Goal: Task Accomplishment & Management: Complete application form

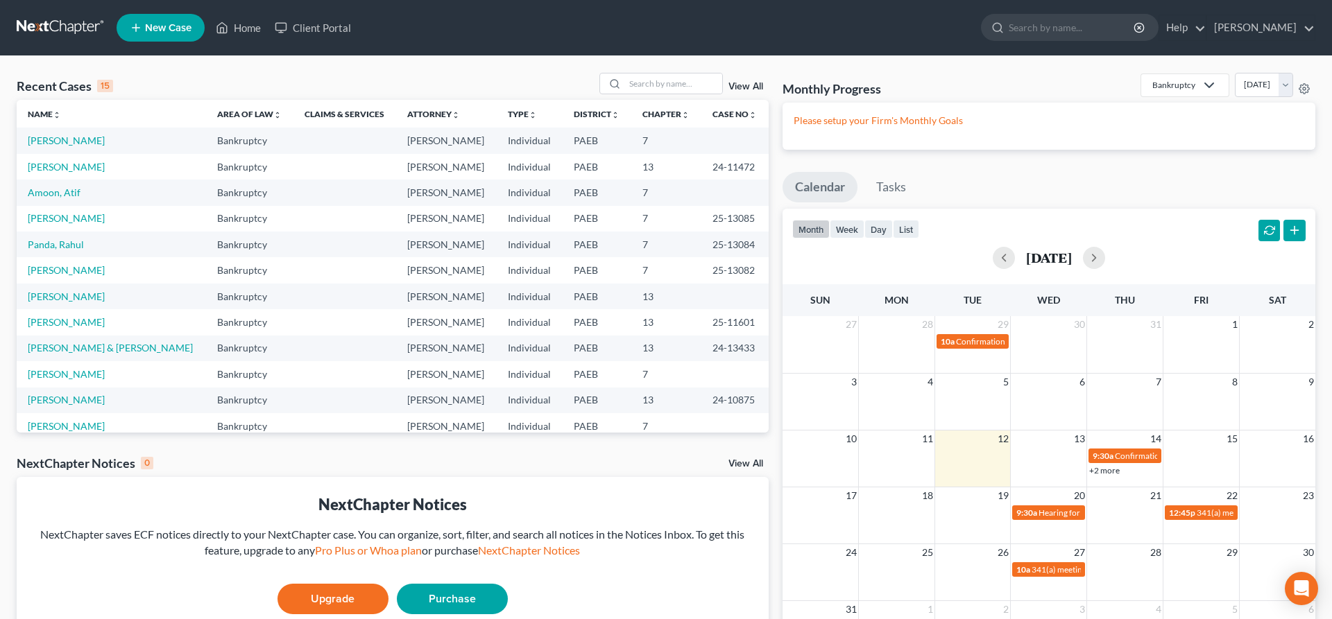
click at [136, 28] on line at bounding box center [136, 28] width 8 height 0
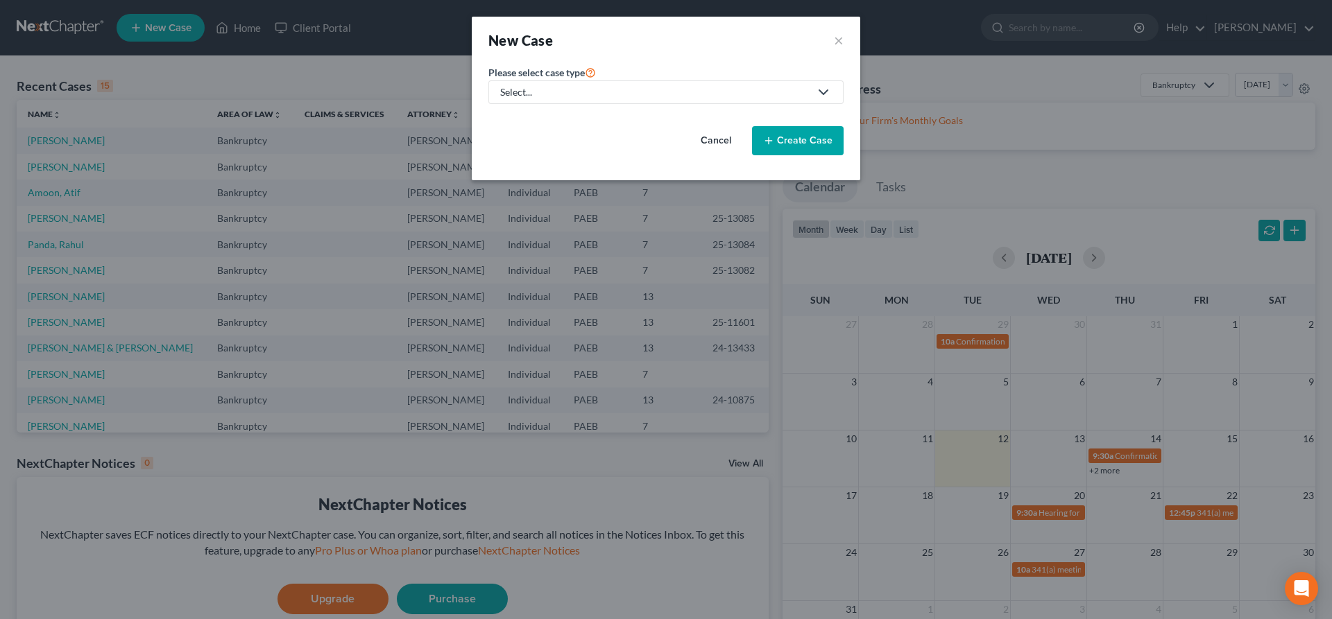
click at [544, 84] on link "Select..." at bounding box center [665, 92] width 355 height 24
click at [829, 90] on icon at bounding box center [823, 92] width 17 height 17
click at [794, 89] on div "Select..." at bounding box center [654, 92] width 309 height 14
click at [538, 114] on div "Bankruptcy" at bounding box center [526, 120] width 50 height 14
select select "67"
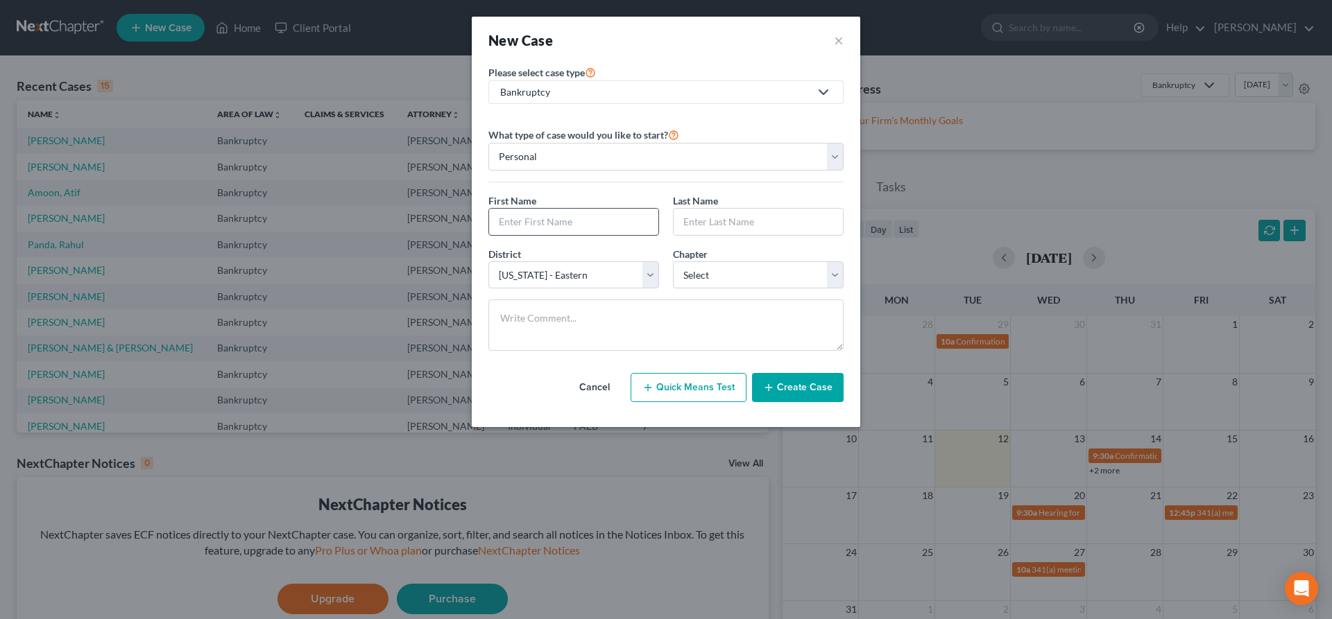
click at [506, 231] on input "text" at bounding box center [573, 222] width 169 height 26
type input "[PERSON_NAME]"
click at [705, 220] on input "text" at bounding box center [758, 222] width 169 height 26
type input "[PERSON_NAME]"
click at [673, 261] on select "Select 7 11 12 13" at bounding box center [758, 275] width 171 height 28
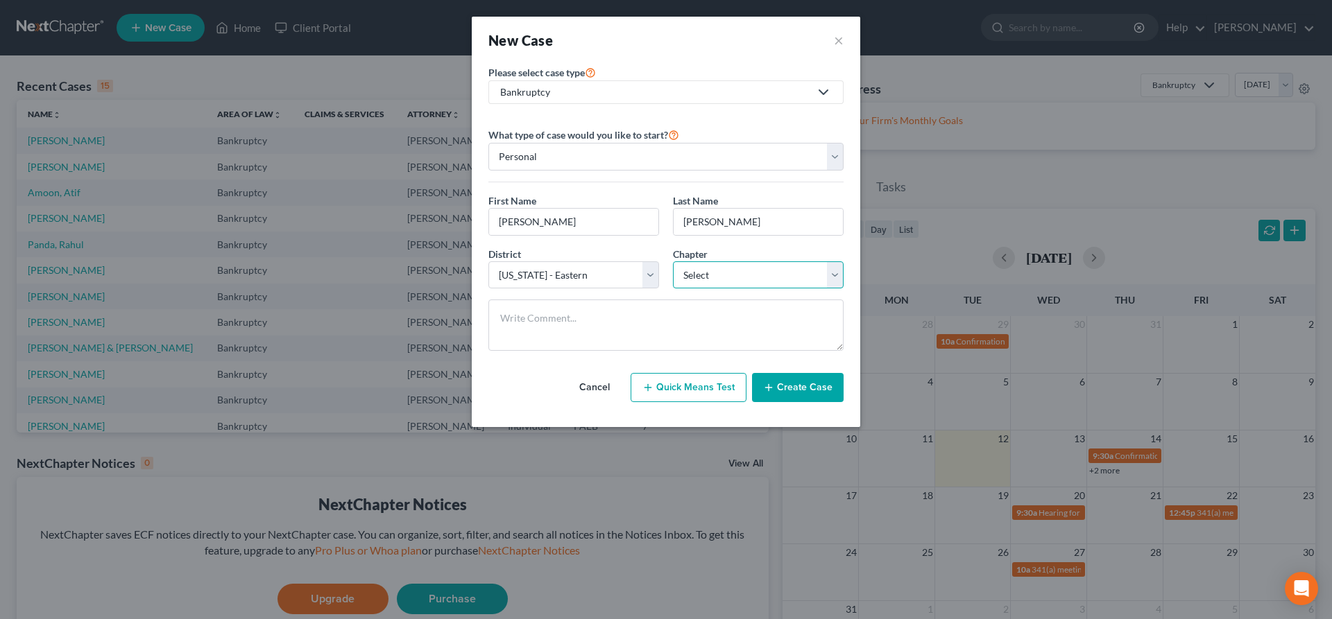
select select "0"
click option "7" at bounding box center [0, 0] width 0 height 0
drag, startPoint x: 846, startPoint y: 388, endPoint x: 792, endPoint y: 388, distance: 54.1
click at [792, 388] on div "Please select case type * Bankruptcy Bankruptcy Other What type of case would y…" at bounding box center [665, 239] width 369 height 350
click at [793, 388] on button "Create Case" at bounding box center [798, 387] width 92 height 29
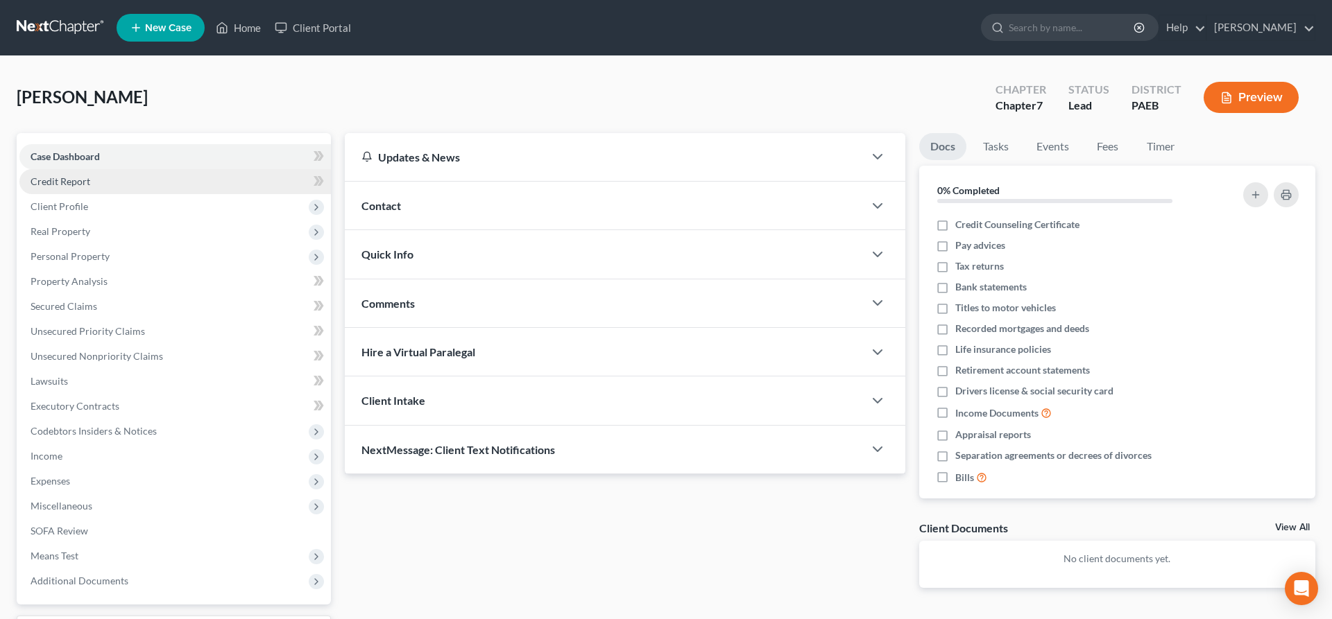
click at [80, 179] on span "Credit Report" at bounding box center [61, 181] width 60 height 12
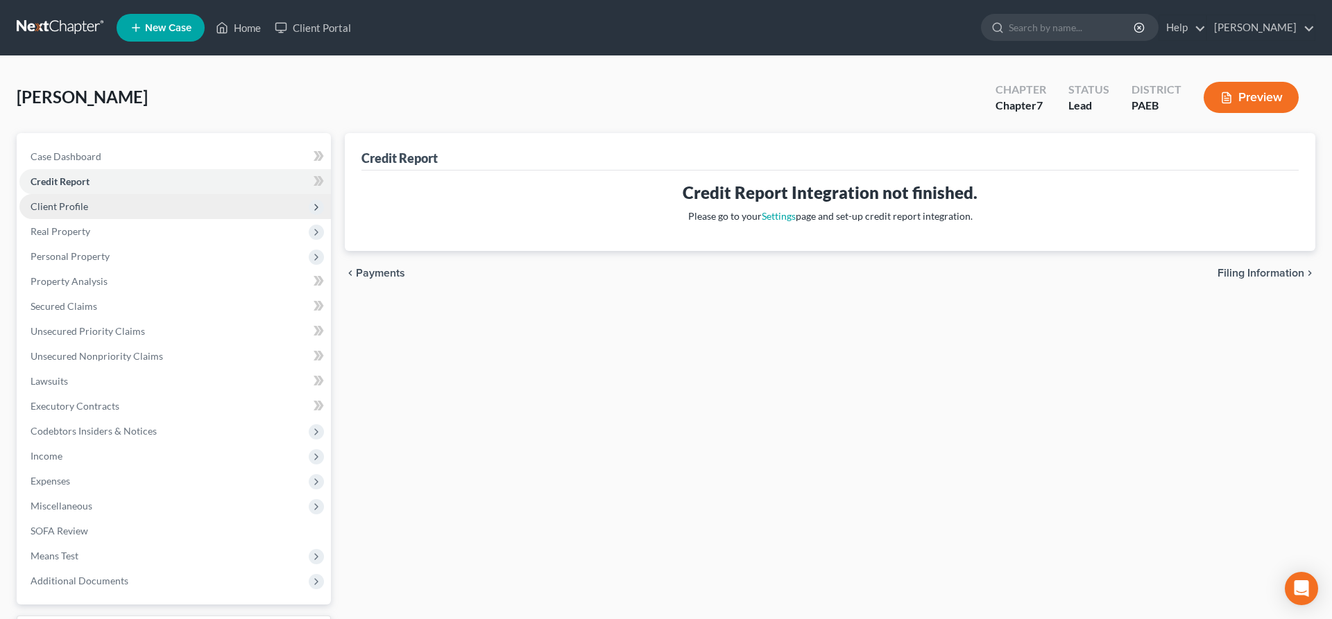
click at [55, 207] on span "Client Profile" at bounding box center [60, 206] width 58 height 12
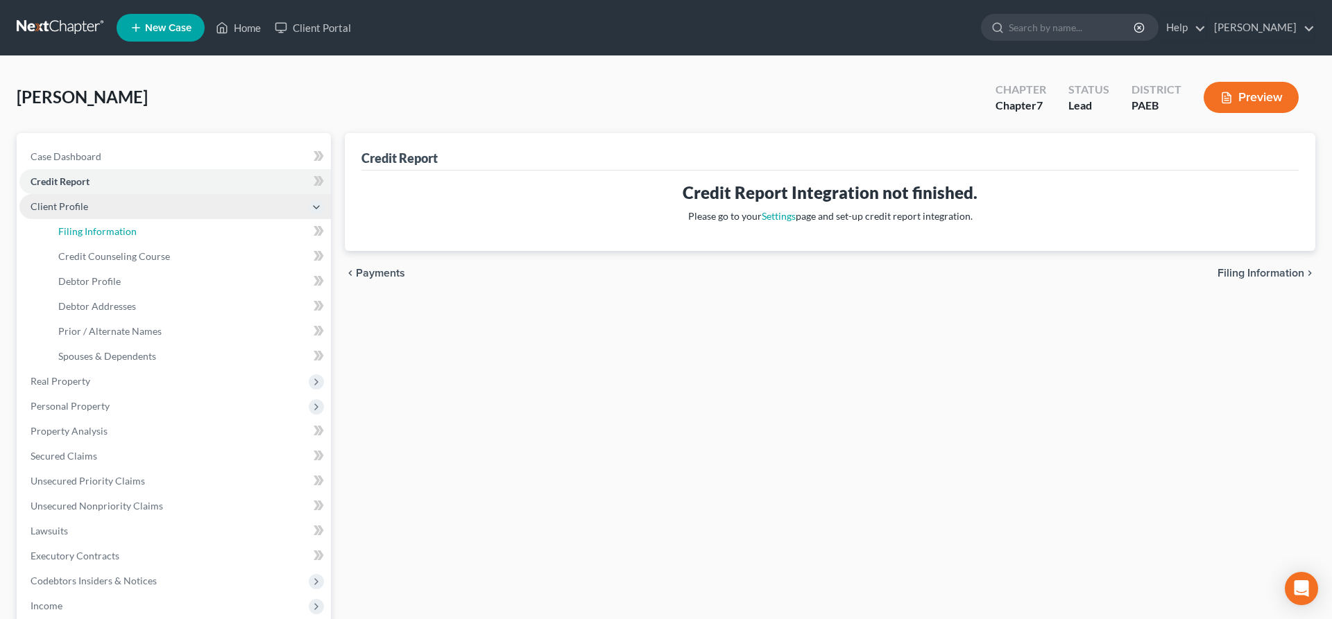
drag, startPoint x: 94, startPoint y: 232, endPoint x: 164, endPoint y: 213, distance: 73.2
click at [94, 232] on span "Filing Information" at bounding box center [97, 231] width 78 height 12
select select "1"
select select "0"
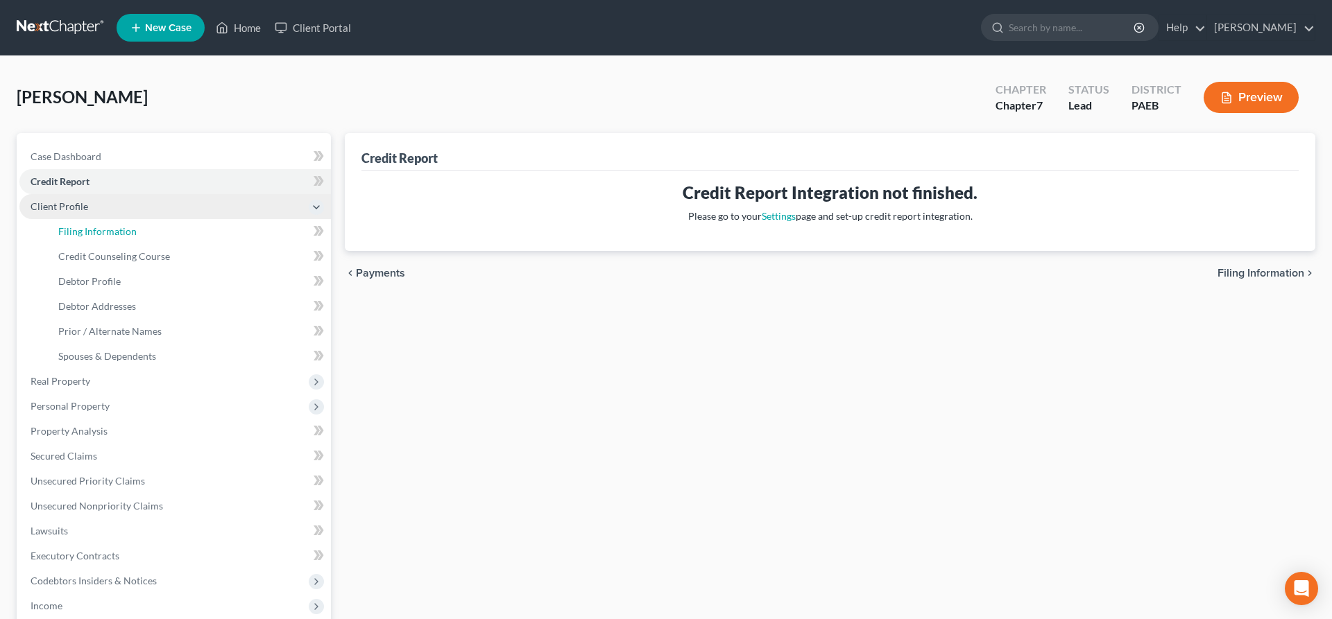
select select "67"
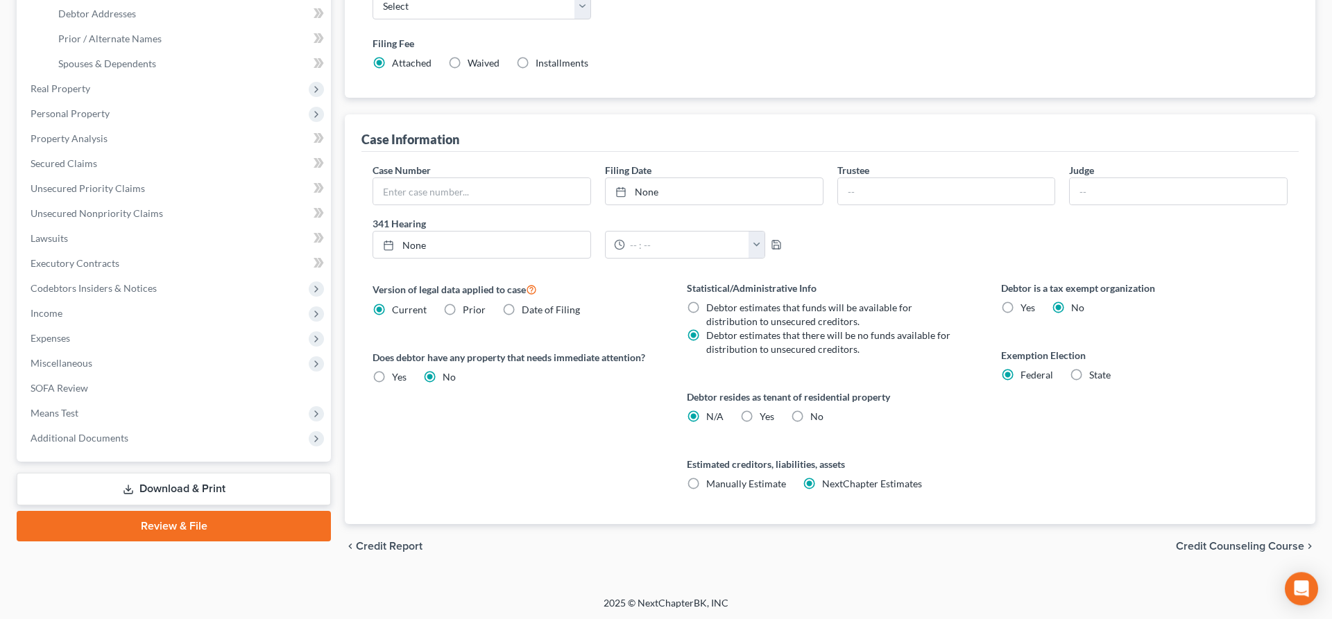
scroll to position [294, 0]
click at [1235, 547] on span "Credit Counseling Course" at bounding box center [1240, 545] width 128 height 11
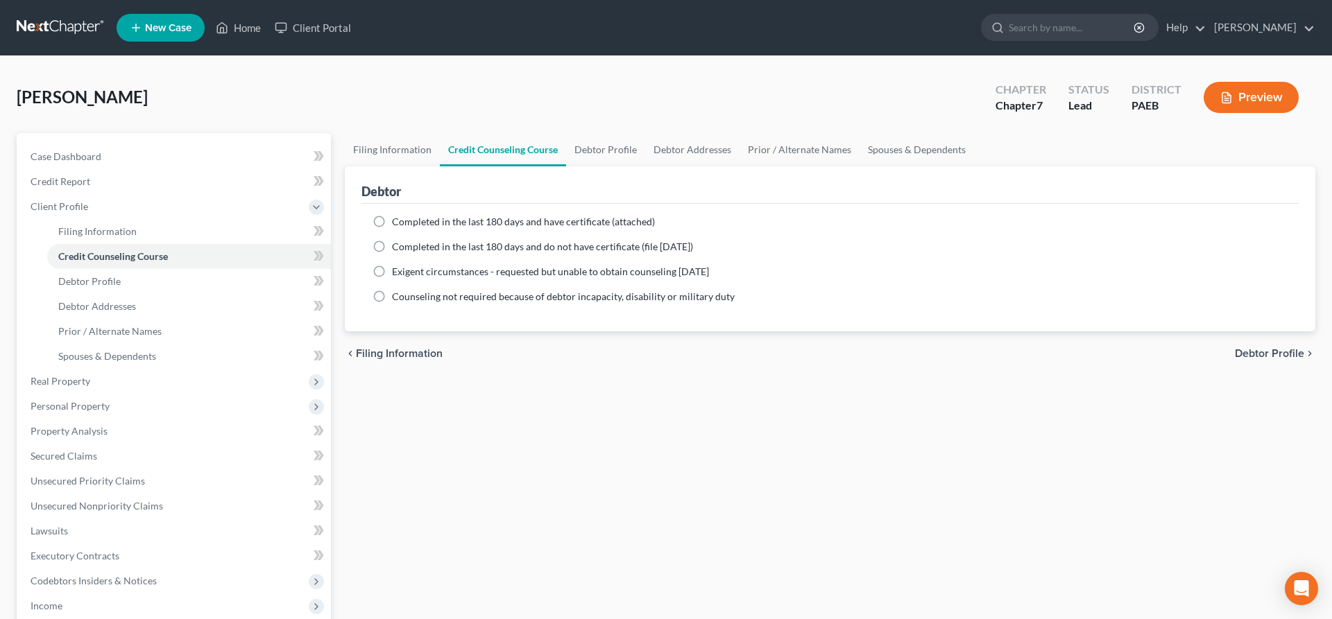
click at [392, 221] on label "Completed in the last 180 days and have certificate (attached)" at bounding box center [523, 222] width 263 height 14
click at [397, 221] on input "Completed in the last 180 days and have certificate (attached)" at bounding box center [401, 219] width 9 height 9
radio input "true"
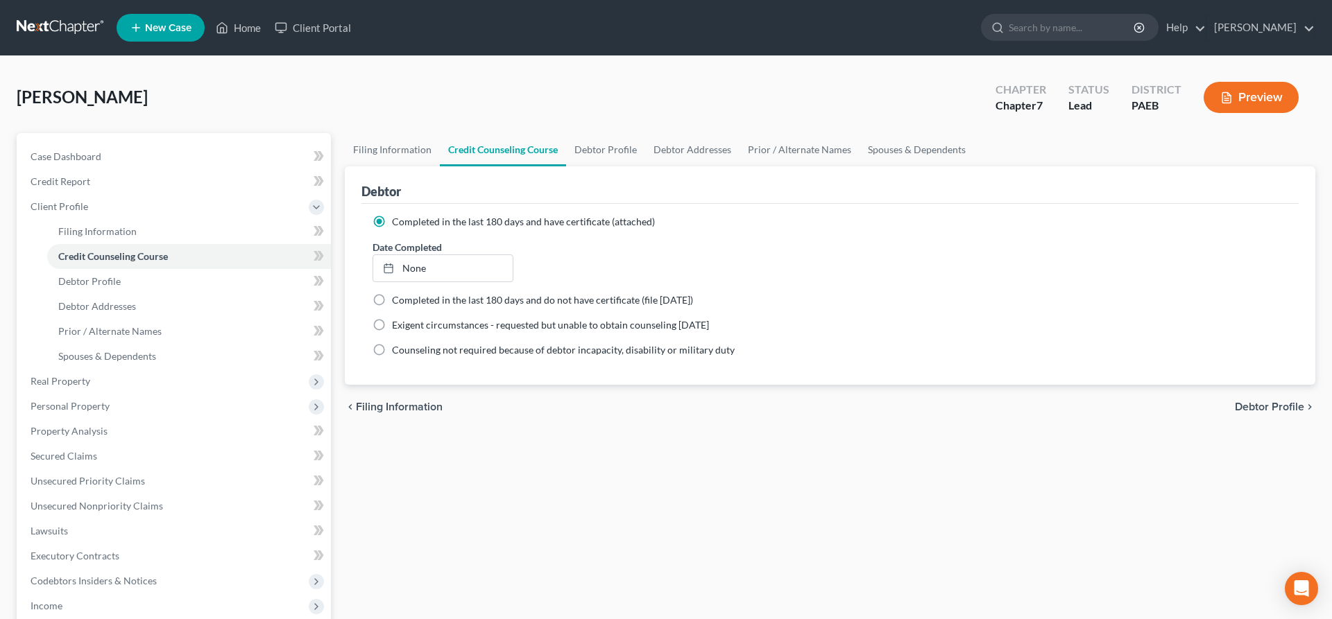
click at [1269, 402] on span "Debtor Profile" at bounding box center [1269, 407] width 69 height 11
select select "0"
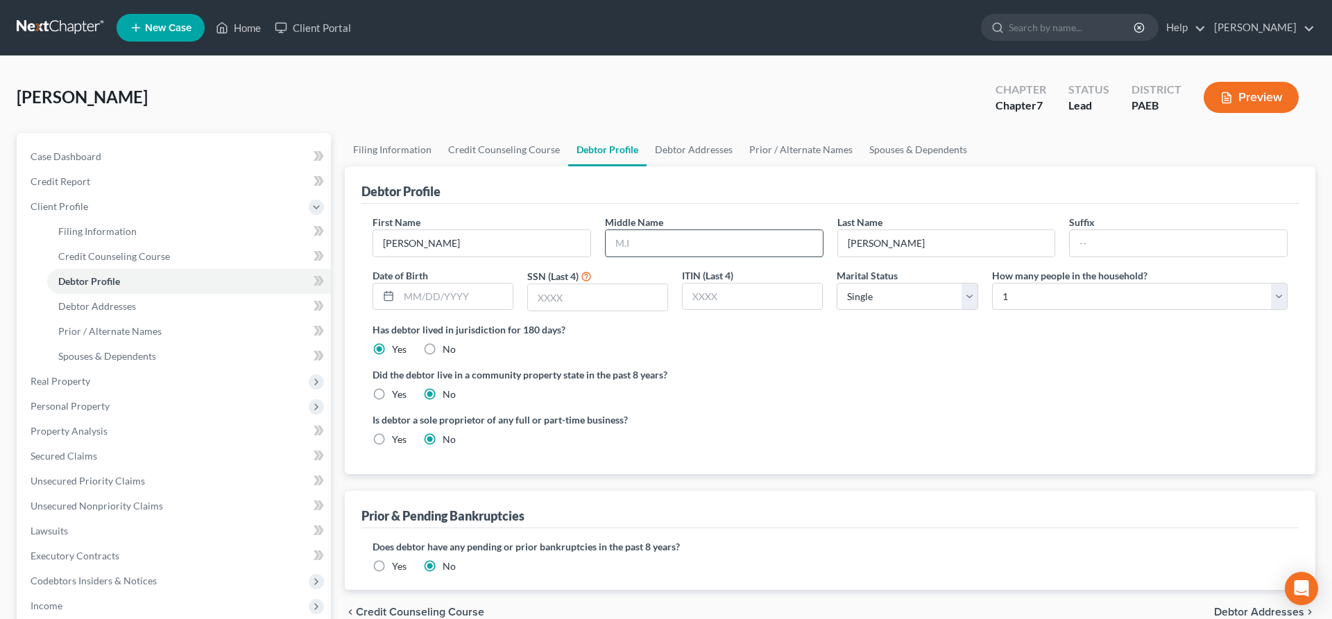
click at [624, 237] on input "text" at bounding box center [714, 243] width 217 height 26
type input "[PERSON_NAME]"
click at [992, 283] on select "Select 1 2 3 4 5 6 7 8 9 10 11 12 13 14 15 16 17 18 19 20" at bounding box center [1139, 297] width 295 height 28
click option "5" at bounding box center [0, 0] width 0 height 0
click at [992, 283] on select "Select 1 2 3 4 5 6 7 8 9 10 11 12 13 14 15 16 17 18 19 20" at bounding box center [1139, 297] width 295 height 28
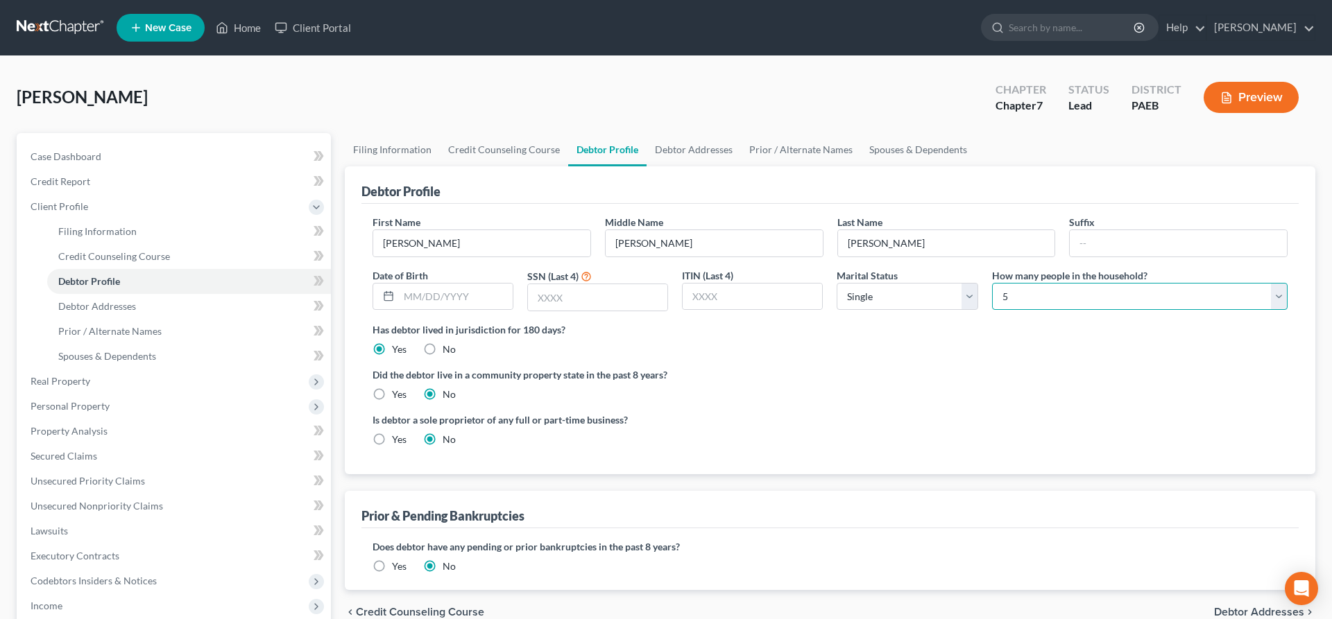
select select "5"
click option "6" at bounding box center [0, 0] width 0 height 0
click at [957, 372] on label "Did the debtor live in a community property state in the past 8 years?" at bounding box center [829, 375] width 915 height 15
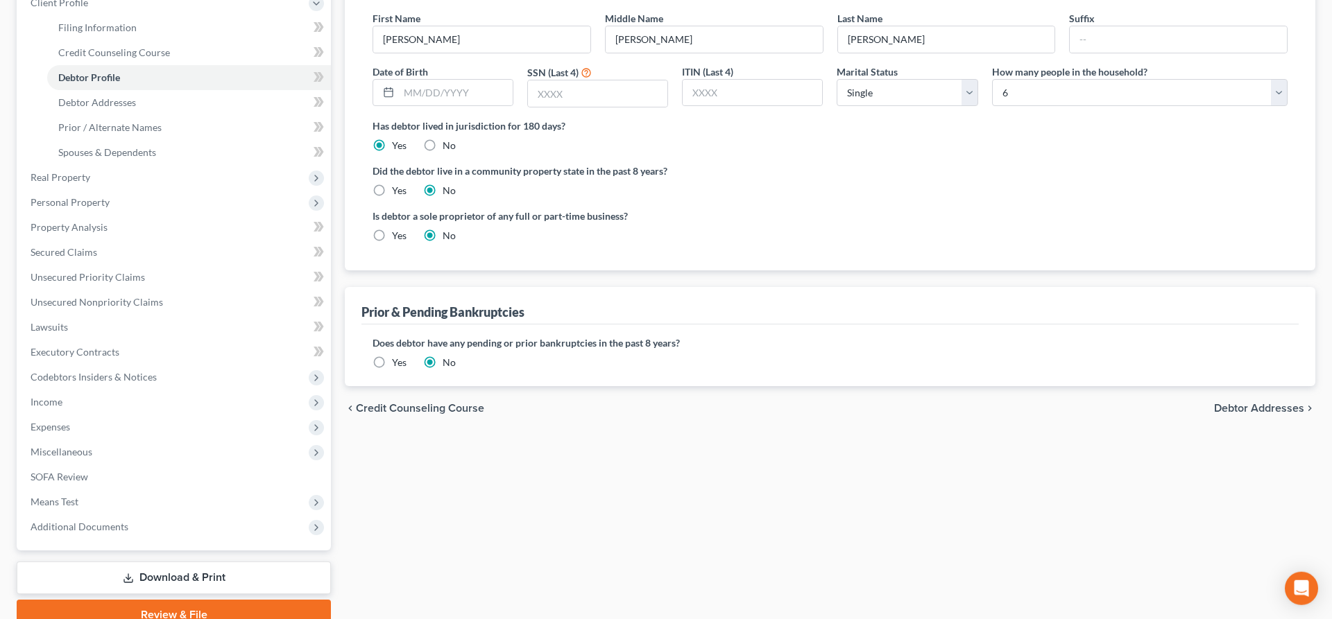
scroll to position [212, 0]
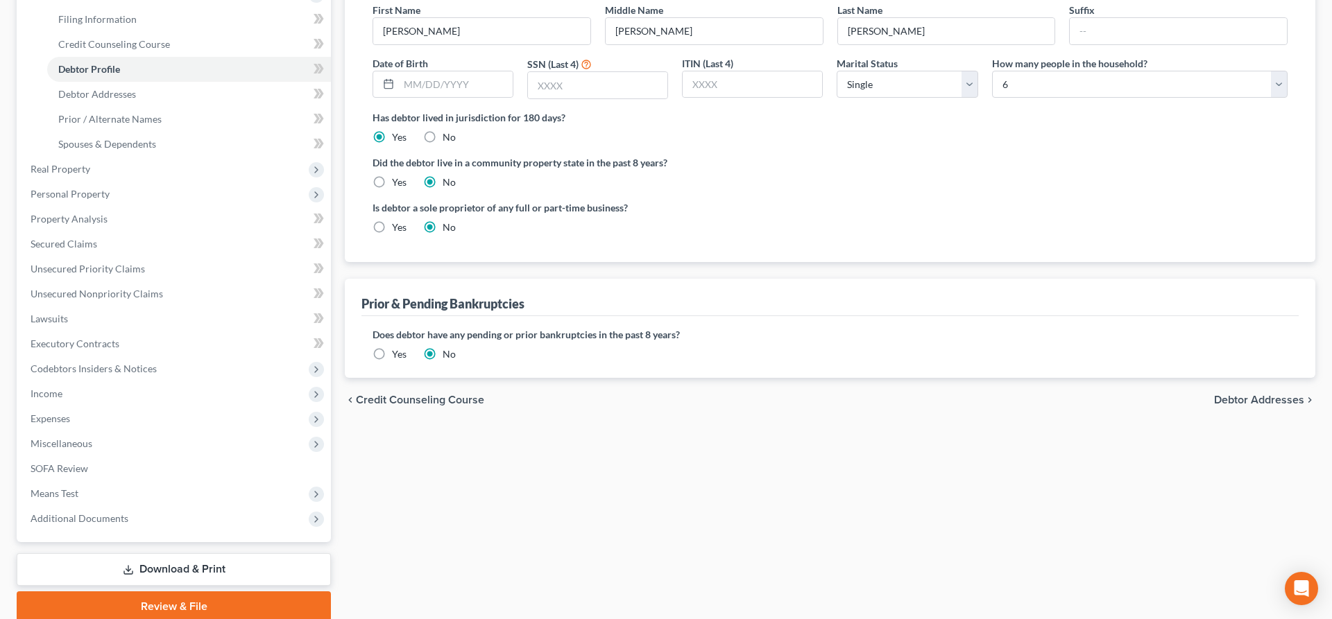
click at [1242, 396] on span "Debtor Addresses" at bounding box center [1259, 400] width 90 height 11
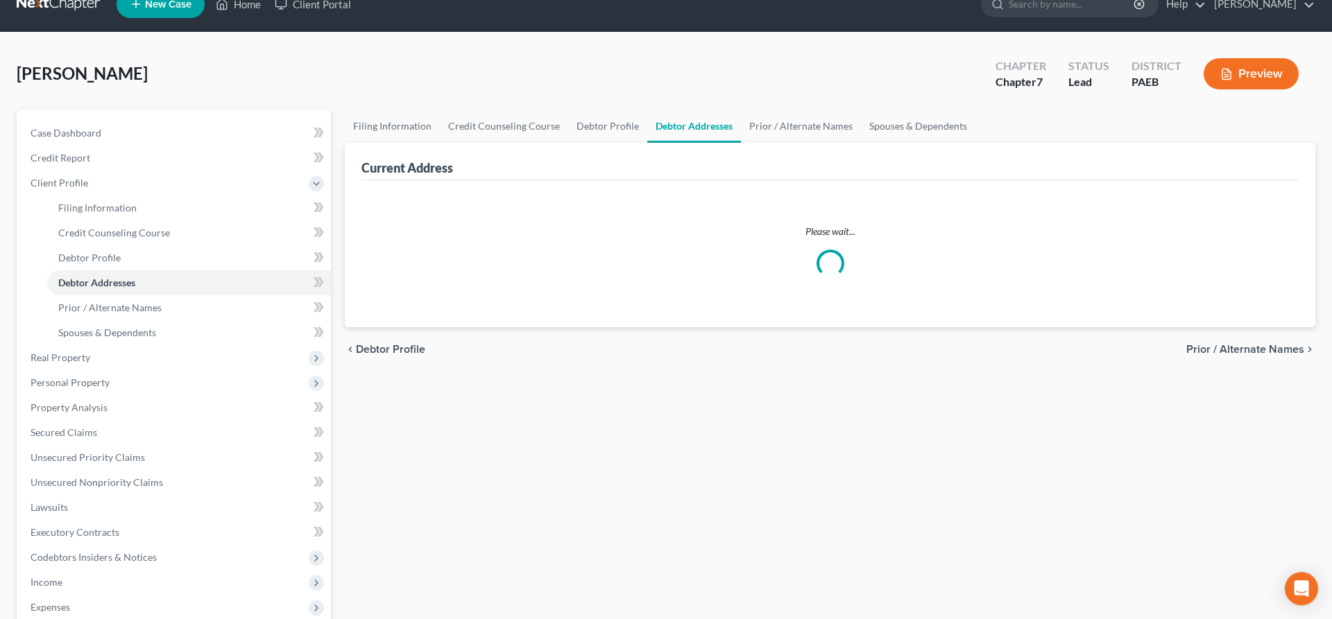
select select "0"
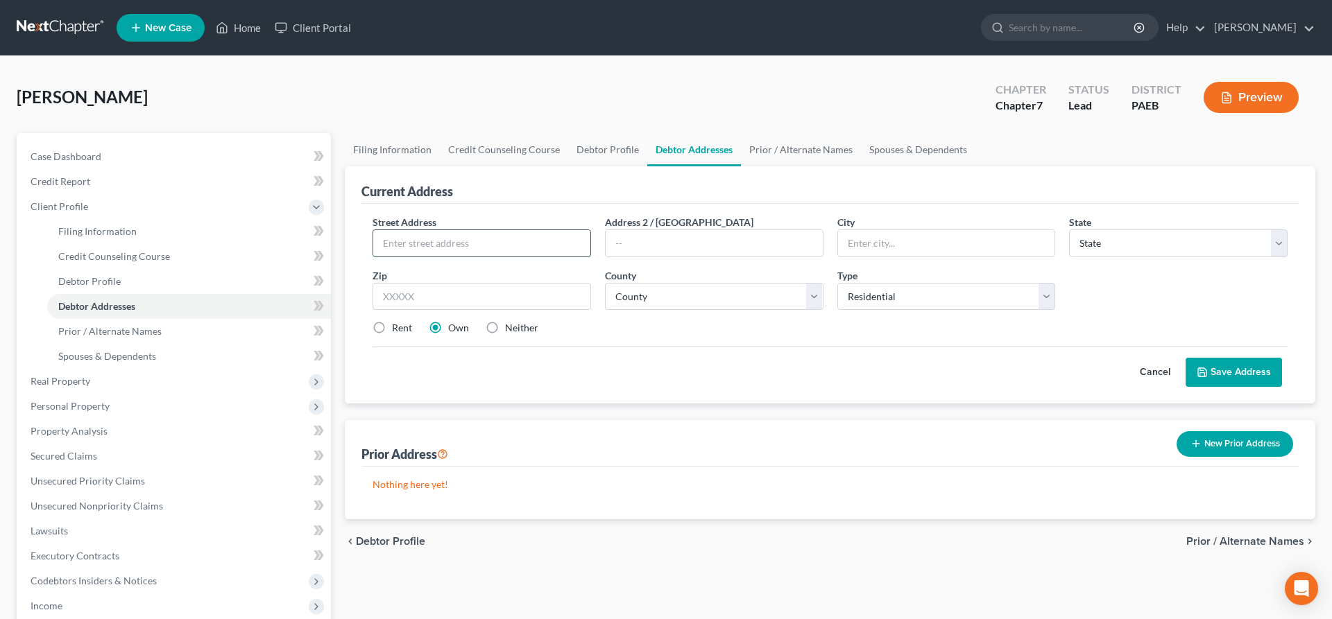
click at [414, 243] on input "text" at bounding box center [481, 243] width 217 height 26
type input "[STREET_ADDRESS]"
click at [490, 301] on input "text" at bounding box center [481, 297] width 218 height 28
type input "19061"
type input "[PERSON_NAME]"
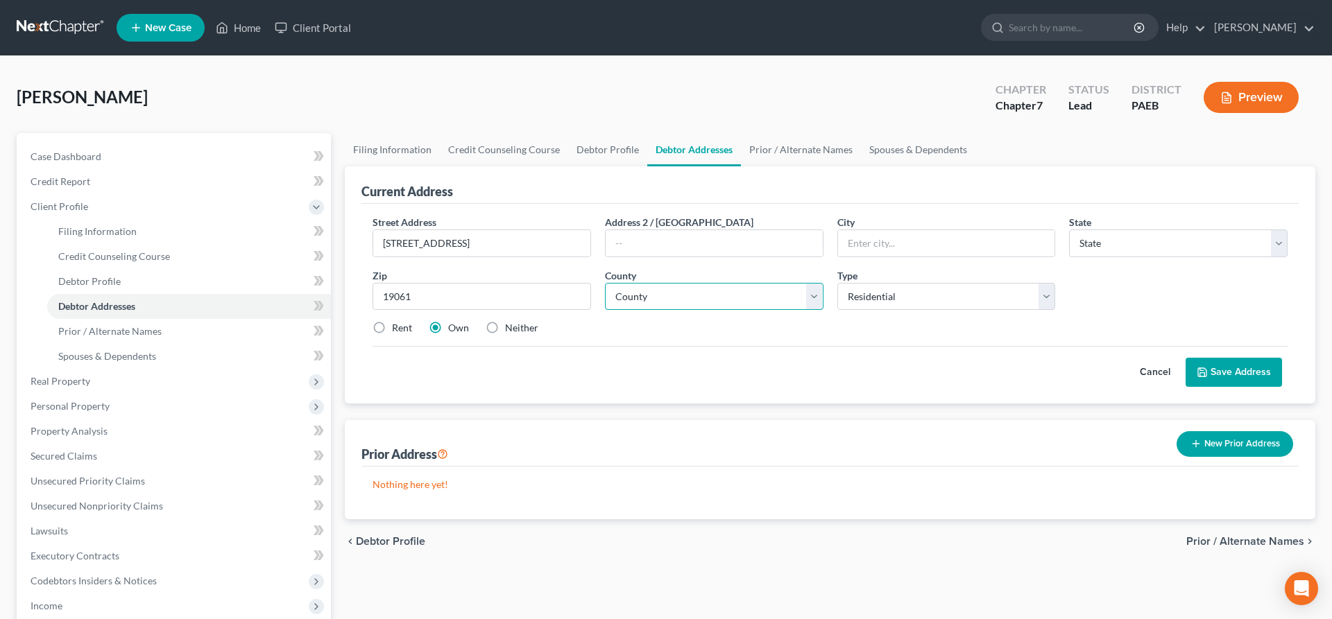
select select "39"
click at [605, 283] on select "County" at bounding box center [714, 297] width 218 height 28
select select "22"
click option "[US_STATE][GEOGRAPHIC_DATA]" at bounding box center [0, 0] width 0 height 0
click at [1244, 363] on button "Save Address" at bounding box center [1233, 372] width 96 height 29
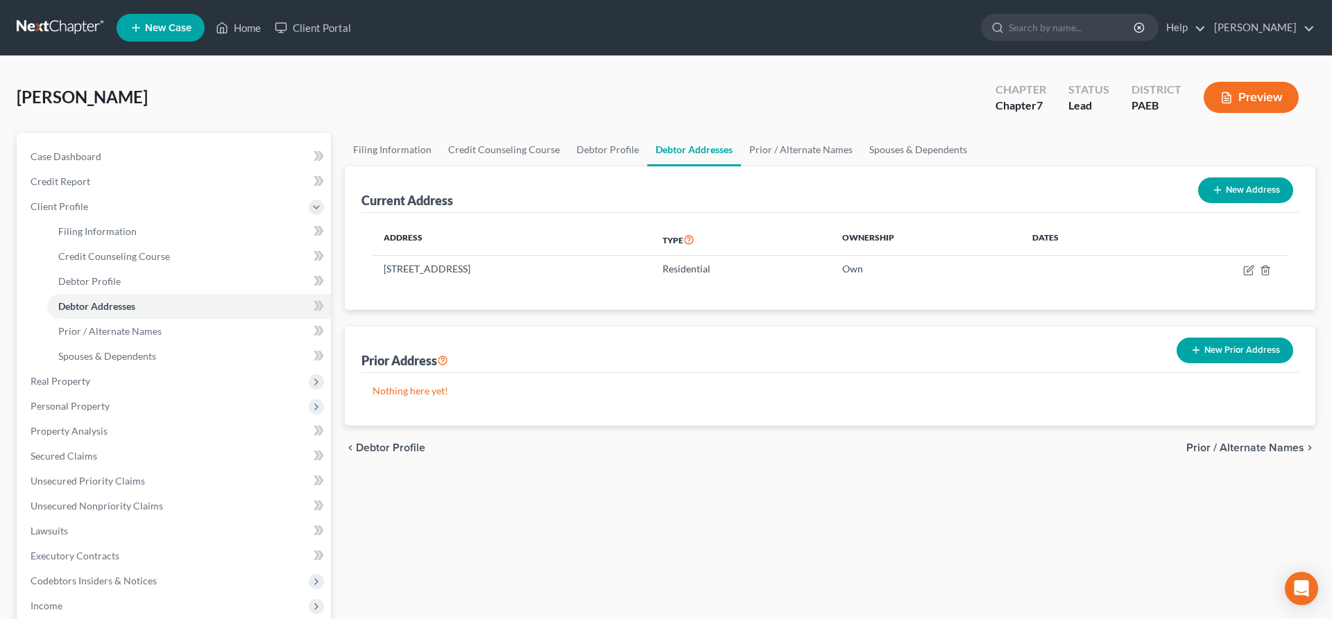
click at [1221, 444] on span "Prior / Alternate Names" at bounding box center [1245, 448] width 118 height 11
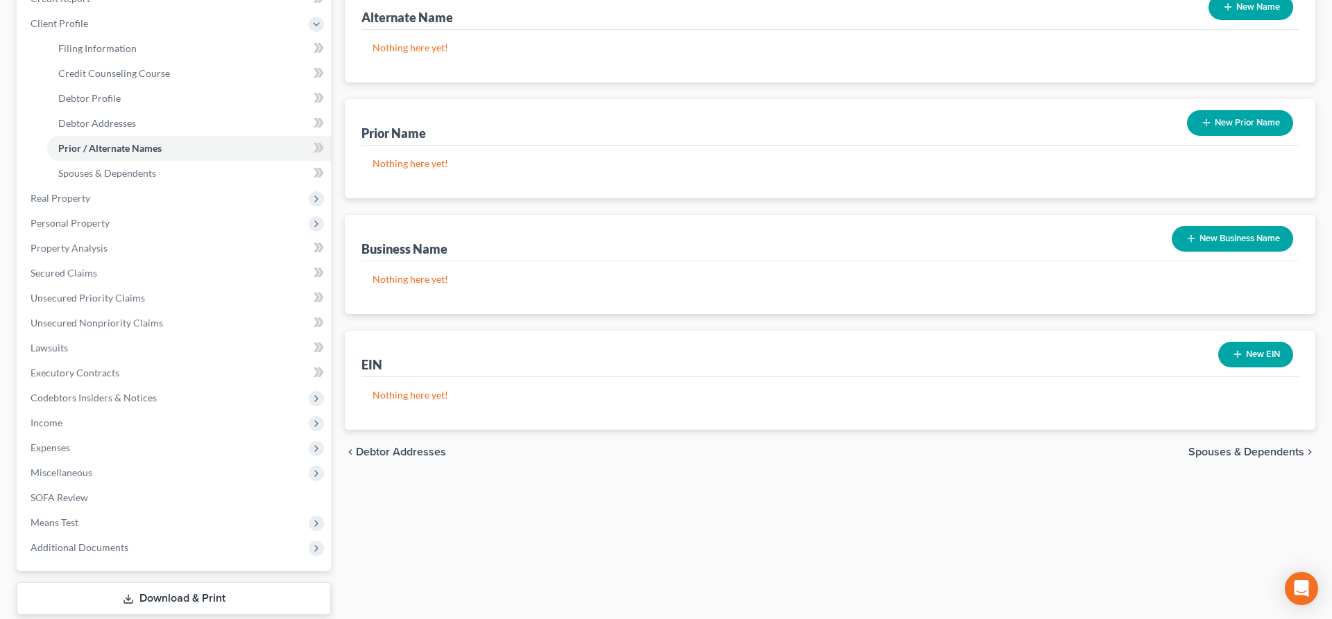
scroll to position [212, 0]
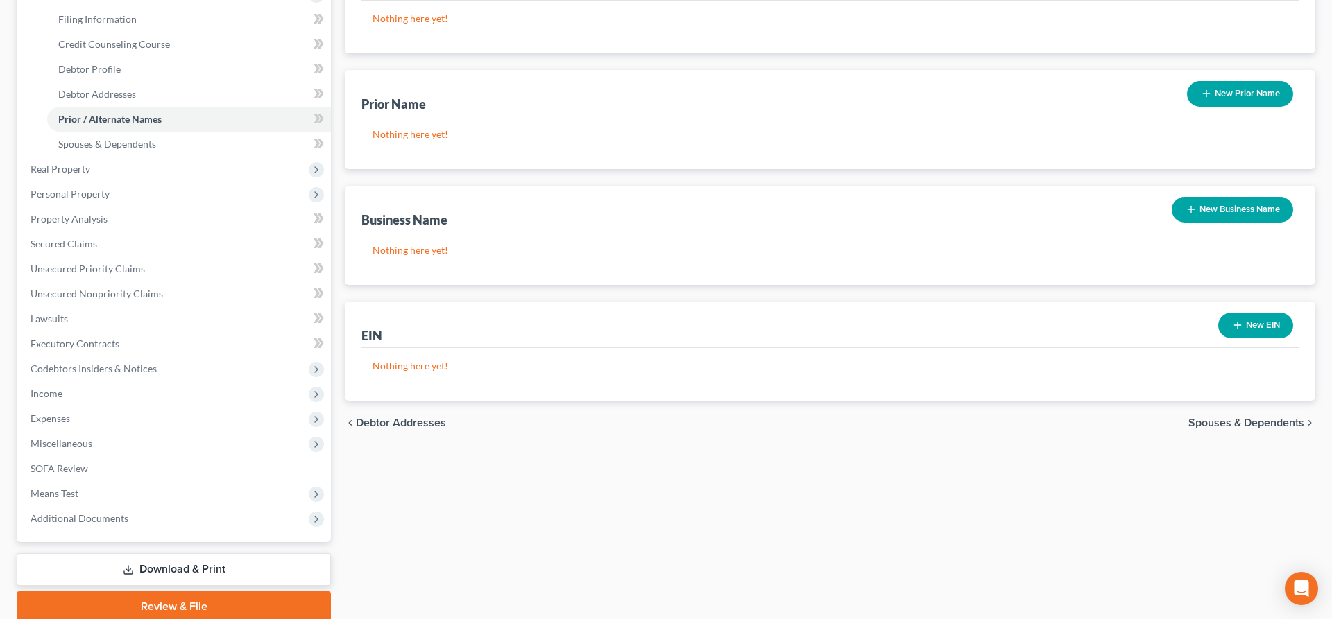
click at [1211, 420] on span "Spouses & Dependents" at bounding box center [1246, 423] width 116 height 11
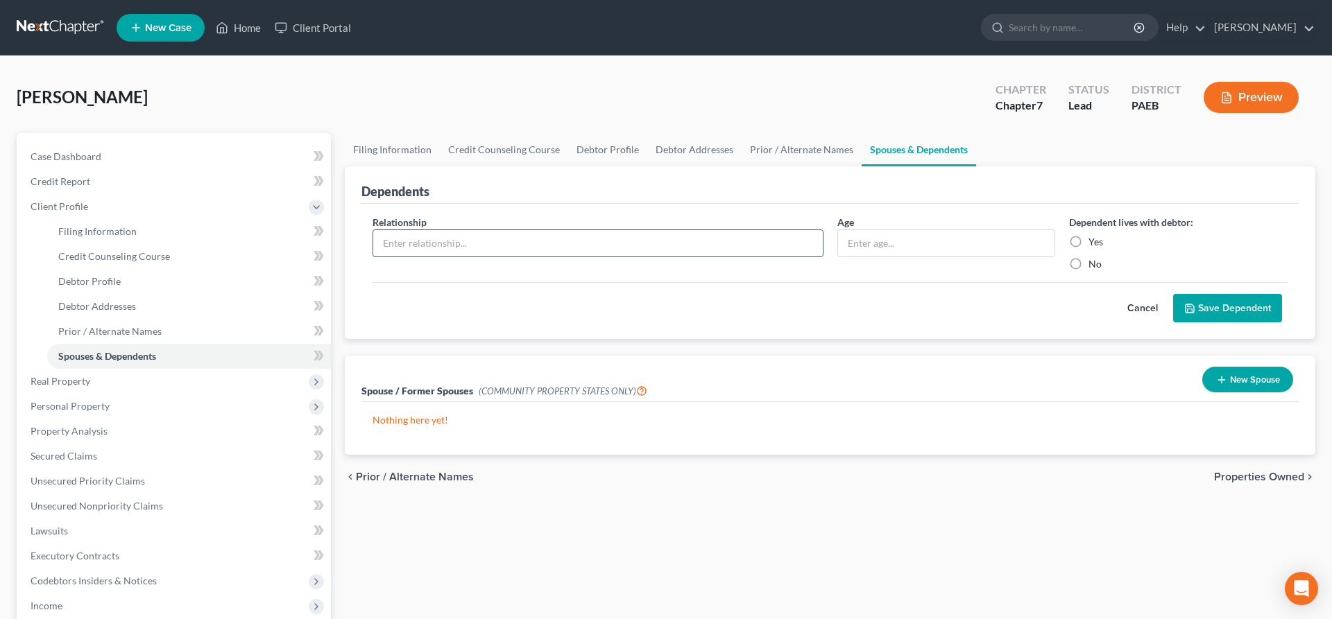
click at [574, 240] on input "text" at bounding box center [597, 243] width 449 height 26
type input "son"
click at [877, 234] on input "text" at bounding box center [946, 243] width 217 height 26
type input "5"
click at [1088, 242] on label "Yes" at bounding box center [1095, 242] width 15 height 14
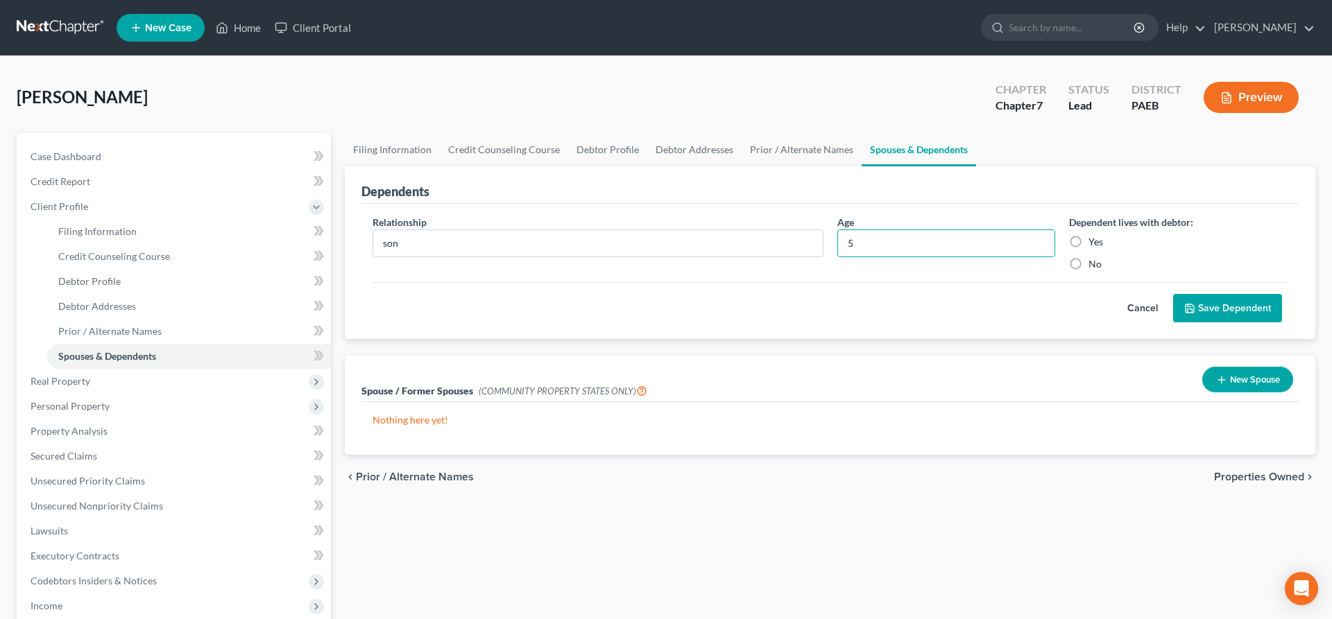
click at [1094, 242] on input "Yes" at bounding box center [1098, 239] width 9 height 9
radio input "true"
click at [1220, 309] on button "Save Dependent" at bounding box center [1227, 308] width 109 height 29
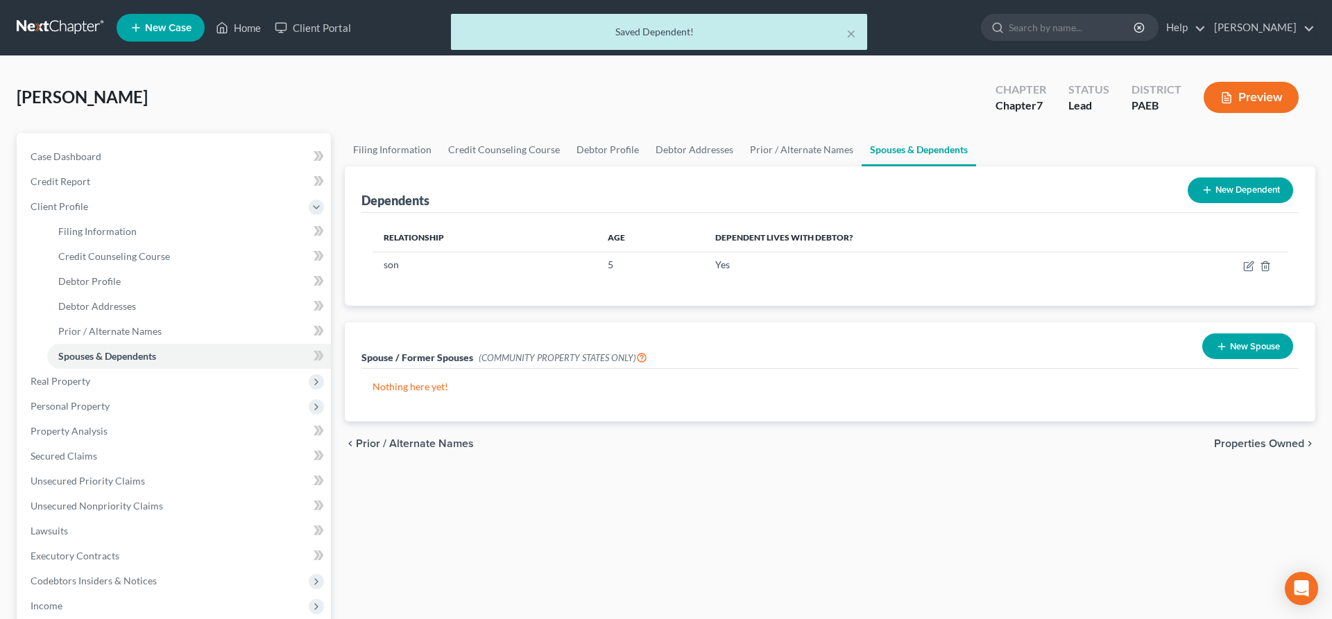
click at [1229, 187] on button "New Dependent" at bounding box center [1239, 191] width 105 height 26
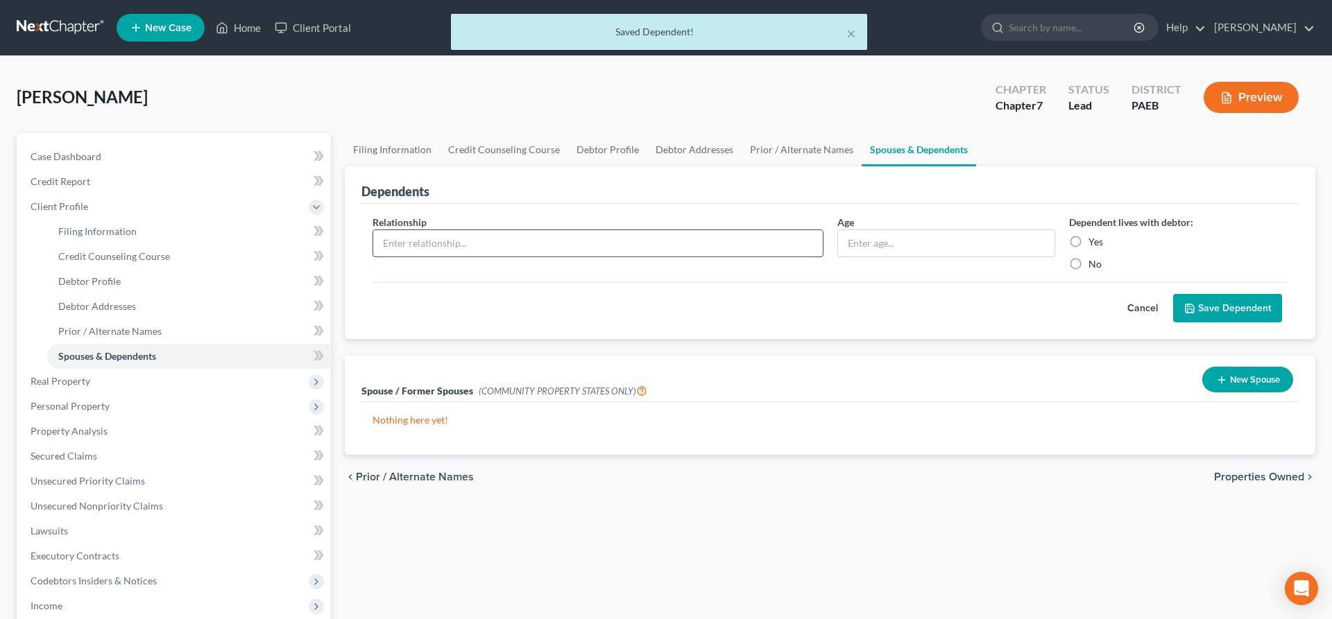
click at [422, 240] on input "text" at bounding box center [597, 243] width 449 height 26
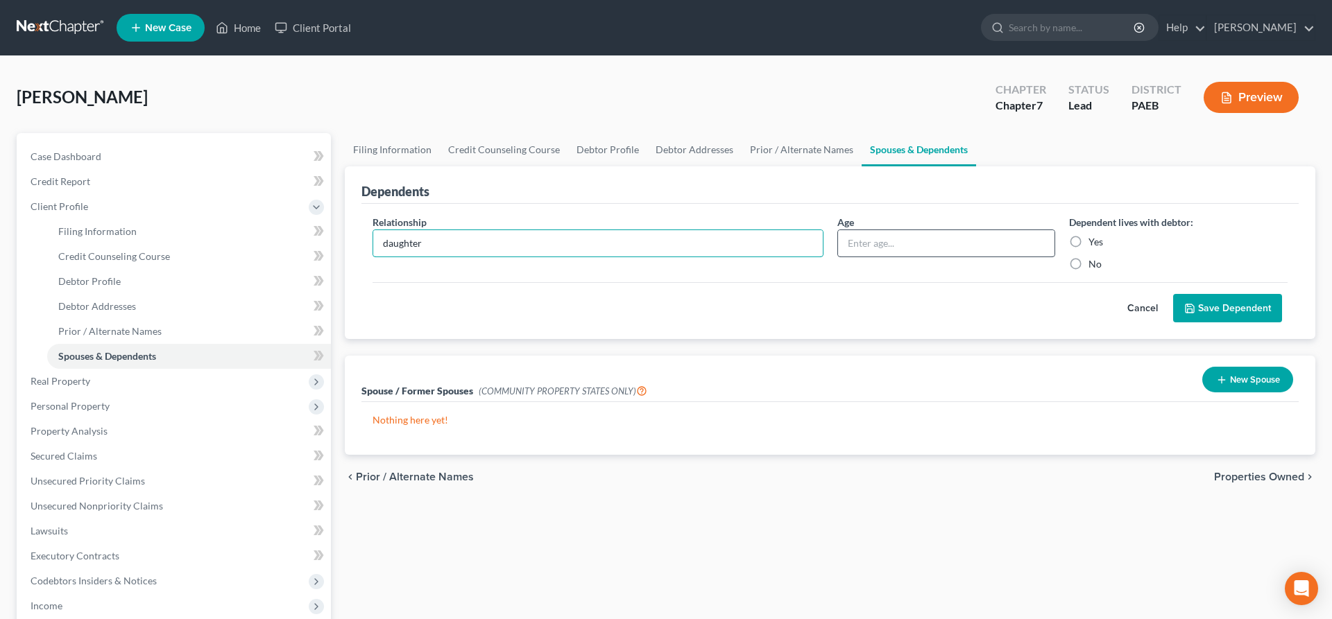
type input "daughter"
click at [864, 232] on input "text" at bounding box center [946, 243] width 217 height 26
type input "1"
click at [1088, 241] on label "Yes" at bounding box center [1095, 242] width 15 height 14
click at [1094, 241] on input "Yes" at bounding box center [1098, 239] width 9 height 9
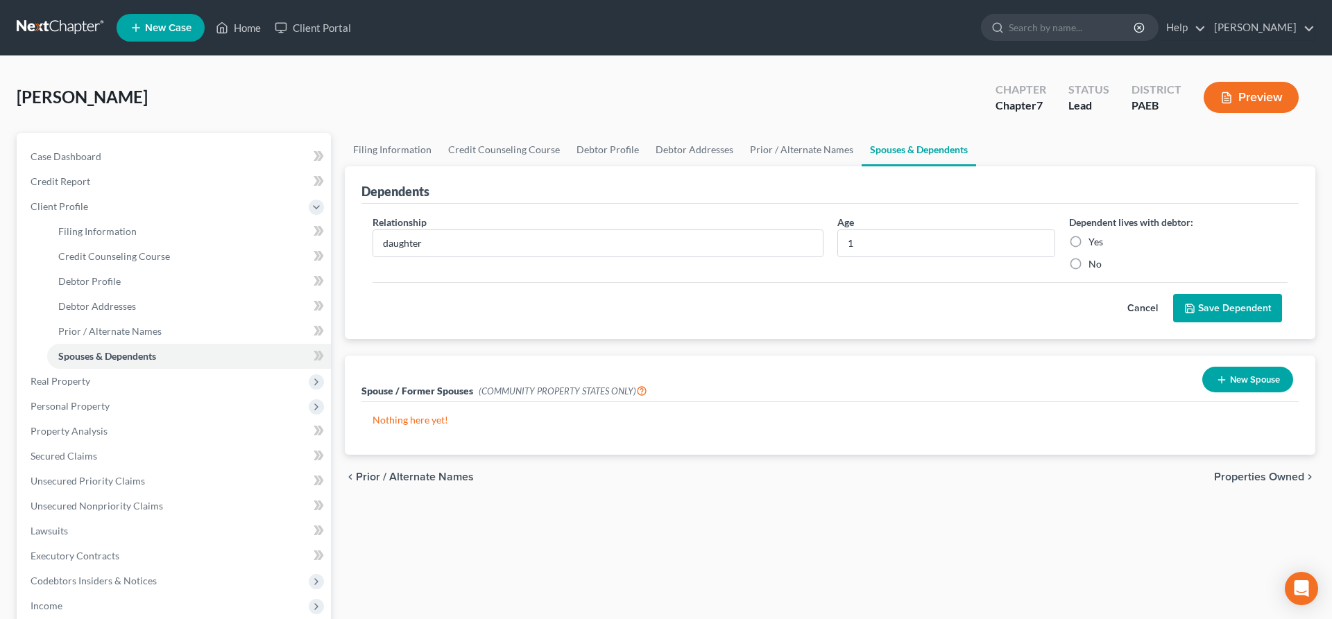
radio input "true"
click at [1217, 298] on button "Save Dependent" at bounding box center [1227, 308] width 109 height 29
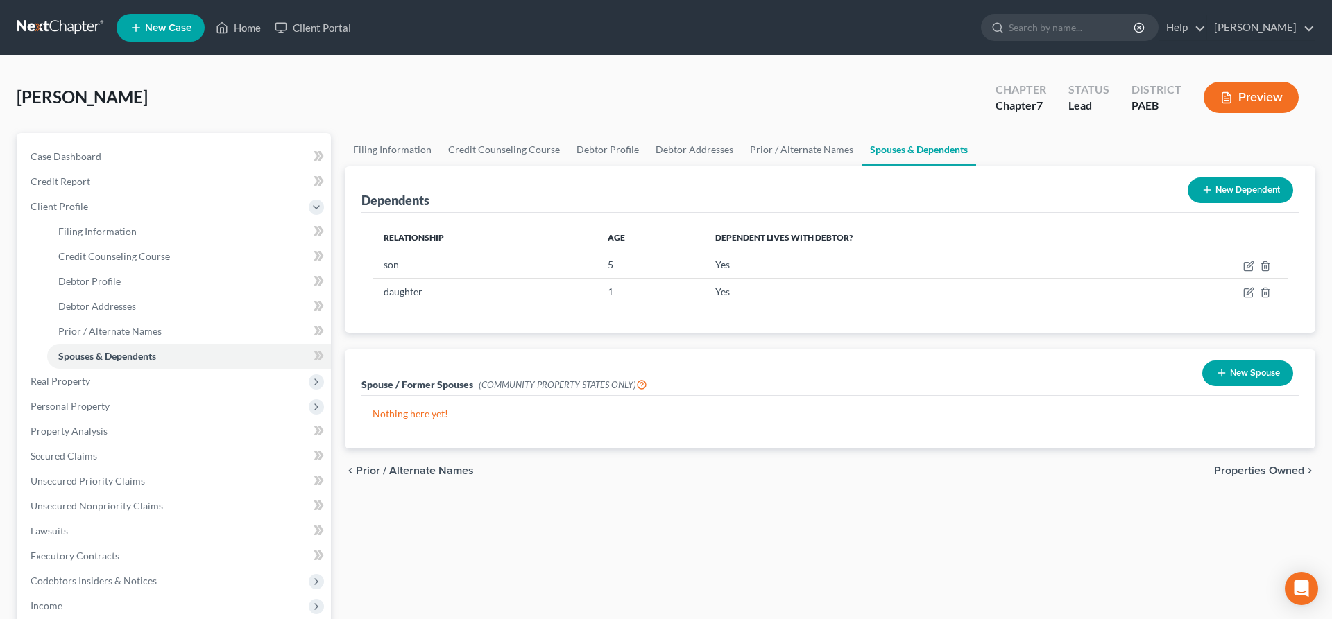
click at [1242, 189] on button "New Dependent" at bounding box center [1239, 191] width 105 height 26
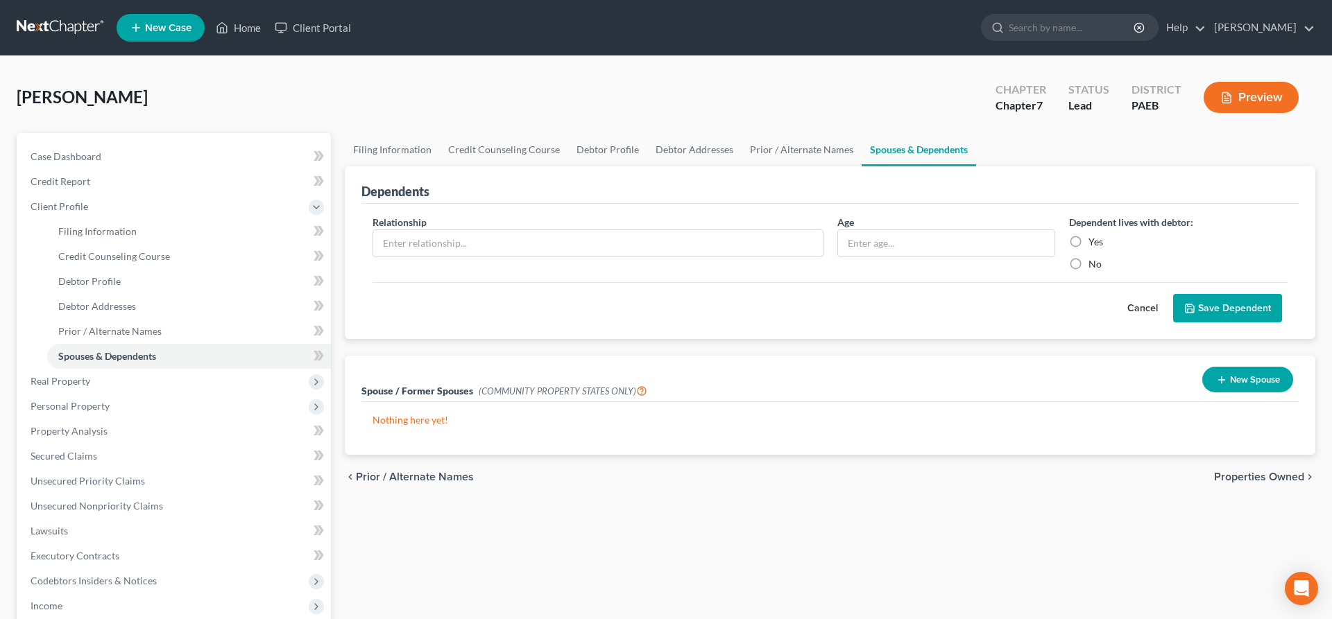
click at [1132, 300] on button "Cancel" at bounding box center [1142, 309] width 61 height 28
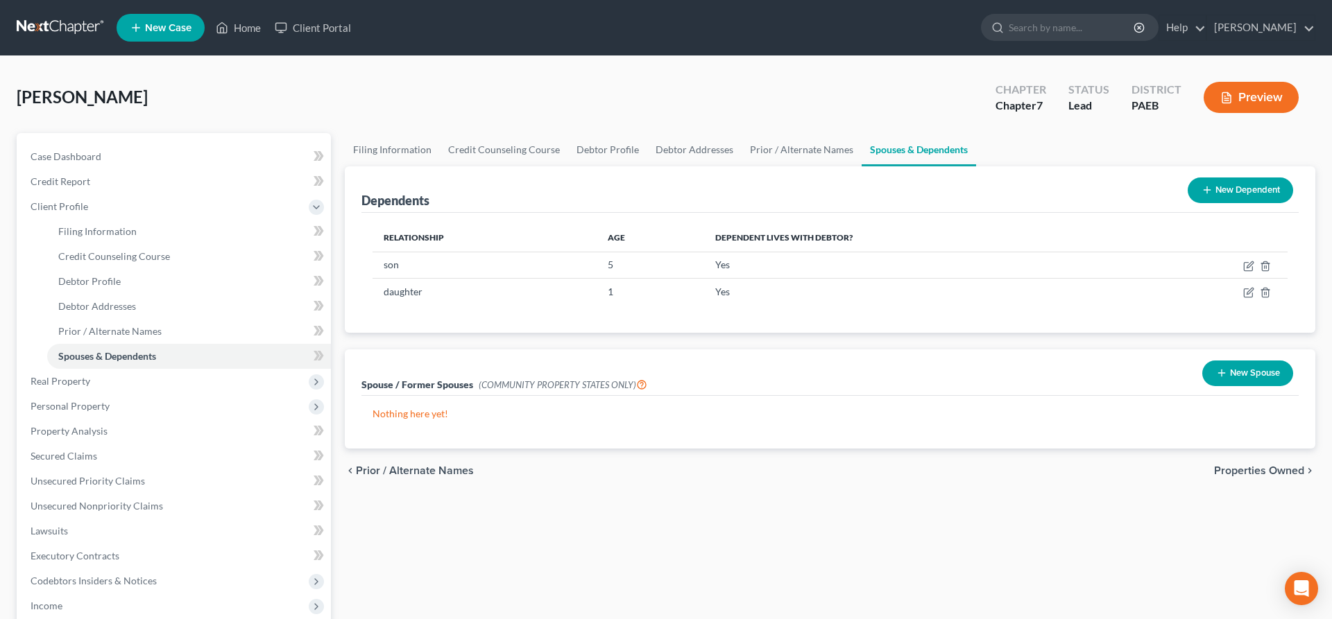
click at [1225, 182] on button "New Dependent" at bounding box center [1239, 191] width 105 height 26
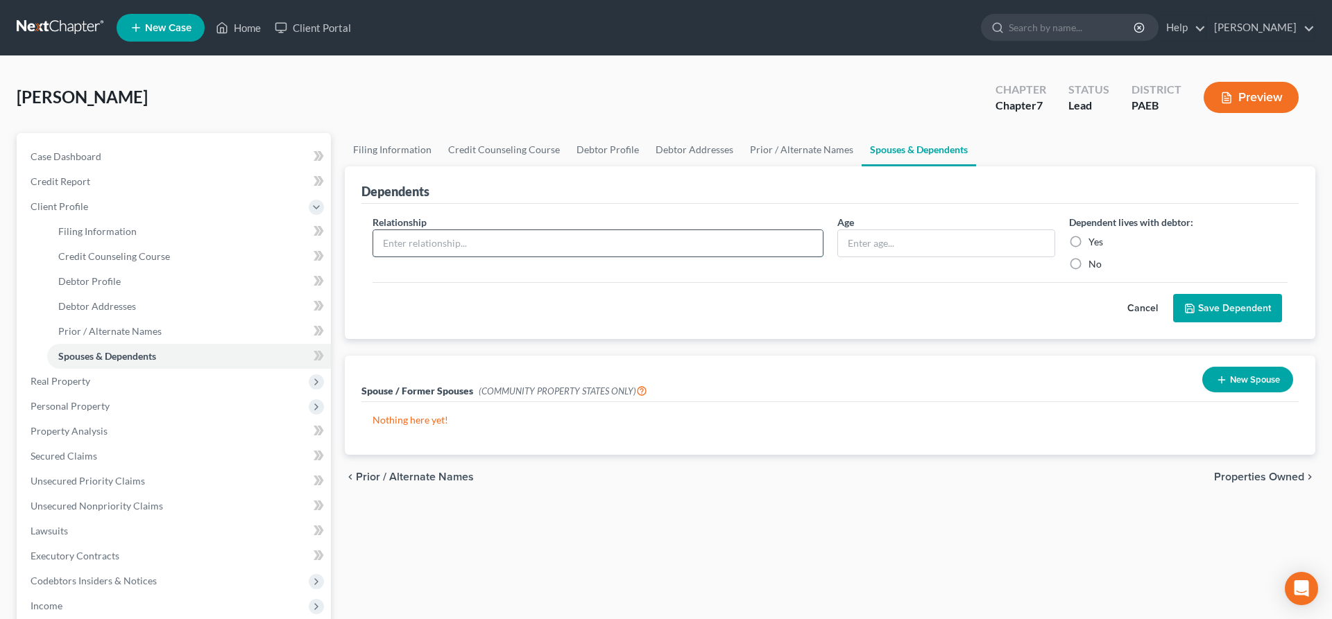
click at [415, 237] on input "text" at bounding box center [597, 243] width 449 height 26
type input "wife"
click at [1088, 241] on label "Yes" at bounding box center [1095, 242] width 15 height 14
click at [1094, 241] on input "Yes" at bounding box center [1098, 239] width 9 height 9
radio input "true"
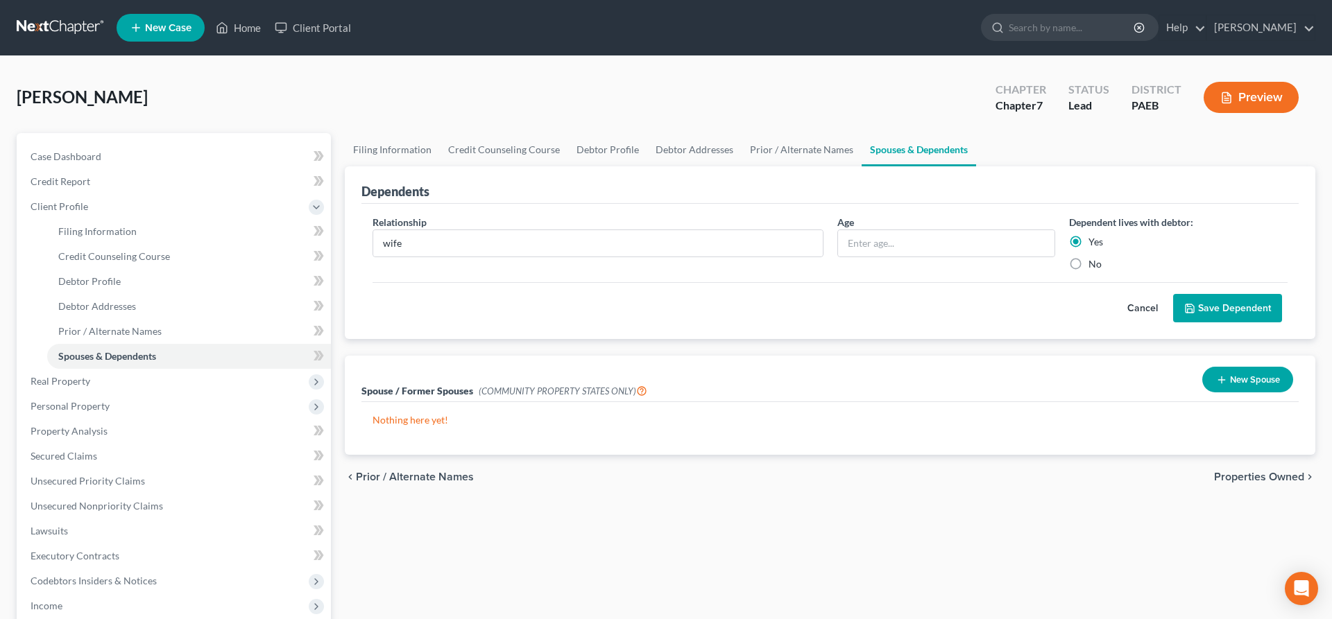
click at [1219, 301] on button "Save Dependent" at bounding box center [1227, 308] width 109 height 29
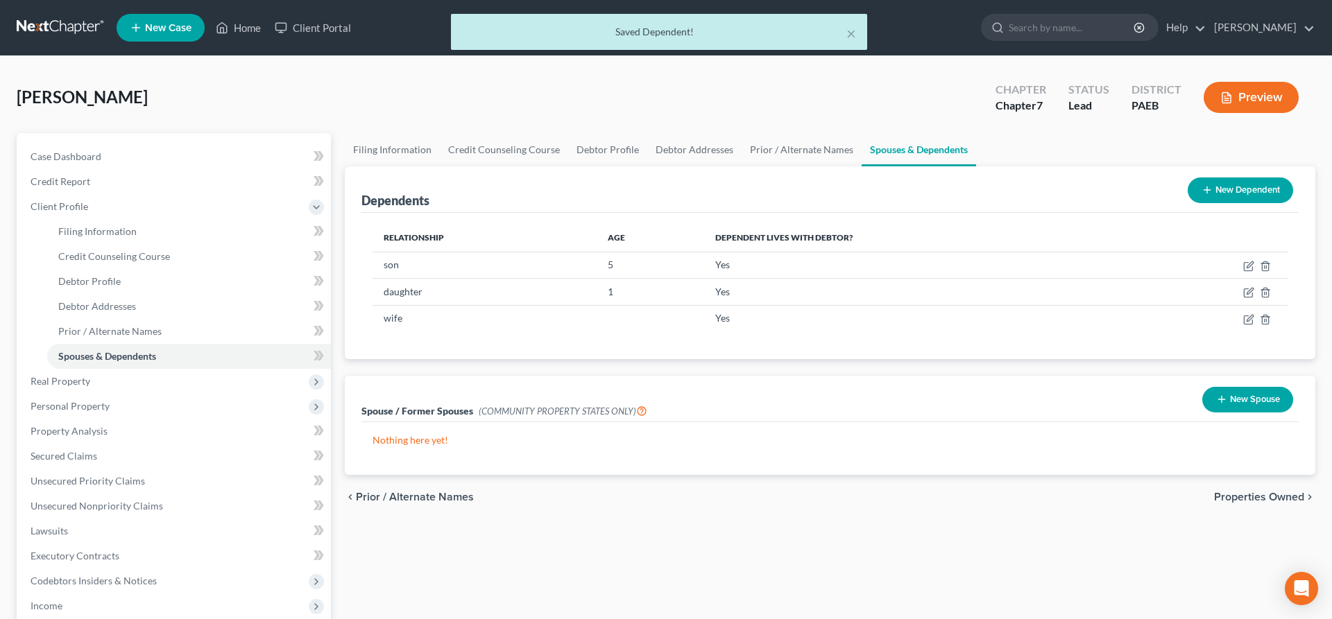
click at [1225, 185] on button "New Dependent" at bounding box center [1239, 191] width 105 height 26
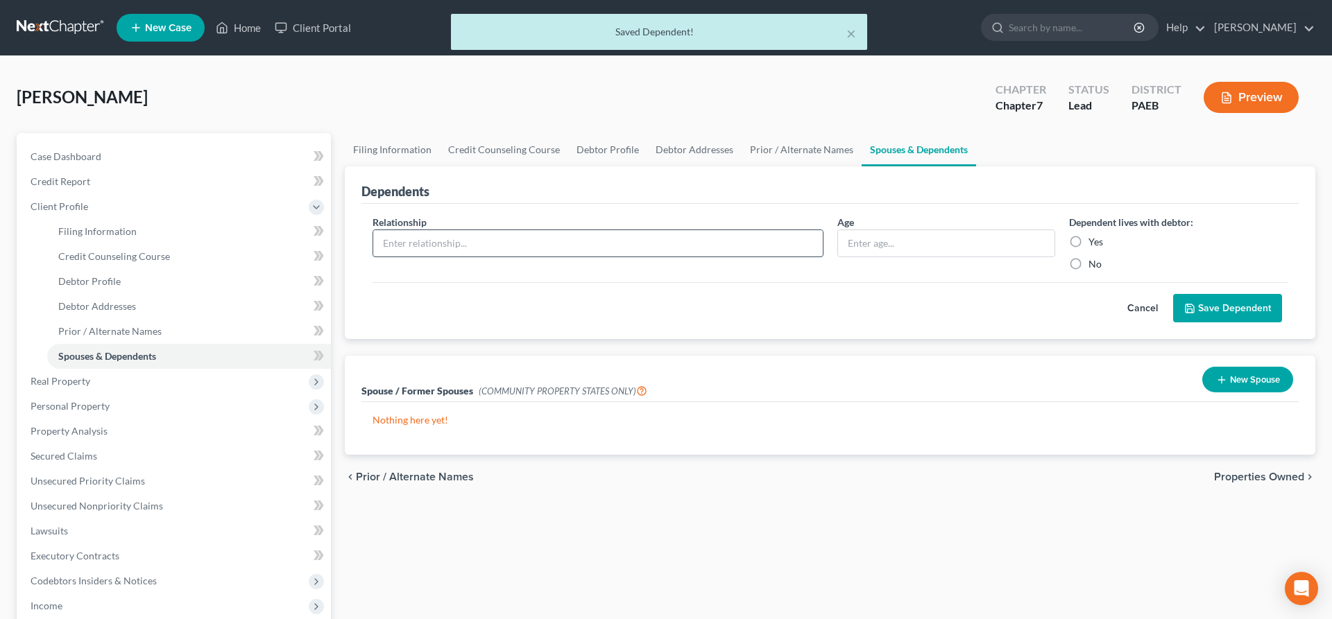
click at [416, 243] on input "text" at bounding box center [597, 243] width 449 height 26
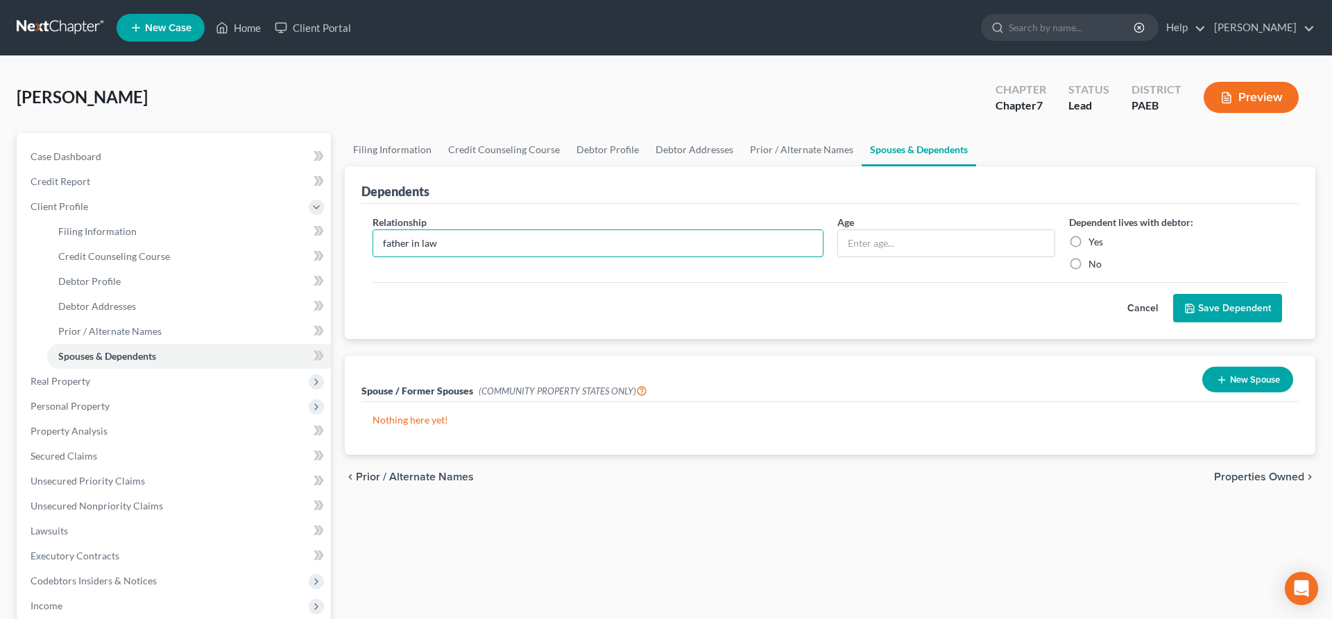
type input "father in law"
click at [1088, 243] on label "Yes" at bounding box center [1095, 242] width 15 height 14
click at [1094, 243] on input "Yes" at bounding box center [1098, 239] width 9 height 9
radio input "true"
click at [1263, 307] on button "Save Dependent" at bounding box center [1227, 308] width 109 height 29
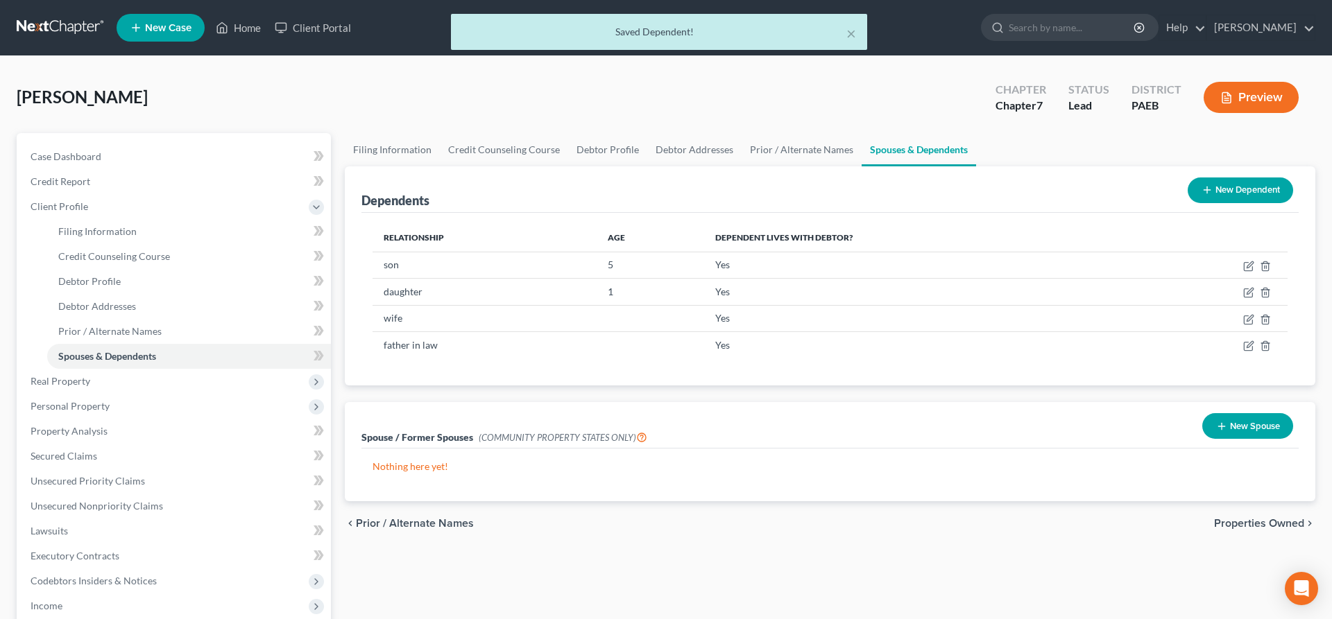
click at [1212, 178] on button "New Dependent" at bounding box center [1239, 191] width 105 height 26
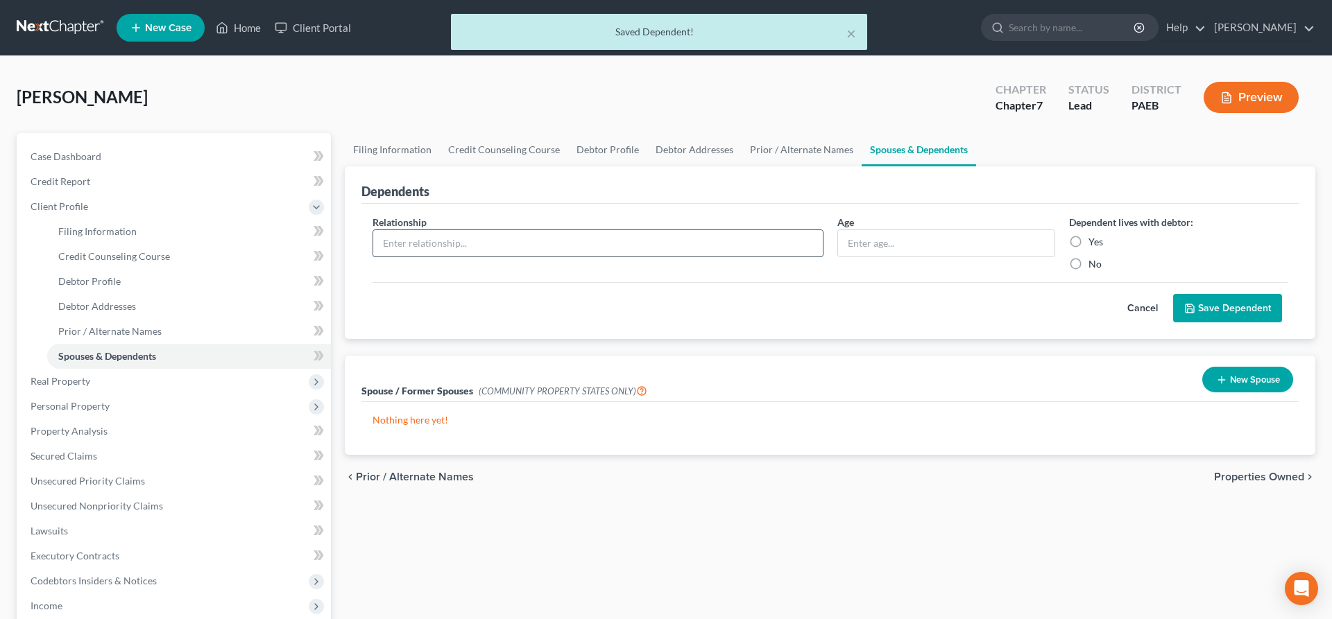
click at [490, 236] on input "text" at bounding box center [597, 243] width 449 height 26
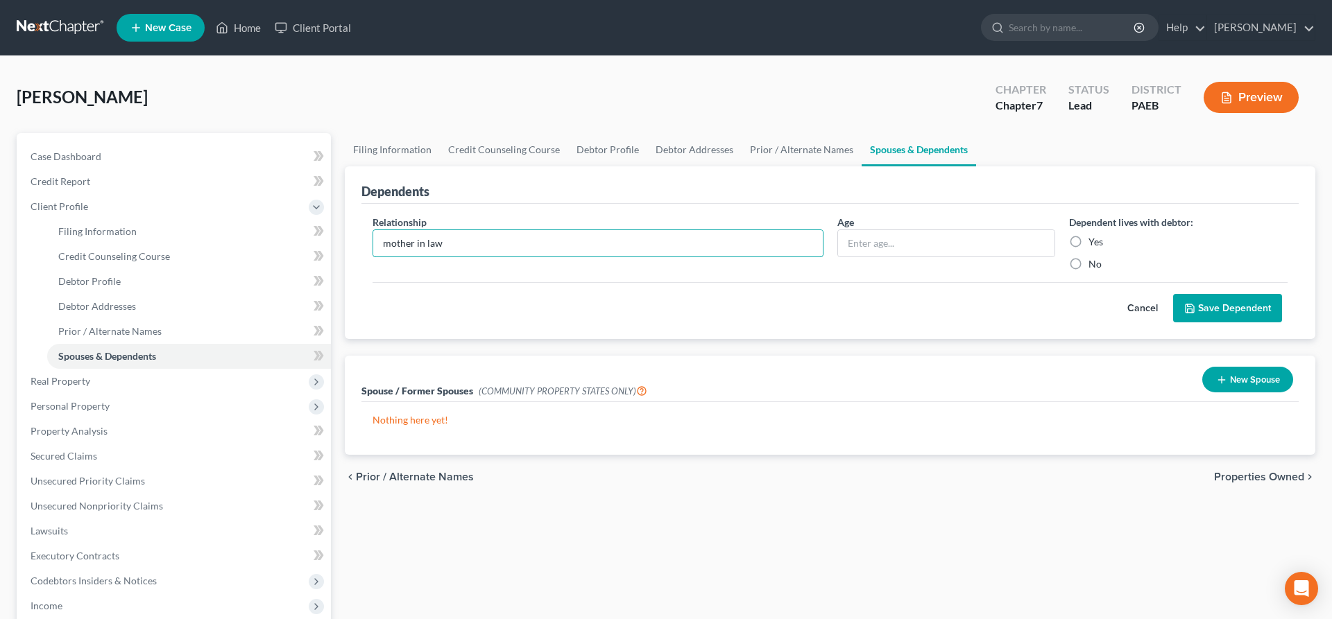
type input "mother in law"
click at [1088, 244] on div "Yes" at bounding box center [1178, 242] width 218 height 14
click at [1088, 243] on label "Yes" at bounding box center [1095, 242] width 15 height 14
click at [1094, 243] on input "Yes" at bounding box center [1098, 239] width 9 height 9
radio input "true"
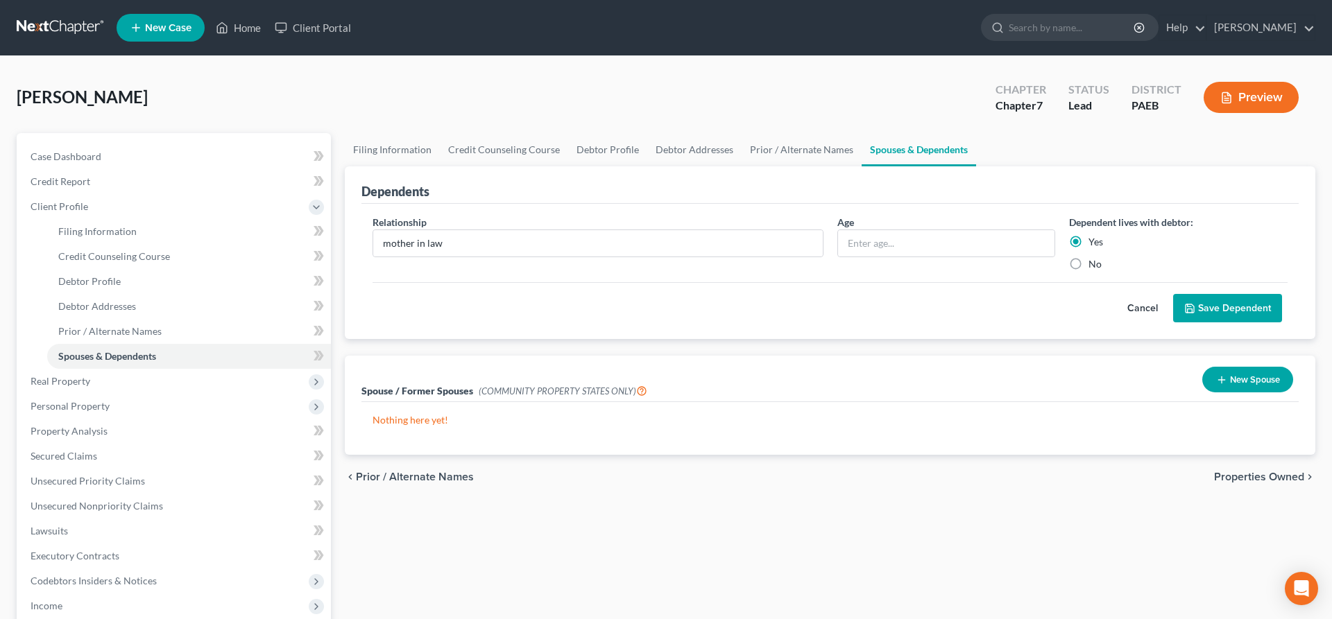
click at [1219, 311] on button "Save Dependent" at bounding box center [1227, 308] width 109 height 29
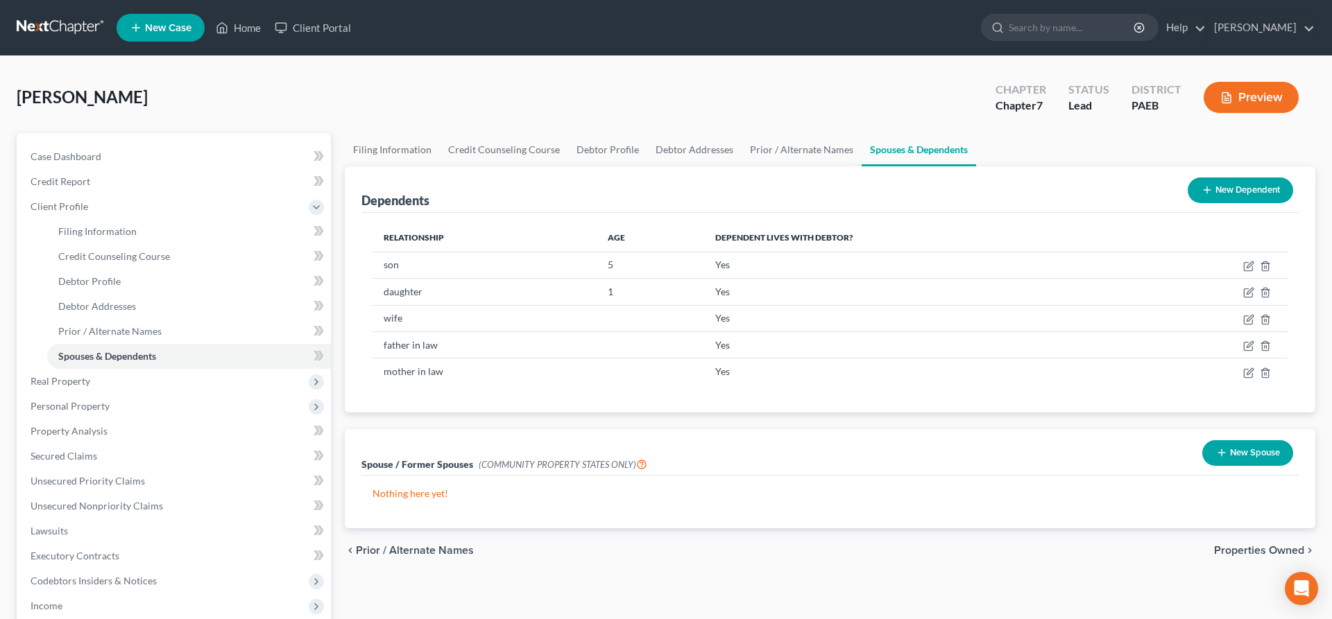
scroll to position [71, 0]
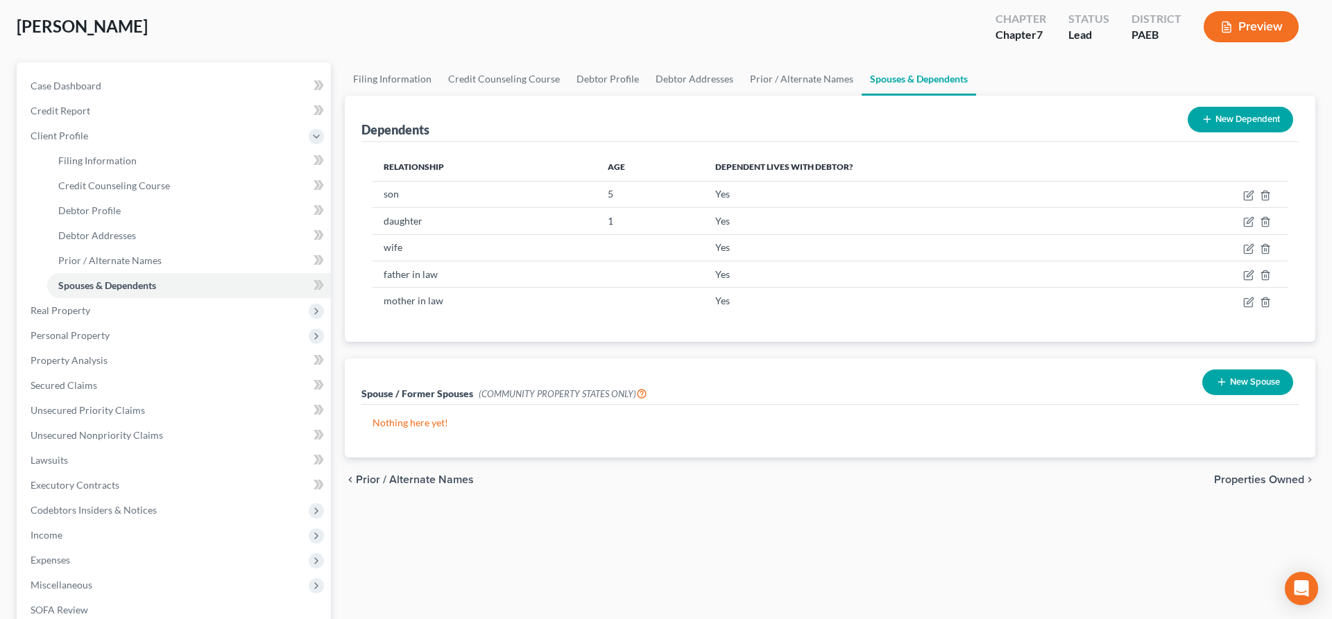
click at [1255, 477] on span "Properties Owned" at bounding box center [1259, 479] width 90 height 11
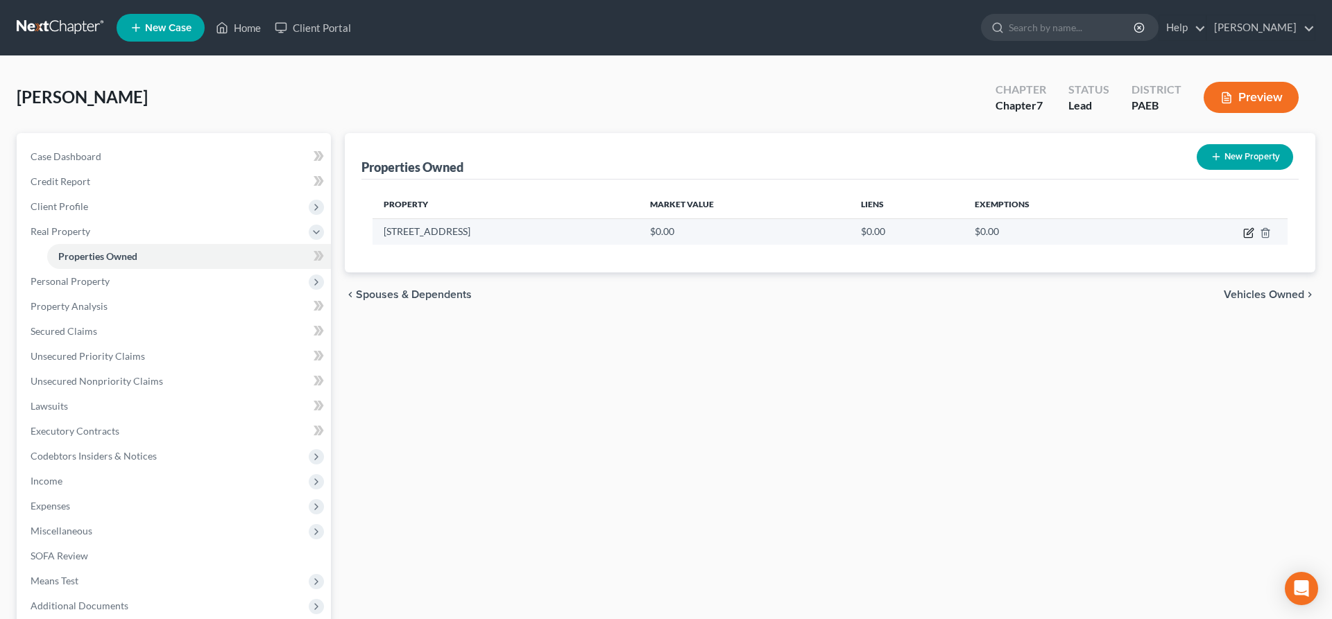
click at [1251, 232] on icon "button" at bounding box center [1248, 233] width 11 height 11
select select "39"
select select "22"
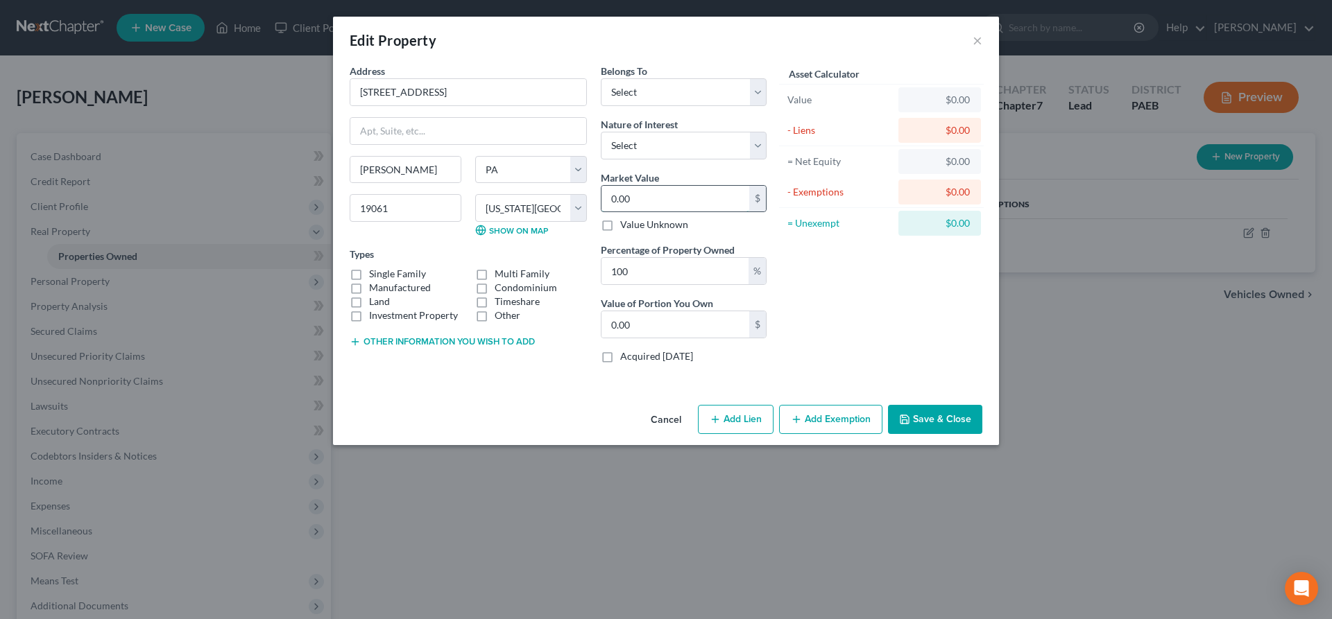
click at [656, 200] on input "0.00" at bounding box center [675, 199] width 148 height 26
type input "7"
type input "7.00"
type input "75"
type input "75.00"
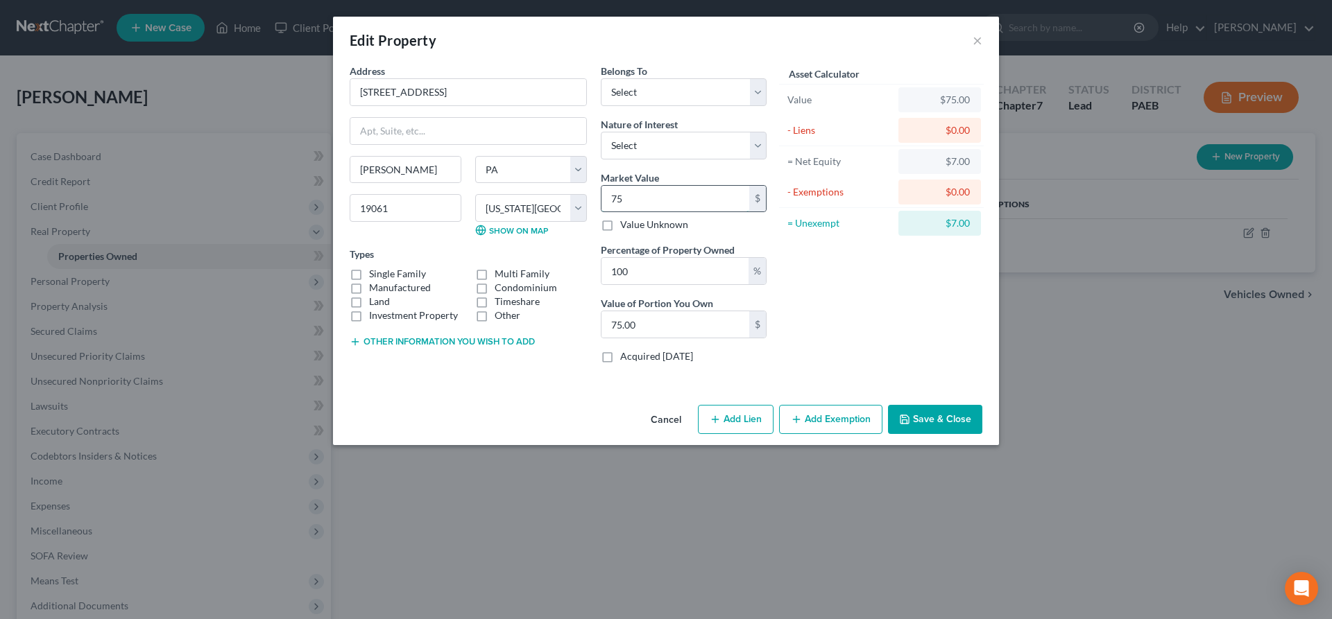
type input "750"
type input "750.00"
type input "7500"
type input "7,500.00"
type input "7,5000"
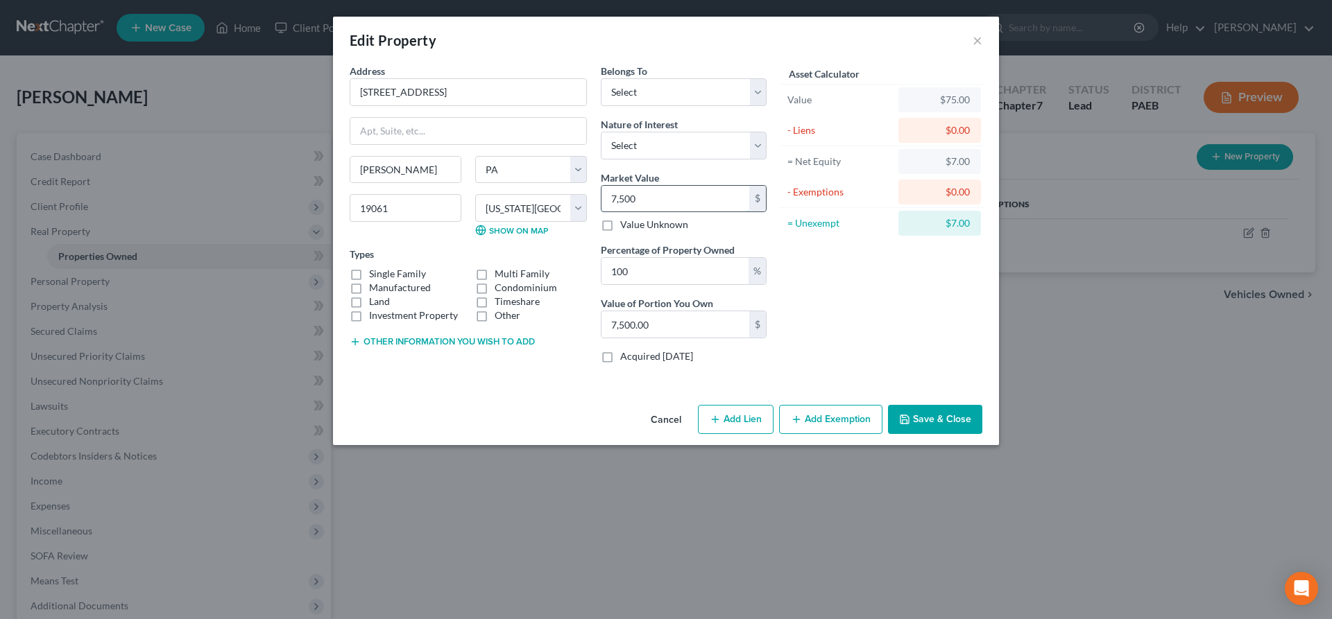
type input "75,000.00"
type input "75,000"
click at [601, 78] on select "Select Debtor 1 Only Debtor 2 Only Debtor 1 And Debtor 2 Only At Least One Of T…" at bounding box center [684, 92] width 166 height 28
select select "0"
click option "Debtor 1 Only" at bounding box center [0, 0] width 0 height 0
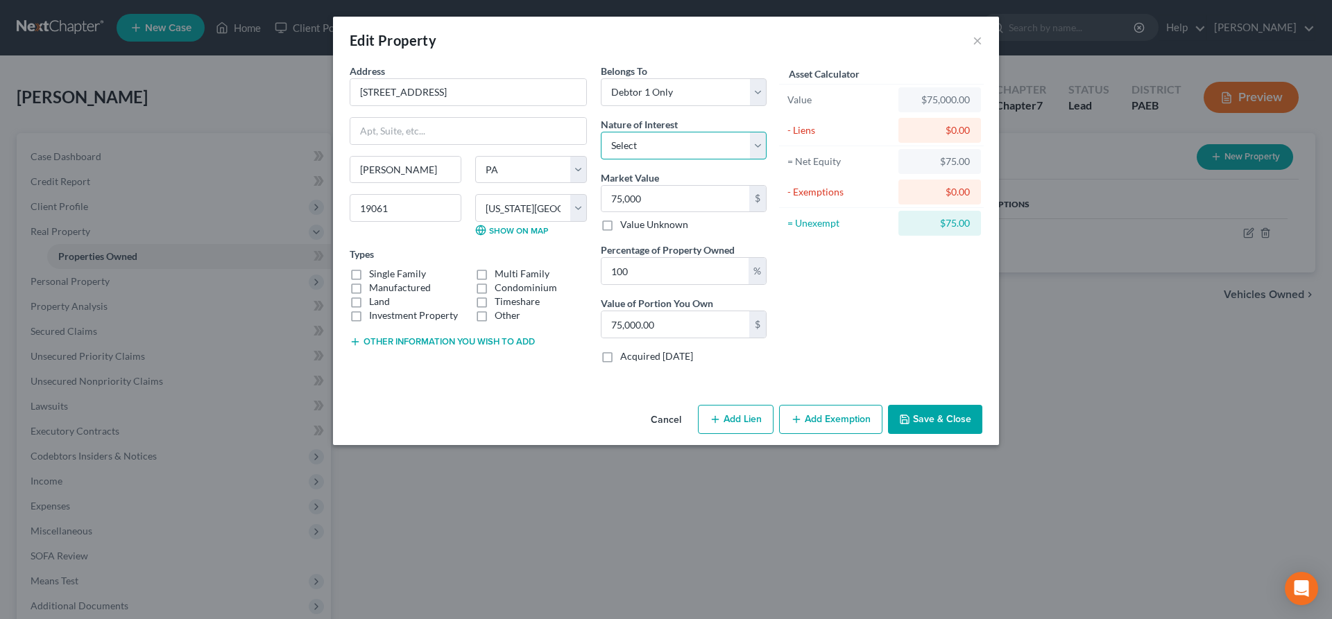
click at [601, 132] on select "Select Fee Simple Joint Tenant Life Estate Equitable Interest Future Interest T…" at bounding box center [684, 146] width 166 height 28
select select "0"
click option "Fee Simple" at bounding box center [0, 0] width 0 height 0
click at [818, 413] on button "Add Exemption" at bounding box center [830, 419] width 103 height 29
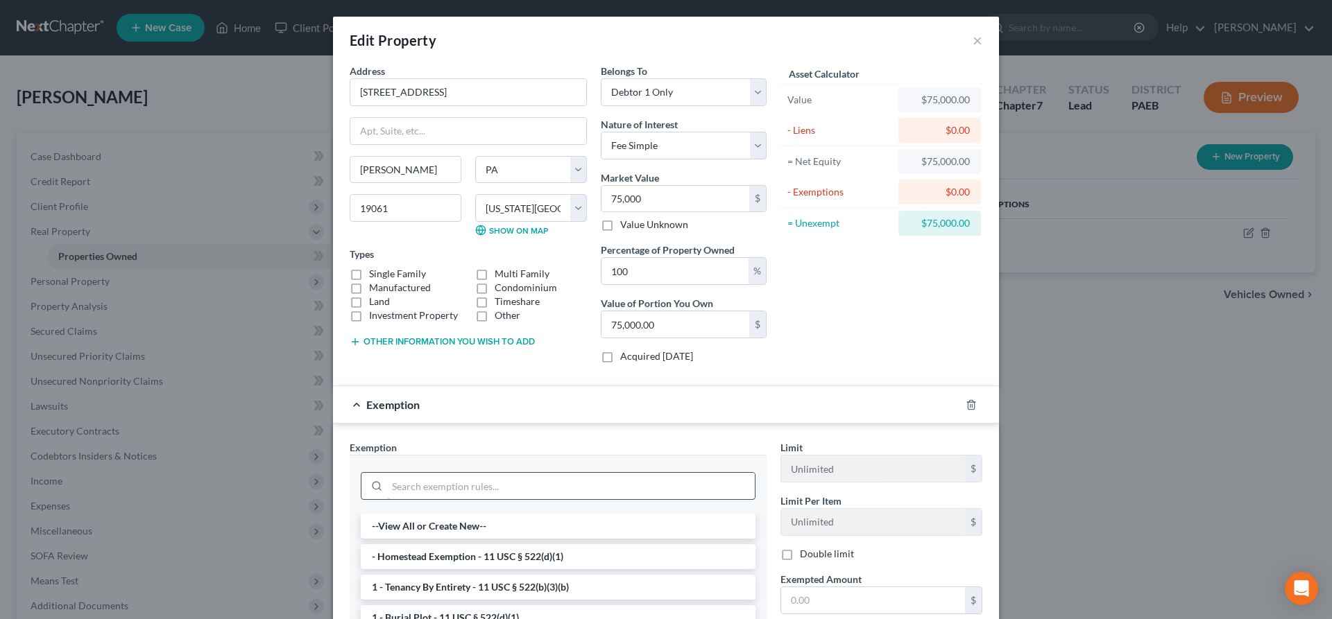
scroll to position [71, 0]
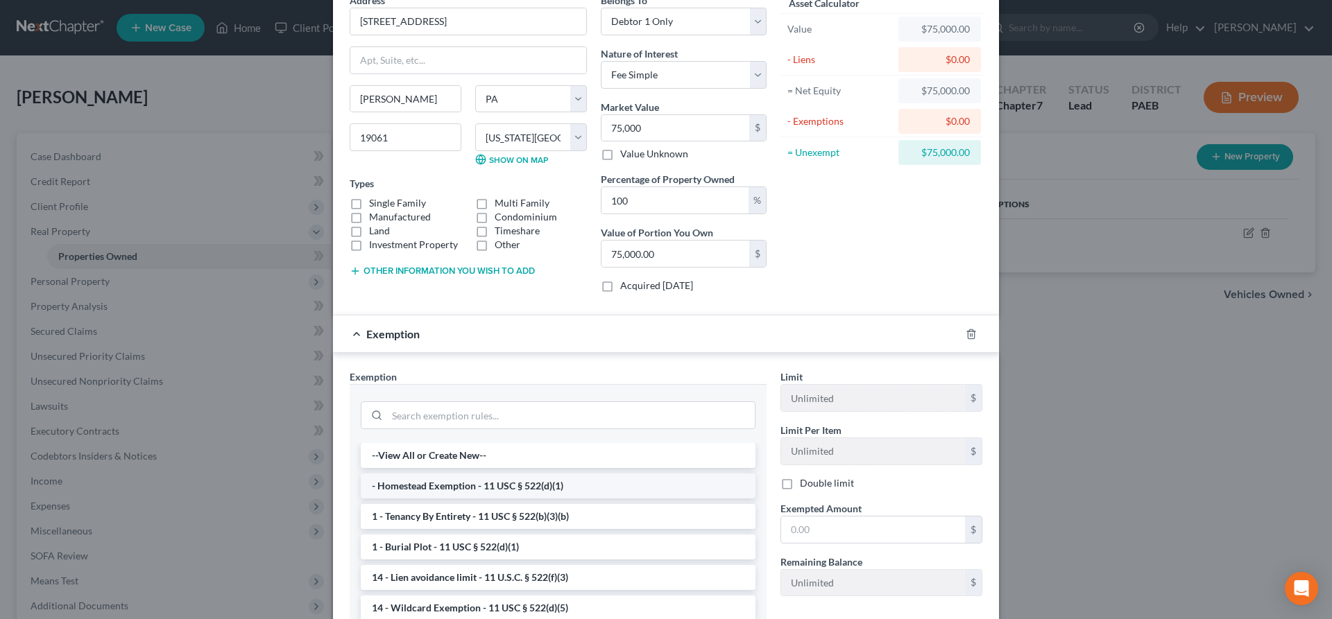
click at [542, 490] on li "- Homestead Exemption - 11 USC § 522(d)(1)" at bounding box center [558, 486] width 395 height 25
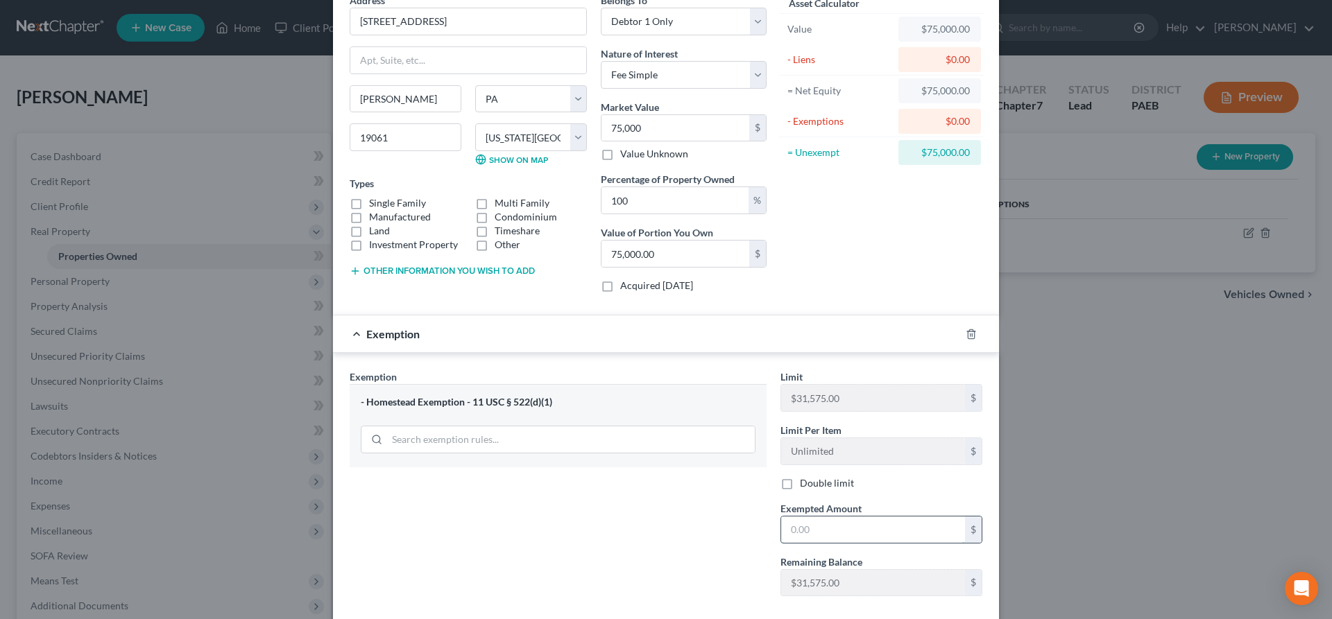
click at [805, 529] on input "text" at bounding box center [873, 530] width 184 height 26
type input "31,575"
click at [590, 543] on div "Exemption Set must be selected for CA. Exemption * - Homestead Exemption - 11 U…" at bounding box center [558, 489] width 431 height 238
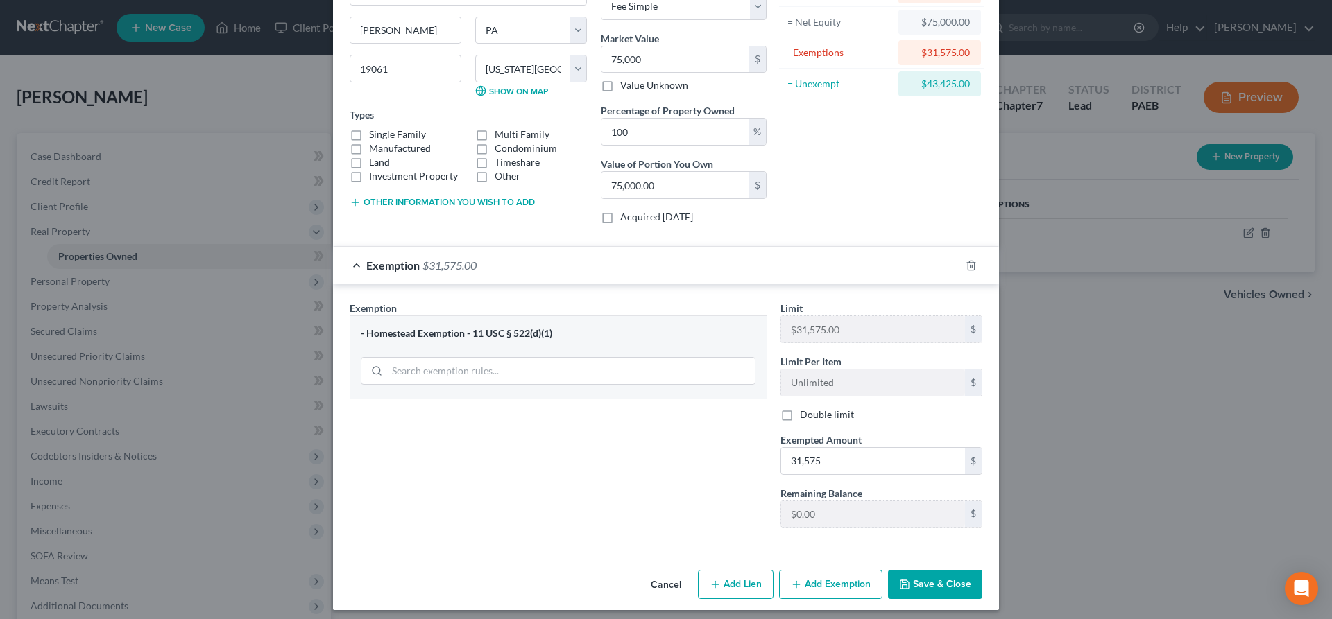
scroll to position [147, 0]
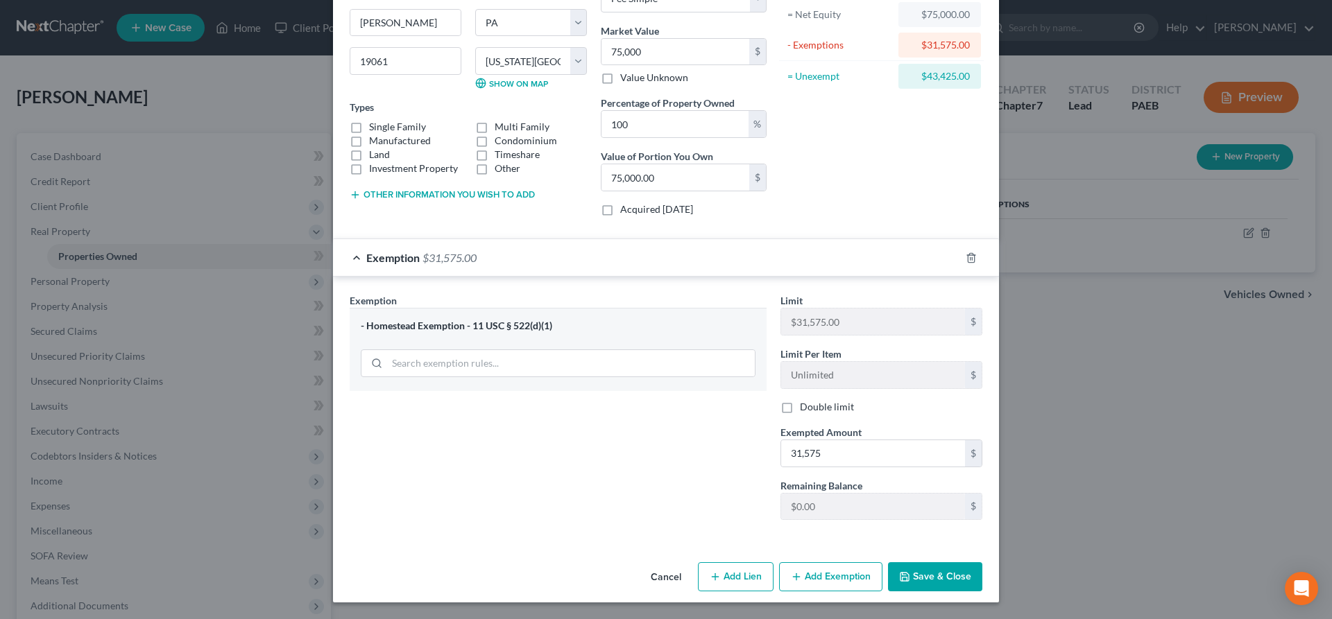
click at [931, 572] on button "Save & Close" at bounding box center [935, 577] width 94 height 29
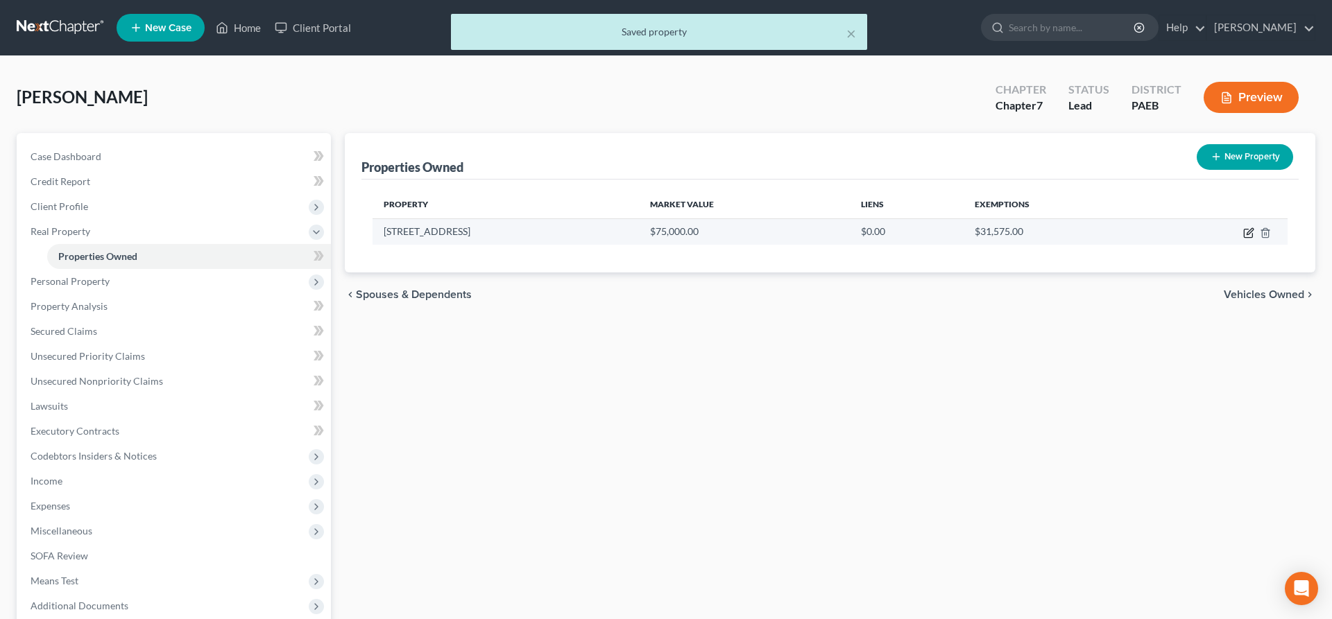
click at [1249, 230] on icon "button" at bounding box center [1248, 233] width 11 height 11
select select "39"
select select "22"
select select "0"
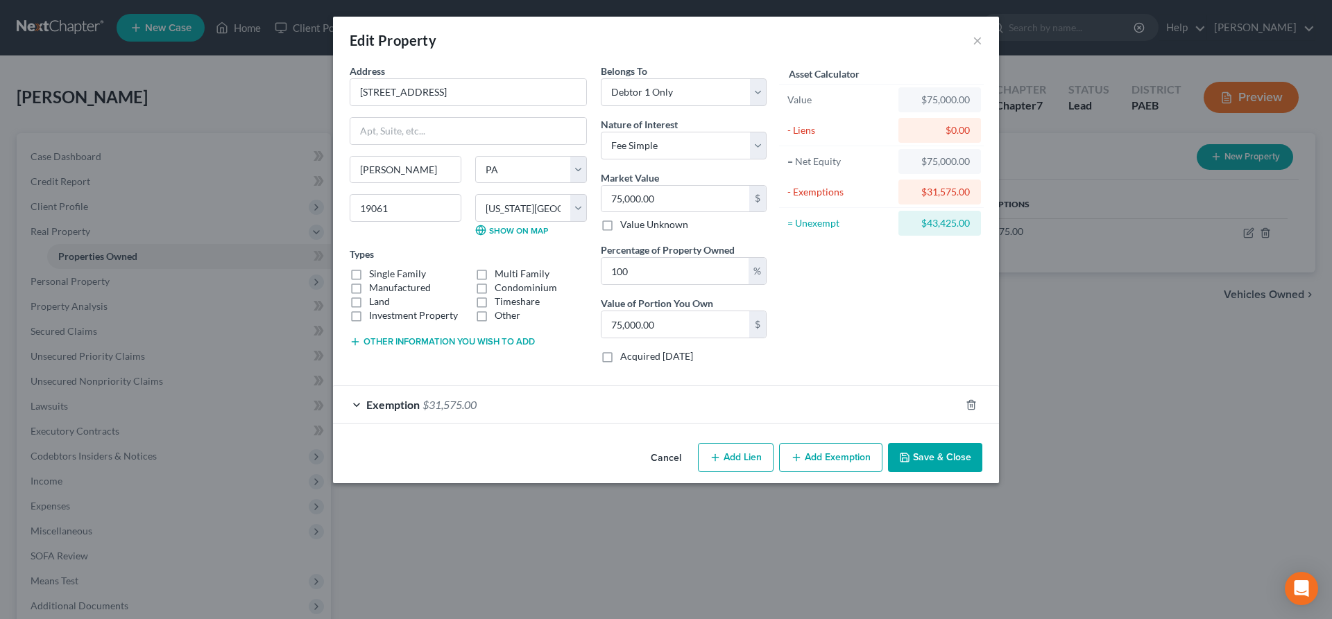
click at [369, 277] on label "Single Family" at bounding box center [397, 274] width 57 height 14
click at [375, 276] on input "Single Family" at bounding box center [379, 271] width 9 height 9
checkbox input "true"
click at [655, 197] on input "75,000.00" at bounding box center [675, 199] width 148 height 26
click at [737, 53] on div "Edit Property ×" at bounding box center [666, 40] width 666 height 47
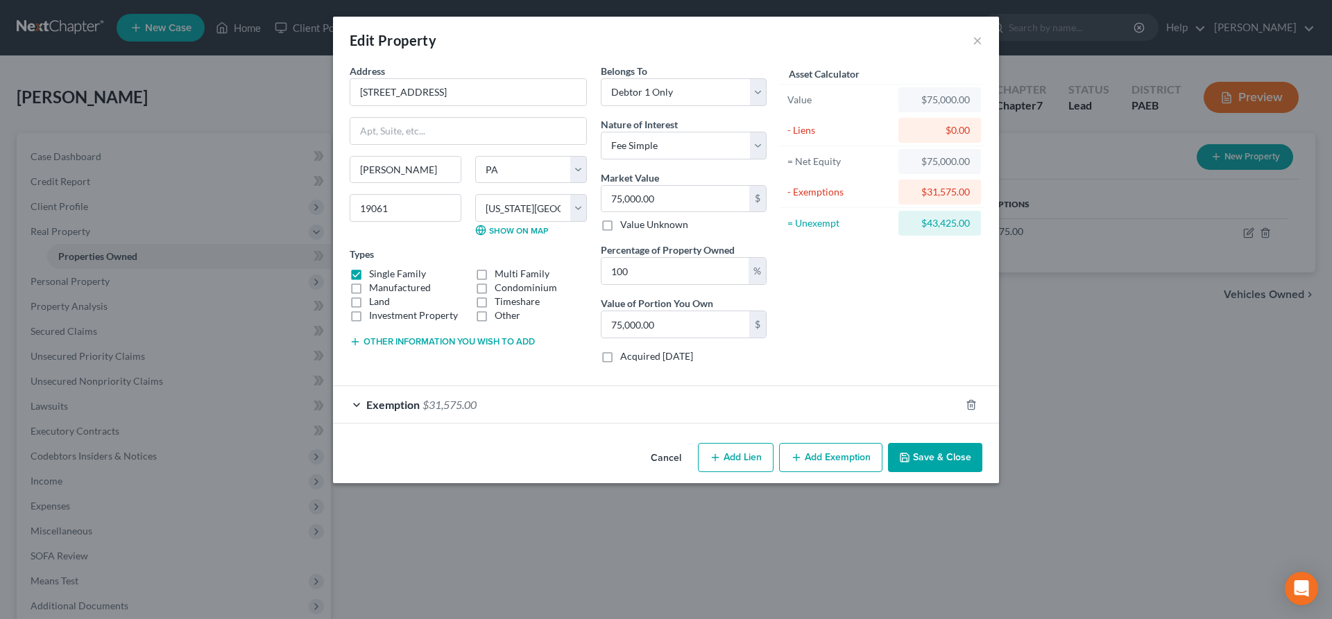
click at [372, 339] on button "Other information you wish to add" at bounding box center [442, 341] width 185 height 11
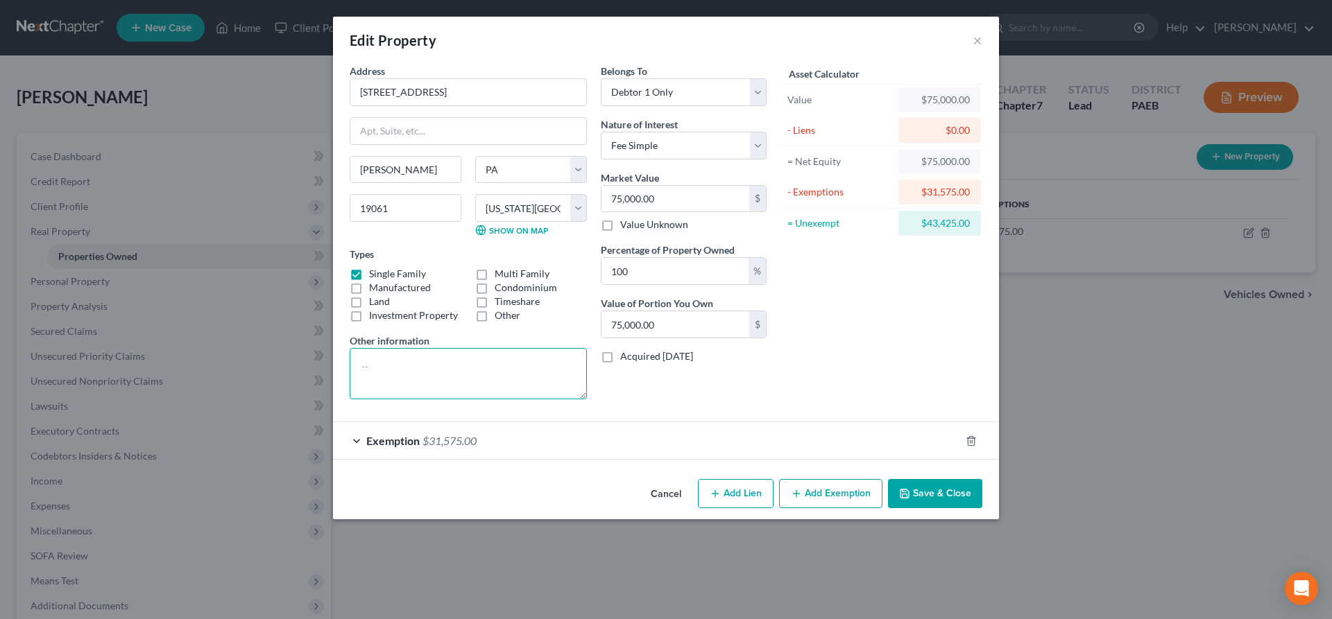
click at [359, 368] on textarea at bounding box center [468, 373] width 237 height 51
click at [359, 366] on textarea at bounding box center [468, 373] width 237 height 51
click at [357, 365] on textarea "House is presently not insurable and has no insurance. Garage roof is collapsin…" at bounding box center [468, 373] width 237 height 51
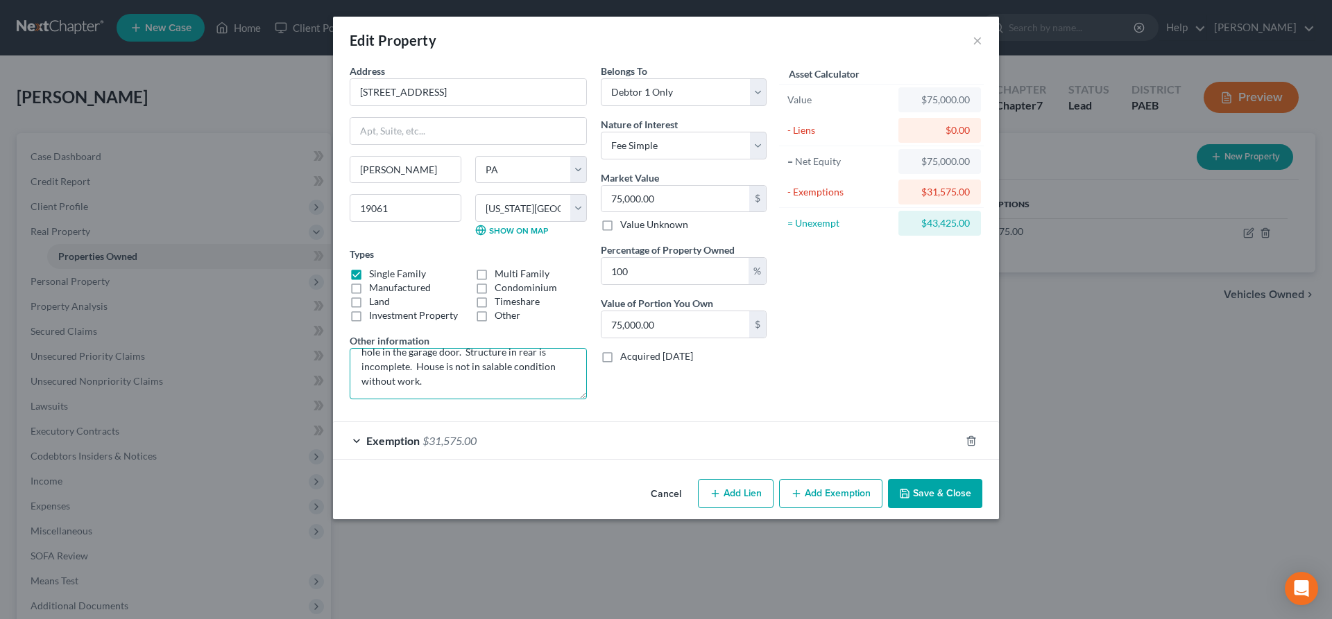
type textarea "House is presently not insurable and has no insurance. Garage roof is collapsin…"
click at [938, 492] on button "Save & Close" at bounding box center [935, 493] width 94 height 29
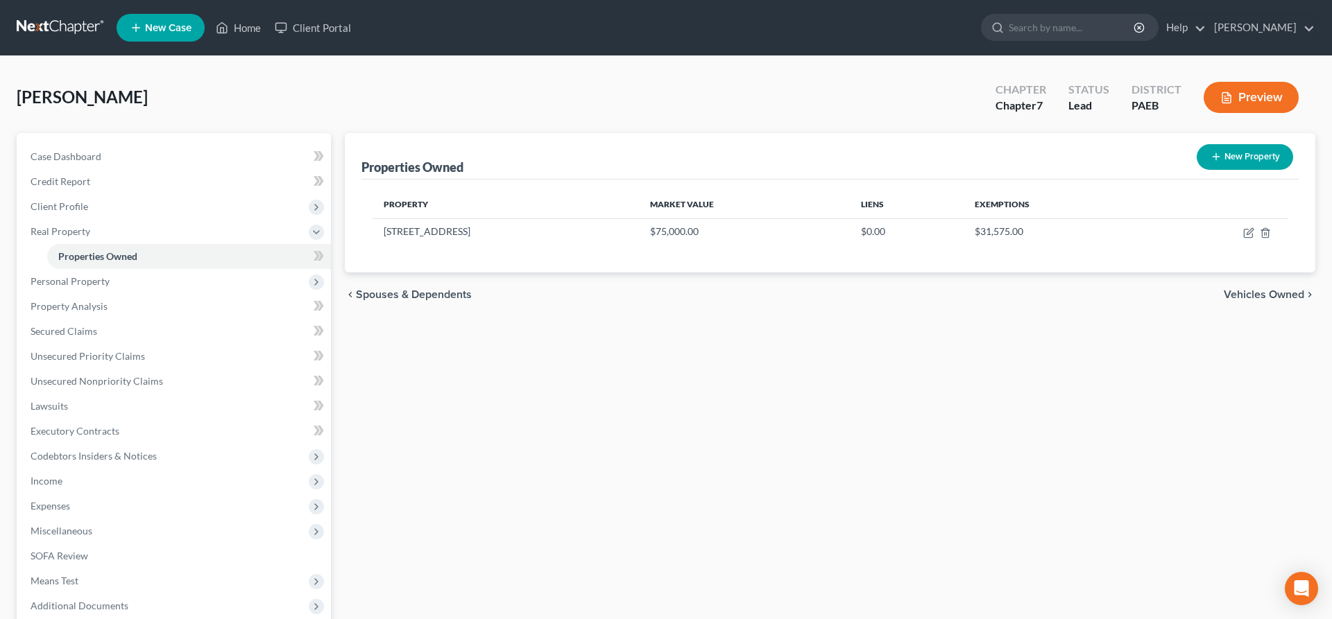
click at [1285, 295] on span "Vehicles Owned" at bounding box center [1264, 294] width 80 height 11
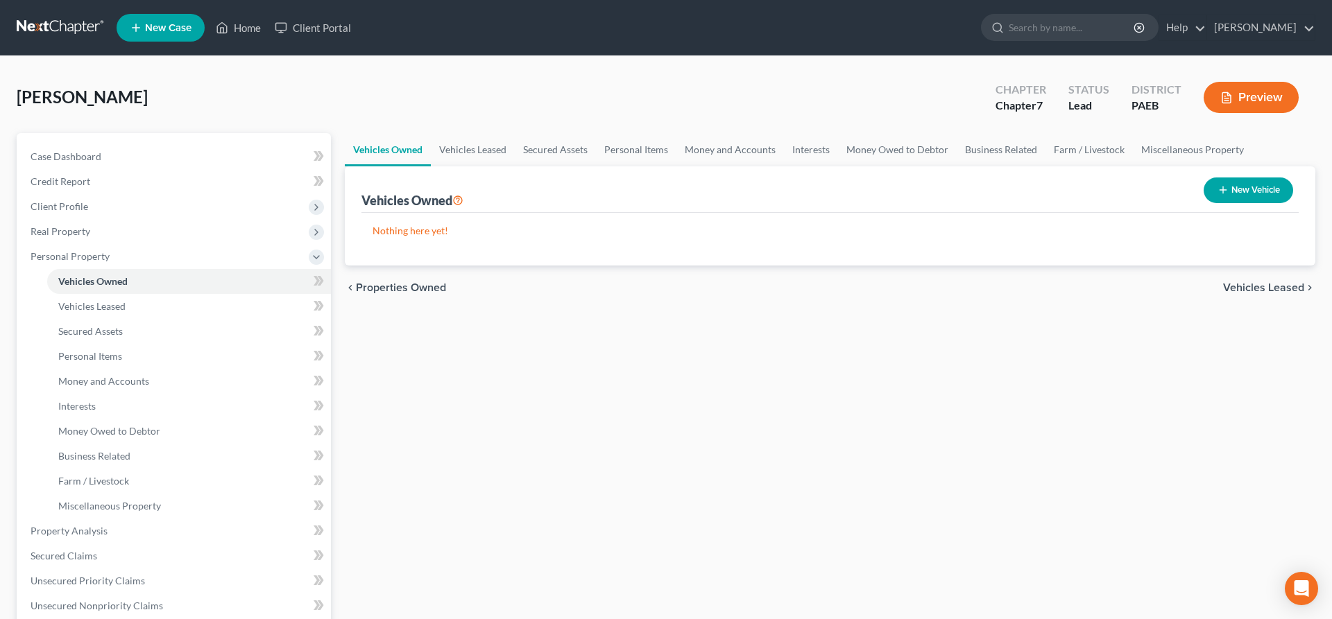
click at [1237, 182] on button "New Vehicle" at bounding box center [1247, 191] width 89 height 26
select select "0"
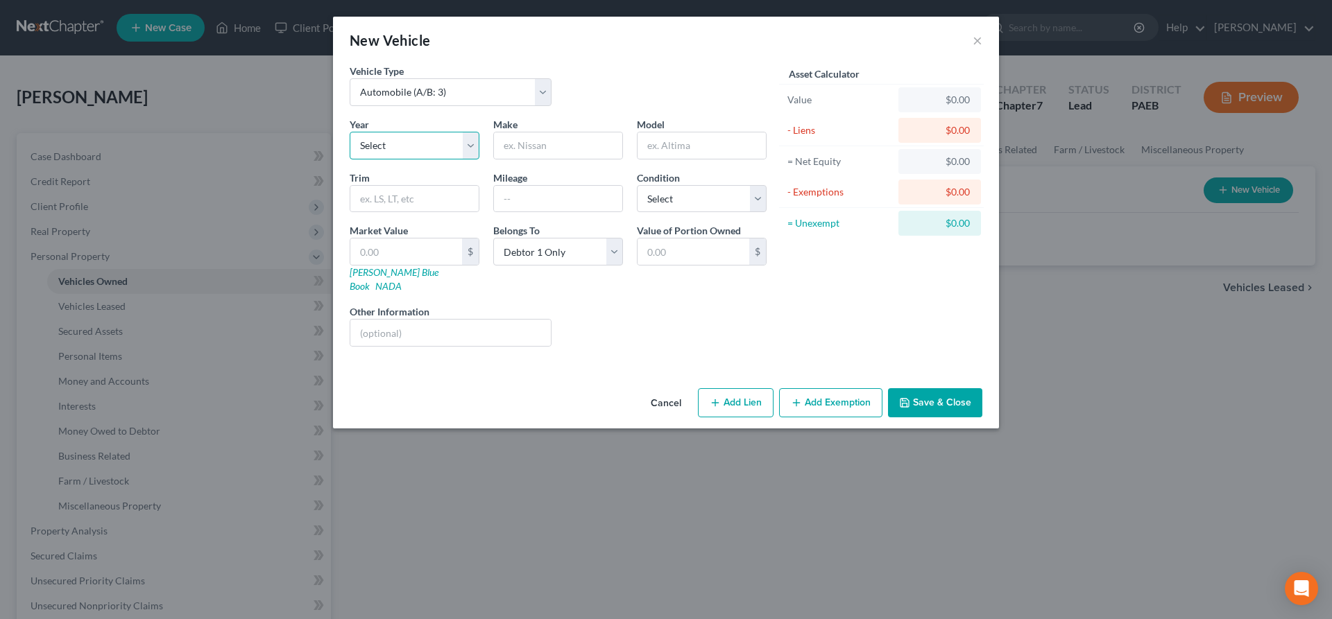
click at [350, 132] on select "Select 2026 2025 2024 2023 2022 2021 2020 2019 2018 2017 2016 2015 2014 2013 20…" at bounding box center [415, 146] width 130 height 28
select select "16"
click option "2010" at bounding box center [0, 0] width 0 height 0
click at [529, 139] on input "text" at bounding box center [558, 145] width 128 height 26
type input "Nissan"
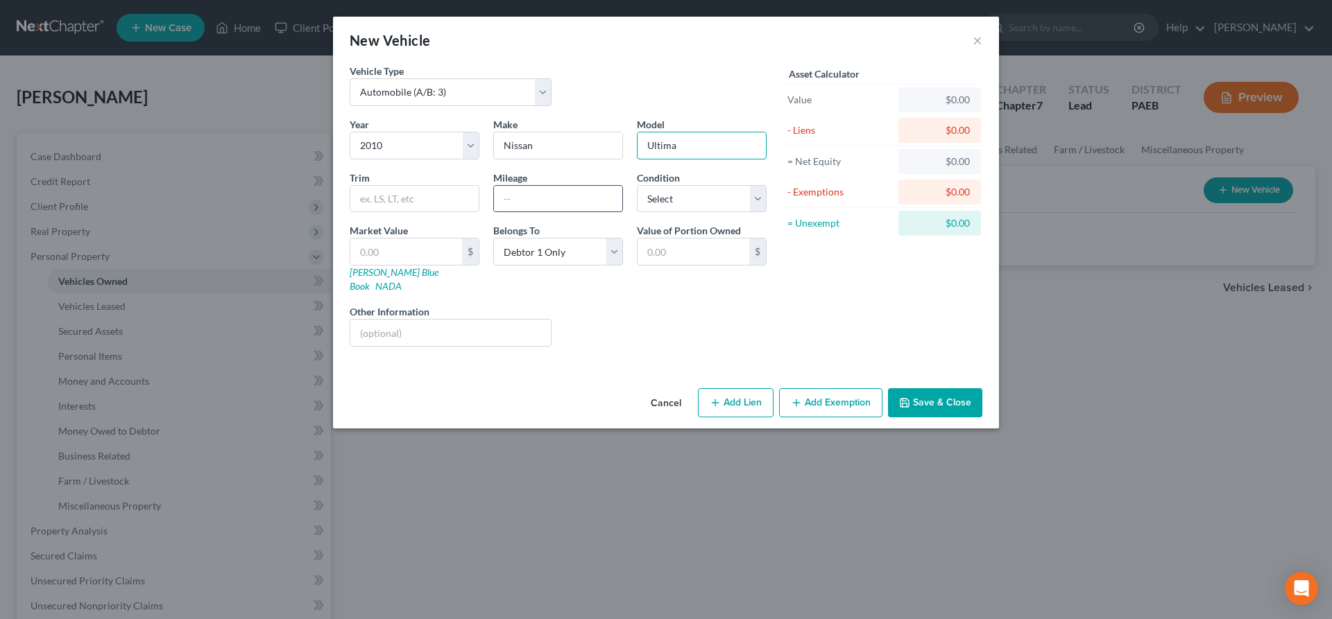
type input "Ultima"
click at [531, 205] on input "text" at bounding box center [558, 199] width 128 height 26
click at [637, 185] on select "Select Excellent Very Good Good Fair Poor" at bounding box center [702, 199] width 130 height 28
select select "3"
click option "Fair" at bounding box center [0, 0] width 0 height 0
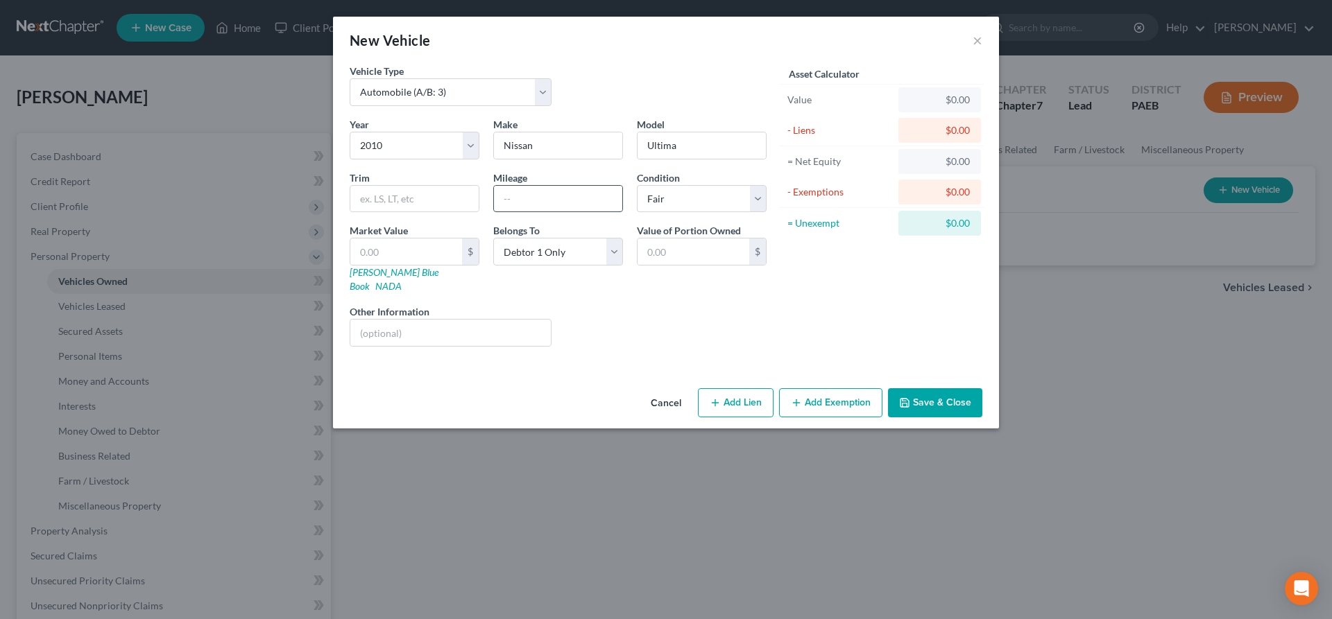
click at [551, 200] on input "text" at bounding box center [558, 199] width 128 height 26
type input "190000"
click at [381, 195] on input "text" at bounding box center [414, 199] width 128 height 26
drag, startPoint x: 424, startPoint y: 252, endPoint x: 295, endPoint y: 236, distance: 129.3
click at [350, 246] on input "text" at bounding box center [406, 252] width 112 height 26
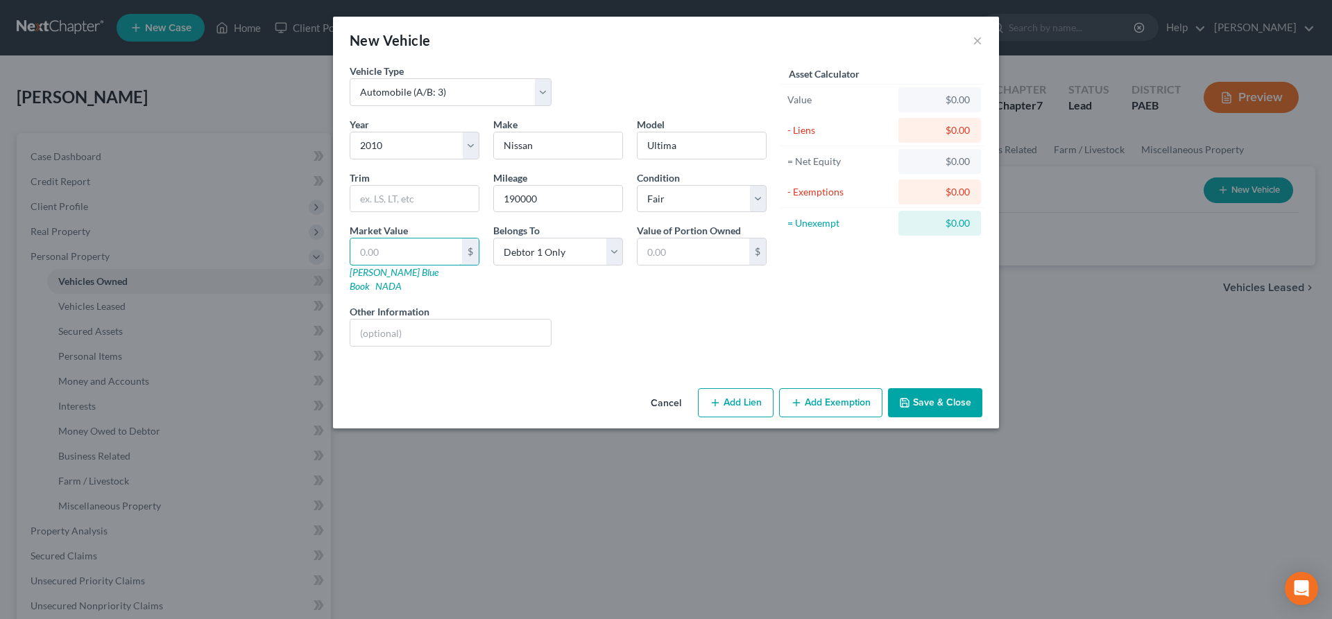
type input "3"
type input "3.00"
type input "2"
type input "2.00"
type input "25"
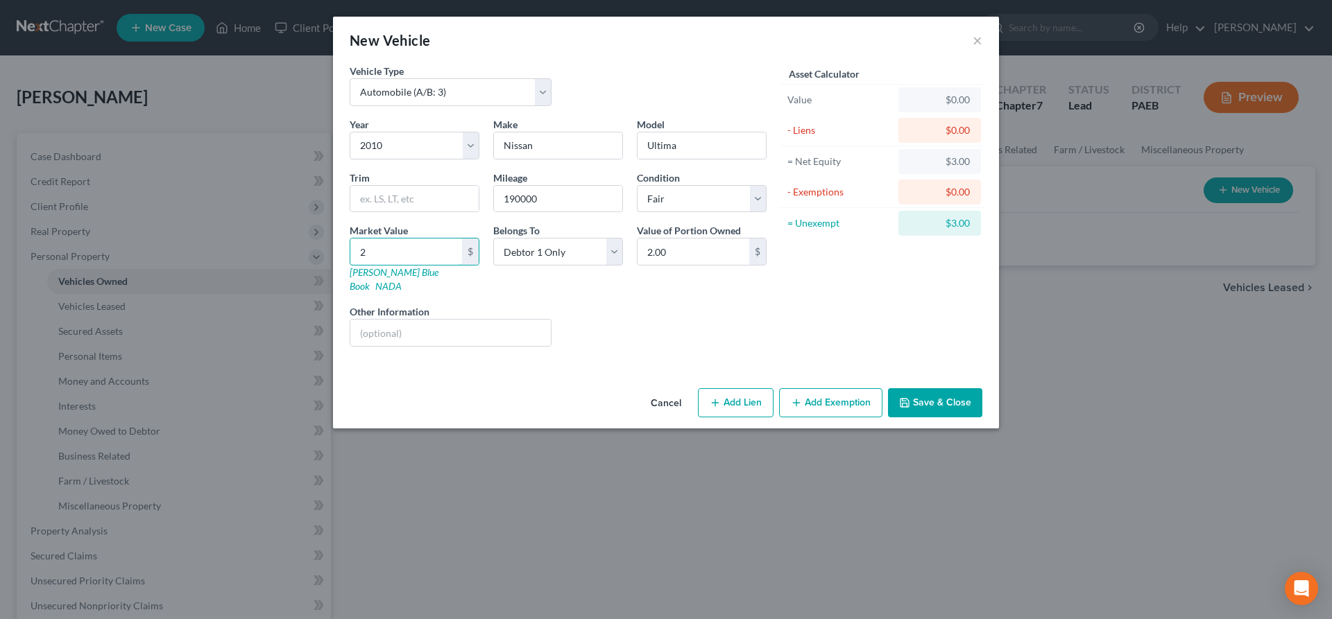
type input "25.00"
type input "250"
type input "250.00"
type input "2500"
type input "2,500.00"
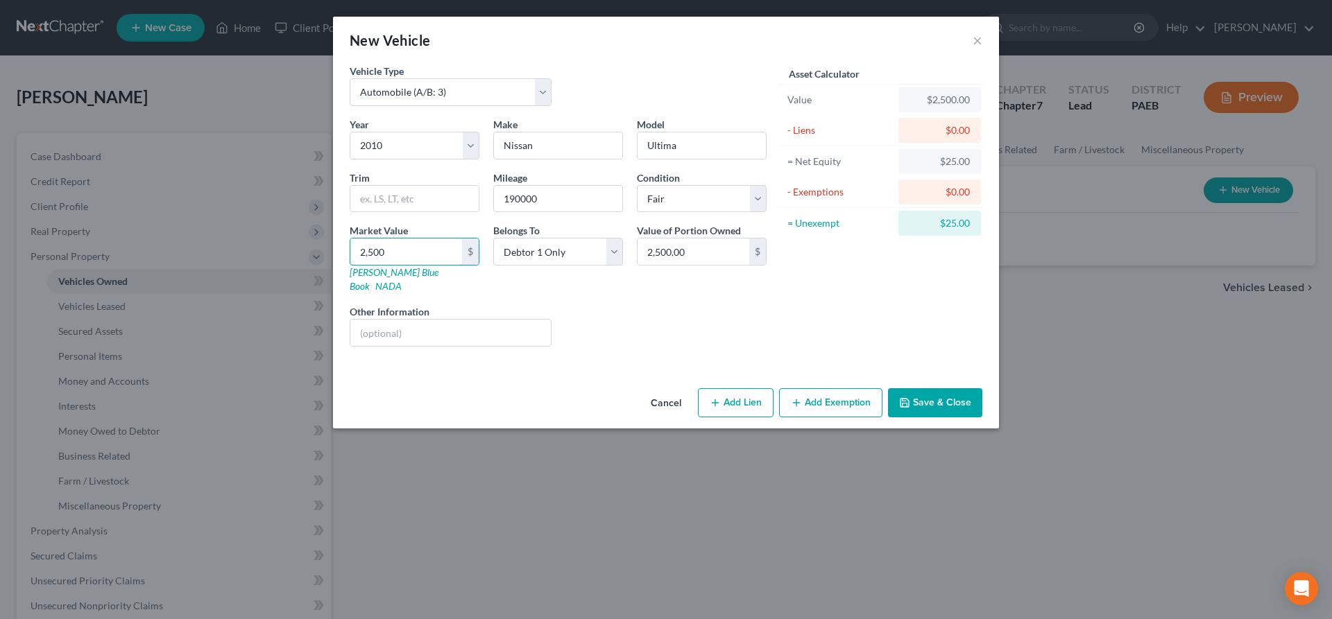
type input "2,500"
click at [804, 388] on button "Add Exemption" at bounding box center [830, 402] width 103 height 29
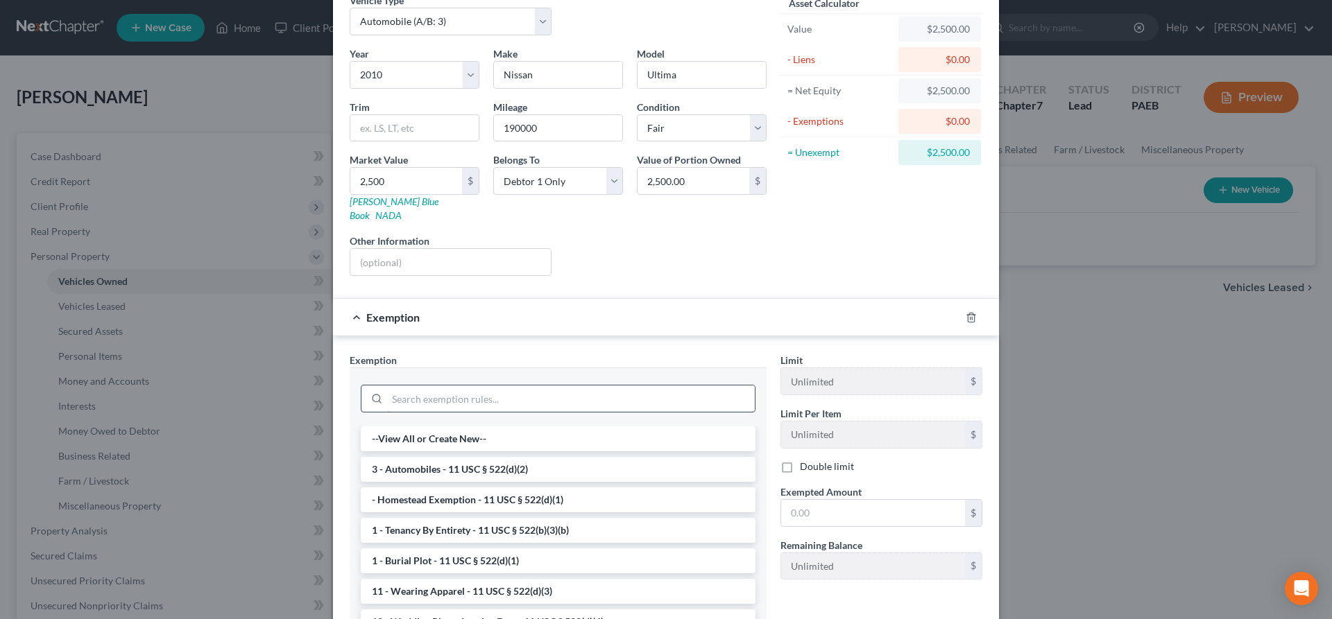
scroll to position [141, 0]
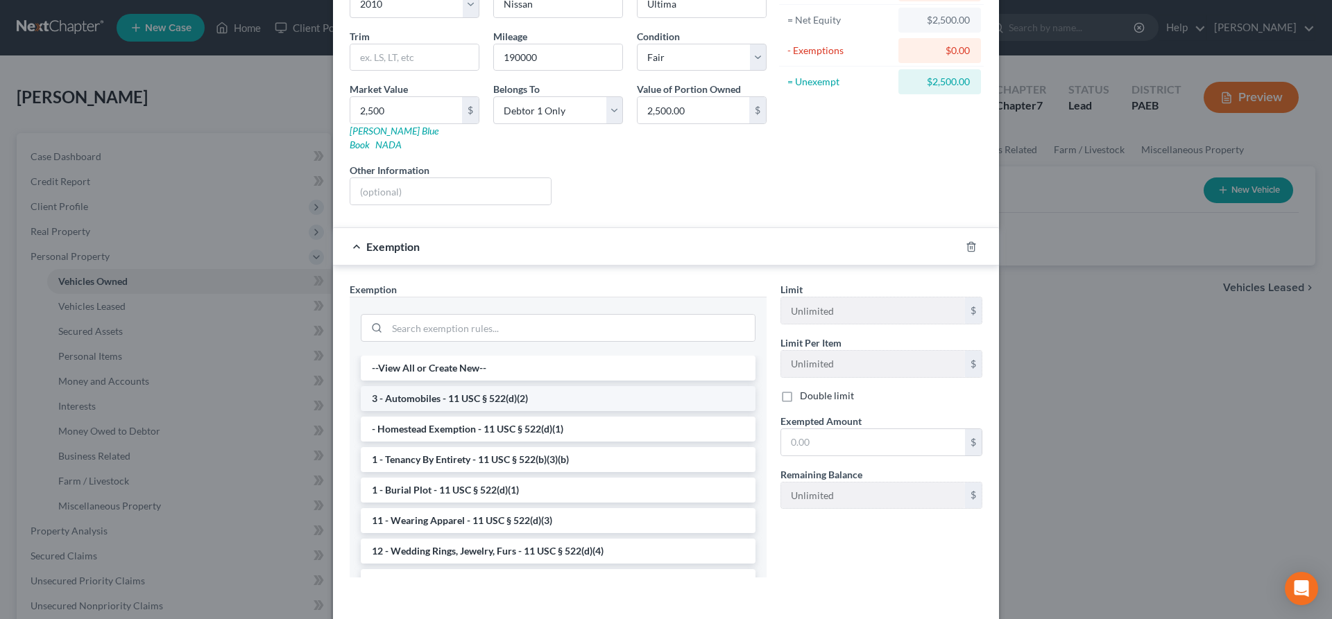
click at [494, 386] on li "3 - Automobiles - 11 USC § 522(d)(2)" at bounding box center [558, 398] width 395 height 25
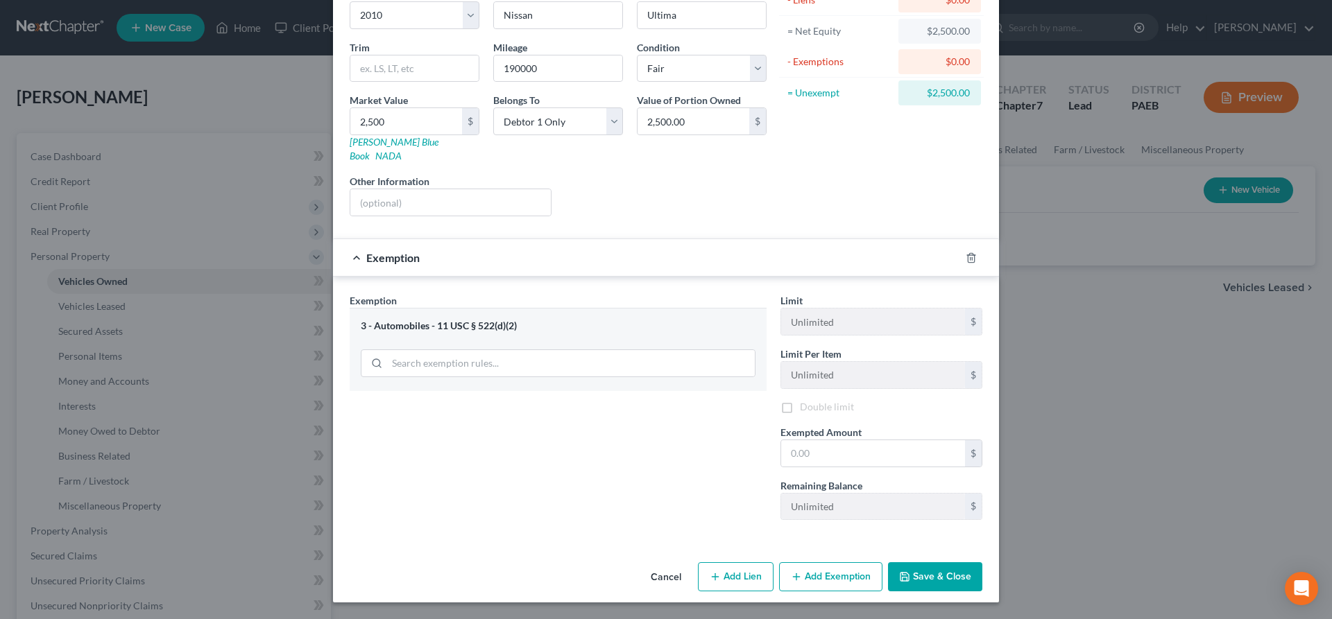
scroll to position [117, 0]
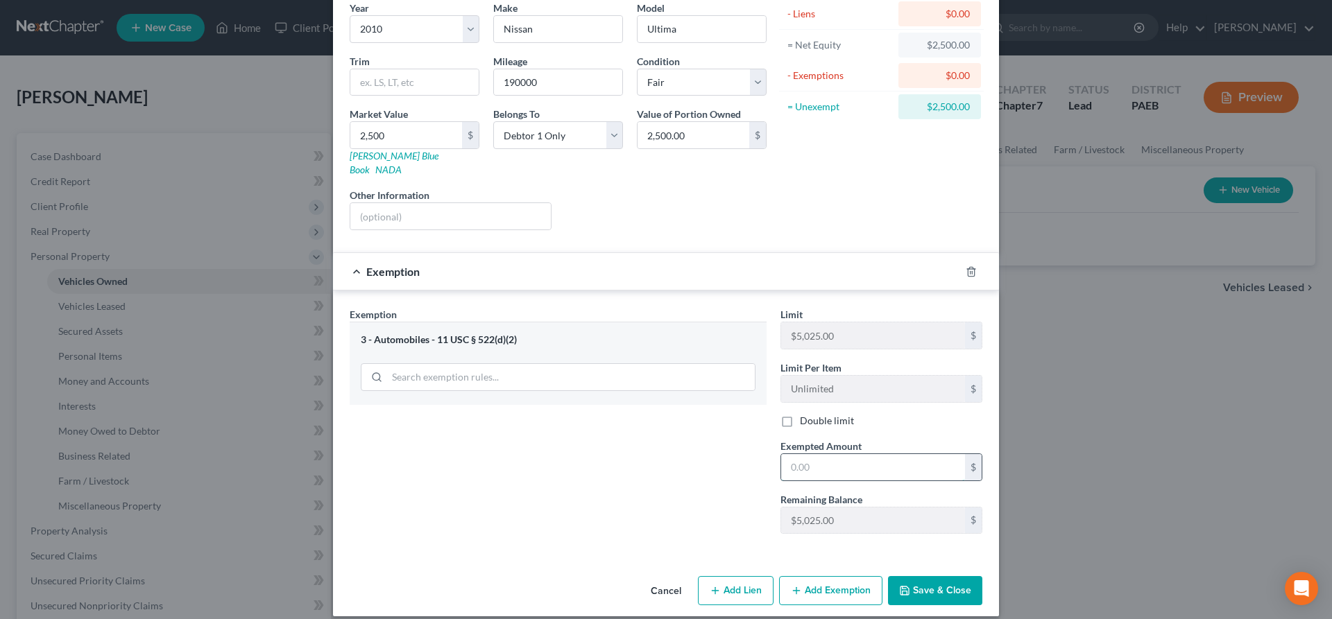
click at [809, 455] on input "text" at bounding box center [873, 467] width 184 height 26
type input "2,500"
click at [966, 580] on button "Save & Close" at bounding box center [935, 590] width 94 height 29
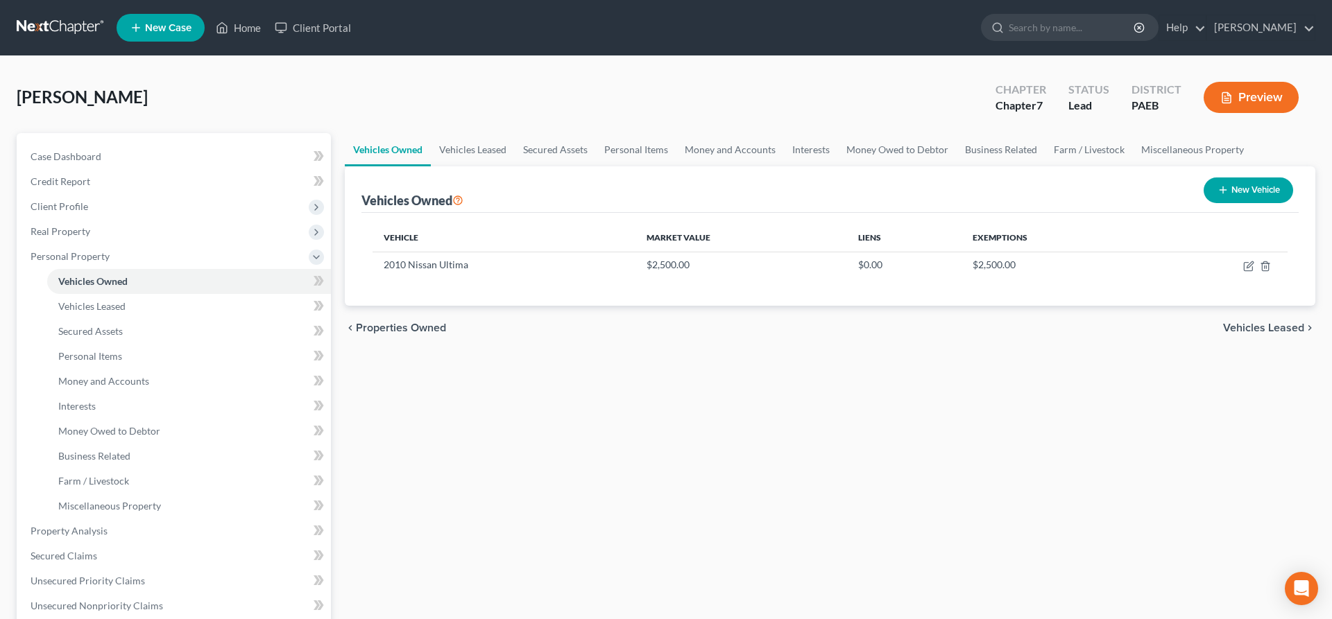
click at [1266, 324] on span "Vehicles Leased" at bounding box center [1263, 328] width 81 height 11
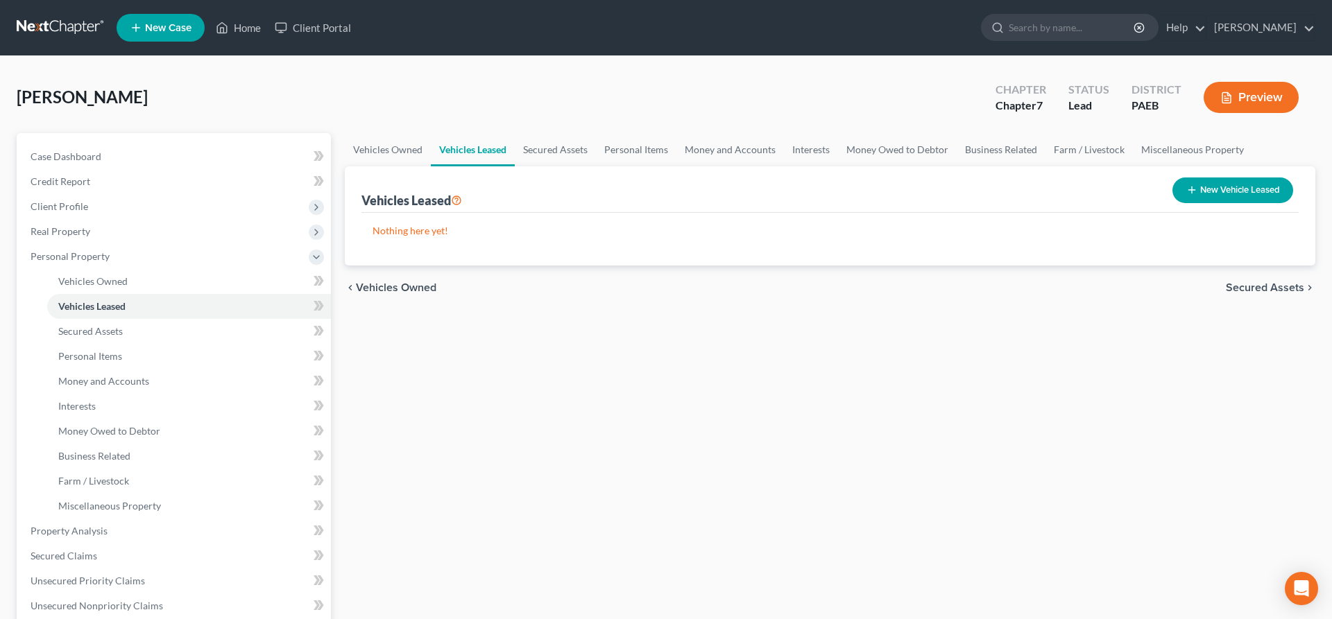
click at [1261, 283] on span "Secured Assets" at bounding box center [1265, 287] width 78 height 11
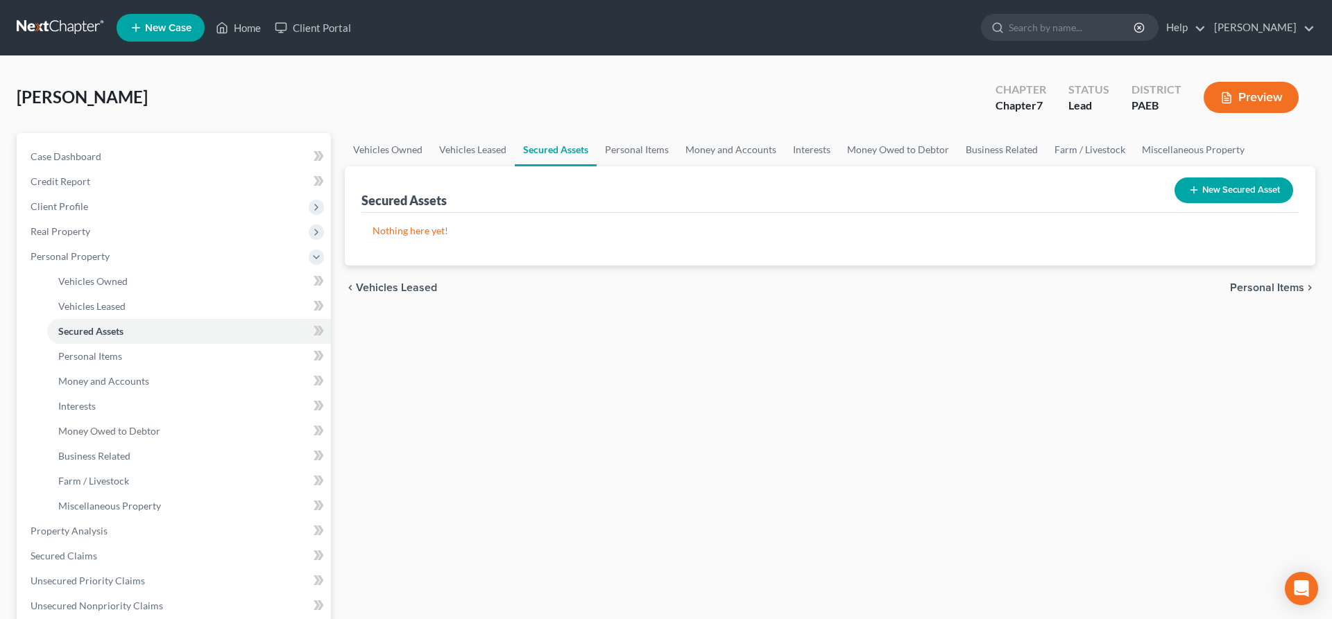
click at [1278, 284] on span "Personal Items" at bounding box center [1267, 287] width 74 height 11
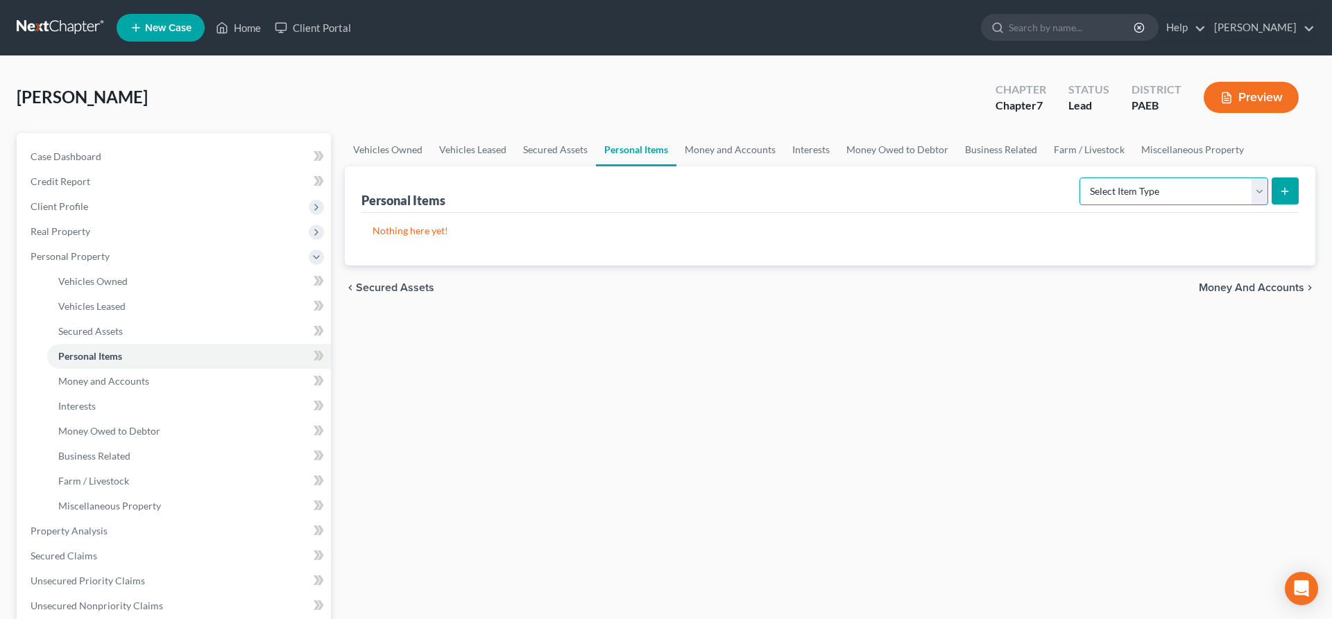
click at [1079, 178] on select "Select Item Type Clothing (A/B: 11) Collectibles Of Value (A/B: 8) Electronics …" at bounding box center [1173, 192] width 189 height 28
select select "clothing"
click option "Clothing (A/B: 11)" at bounding box center [0, 0] width 0 height 0
click at [1291, 185] on button "submit" at bounding box center [1284, 191] width 27 height 27
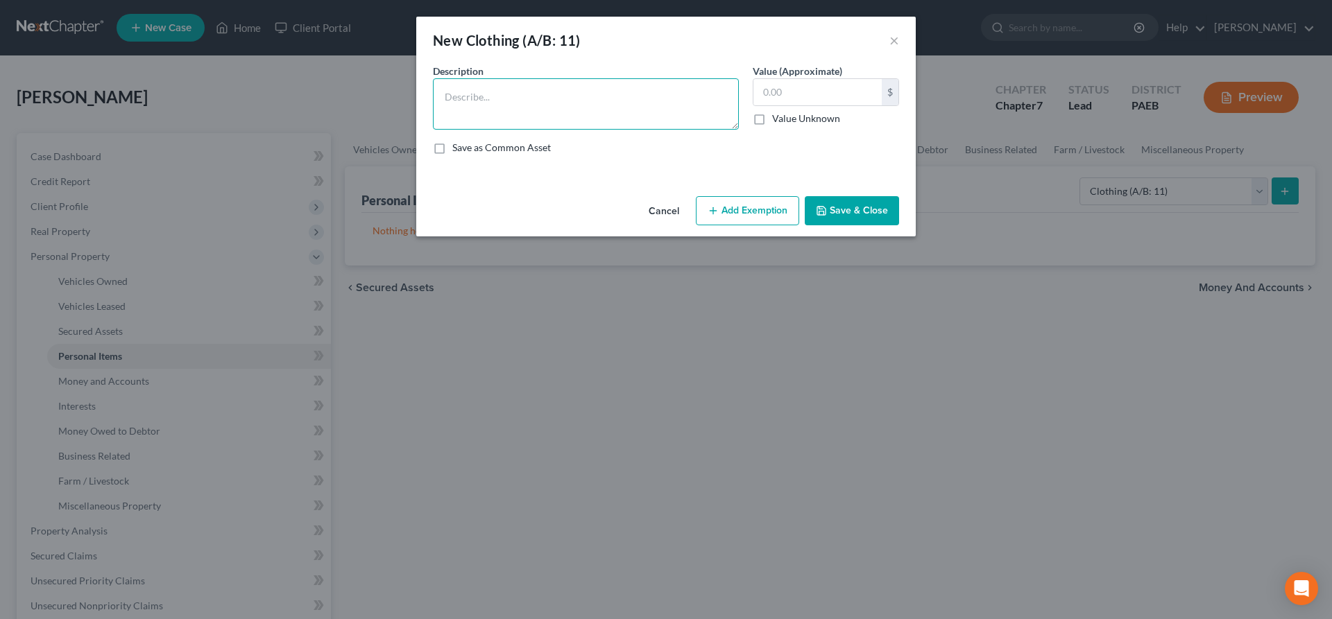
click at [571, 98] on textarea at bounding box center [586, 103] width 306 height 51
type textarea "clothing"
click at [804, 97] on input "text" at bounding box center [817, 92] width 128 height 26
type input "50"
click at [751, 210] on button "Add Exemption" at bounding box center [747, 210] width 103 height 29
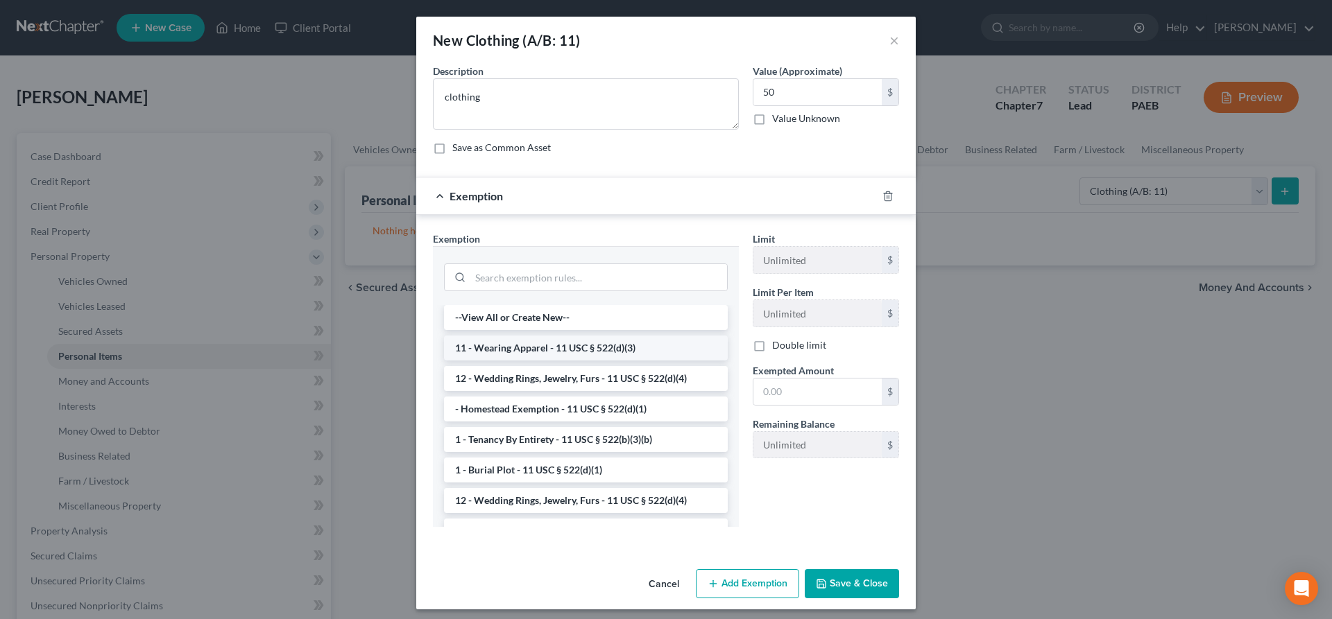
click at [549, 338] on li "11 - Wearing Apparel - 11 USC § 522(d)(3)" at bounding box center [586, 348] width 284 height 25
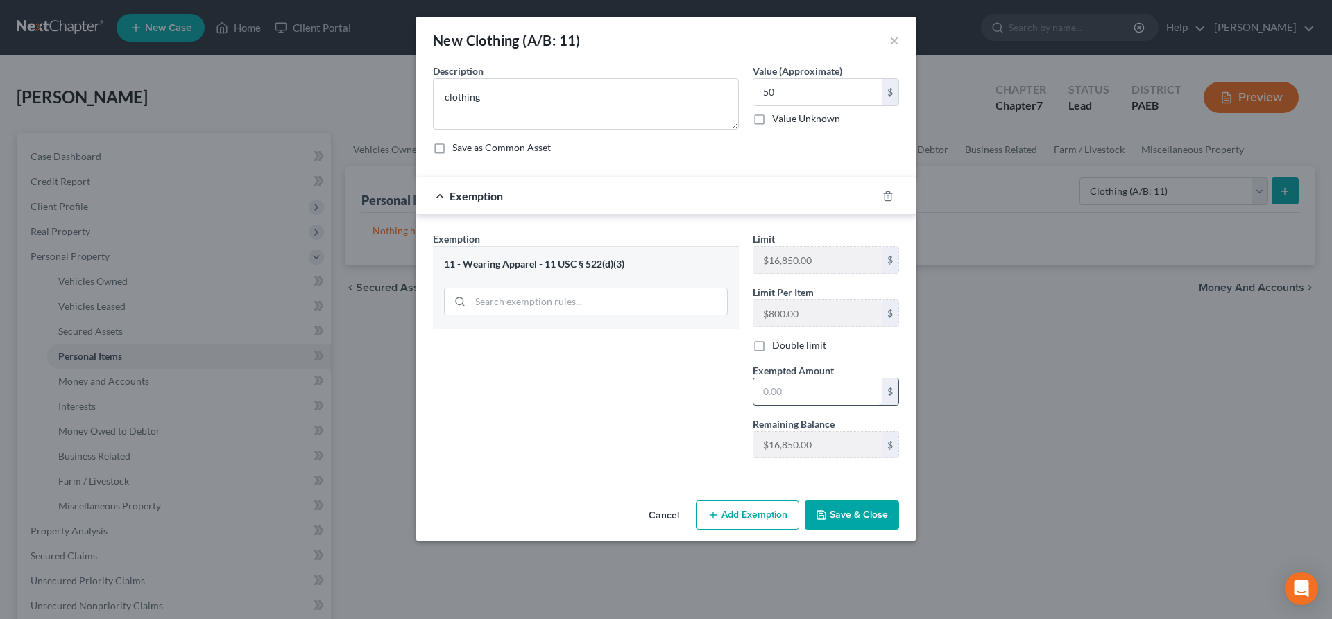
click at [808, 388] on input "text" at bounding box center [817, 392] width 128 height 26
type input "50"
click at [848, 500] on div "Cancel Add Exemption Save & Close" at bounding box center [665, 518] width 499 height 46
click at [846, 515] on button "Save & Close" at bounding box center [852, 515] width 94 height 29
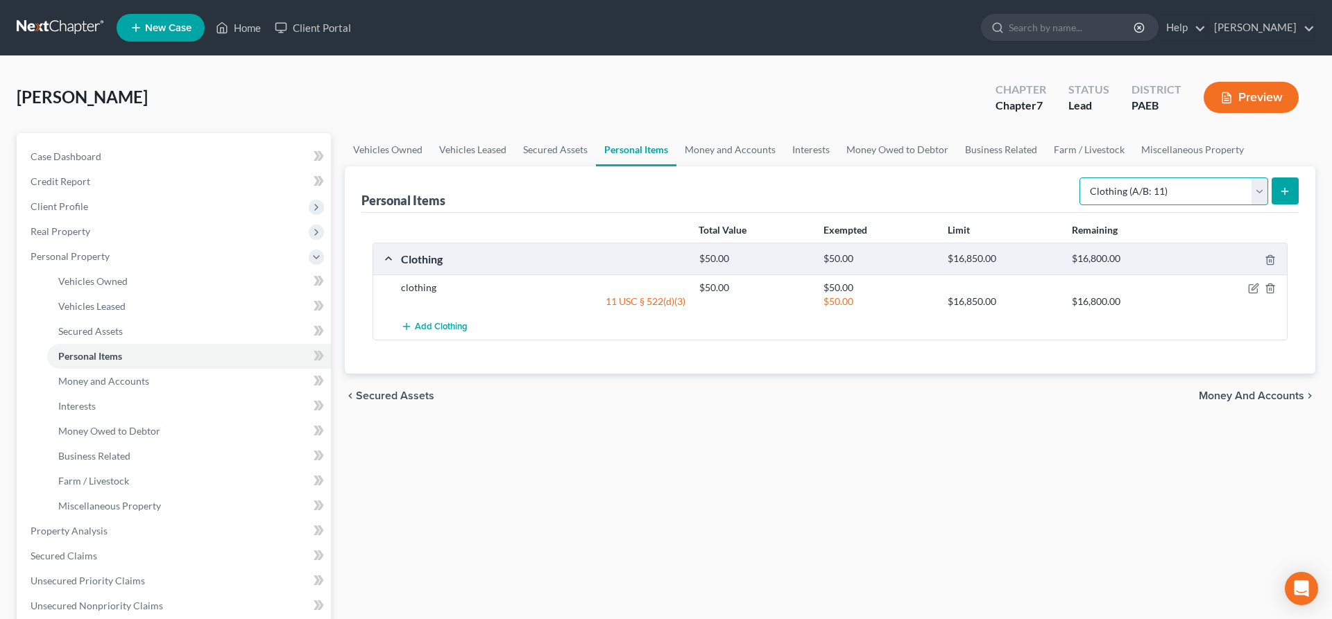
click at [1079, 178] on select "Select Item Type Clothing (A/B: 11) Collectibles Of Value (A/B: 8) Electronics …" at bounding box center [1173, 192] width 189 height 28
click option "Collectibles Of Value (A/B: 8)" at bounding box center [0, 0] width 0 height 0
click at [1079, 178] on select "Select Item Type Clothing (A/B: 11) Collectibles Of Value (A/B: 8) Electronics …" at bounding box center [1173, 192] width 189 height 28
select select "electronics"
click option "Electronics (A/B: 7)" at bounding box center [0, 0] width 0 height 0
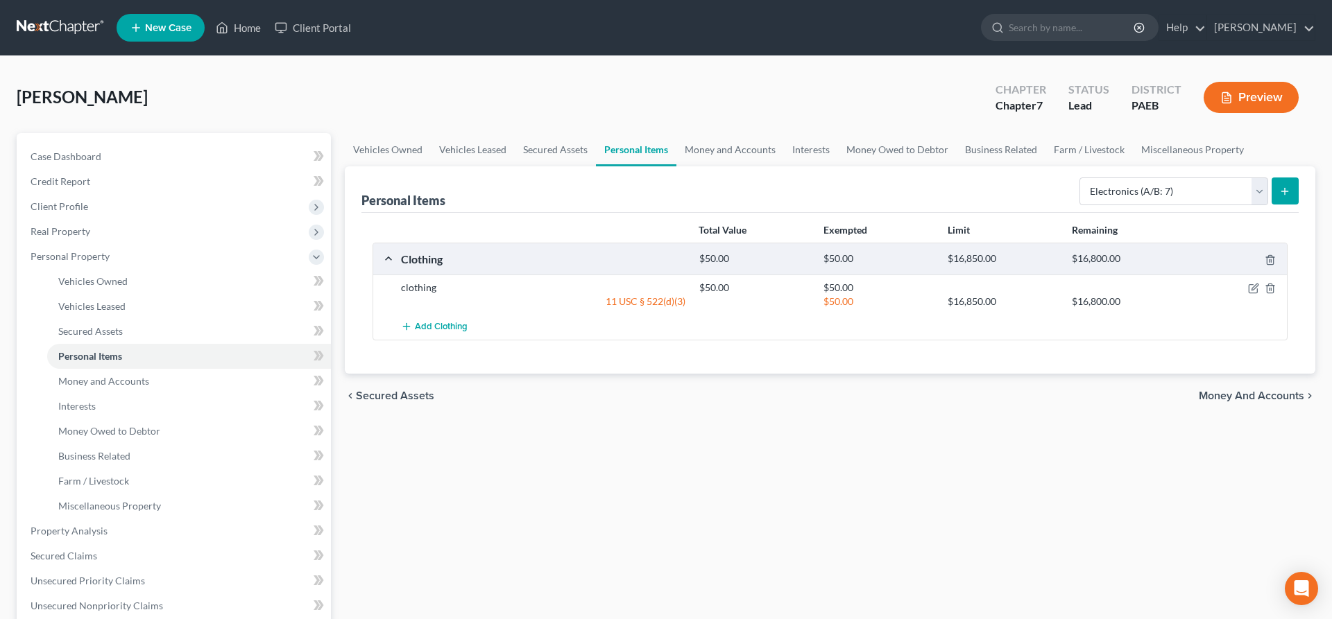
click at [1287, 184] on button "submit" at bounding box center [1284, 191] width 27 height 27
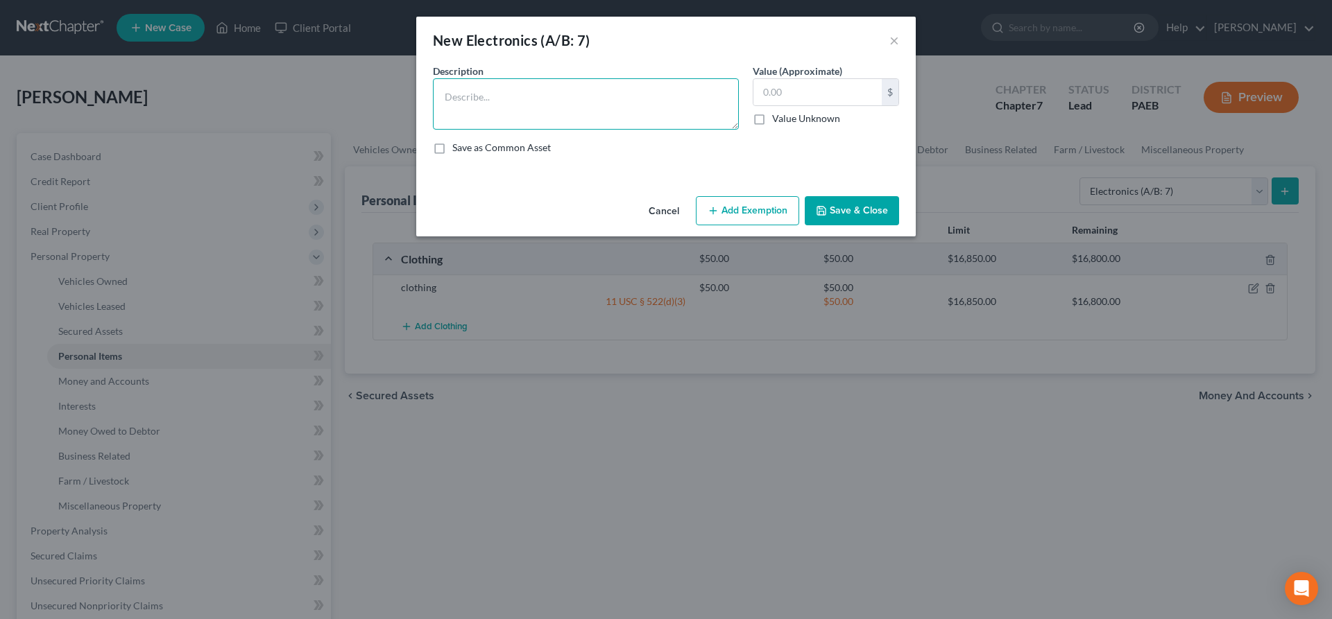
click at [544, 99] on textarea at bounding box center [586, 103] width 306 height 51
type textarea "phone"
click at [798, 92] on input "text" at bounding box center [817, 92] width 128 height 26
type input "500"
click at [739, 209] on button "Add Exemption" at bounding box center [747, 210] width 103 height 29
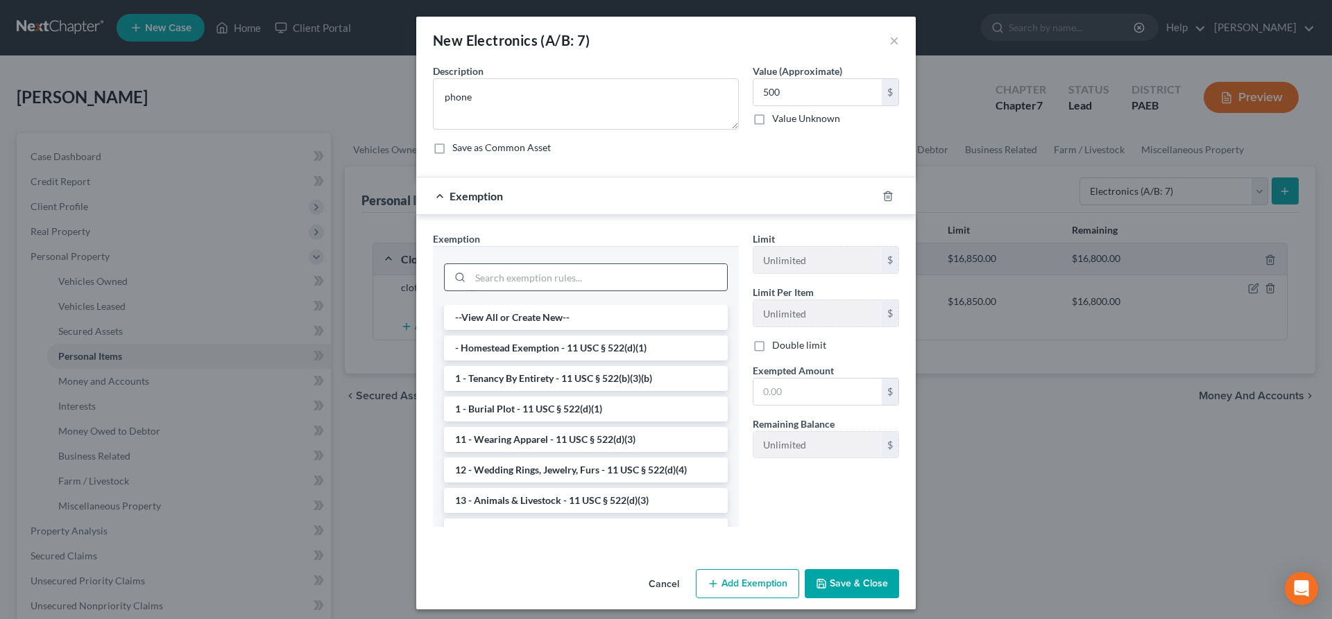
click at [534, 278] on input "search" at bounding box center [598, 277] width 257 height 26
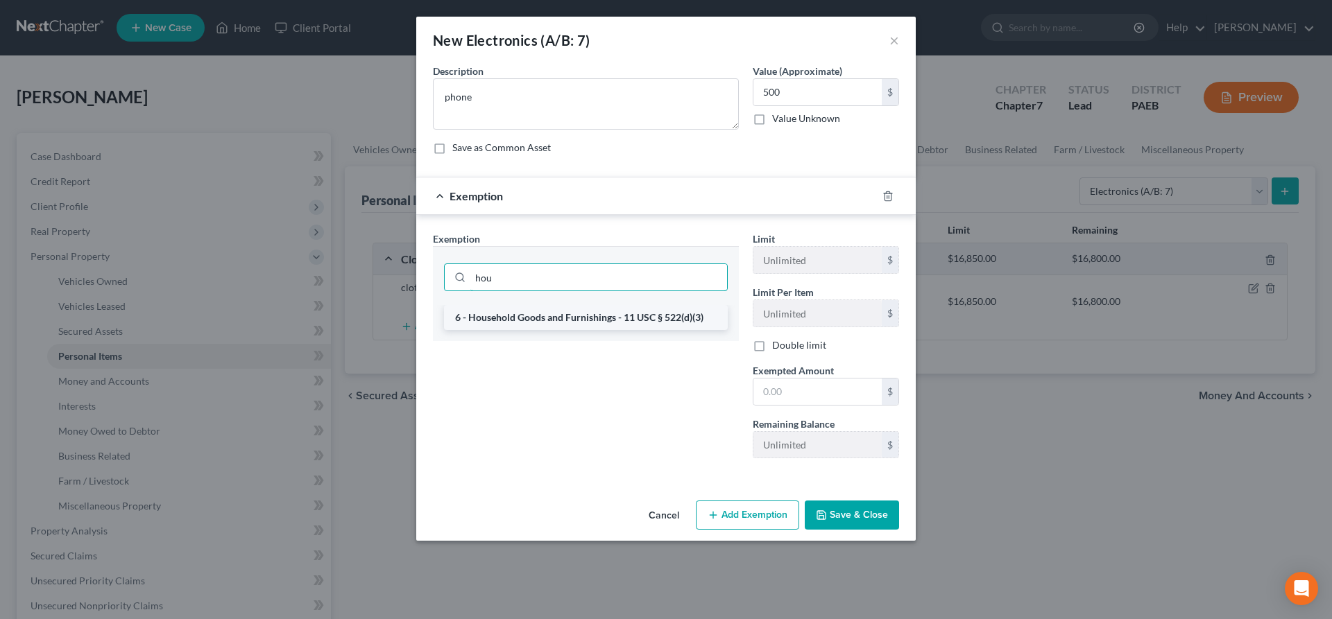
type input "hou"
drag, startPoint x: 639, startPoint y: 310, endPoint x: 642, endPoint y: 318, distance: 8.8
click at [639, 312] on li "6 - Household Goods and Furnishings - 11 USC § 522(d)(3)" at bounding box center [586, 317] width 284 height 25
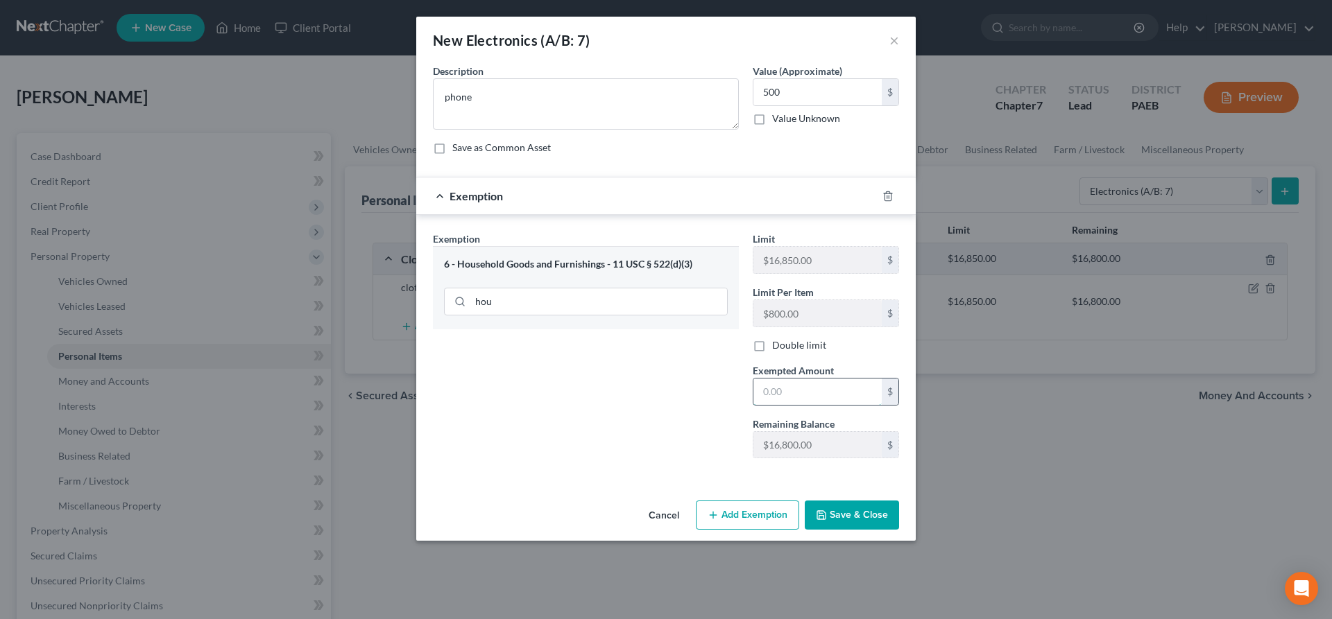
click at [827, 395] on input "text" at bounding box center [817, 392] width 128 height 26
type input "500"
click at [880, 510] on button "Save & Close" at bounding box center [852, 515] width 94 height 29
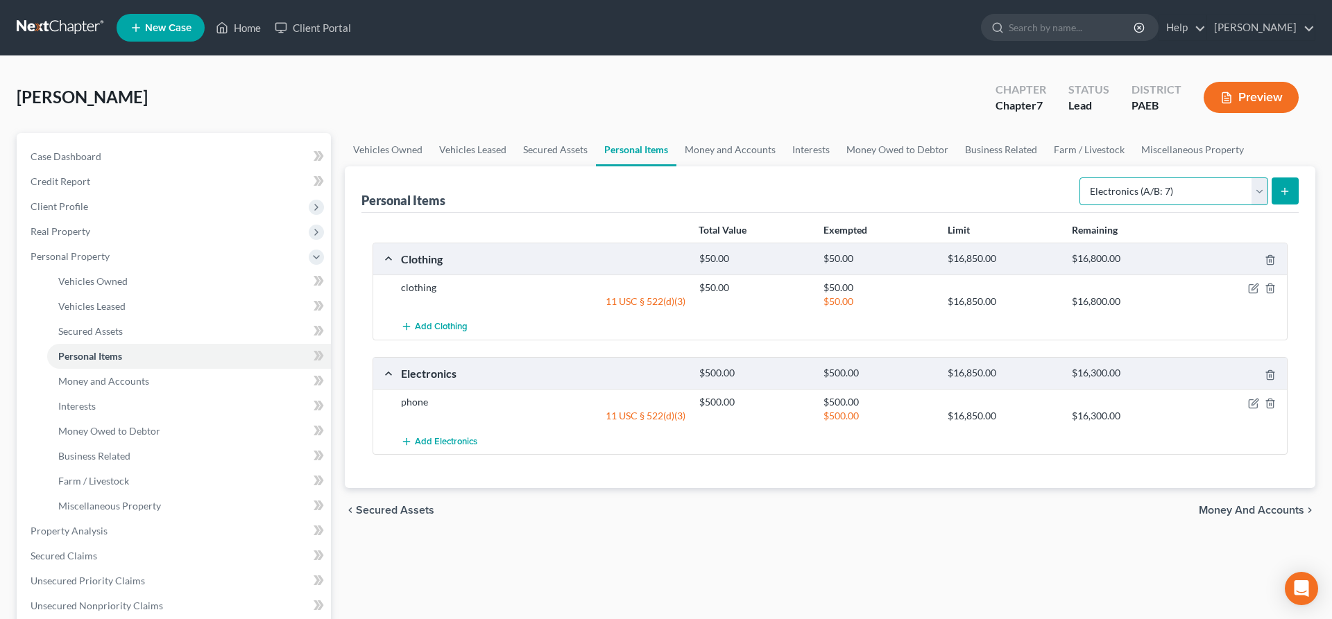
click at [1079, 178] on select "Select Item Type Clothing (A/B: 11) Collectibles Of Value (A/B: 8) Electronics …" at bounding box center [1173, 192] width 189 height 28
select select "household_goods"
click option "Household Goods (A/B: 6)" at bounding box center [0, 0] width 0 height 0
click at [1287, 187] on icon "submit" at bounding box center [1284, 191] width 11 height 11
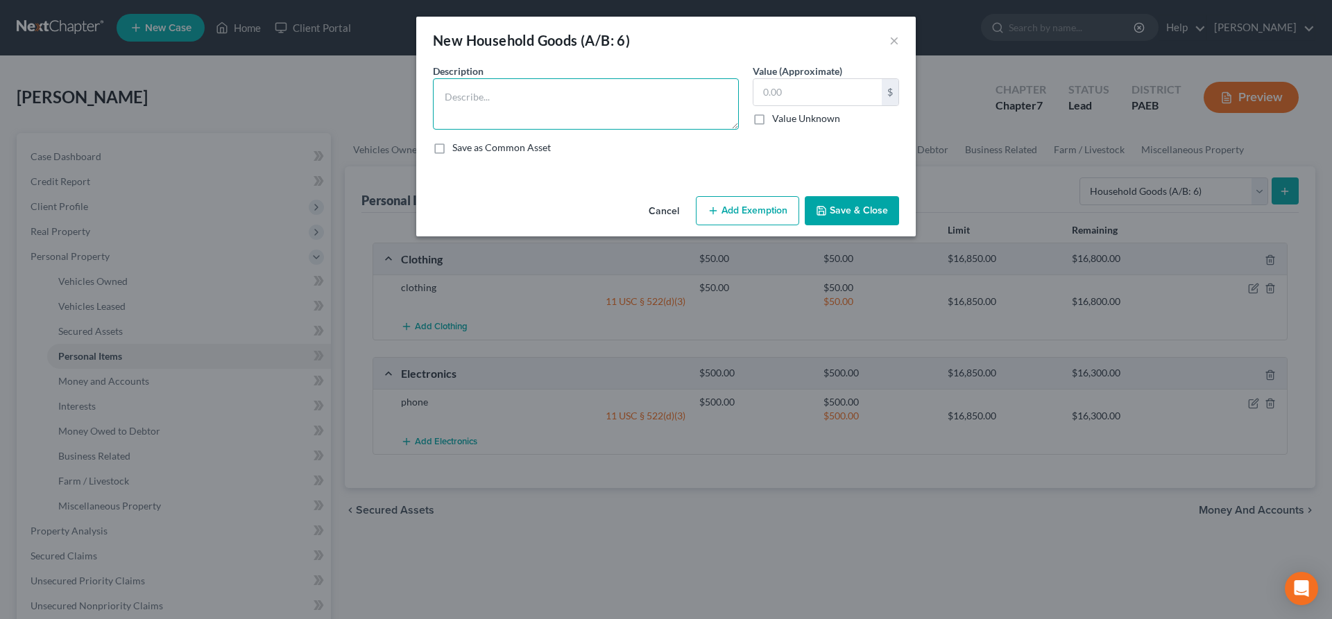
click at [505, 99] on textarea at bounding box center [586, 103] width 306 height 51
type textarea "furniture and appliances"
click at [786, 92] on input "text" at bounding box center [817, 92] width 128 height 26
type input "1,000"
click at [732, 205] on button "Add Exemption" at bounding box center [747, 210] width 103 height 29
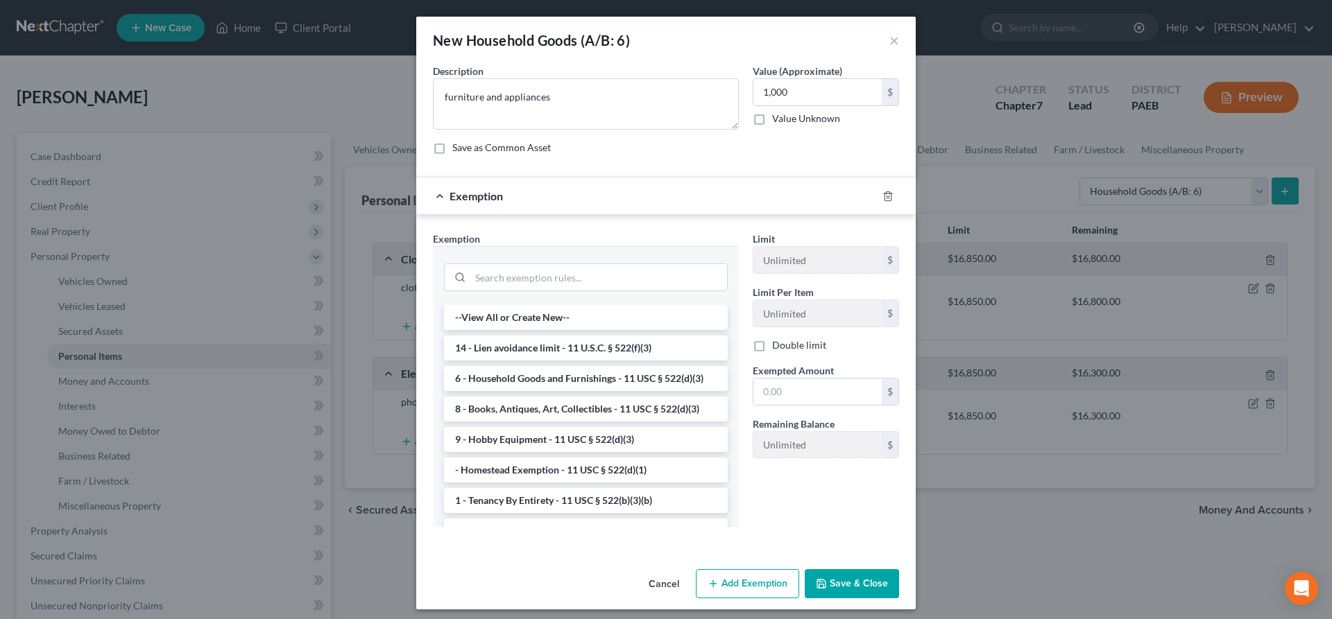
drag, startPoint x: 554, startPoint y: 378, endPoint x: 706, endPoint y: 379, distance: 151.9
click at [554, 376] on li "6 - Household Goods and Furnishings - 11 USC § 522(d)(3)" at bounding box center [586, 378] width 284 height 25
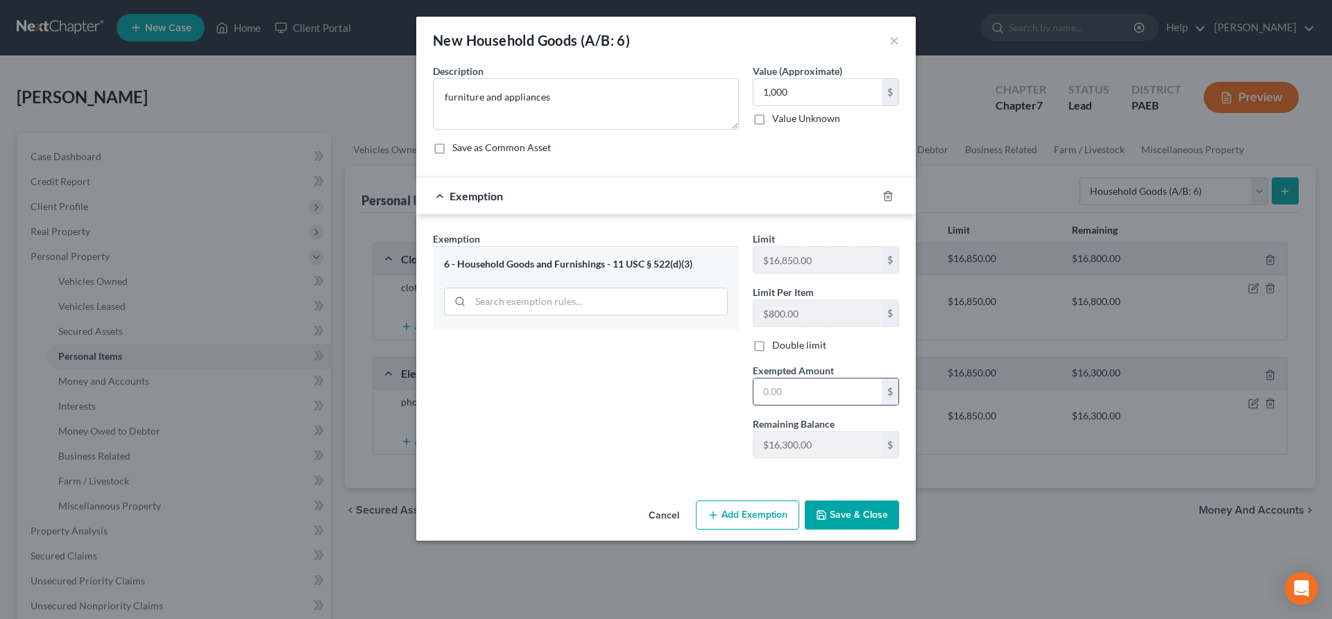
click at [799, 388] on input "text" at bounding box center [817, 392] width 128 height 26
type input "1,000"
click at [847, 504] on button "Save & Close" at bounding box center [852, 515] width 94 height 29
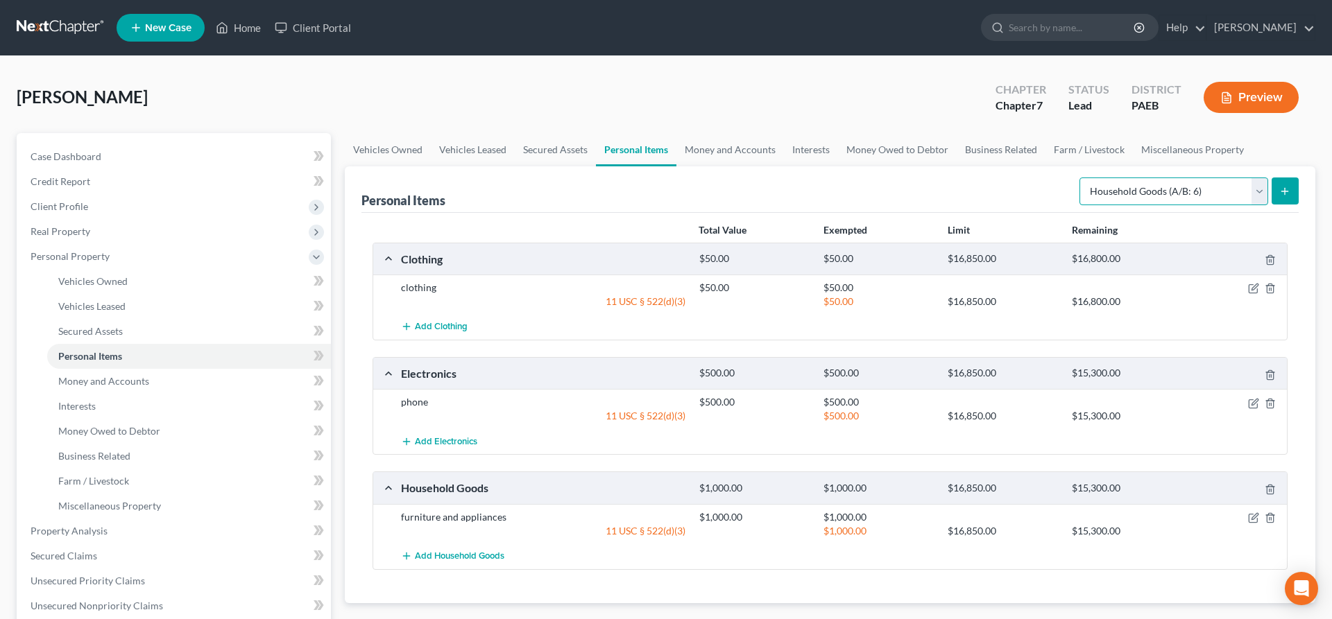
click at [1079, 178] on select "Select Item Type Clothing (A/B: 11) Collectibles Of Value (A/B: 8) Electronics …" at bounding box center [1173, 192] width 189 height 28
click at [834, 194] on div "Personal Items Select Item Type Clothing (A/B: 11) Collectibles Of Value (A/B: …" at bounding box center [829, 189] width 937 height 46
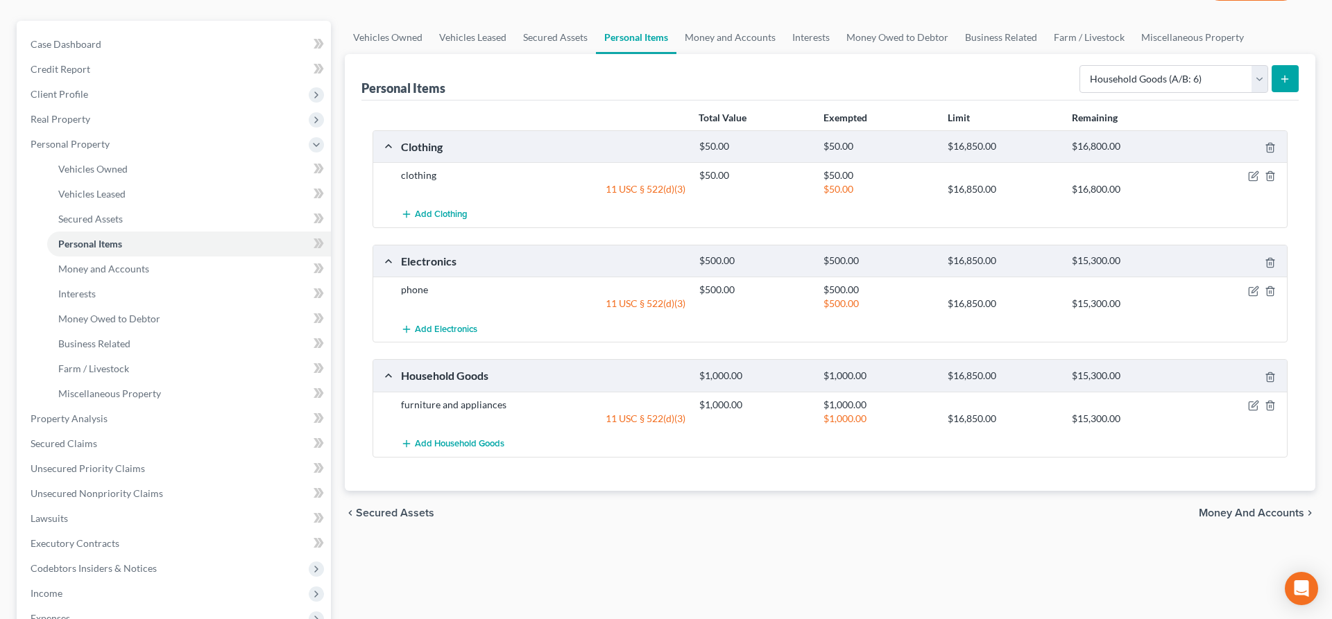
scroll to position [141, 0]
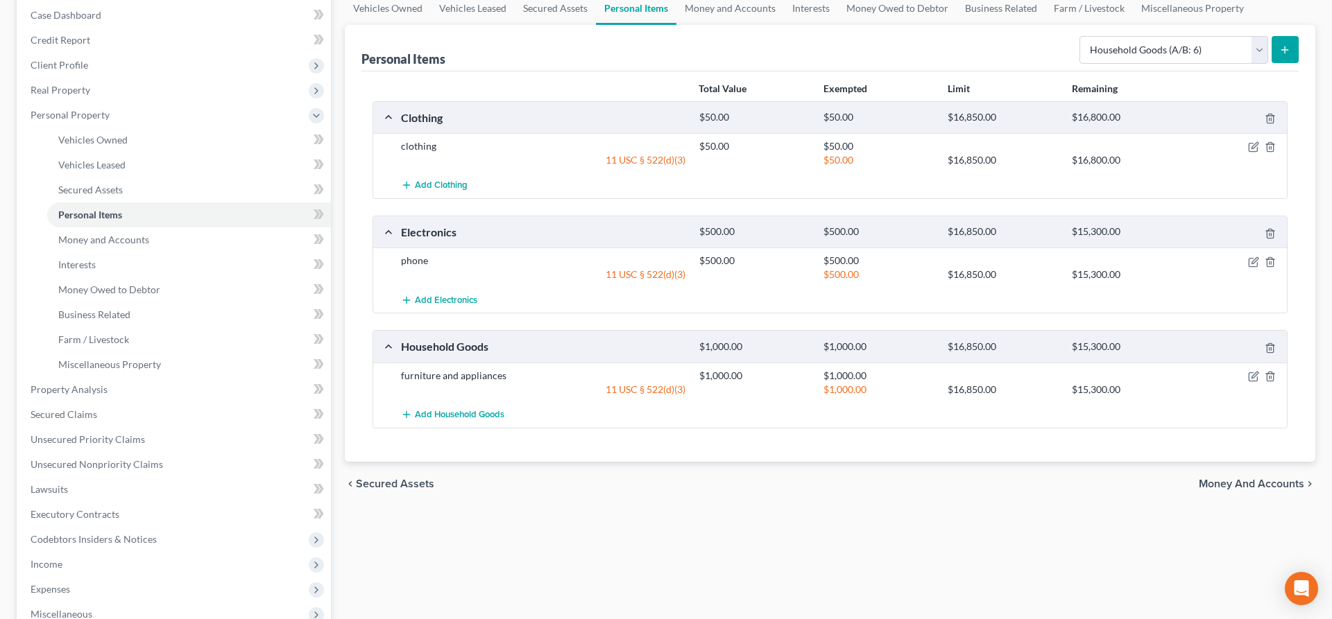
click at [1217, 483] on span "Money and Accounts" at bounding box center [1251, 484] width 105 height 11
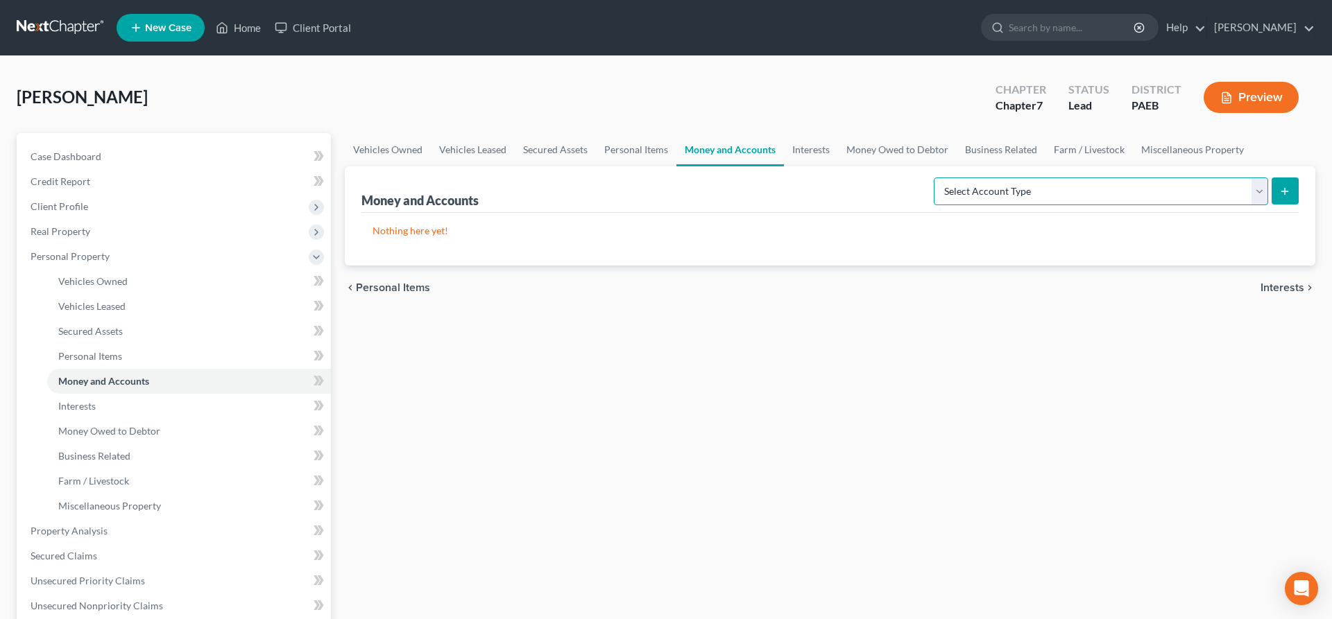
click at [934, 178] on select "Select Account Type Brokerage (A/B: 18, SOFA: 20) Cash on Hand (A/B: 16) Certif…" at bounding box center [1101, 192] width 334 height 28
select select "brokerage"
click option "Brokerage (A/B: 18, SOFA: 20)" at bounding box center [0, 0] width 0 height 0
click at [612, 146] on link "Personal Items" at bounding box center [636, 149] width 80 height 33
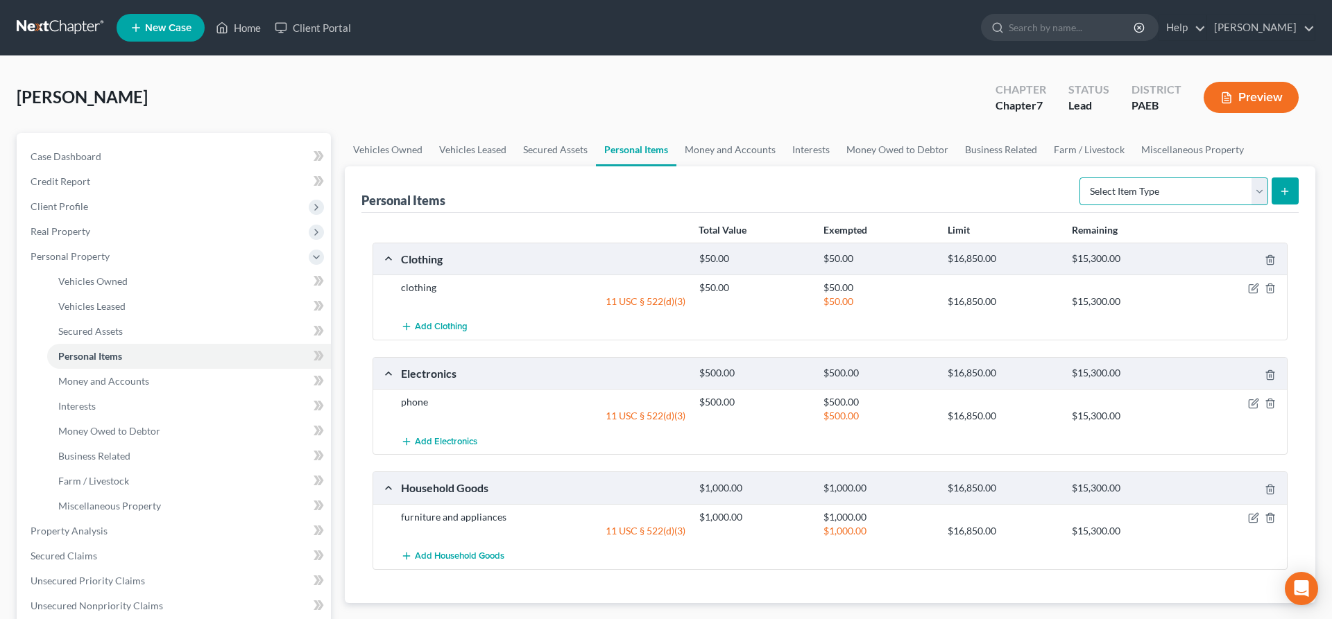
click at [1079, 178] on select "Select Item Type Clothing (A/B: 11) Collectibles Of Value (A/B: 8) Electronics …" at bounding box center [1173, 192] width 189 height 28
select select "sports_and_hobby_equipment"
click option "Sports & Hobby Equipment (A/B: 9)" at bounding box center [0, 0] width 0 height 0
click at [1290, 190] on button "submit" at bounding box center [1284, 191] width 27 height 27
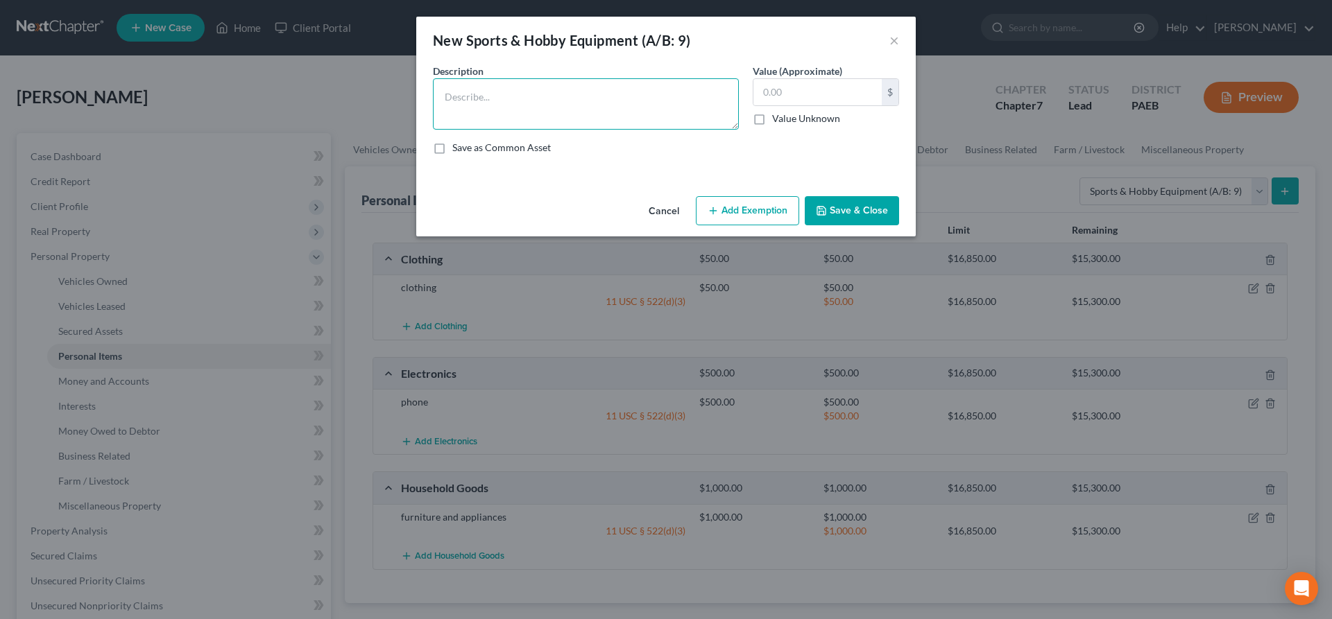
click at [578, 102] on textarea at bounding box center [586, 103] width 306 height 51
type textarea "fishing pole"
click at [774, 84] on input "text" at bounding box center [817, 92] width 128 height 26
type input "1"
click at [852, 212] on button "Save & Close" at bounding box center [852, 210] width 94 height 29
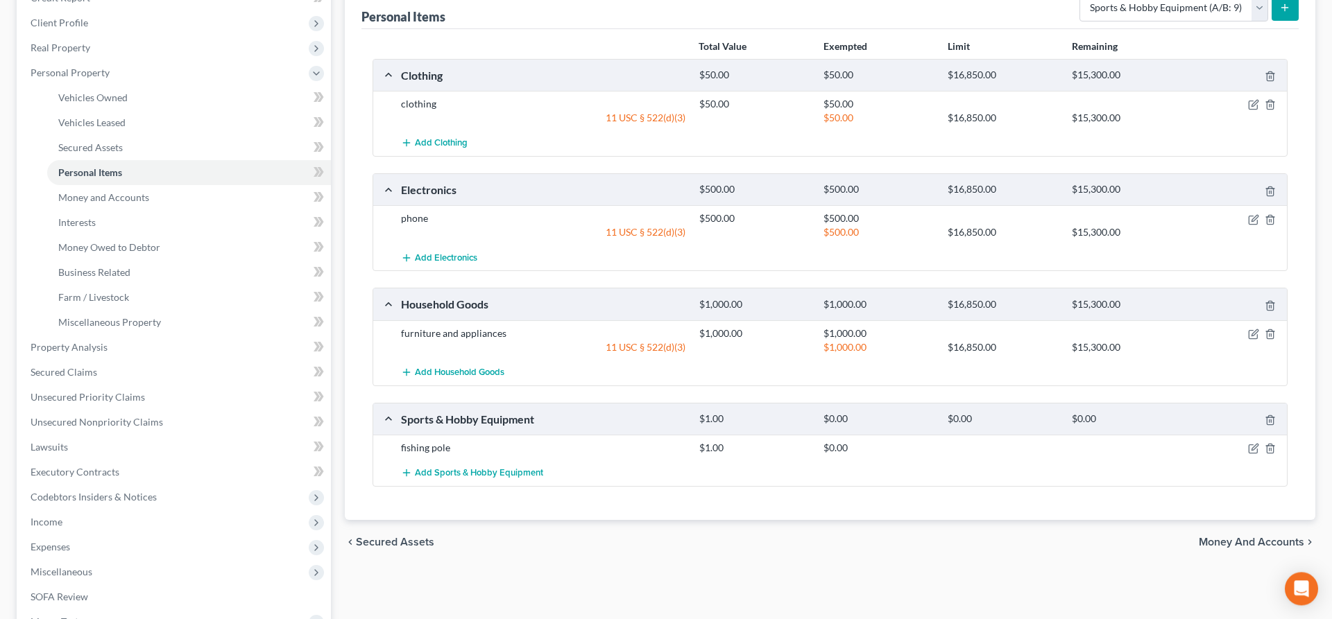
scroll to position [212, 0]
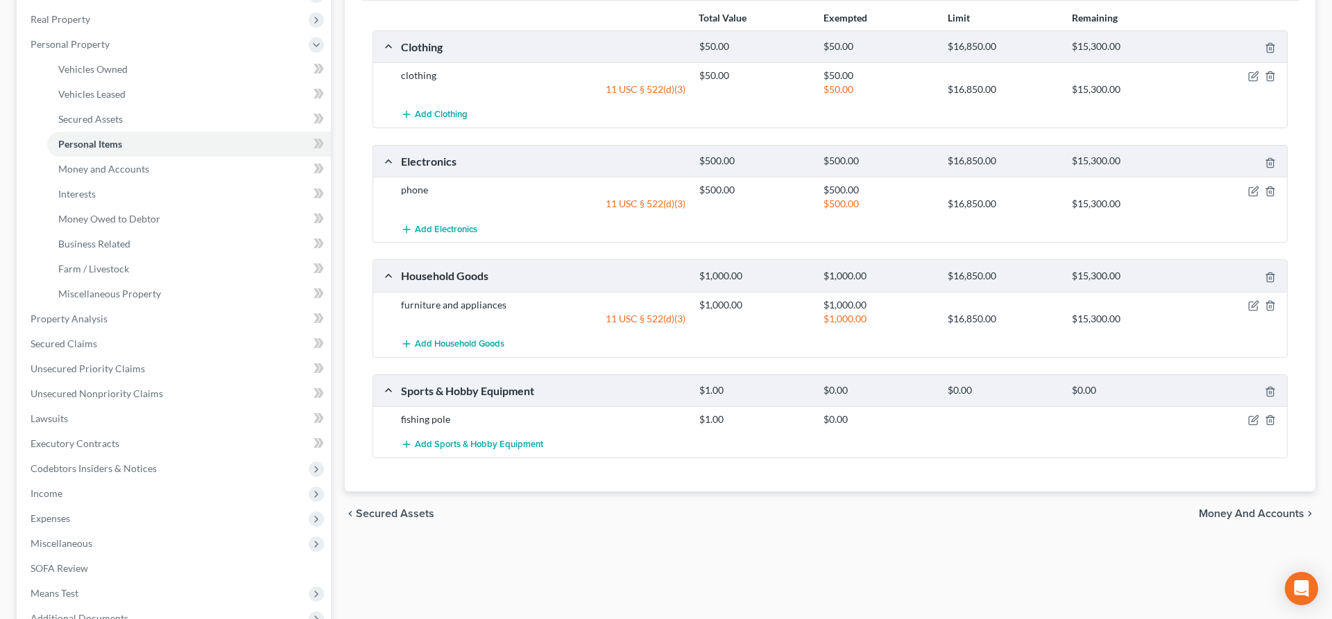
click at [1232, 510] on span "Money and Accounts" at bounding box center [1251, 513] width 105 height 11
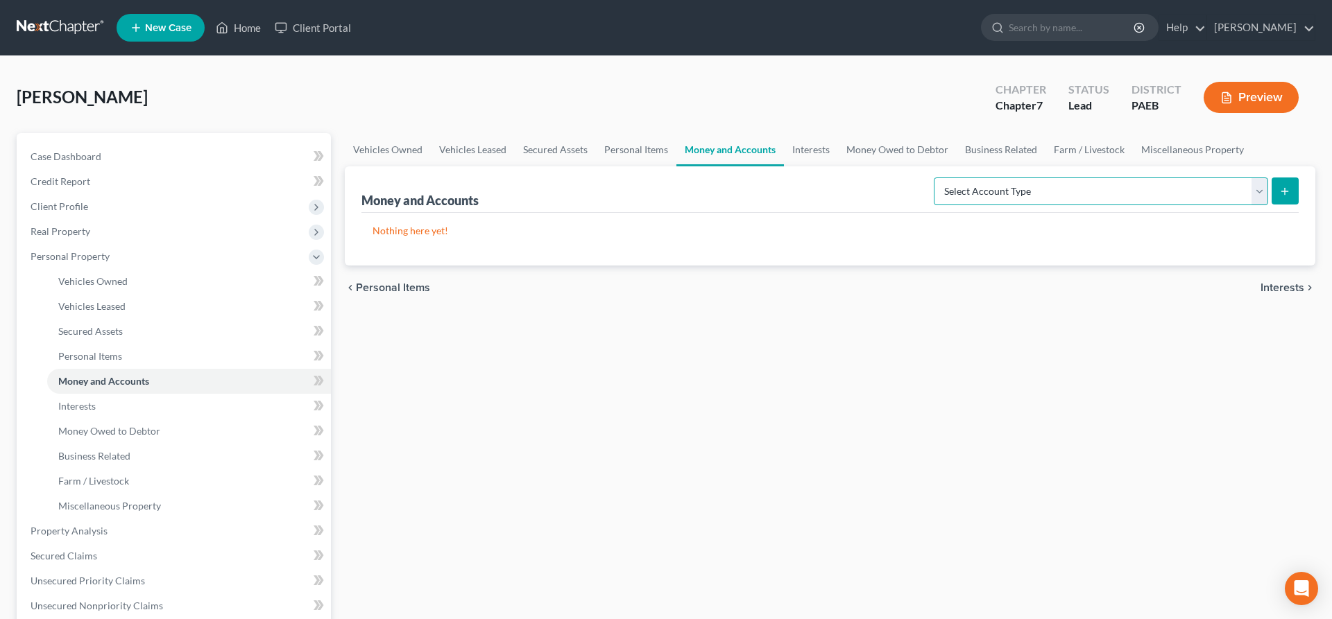
click at [934, 178] on select "Select Account Type Brokerage (A/B: 18, SOFA: 20) Cash on Hand (A/B: 16) Certif…" at bounding box center [1101, 192] width 334 height 28
select select "cash_on_hand"
click option "Cash on Hand (A/B: 16)" at bounding box center [0, 0] width 0 height 0
click at [1292, 187] on button "submit" at bounding box center [1284, 191] width 27 height 27
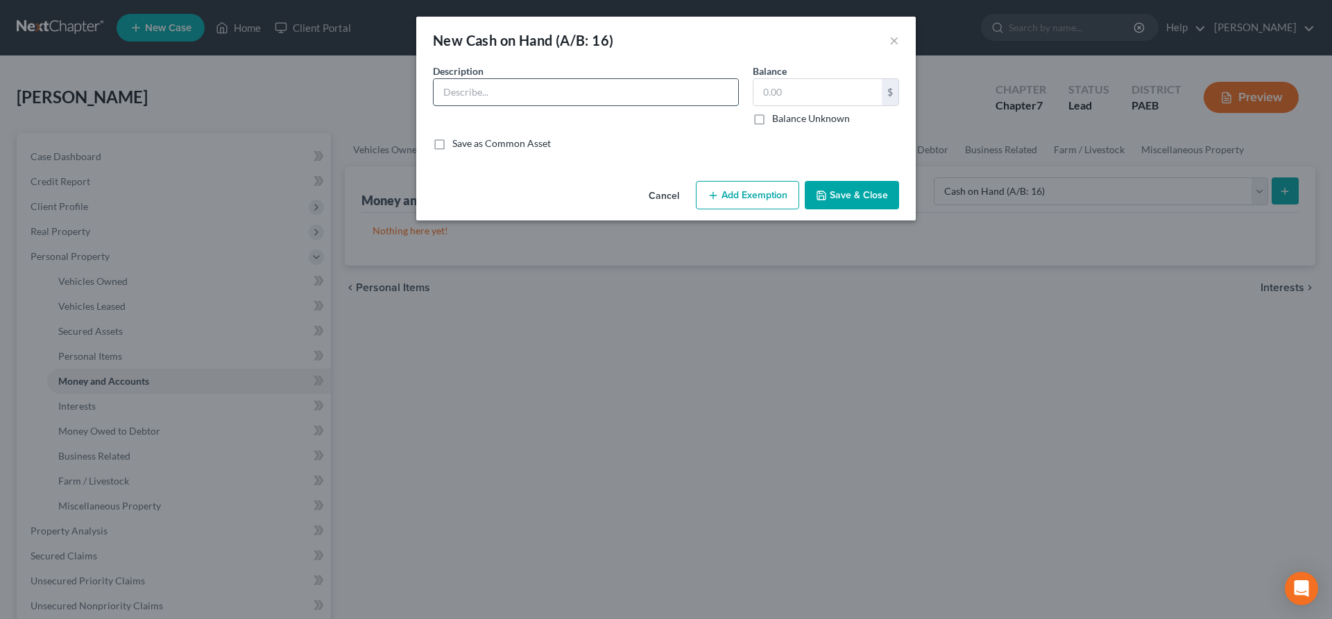
click at [465, 84] on input "text" at bounding box center [586, 92] width 304 height 26
type input "cash"
click at [775, 99] on input "text" at bounding box center [817, 92] width 128 height 26
drag, startPoint x: 788, startPoint y: 87, endPoint x: 711, endPoint y: 89, distance: 77.0
click at [753, 89] on input "20" at bounding box center [817, 92] width 128 height 26
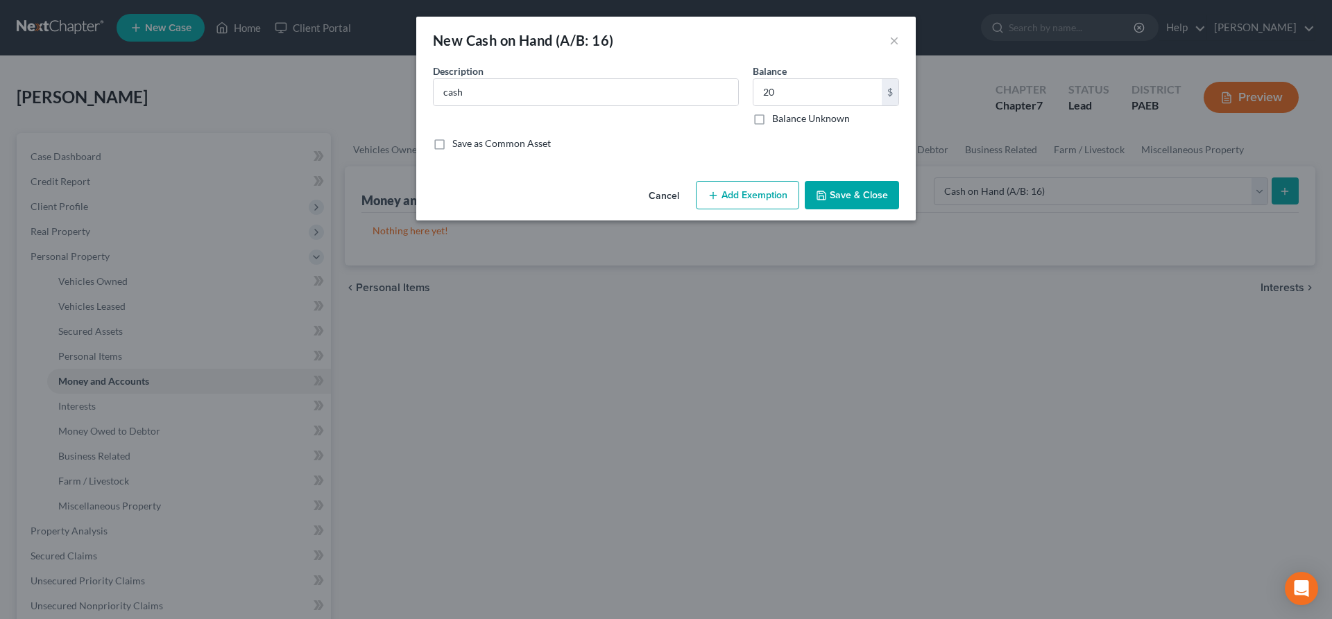
drag, startPoint x: 861, startPoint y: 188, endPoint x: 777, endPoint y: 51, distance: 161.3
click at [778, 69] on div "New Cash on Hand (A/B: 16) × An exemption set must first be selected from the F…" at bounding box center [665, 119] width 499 height 204
drag, startPoint x: 780, startPoint y: 84, endPoint x: 704, endPoint y: 88, distance: 75.7
click at [753, 88] on input "20" at bounding box center [817, 92] width 128 height 26
drag, startPoint x: 785, startPoint y: 97, endPoint x: 748, endPoint y: 93, distance: 37.7
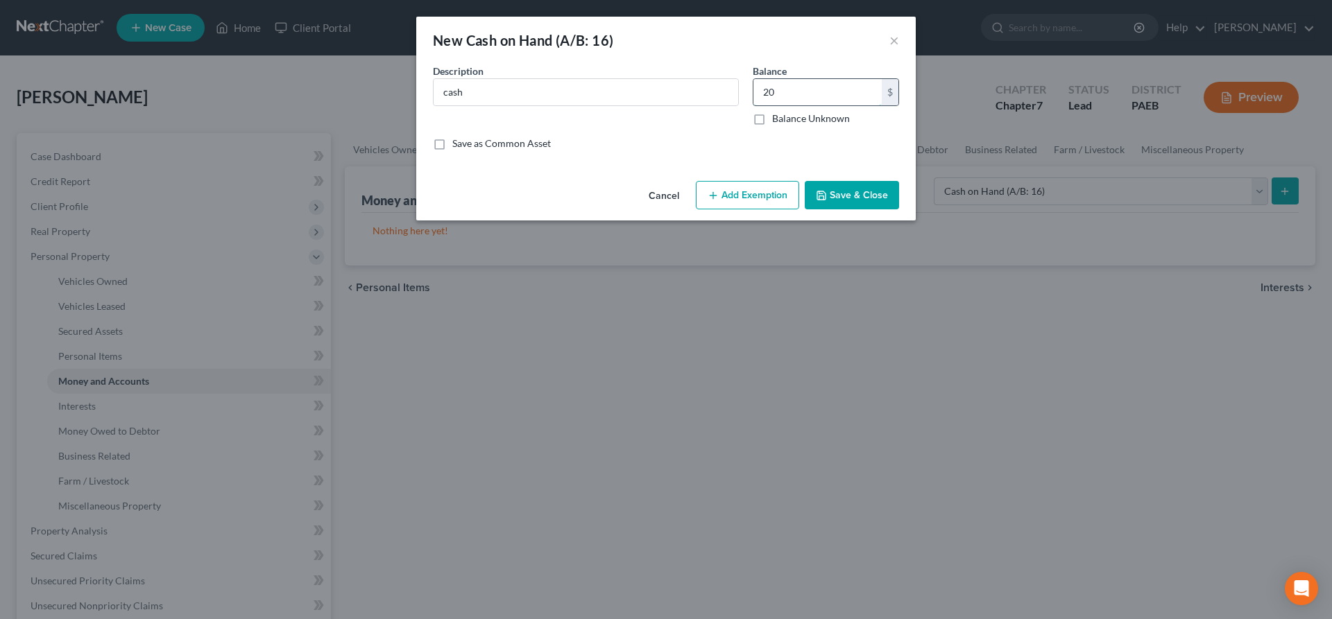
click at [753, 93] on input "20" at bounding box center [817, 92] width 128 height 26
type input "1"
click at [857, 198] on button "Save & Close" at bounding box center [852, 195] width 94 height 29
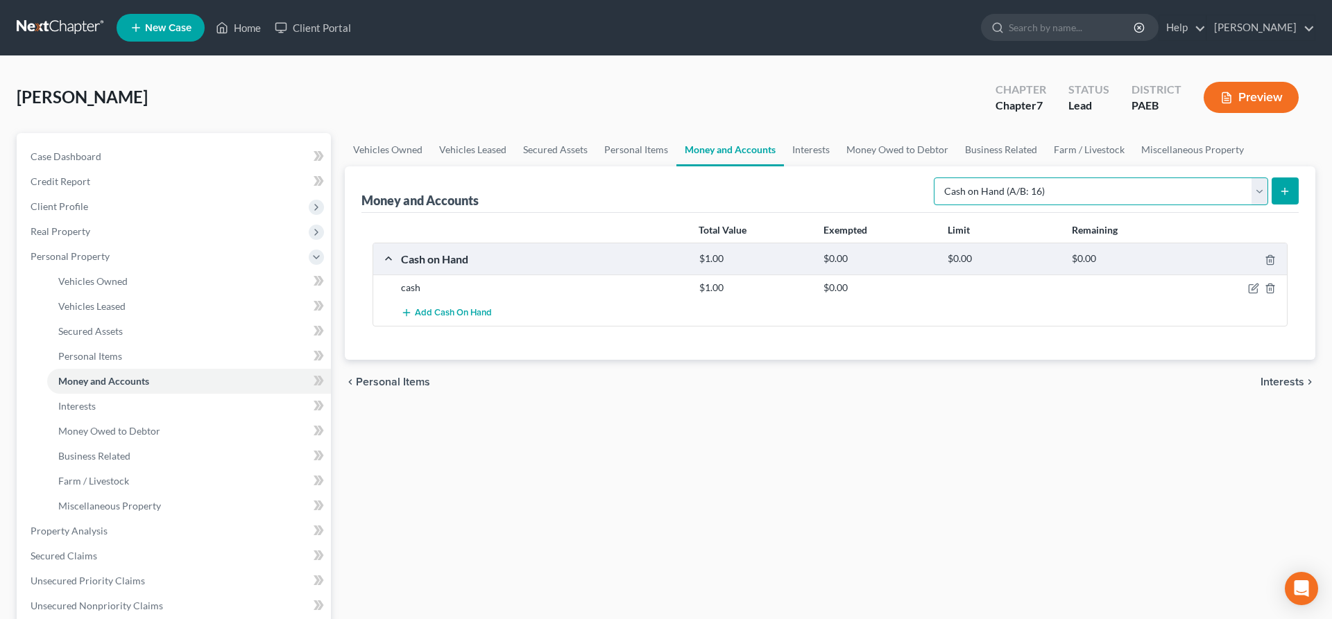
click at [934, 178] on select "Select Account Type Brokerage (A/B: 18, SOFA: 20) Cash on Hand (A/B: 16) Certif…" at bounding box center [1101, 192] width 334 height 28
select select "checking"
click option "Checking Account (A/B: 17, SOFA: 20)" at bounding box center [0, 0] width 0 height 0
click at [1288, 184] on button "submit" at bounding box center [1284, 191] width 27 height 27
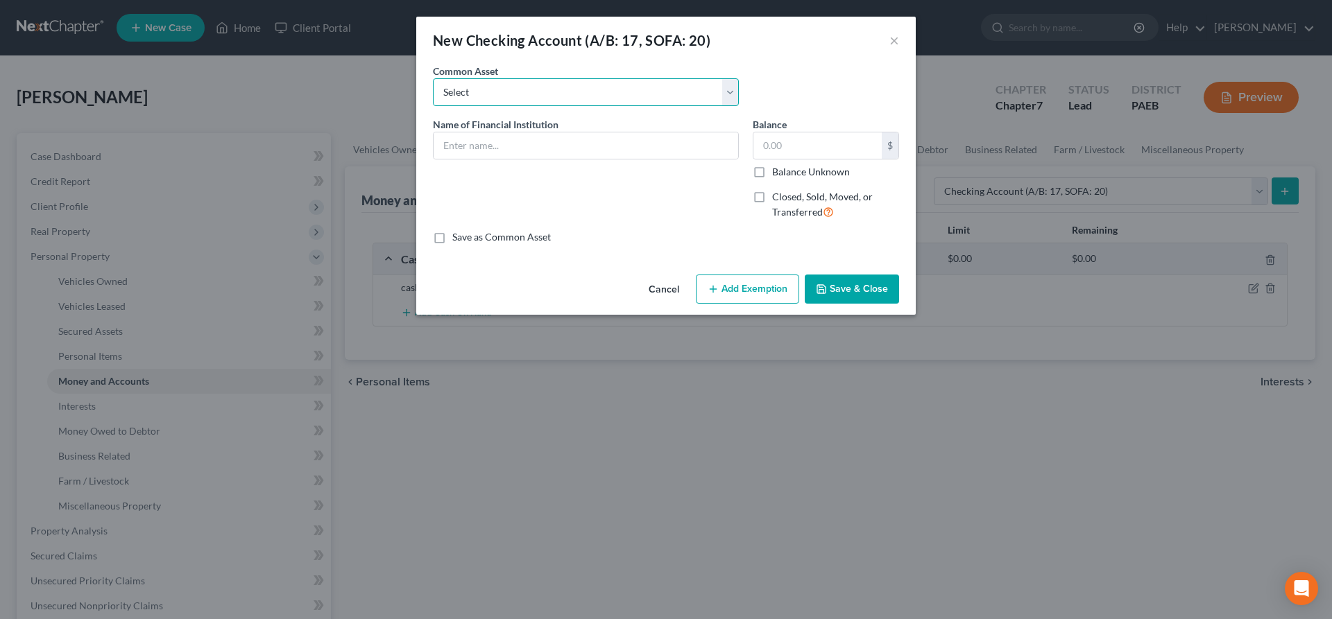
click at [433, 78] on select "Select Chime Benchmark Federal FCU Capital One Benchmark FCU Discover PNC Citiz…" at bounding box center [586, 92] width 306 height 28
select select "23"
click option "Bank of America" at bounding box center [0, 0] width 0 height 0
type input "Bank of America"
drag, startPoint x: 754, startPoint y: 34, endPoint x: 753, endPoint y: 160, distance: 126.2
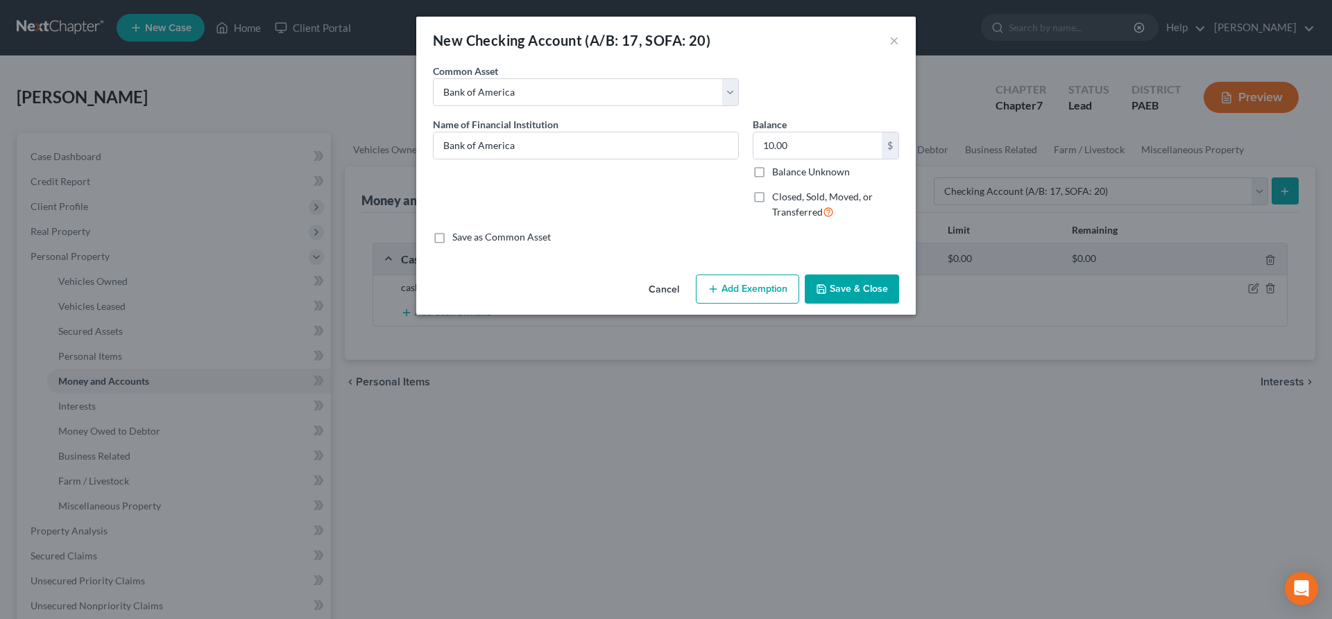
click at [754, 33] on div "New Checking Account (A/B: 17, SOFA: 20) ×" at bounding box center [665, 40] width 499 height 47
drag, startPoint x: 800, startPoint y: 145, endPoint x: 786, endPoint y: 146, distance: 13.9
click at [786, 146] on input "10.00" at bounding box center [817, 145] width 128 height 26
click at [805, 144] on input "10.00" at bounding box center [817, 145] width 128 height 26
drag, startPoint x: 805, startPoint y: 144, endPoint x: 678, endPoint y: 160, distance: 128.0
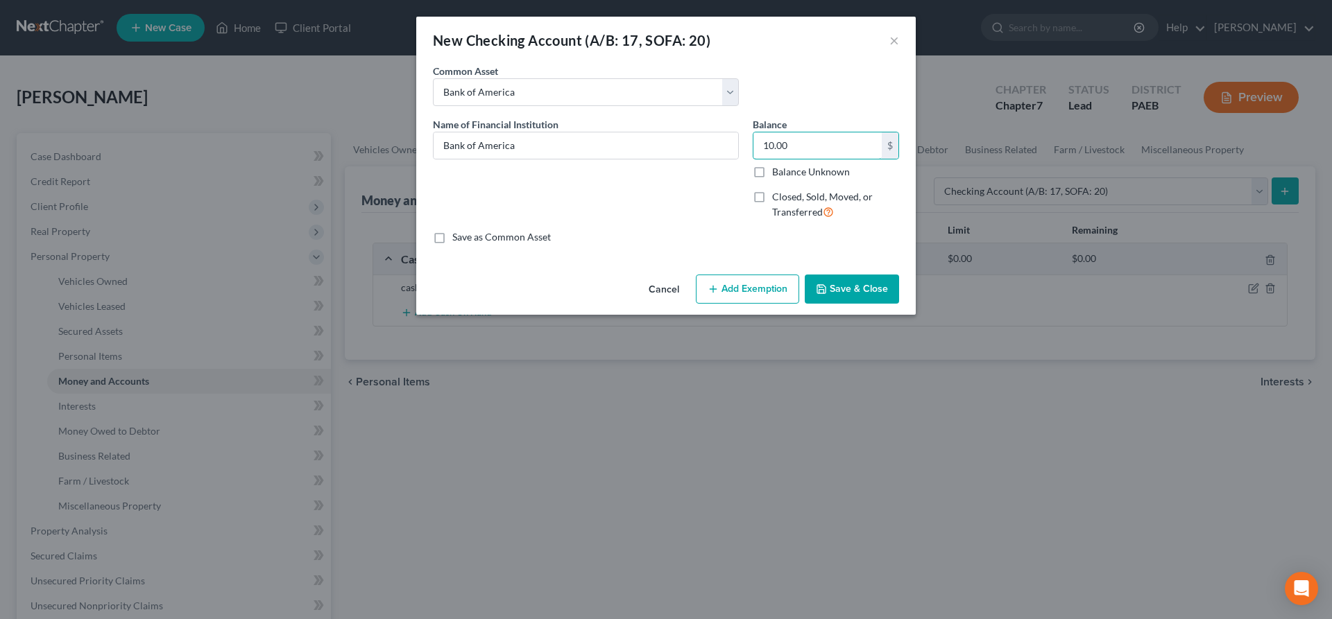
click at [753, 154] on input "10.00" at bounding box center [817, 145] width 128 height 26
drag, startPoint x: 741, startPoint y: 291, endPoint x: 694, endPoint y: 197, distance: 105.8
click at [694, 197] on div "New Checking Account (A/B: 17, SOFA: 20) × An exemption set must first be selec…" at bounding box center [665, 166] width 499 height 298
drag, startPoint x: 775, startPoint y: 288, endPoint x: 803, endPoint y: 168, distance: 123.2
click at [798, 172] on div "New Checking Account (A/B: 17, SOFA: 20) × An exemption set must first be selec…" at bounding box center [665, 166] width 499 height 298
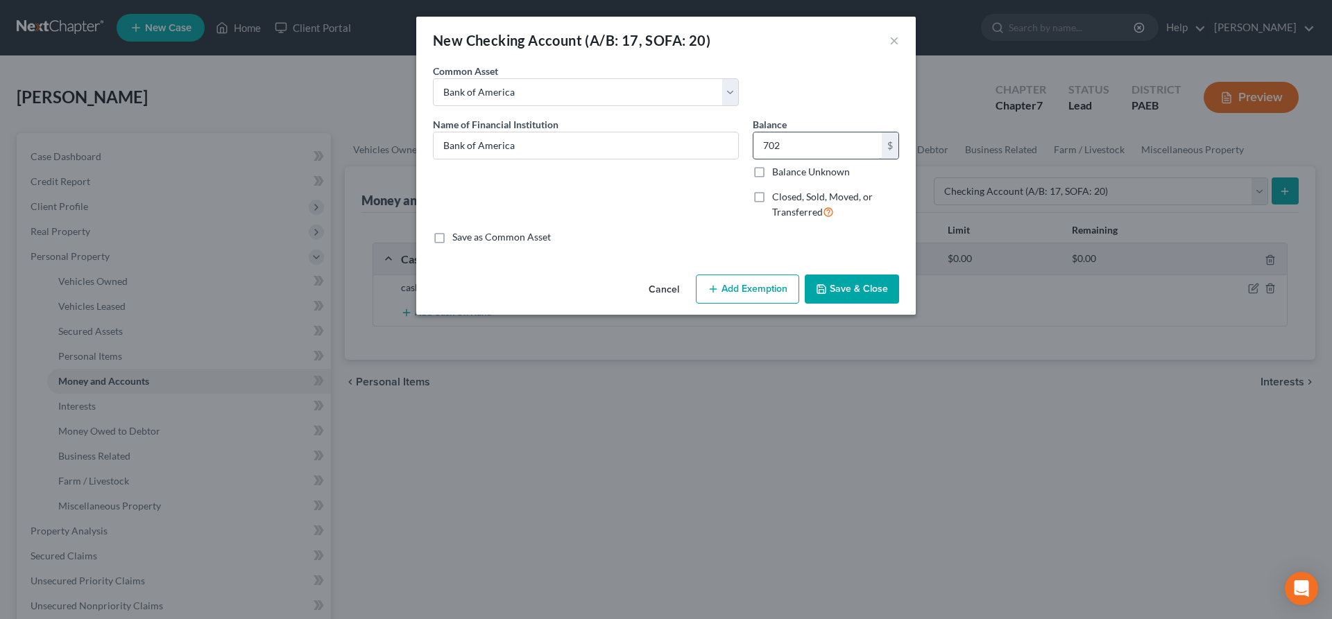
drag, startPoint x: 802, startPoint y: 144, endPoint x: 898, endPoint y: 150, distance: 95.9
click at [882, 150] on input "702" at bounding box center [817, 145] width 128 height 26
type input "700"
click at [735, 285] on button "Add Exemption" at bounding box center [747, 289] width 103 height 29
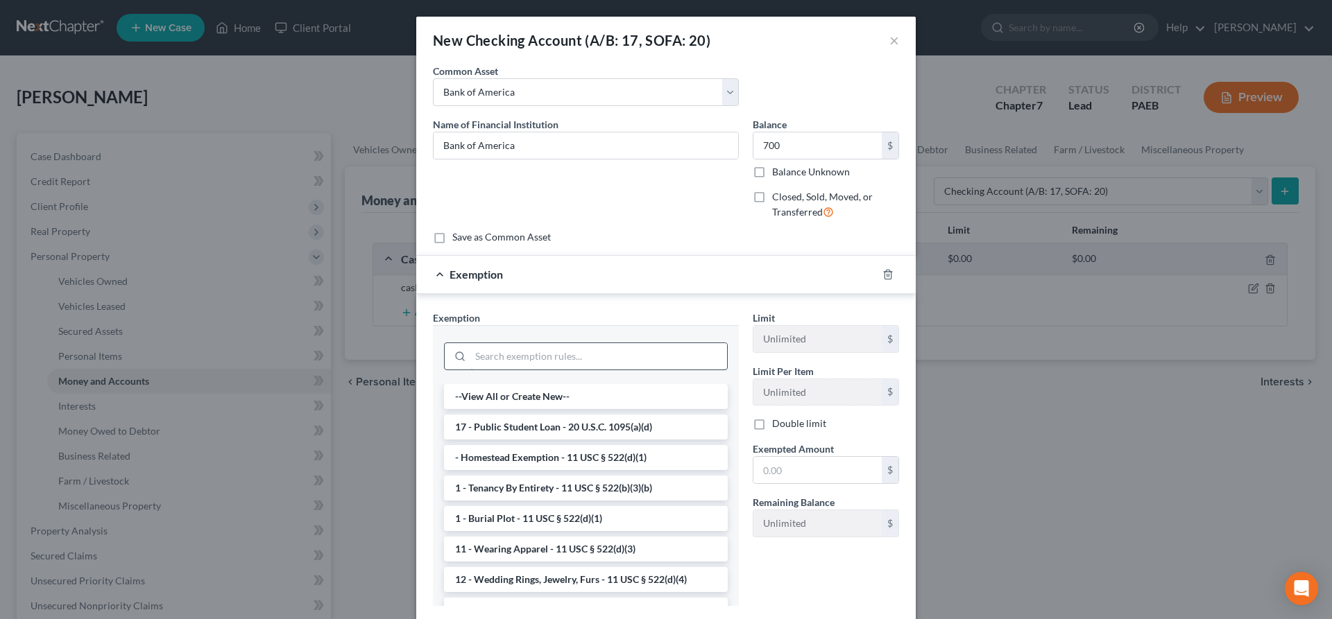
click at [517, 346] on input "search" at bounding box center [598, 356] width 257 height 26
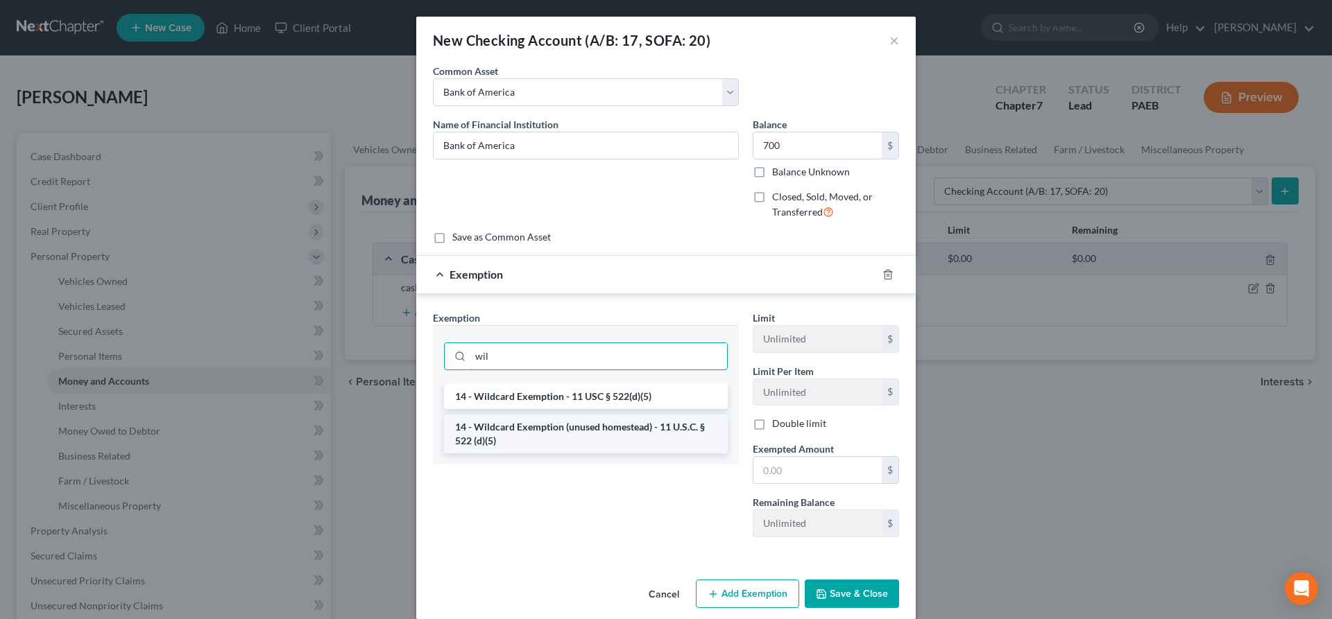
type input "wil"
drag, startPoint x: 636, startPoint y: 431, endPoint x: 651, endPoint y: 397, distance: 37.3
click at [651, 397] on ul "14 - Wildcard Exemption - 11 USC § 522(d)(5) 14 - Wildcard Exemption (unused ho…" at bounding box center [586, 418] width 284 height 69
click at [651, 397] on li "14 - Wildcard Exemption - 11 USC § 522(d)(5)" at bounding box center [586, 396] width 284 height 25
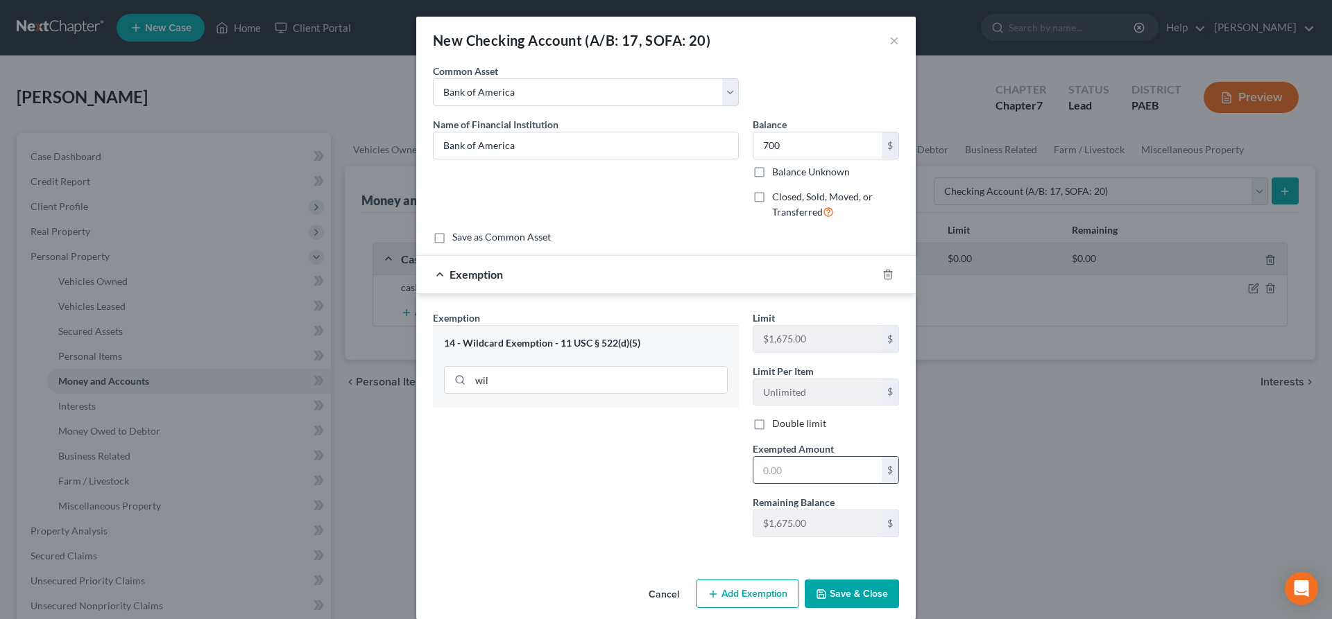
click at [787, 474] on input "text" at bounding box center [817, 470] width 128 height 26
type input "700"
click at [839, 583] on button "Save & Close" at bounding box center [852, 594] width 94 height 29
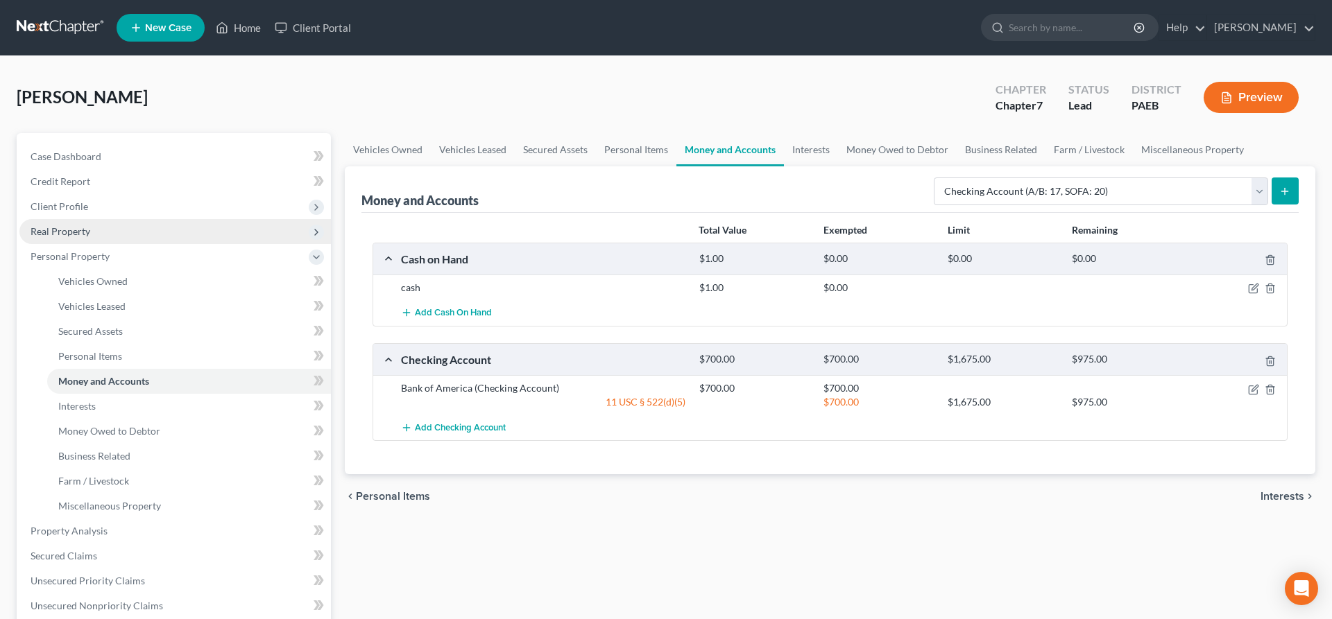
click at [78, 223] on span "Real Property" at bounding box center [174, 231] width 311 height 25
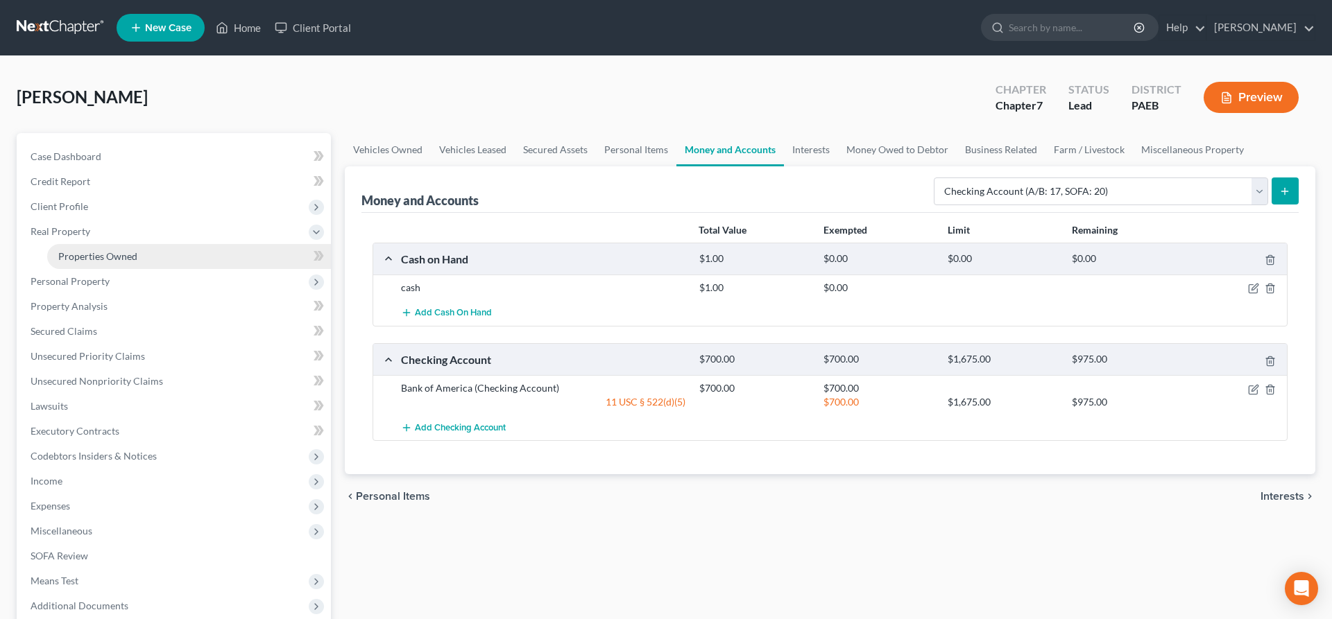
click at [89, 250] on span "Properties Owned" at bounding box center [97, 256] width 79 height 12
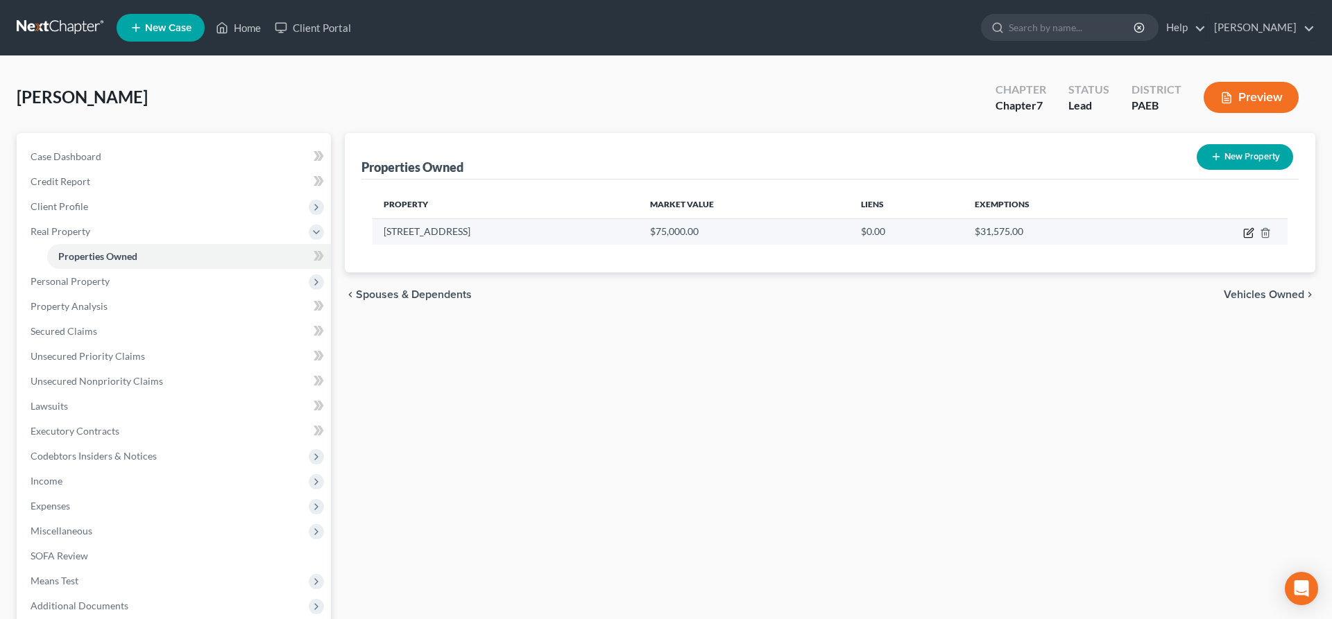
click at [1247, 232] on icon "button" at bounding box center [1248, 233] width 11 height 11
select select "39"
select select "22"
select select "0"
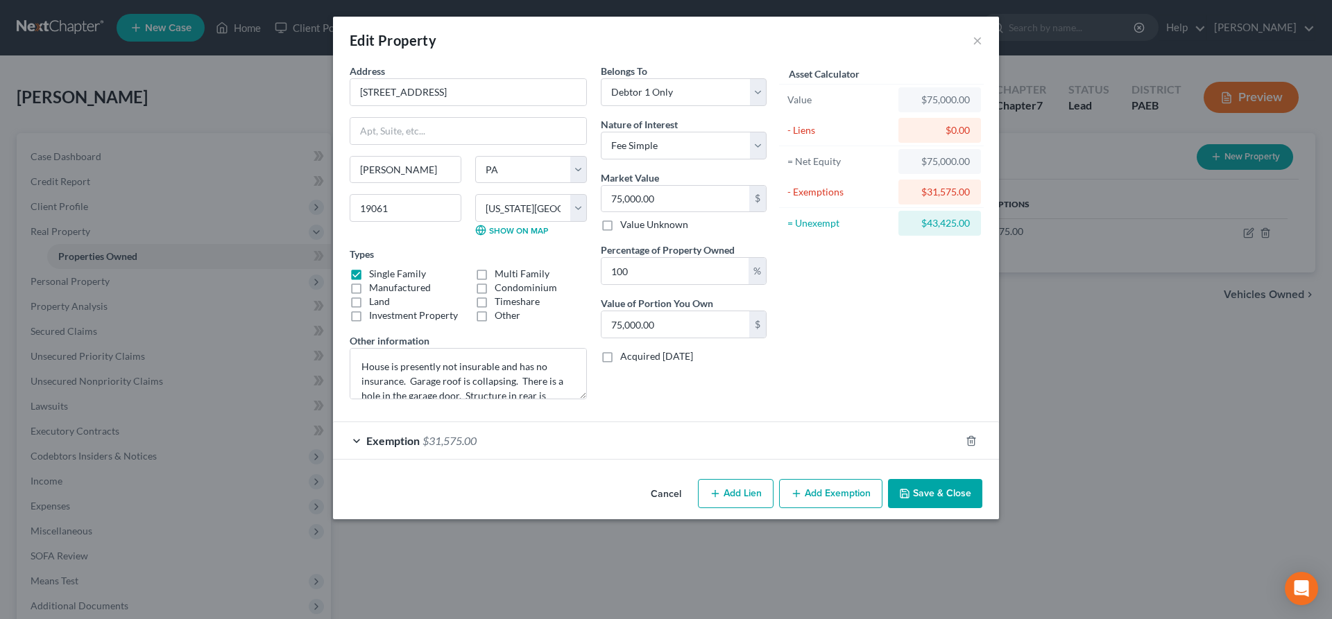
click at [827, 495] on button "Add Exemption" at bounding box center [830, 493] width 103 height 29
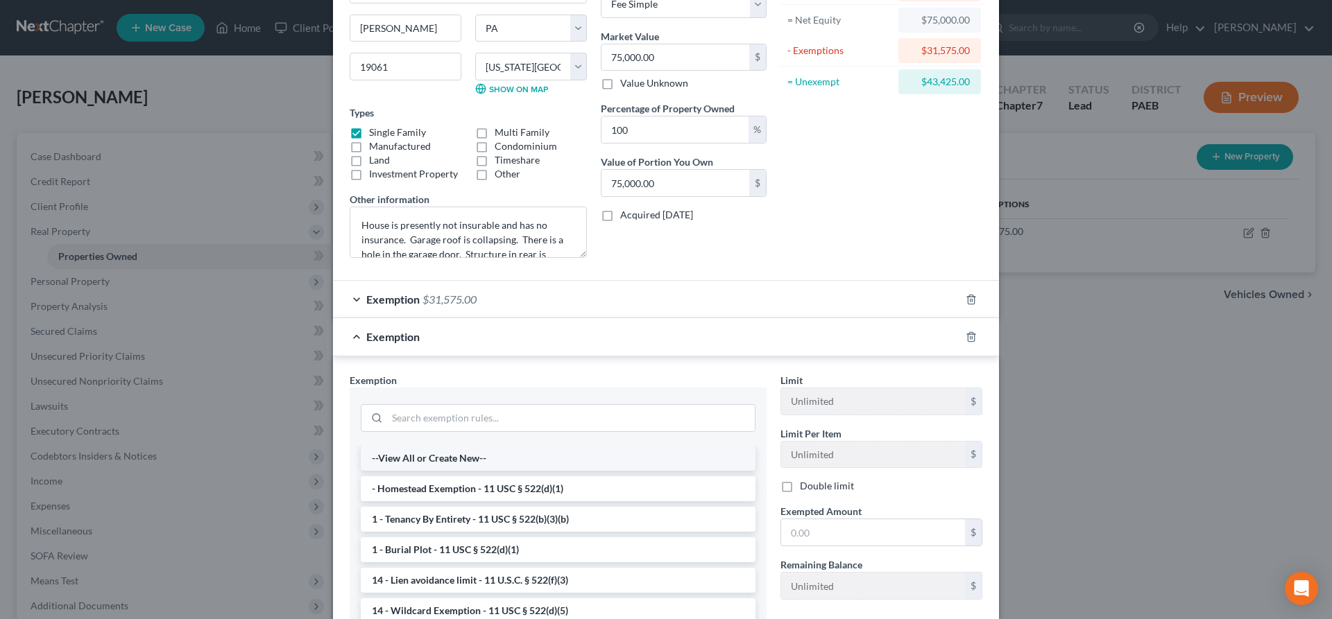
scroll to position [71, 0]
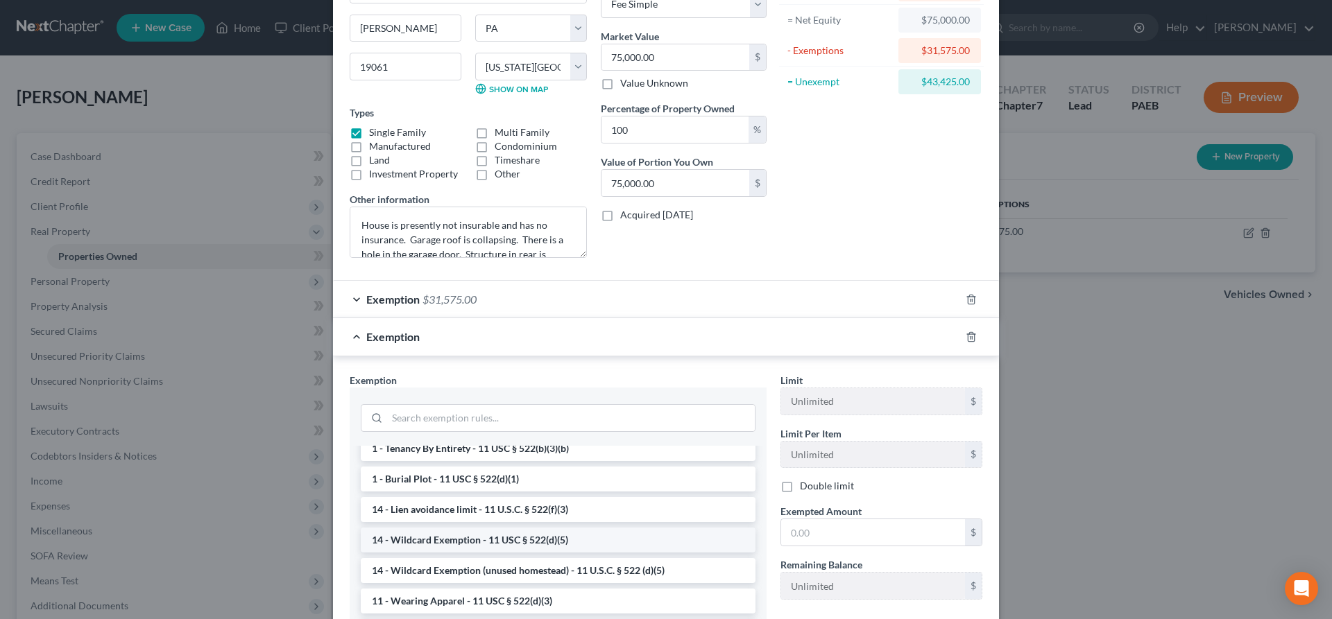
click at [581, 548] on li "14 - Wildcard Exemption - 11 USC § 522(d)(5)" at bounding box center [558, 540] width 395 height 25
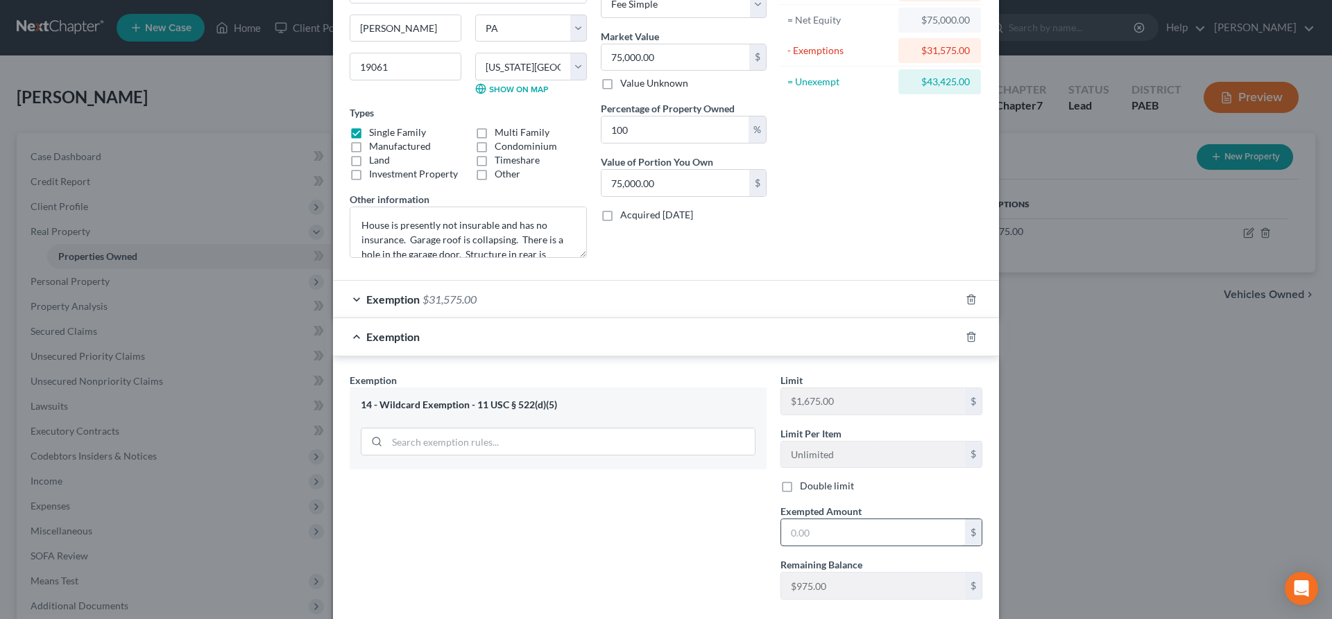
click at [823, 526] on input "text" at bounding box center [873, 533] width 184 height 26
type input "1,675"
click at [619, 557] on div "Exemption Set must be selected for CA. Exemption * 14 - Wildcard Exemption - 11…" at bounding box center [558, 492] width 431 height 238
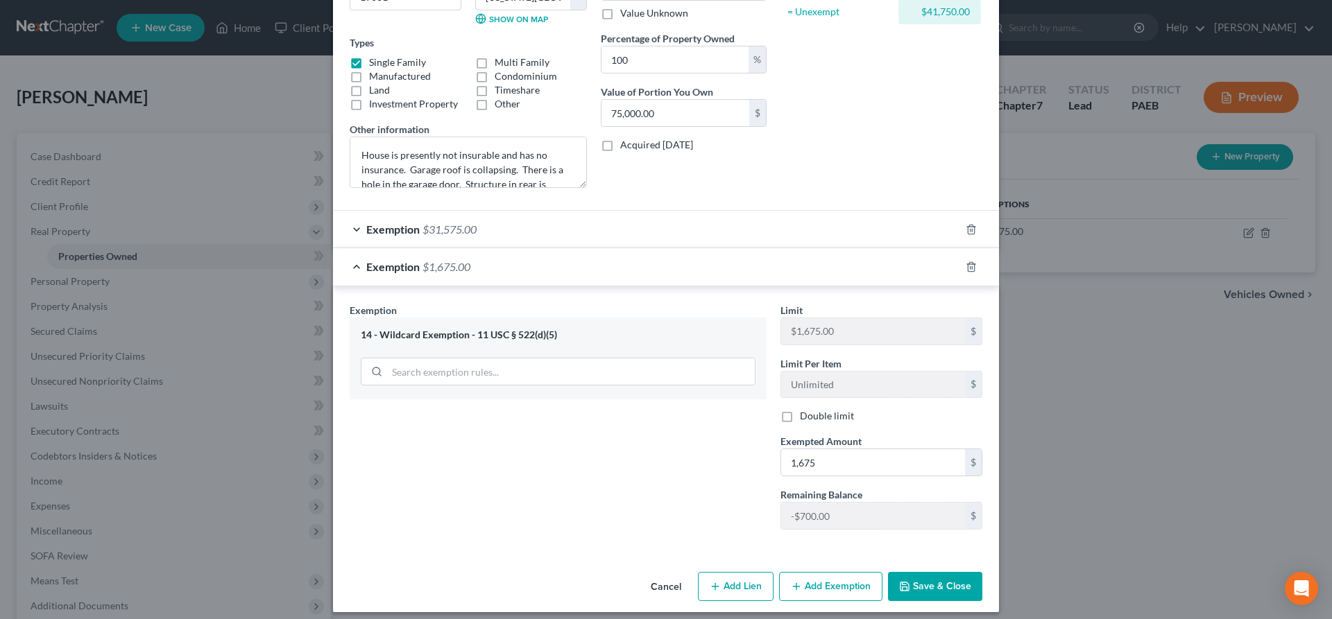
scroll to position [221, 0]
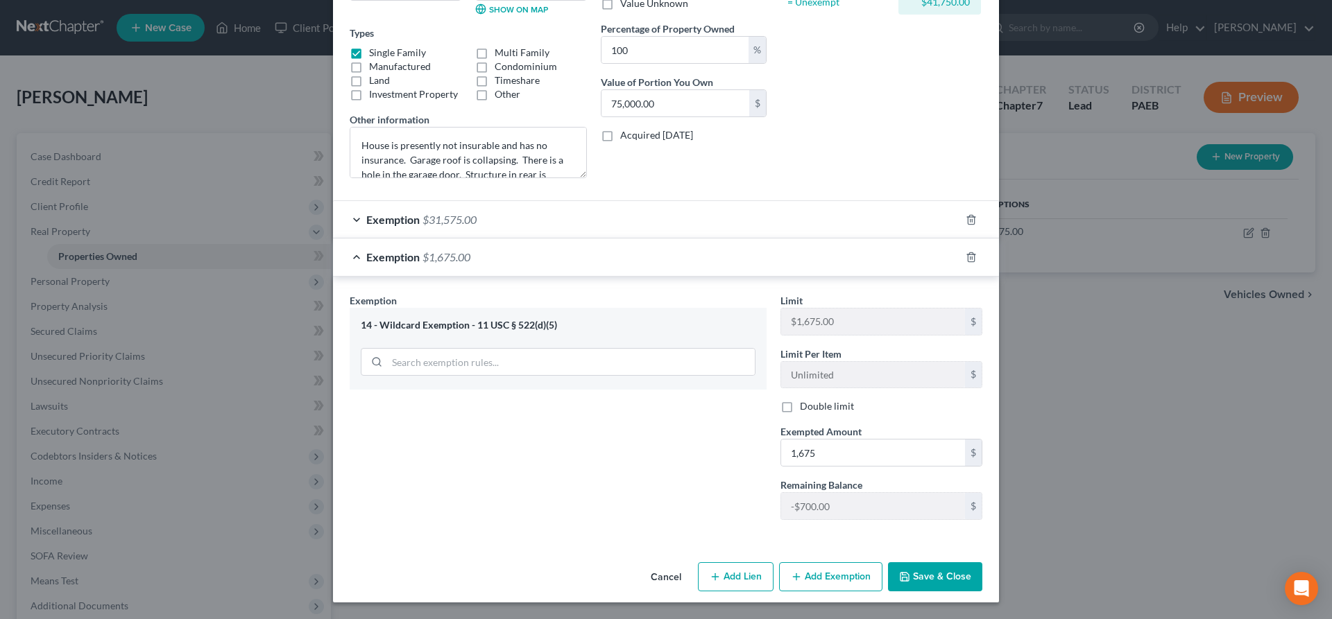
click at [954, 581] on button "Save & Close" at bounding box center [935, 577] width 94 height 29
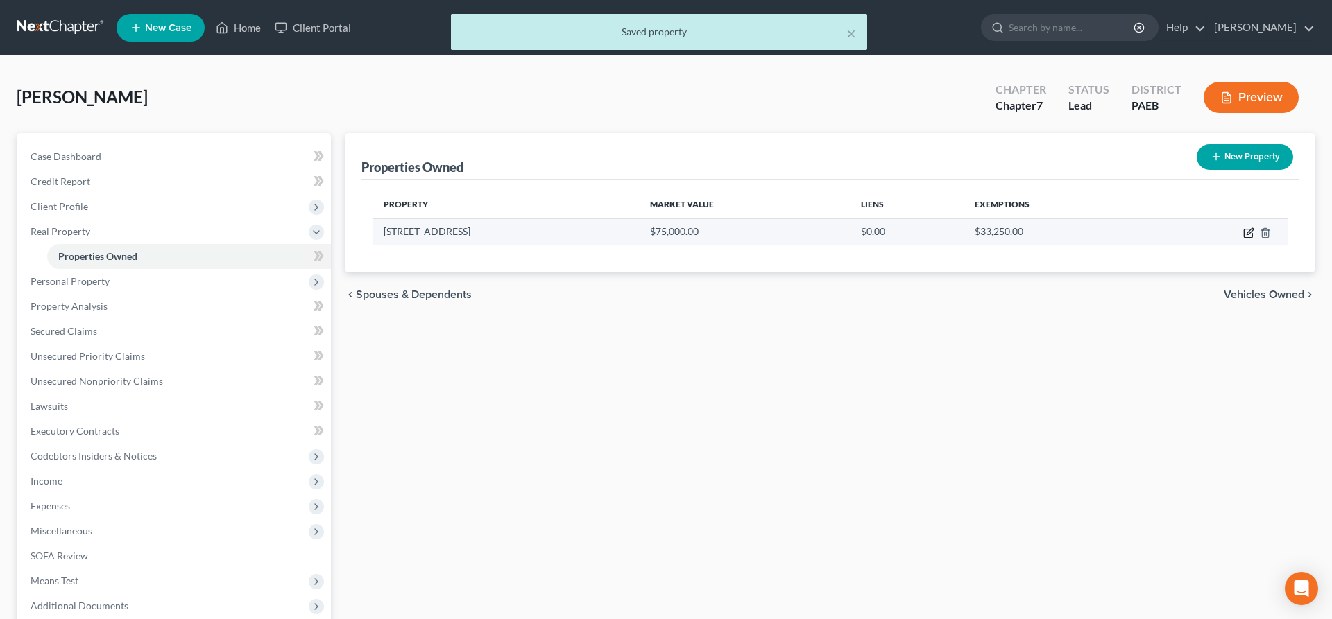
click at [1246, 238] on icon "button" at bounding box center [1248, 234] width 8 height 8
select select "39"
select select "22"
select select "0"
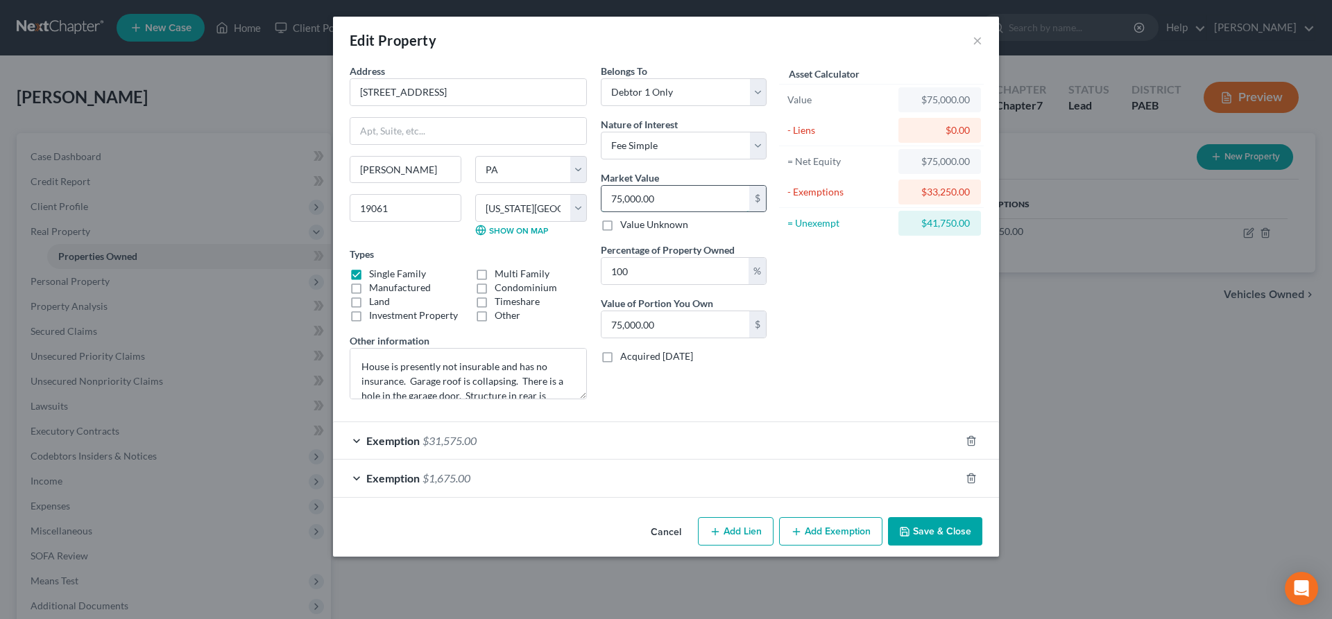
click at [669, 203] on input "75,000.00" at bounding box center [675, 199] width 148 height 26
click at [935, 532] on button "Save & Close" at bounding box center [935, 531] width 94 height 29
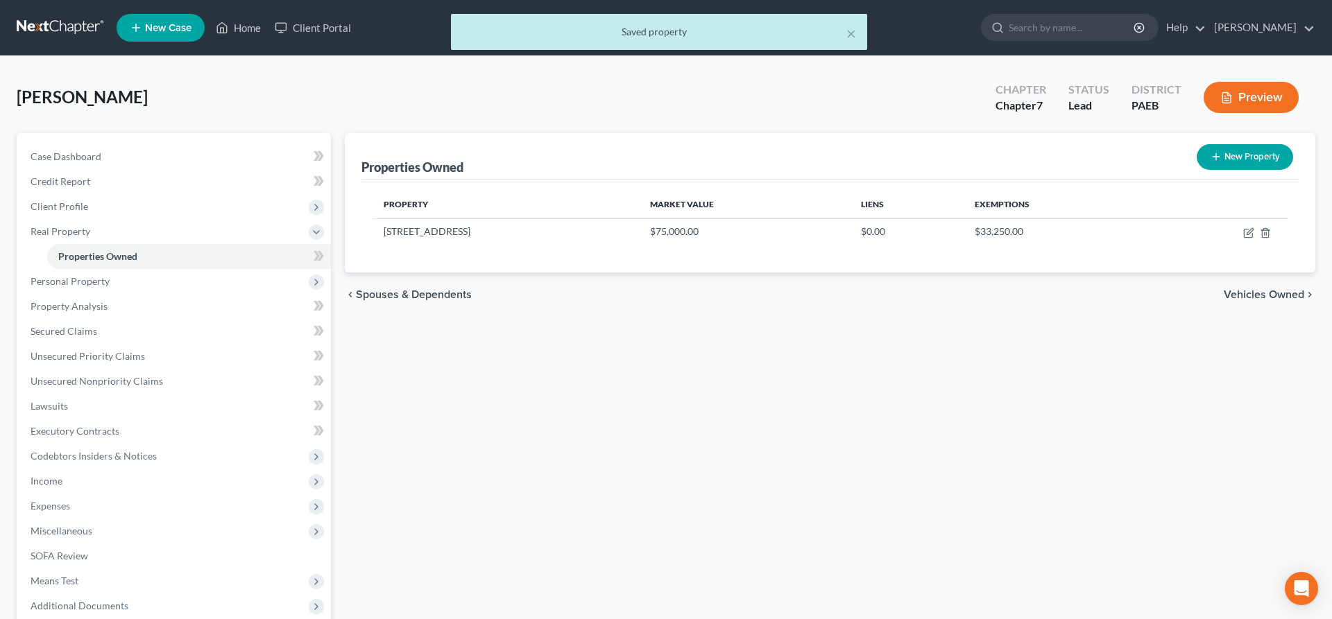
click at [1279, 296] on span "Vehicles Owned" at bounding box center [1264, 294] width 80 height 11
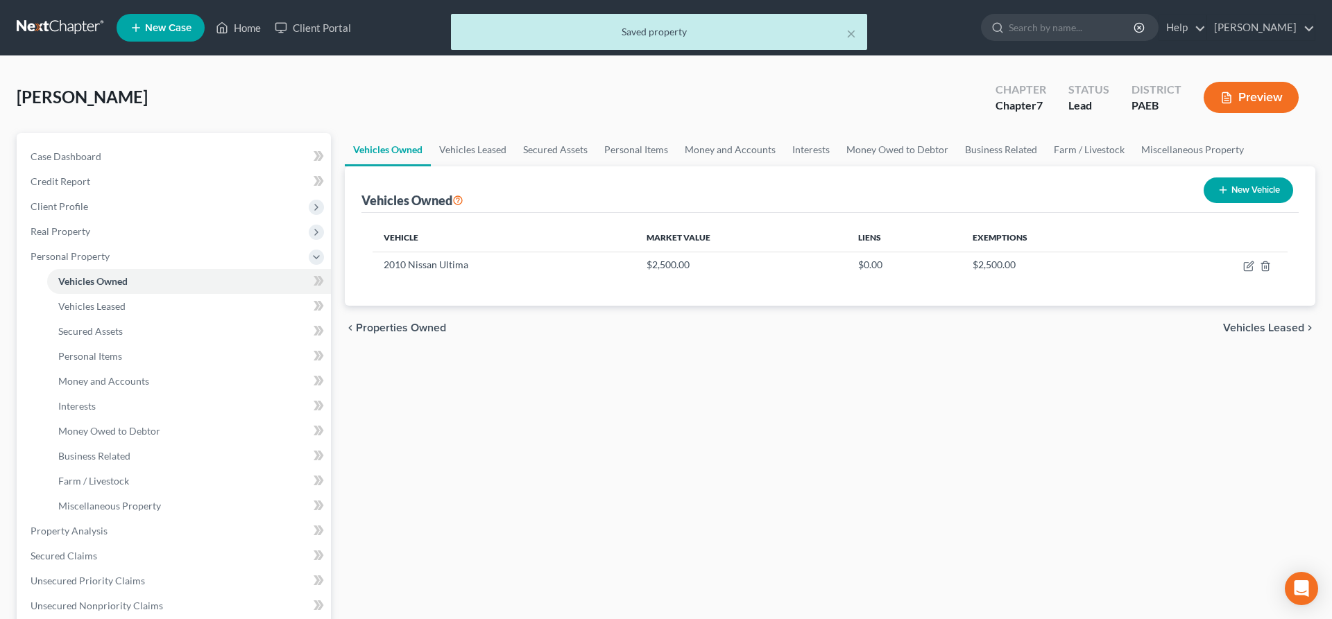
click at [1287, 323] on span "Vehicles Leased" at bounding box center [1263, 328] width 81 height 11
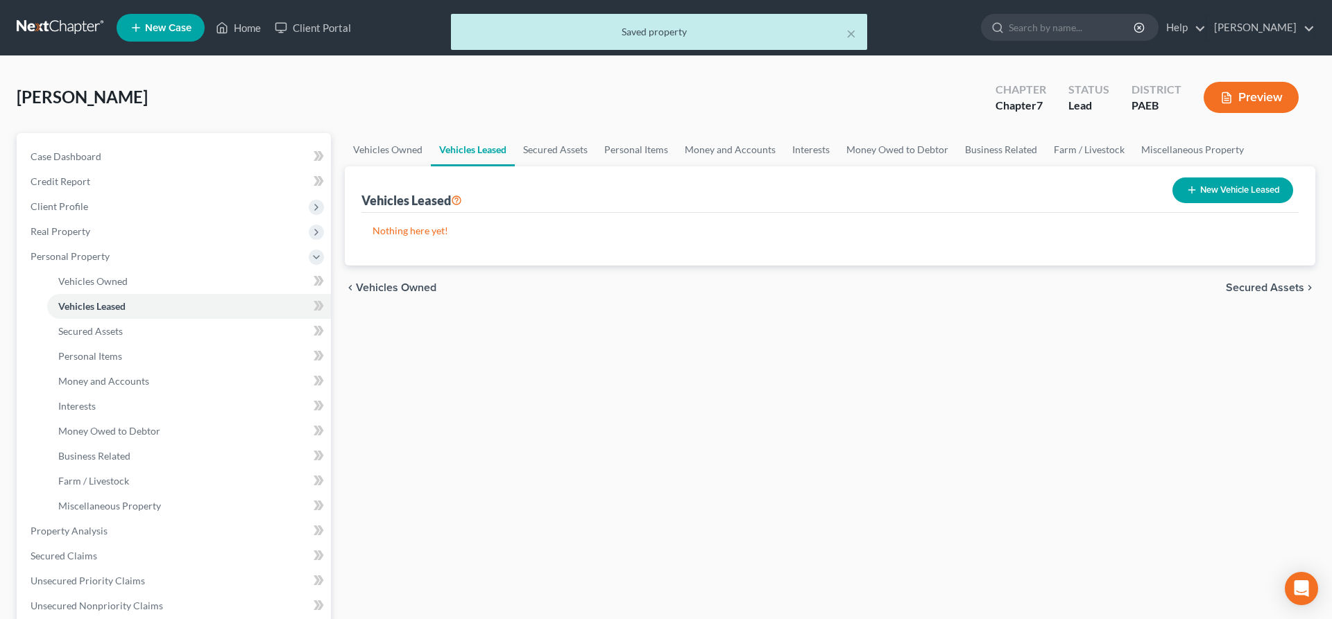
click at [1249, 286] on span "Secured Assets" at bounding box center [1265, 287] width 78 height 11
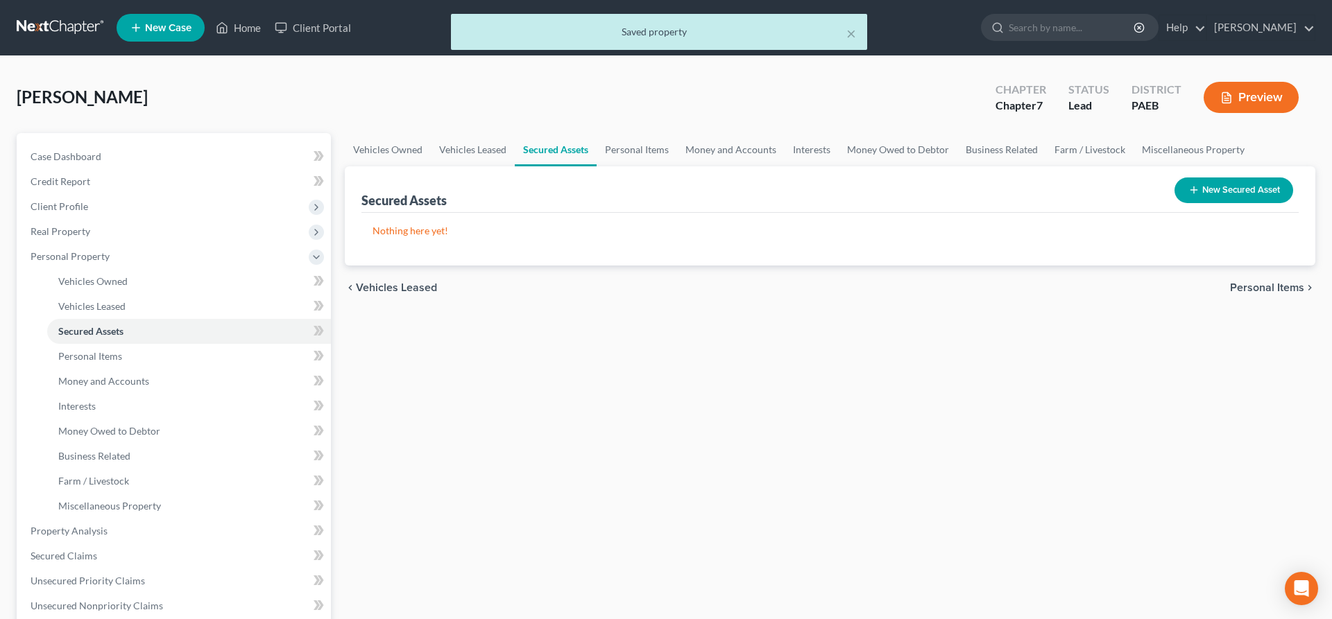
click at [1249, 283] on span "Personal Items" at bounding box center [1267, 287] width 74 height 11
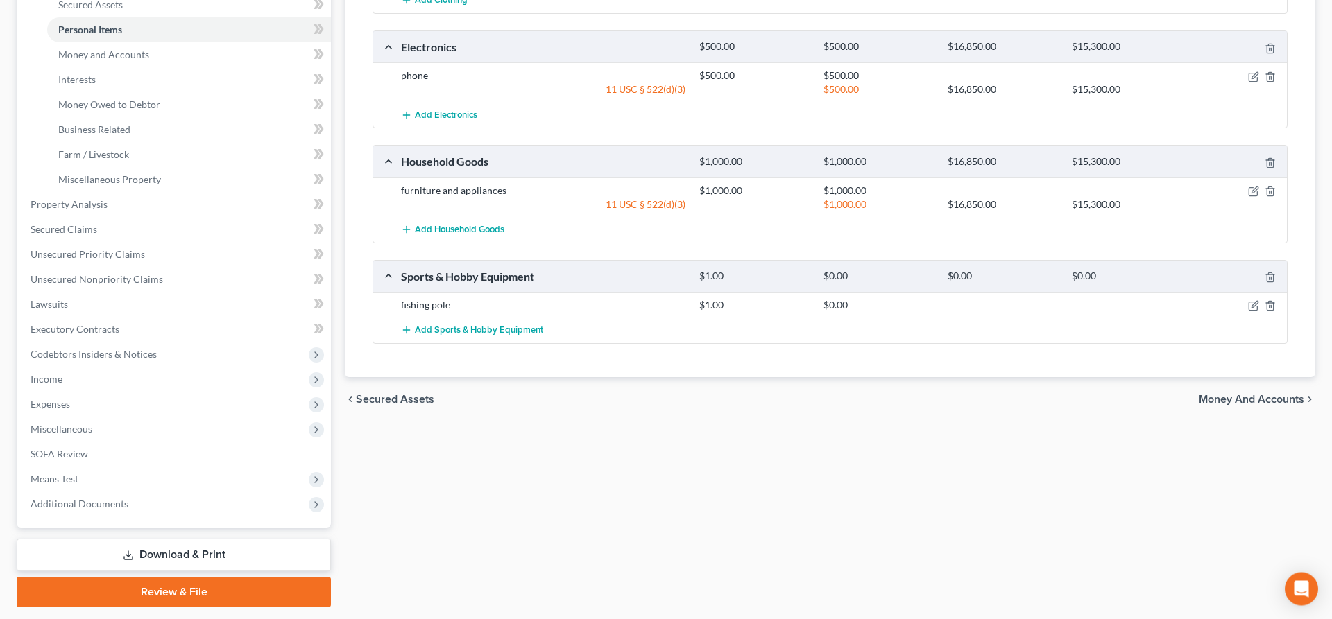
scroll to position [366, 0]
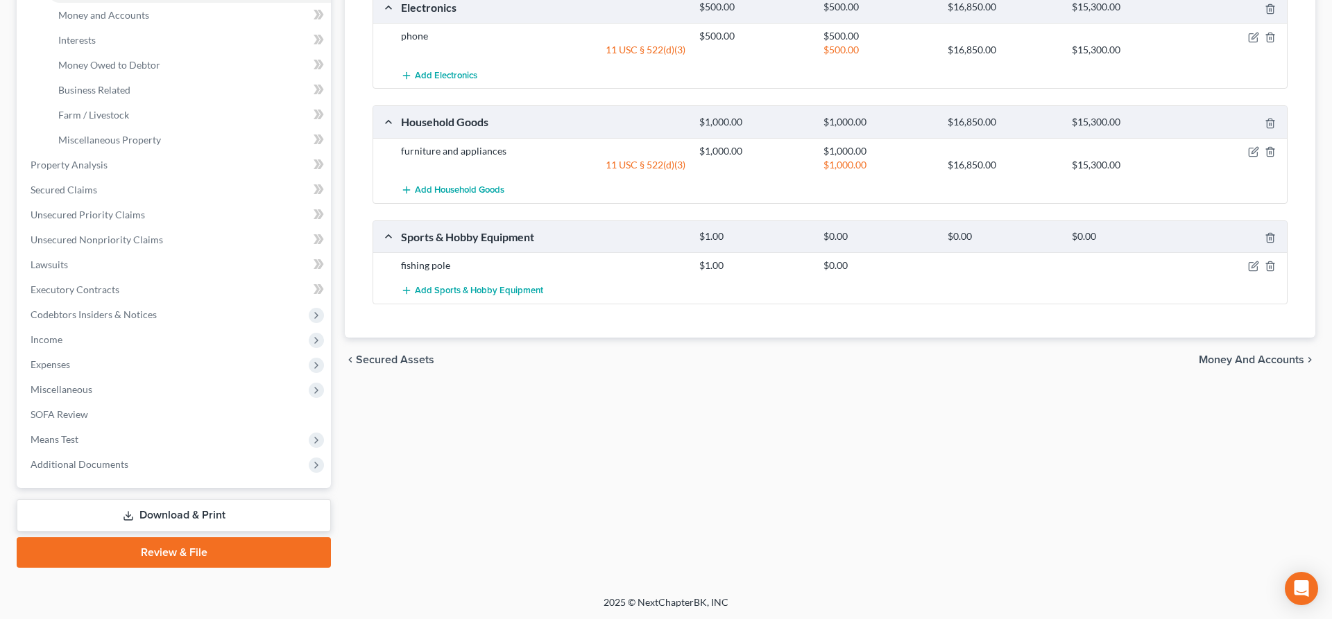
click at [1260, 359] on span "Money and Accounts" at bounding box center [1251, 359] width 105 height 11
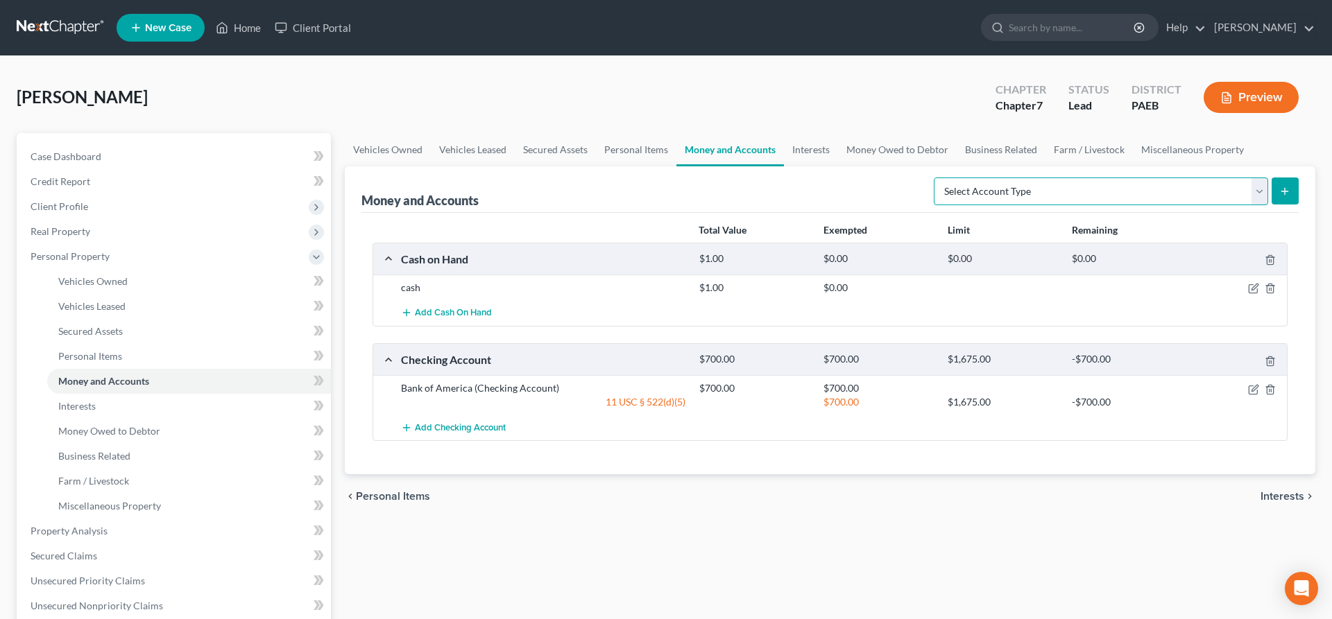
click at [934, 178] on select "Select Account Type Brokerage (A/B: 18, SOFA: 20) Cash on Hand (A/B: 16) Certif…" at bounding box center [1101, 192] width 334 height 28
click at [1273, 162] on ul "Vehicles Owned Vehicles Leased Secured Assets Personal Items Money and Accounts…" at bounding box center [830, 149] width 970 height 33
click at [1289, 488] on div "chevron_left Personal Items Interests chevron_right" at bounding box center [830, 496] width 970 height 44
click at [1293, 501] on span "Interests" at bounding box center [1282, 496] width 44 height 11
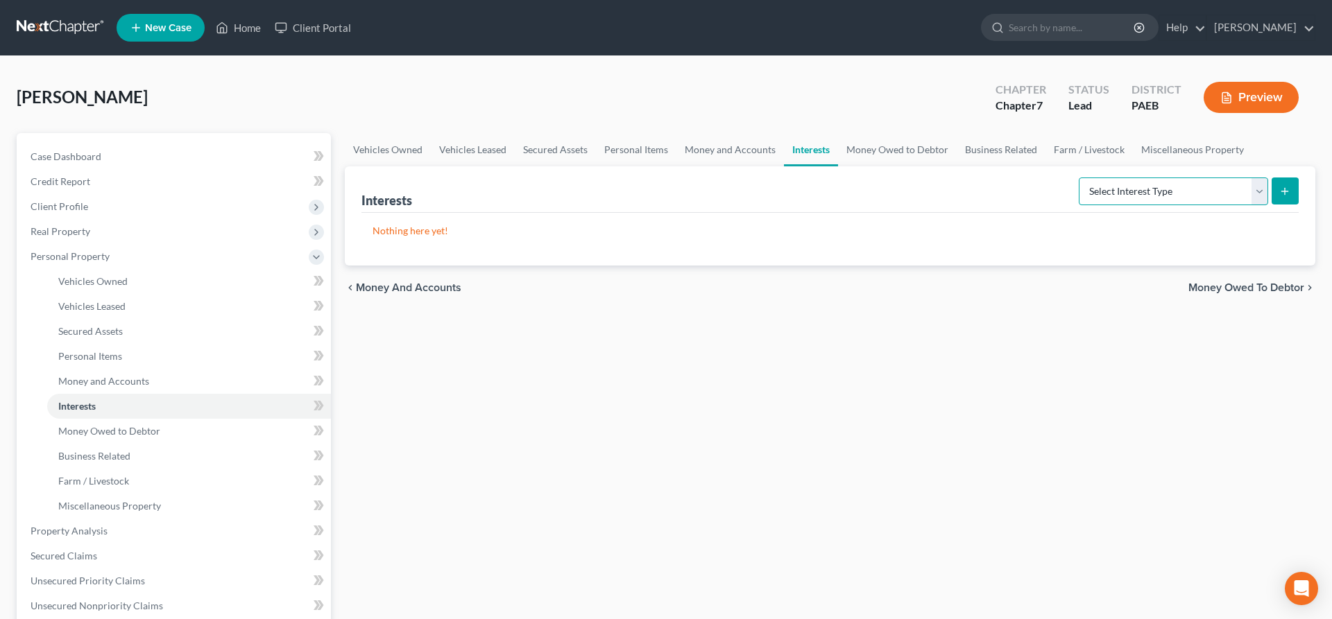
click at [1079, 178] on select "Select Interest Type 401K (A/B: 21) Annuity (A/B: 23) Bond (A/B: 18) Education …" at bounding box center [1173, 192] width 189 height 28
select select "401k"
click option "401K (A/B: 21)" at bounding box center [0, 0] width 0 height 0
click at [1285, 186] on icon "submit" at bounding box center [1284, 191] width 11 height 11
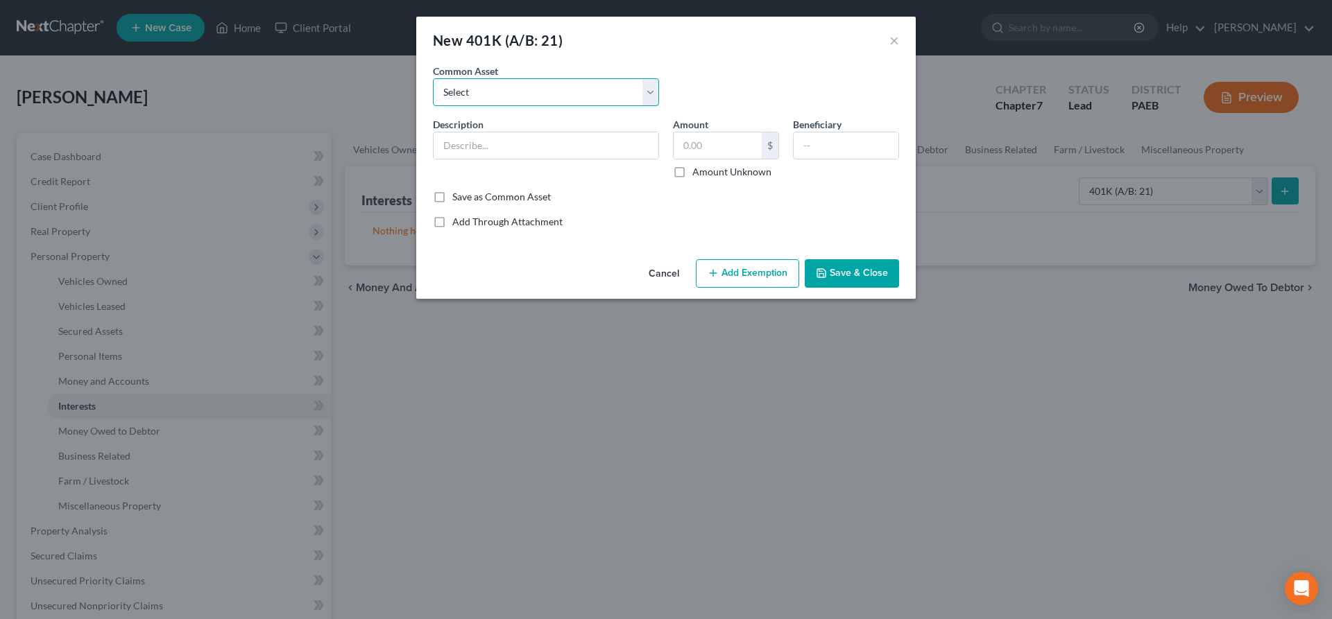
click at [433, 78] on select "Select Empower Vanguard Fidelity TIAA Cref Empower Retirement CBIZ [PERSON_NAME…" at bounding box center [546, 92] width 226 height 28
select select "2"
click option "Fidelity" at bounding box center [0, 0] width 0 height 0
type input "Fidelity"
click at [730, 25] on div "New 401K (A/B: 21) ×" at bounding box center [665, 40] width 499 height 47
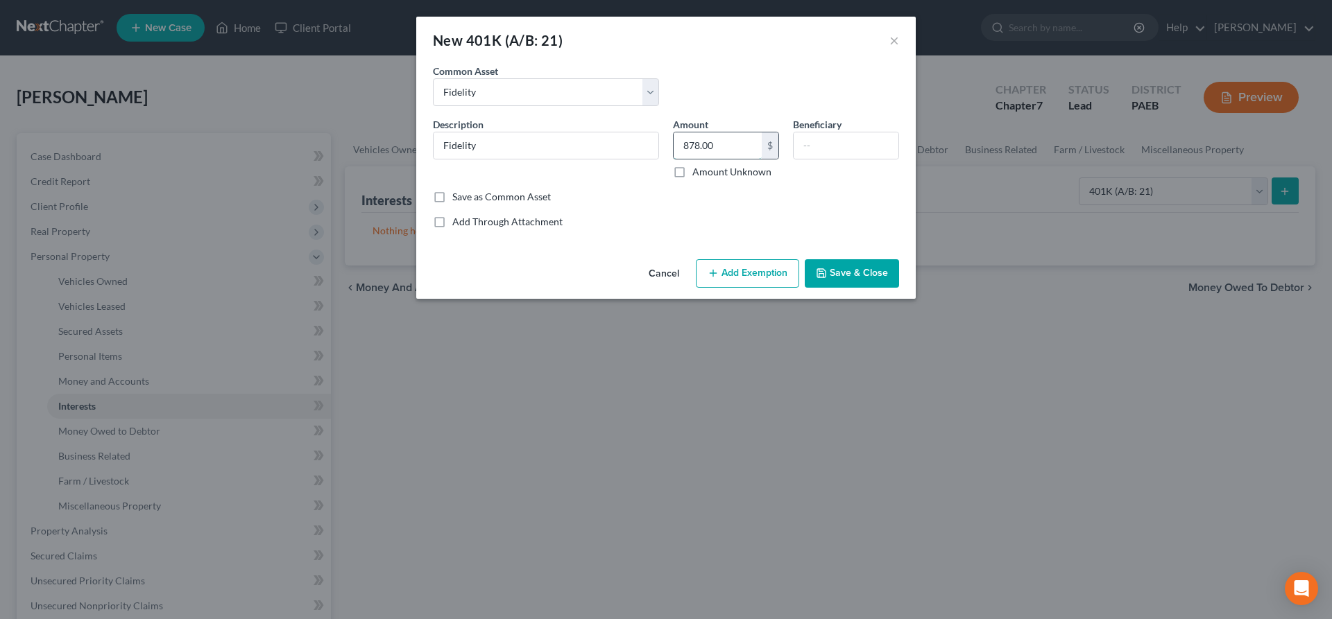
click at [721, 151] on input "878.00" at bounding box center [718, 145] width 88 height 26
type input "1,816"
click at [840, 150] on input "text" at bounding box center [846, 145] width 105 height 26
type input "[PERSON_NAME]"
click at [744, 272] on button "Add Exemption" at bounding box center [747, 273] width 103 height 29
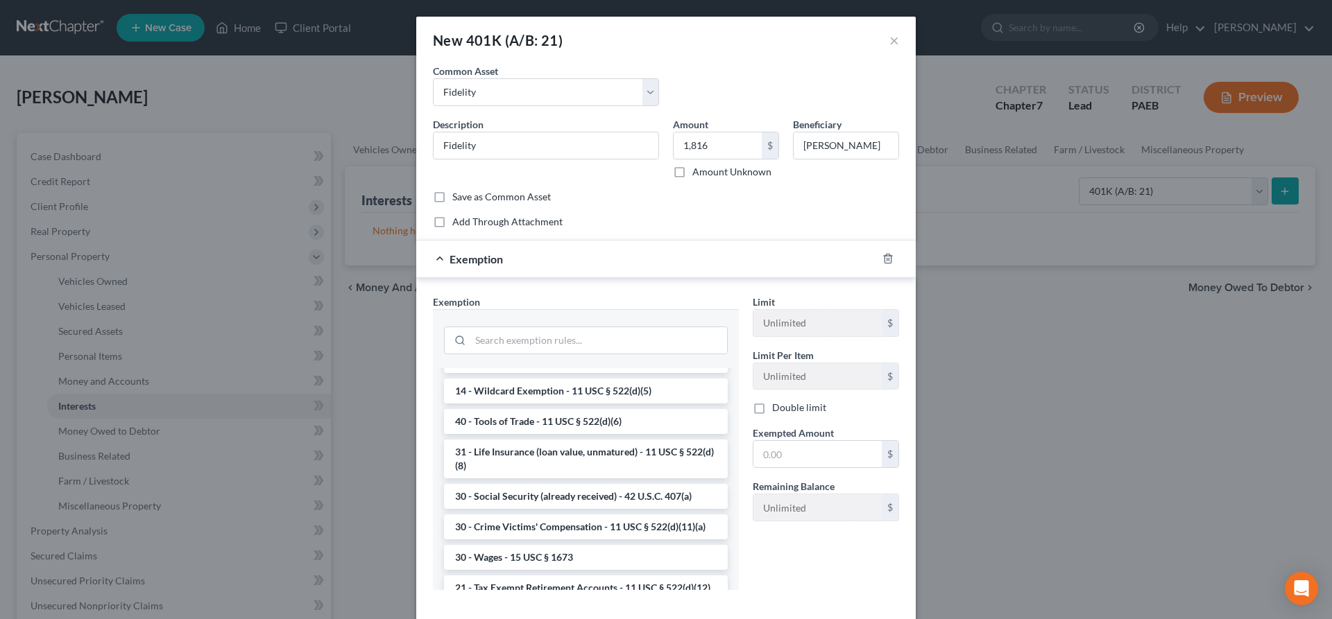
scroll to position [495, 0]
click at [506, 341] on input "search" at bounding box center [598, 340] width 257 height 26
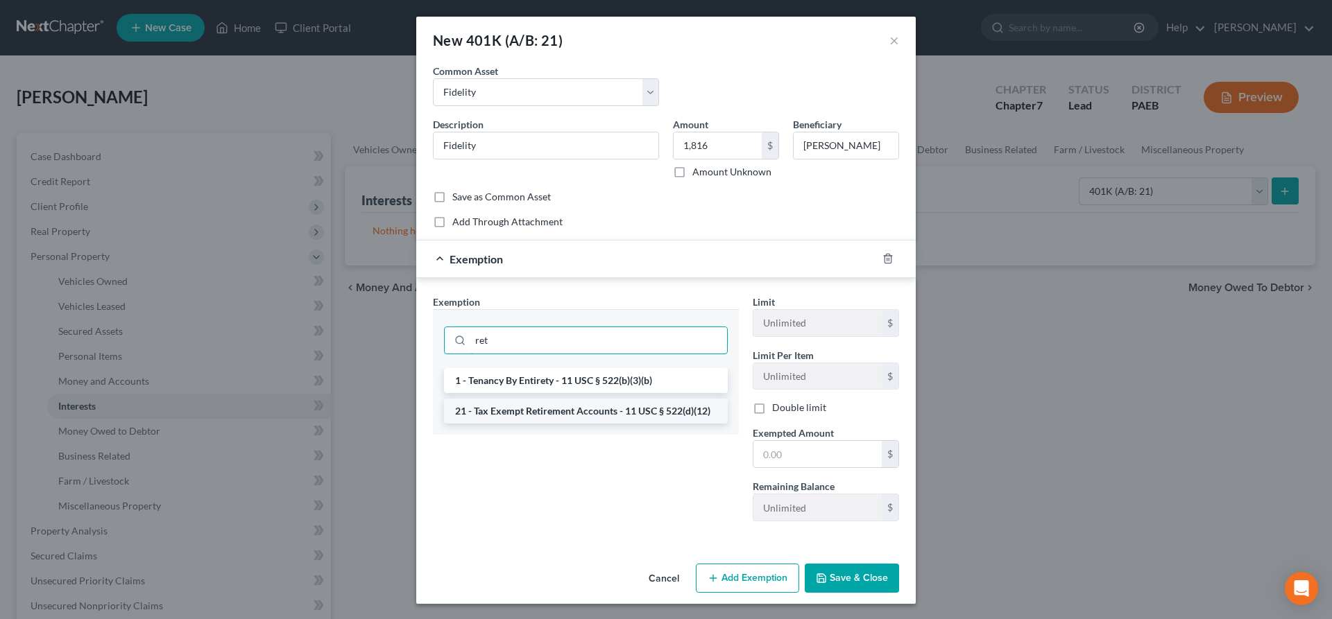
type input "ret"
click at [559, 408] on li "21 - Tax Exempt Retirement Accounts - 11 USC § 522(d)(12)" at bounding box center [586, 411] width 284 height 25
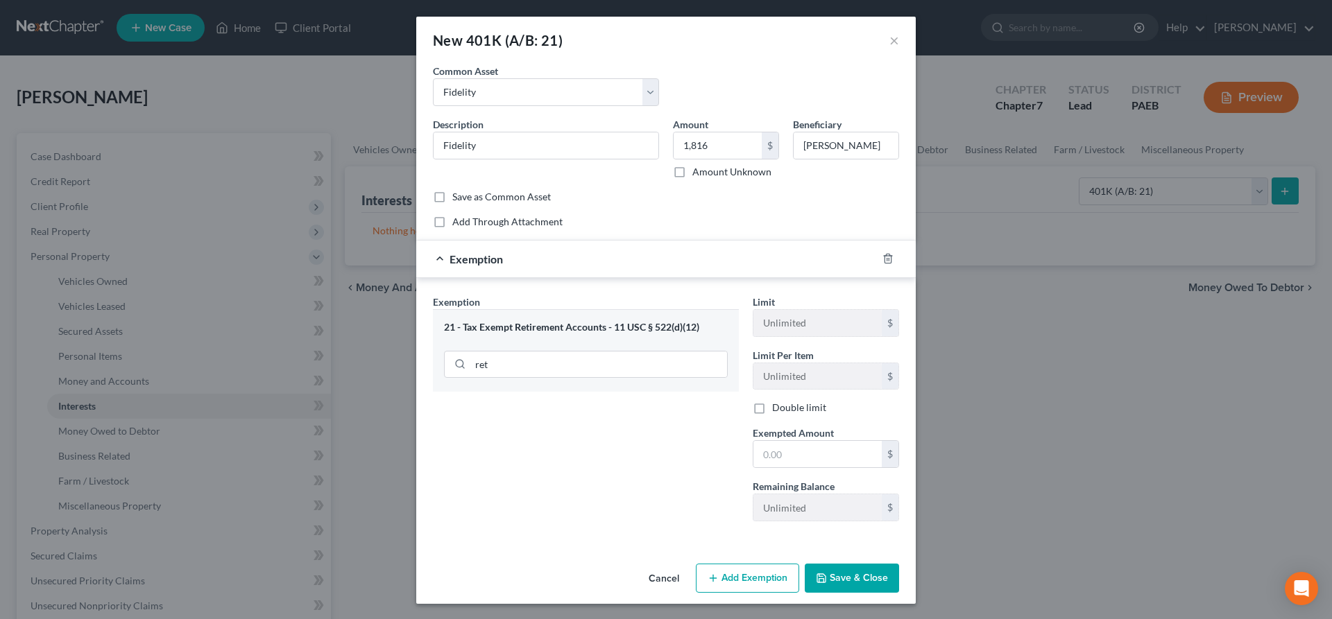
click at [836, 583] on button "Save & Close" at bounding box center [852, 578] width 94 height 29
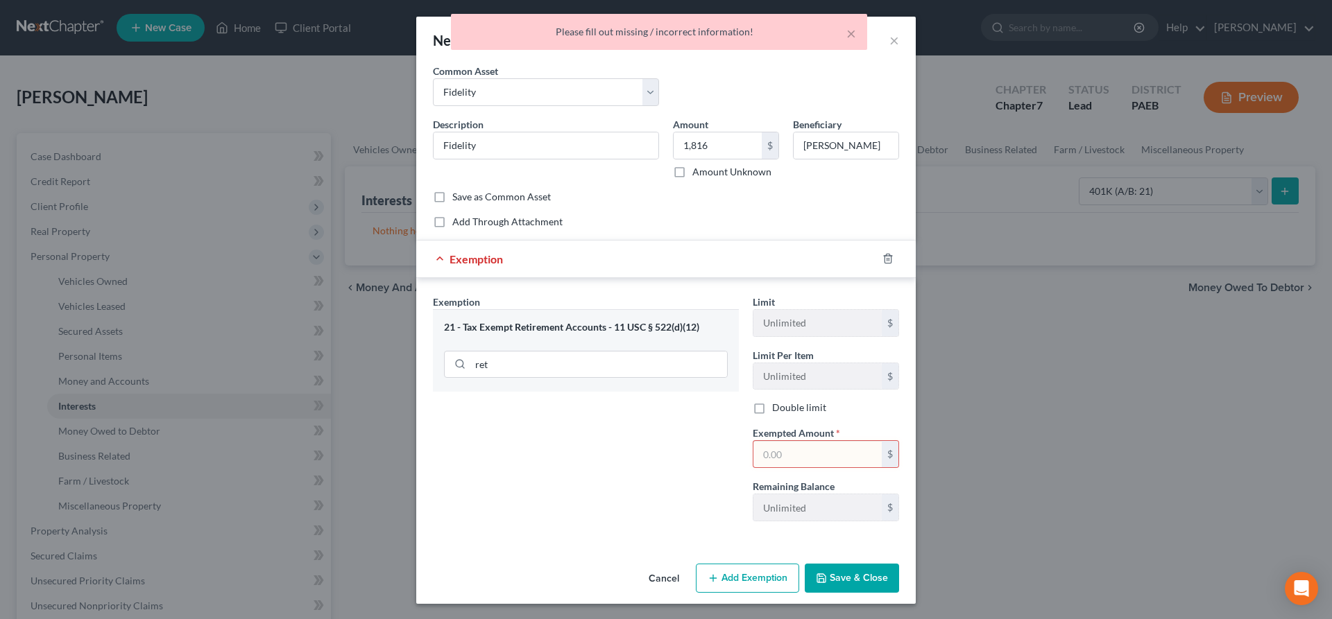
click at [793, 449] on input "text" at bounding box center [817, 454] width 128 height 26
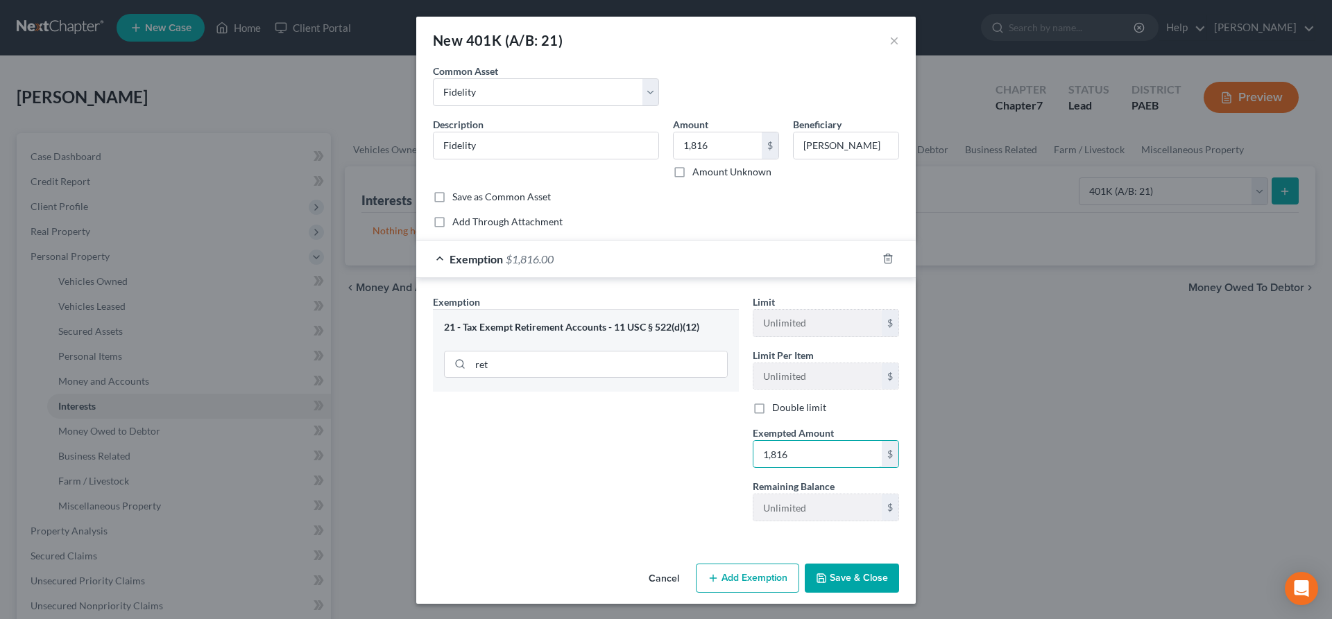
type input "1,816"
click at [843, 573] on button "Save & Close" at bounding box center [852, 578] width 94 height 29
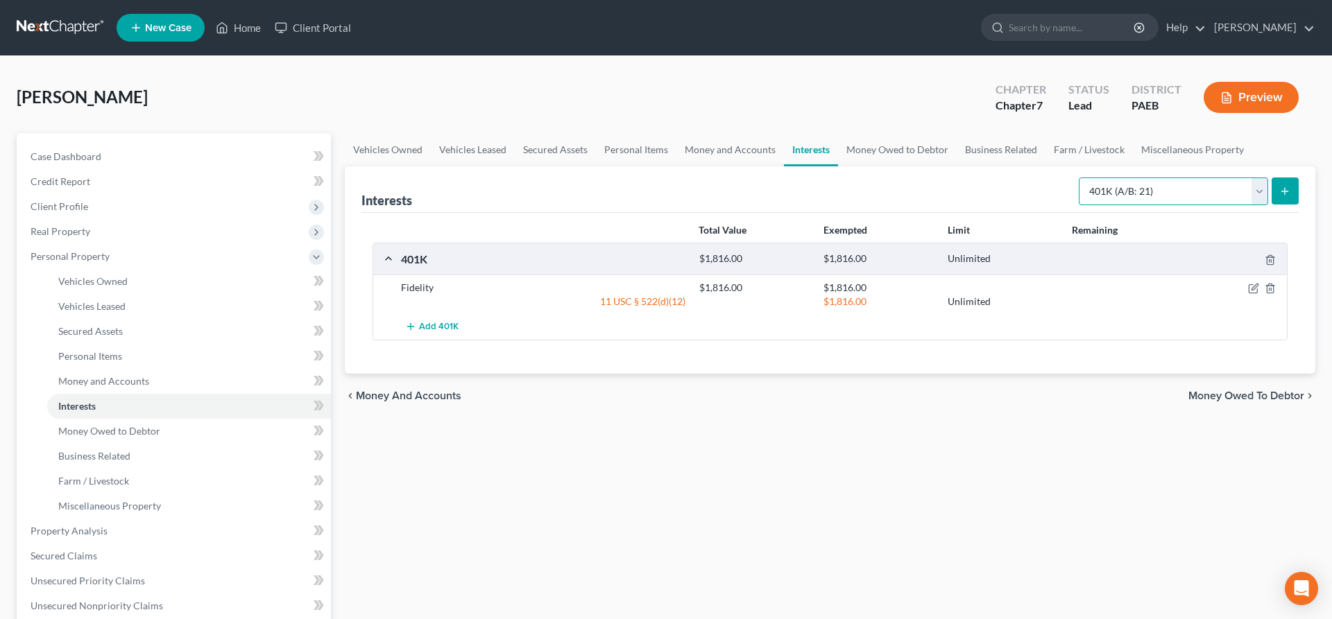
click at [1079, 178] on select "Select Interest Type 401K (A/B: 21) Annuity (A/B: 23) Bond (A/B: 18) Education …" at bounding box center [1173, 192] width 189 height 28
select select "term_life_insurance"
click option "Term Life Insurance (A/B: 31)" at bounding box center [0, 0] width 0 height 0
click at [1287, 196] on icon "submit" at bounding box center [1284, 191] width 11 height 11
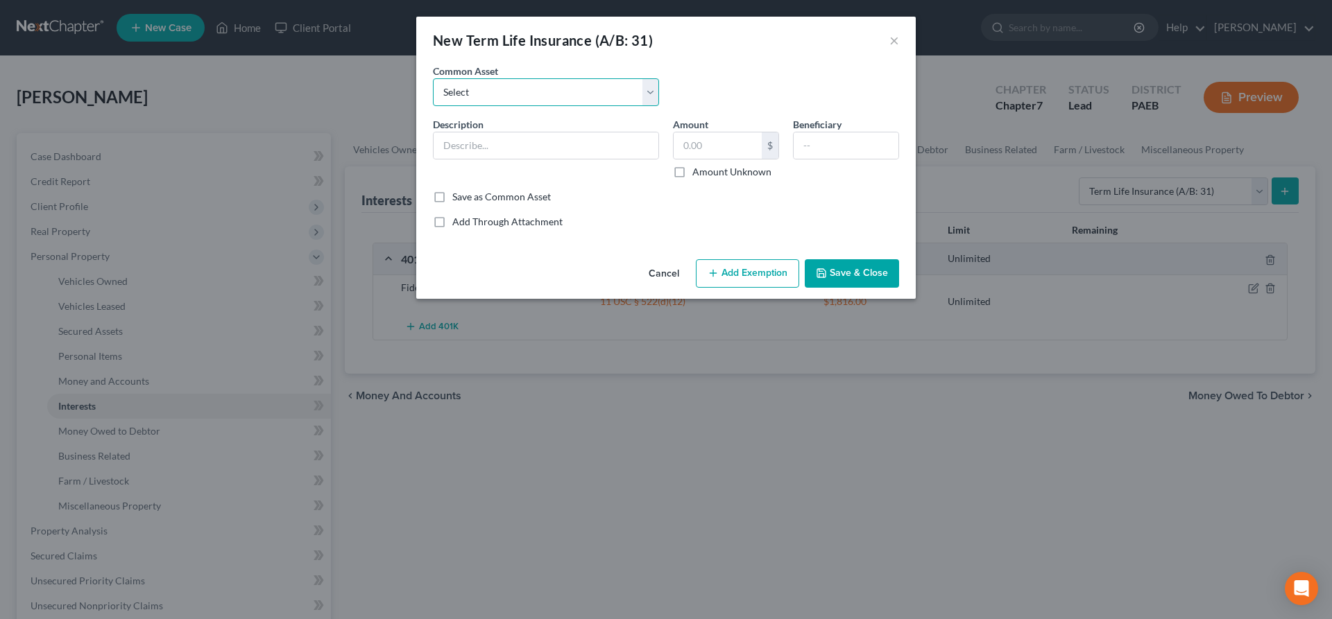
click at [433, 78] on select "Select Lincoln Financial Mutual of Omaha [PERSON_NAME] Savings Bank Life Insura…" at bounding box center [546, 92] width 226 height 28
click at [510, 80] on select "Select Lincoln Financial Mutual of Omaha [PERSON_NAME] Savings Bank Life Insura…" at bounding box center [546, 92] width 226 height 28
click at [484, 147] on input "text" at bounding box center [546, 145] width 225 height 26
type input "Amazon provided through emplyer"
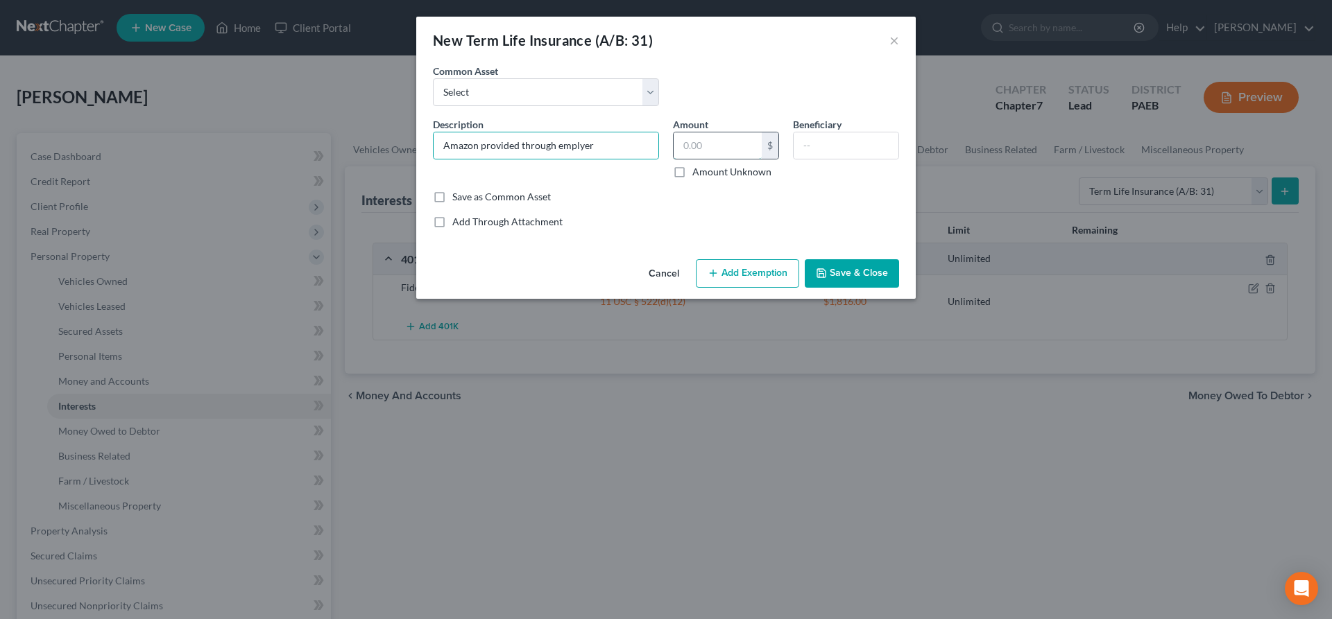
drag, startPoint x: 696, startPoint y: 151, endPoint x: 730, endPoint y: 158, distance: 34.8
click at [699, 154] on input "text" at bounding box center [718, 145] width 88 height 26
type input "1"
click at [811, 145] on input "text" at bounding box center [846, 145] width 105 height 26
type input "Thi (wife)"
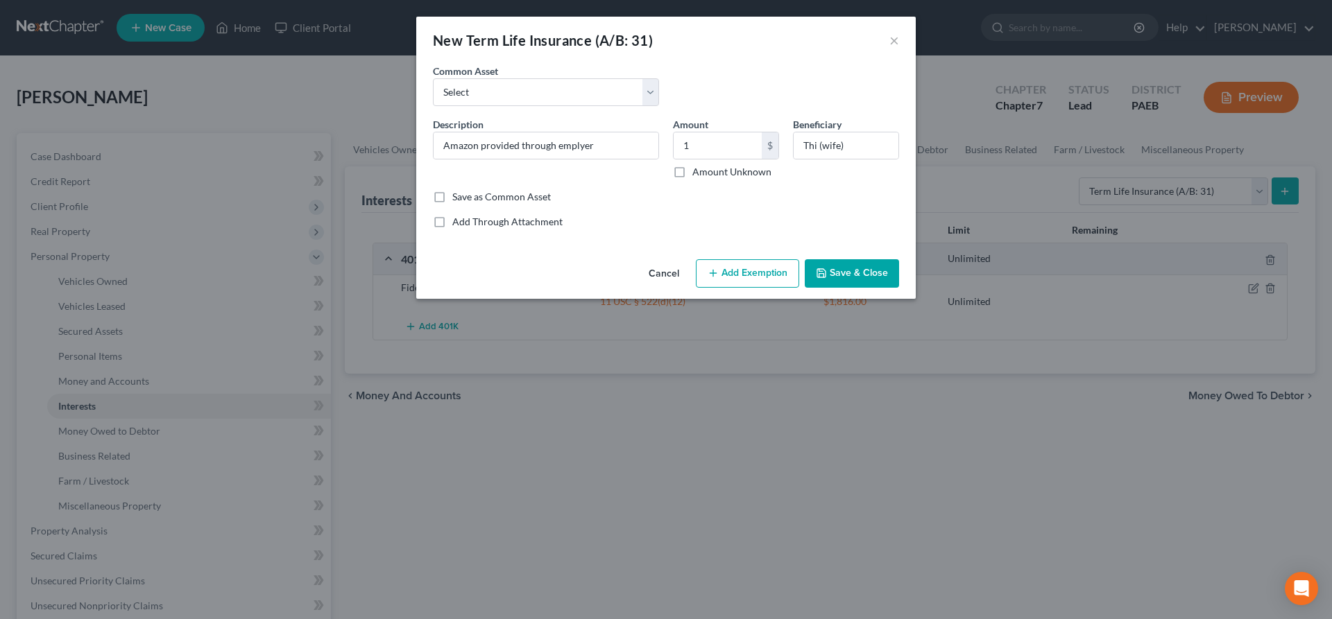
drag, startPoint x: 831, startPoint y: 270, endPoint x: 559, endPoint y: 273, distance: 271.9
click at [559, 273] on div "Cancel Add Exemption Save & Close" at bounding box center [665, 277] width 499 height 46
click at [735, 271] on button "Add Exemption" at bounding box center [747, 273] width 103 height 29
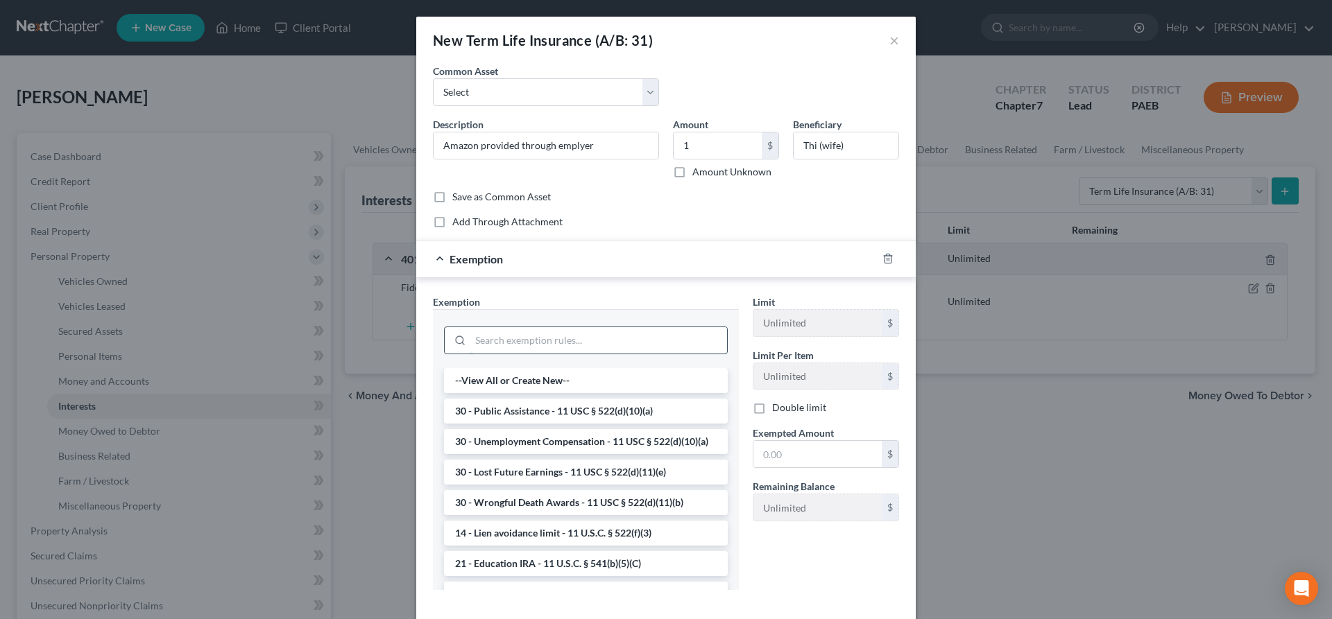
click at [473, 336] on input "search" at bounding box center [598, 340] width 257 height 26
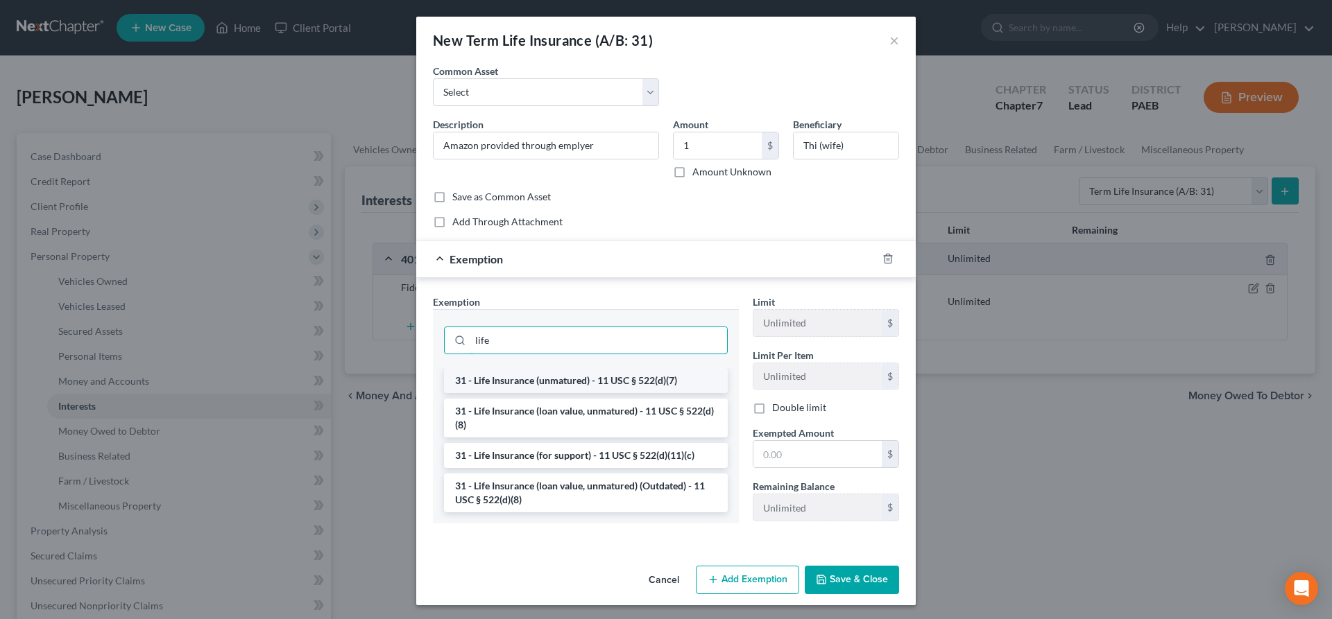
type input "life"
click at [539, 384] on li "31 - Life Insurance (unmatured) - 11 USC § 522(d)(7)" at bounding box center [586, 380] width 284 height 25
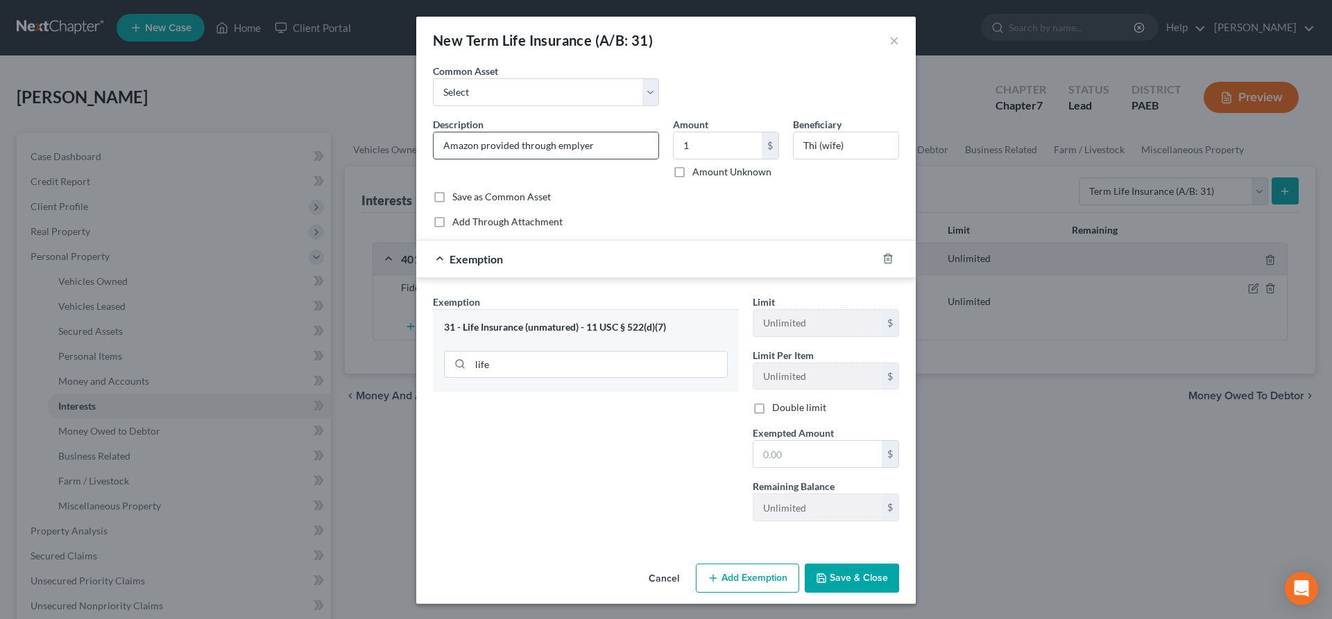
click at [635, 147] on input "Amazon provided through emplyer" at bounding box center [546, 145] width 225 height 26
click at [433, 78] on select "Select Lincoln Financial Mutual of Omaha [PERSON_NAME] Savings Bank Life Insura…" at bounding box center [546, 92] width 226 height 28
drag, startPoint x: 624, startPoint y: 92, endPoint x: 742, endPoint y: 65, distance: 121.7
click at [742, 63] on div "New Term Life Insurance (A/B: 31) × An exemption set must first be selected fro…" at bounding box center [665, 310] width 499 height 587
click at [612, 146] on input "Amazon provided through emplyer" at bounding box center [546, 145] width 225 height 26
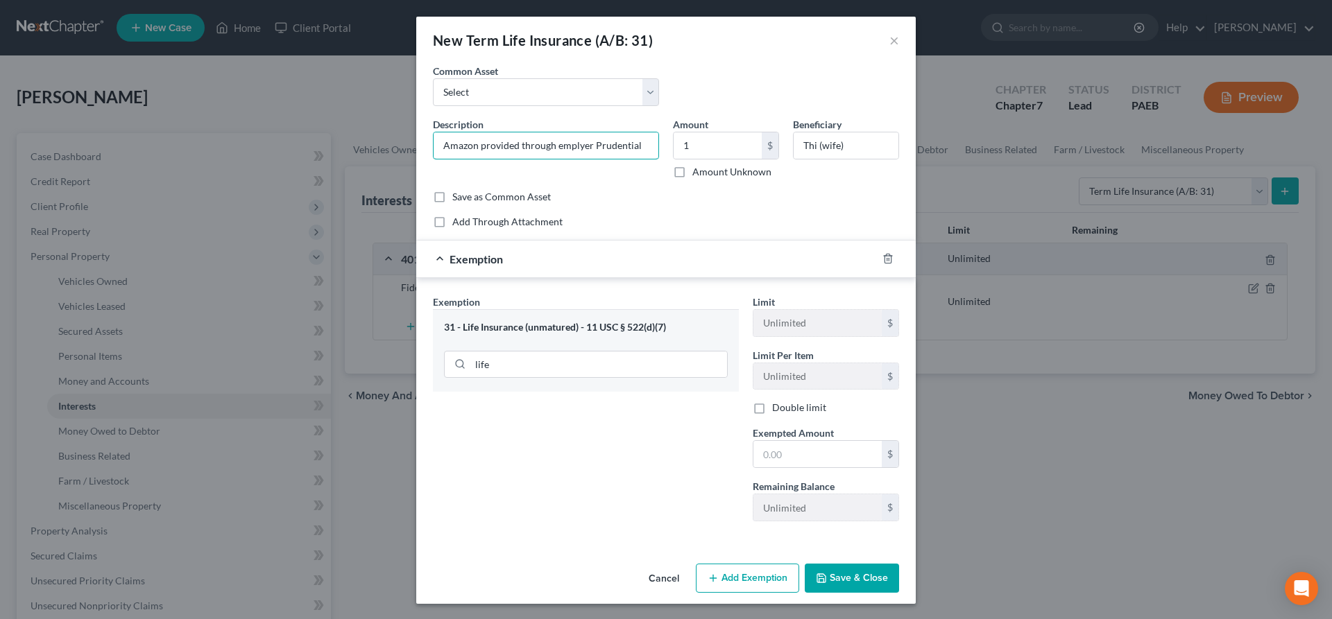
type input "Amazon provided through emplyer Prudential"
drag, startPoint x: 871, startPoint y: 569, endPoint x: 538, endPoint y: 407, distance: 370.4
click at [532, 442] on div "New Term Life Insurance (A/B: 31) × An exemption set must first be selected fro…" at bounding box center [665, 310] width 499 height 587
click at [801, 447] on input "text" at bounding box center [817, 454] width 128 height 26
type input "100,000"
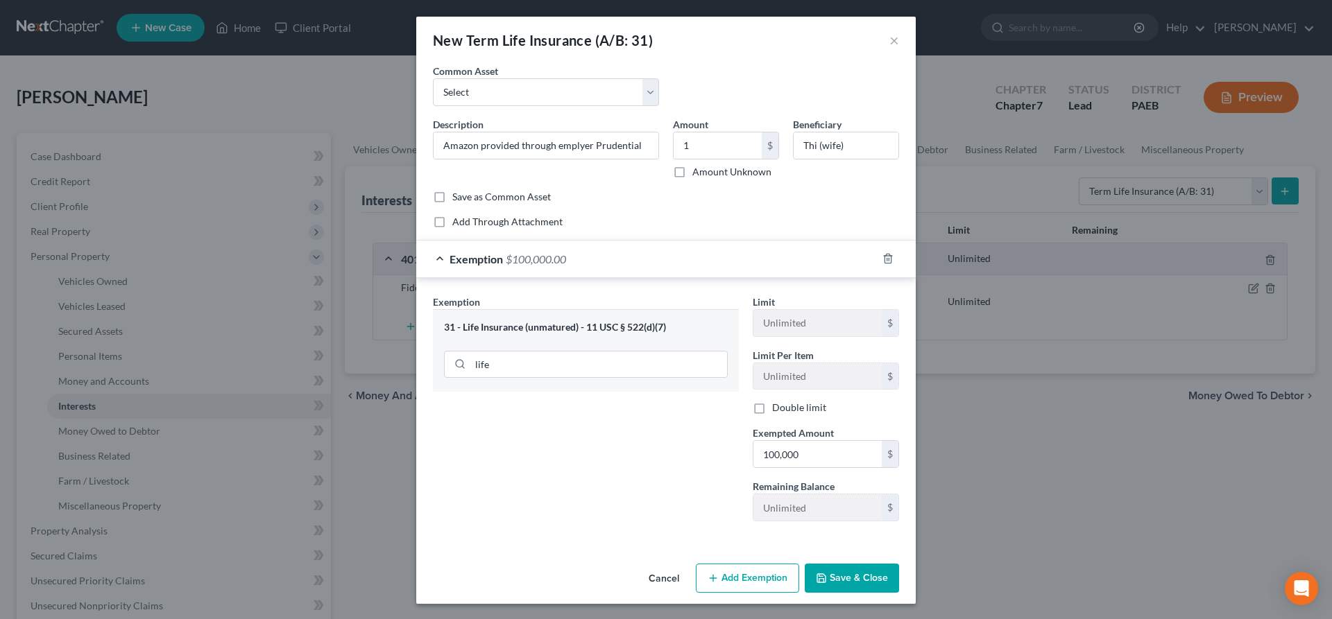
drag, startPoint x: 866, startPoint y: 581, endPoint x: 651, endPoint y: 479, distance: 238.3
click at [651, 482] on div "New Term Life Insurance (A/B: 31) × An exemption set must first be selected fro…" at bounding box center [665, 310] width 499 height 587
click at [846, 571] on button "Save & Close" at bounding box center [852, 578] width 94 height 29
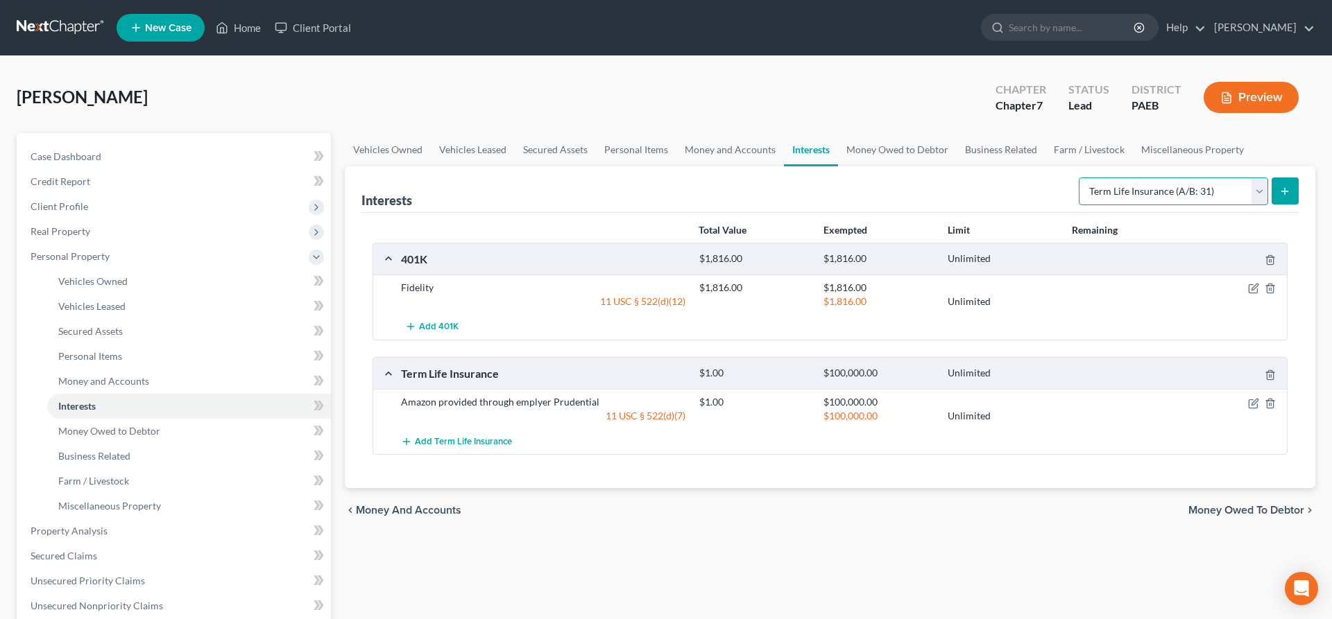
click at [1079, 178] on select "Select Interest Type 401K (A/B: 21) Annuity (A/B: 23) Bond (A/B: 18) Education …" at bounding box center [1173, 192] width 189 height 28
click at [948, 552] on div "Vehicles Owned Vehicles Leased Secured Assets Personal Items Money and Accounts…" at bounding box center [830, 533] width 984 height 801
drag, startPoint x: 1221, startPoint y: 506, endPoint x: 1190, endPoint y: 473, distance: 46.1
click at [1220, 506] on span "Money Owed to Debtor" at bounding box center [1246, 510] width 116 height 11
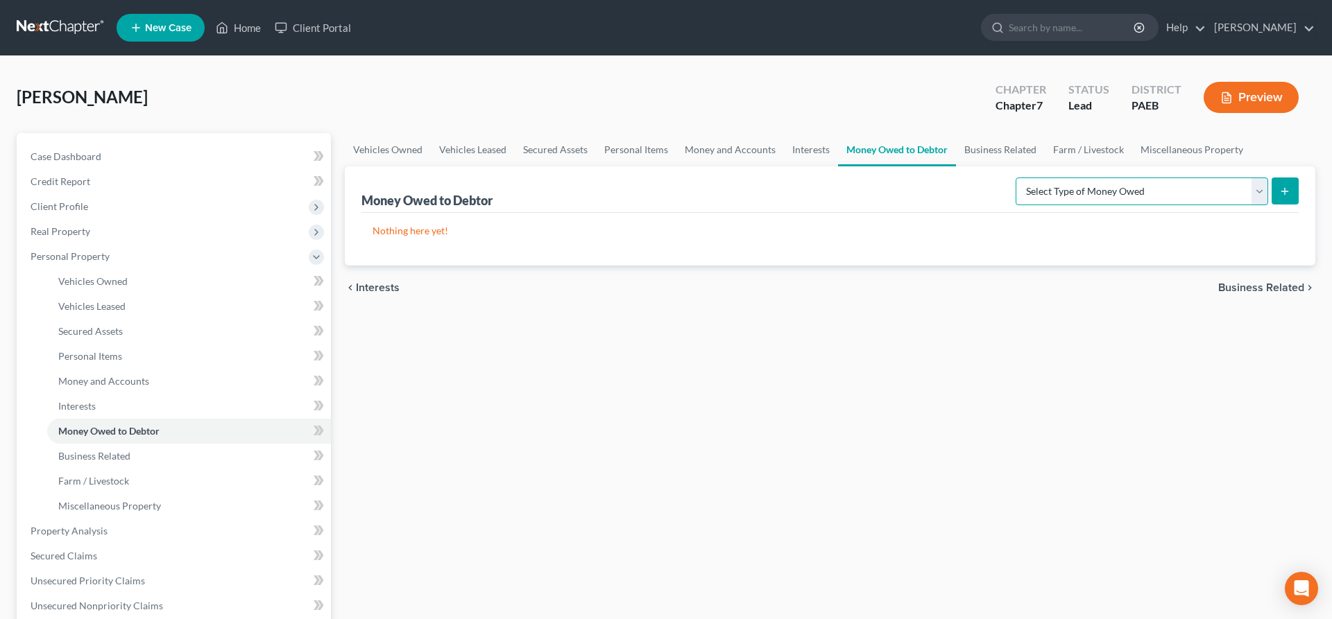
click at [1015, 178] on select "Select Type of Money Owed Accounts Receivable (A/B: 38) Alimony (A/B: 29) Child…" at bounding box center [1141, 192] width 252 height 28
click at [1094, 193] on select "Select Type of Money Owed Accounts Receivable (A/B: 38) Alimony (A/B: 29) Child…" at bounding box center [1141, 192] width 252 height 28
drag, startPoint x: 1242, startPoint y: 200, endPoint x: 864, endPoint y: 419, distance: 436.6
click at [864, 419] on div "Vehicles Owned Vehicles Leased Secured Assets Personal Items Money and Accounts…" at bounding box center [830, 533] width 984 height 801
click at [1253, 289] on span "Business Related" at bounding box center [1261, 287] width 86 height 11
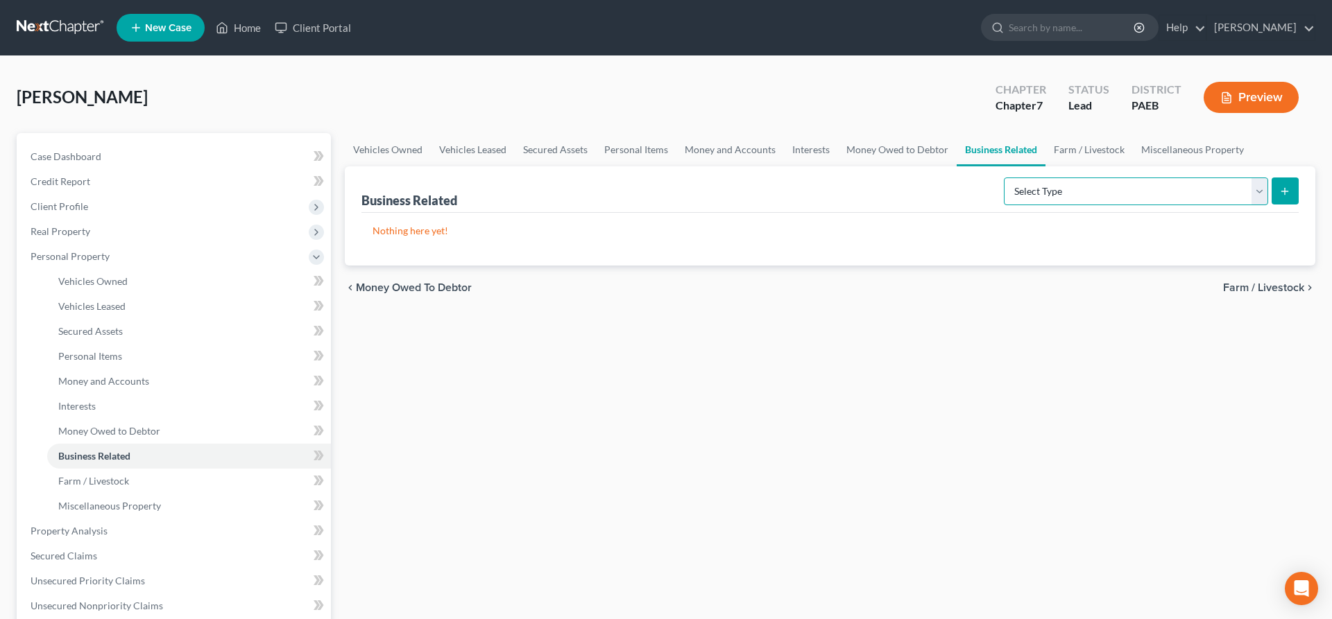
click at [1004, 178] on select "Select Type Customer Lists (A/B: 43) Franchises (A/B: 27) Inventory (A/B: 41) L…" at bounding box center [1136, 192] width 264 height 28
click at [1172, 459] on div "Vehicles Owned Vehicles Leased Secured Assets Personal Items Money and Accounts…" at bounding box center [830, 533] width 984 height 801
click at [1249, 285] on span "Farm / Livestock" at bounding box center [1263, 287] width 81 height 11
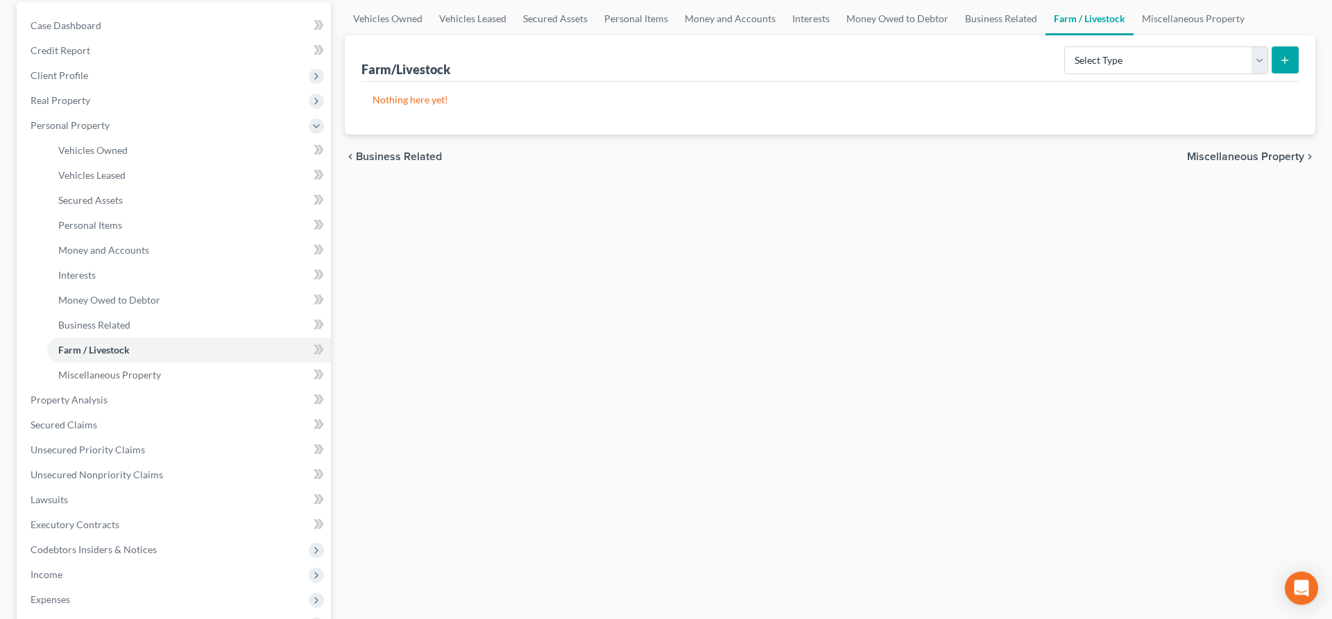
scroll to position [141, 0]
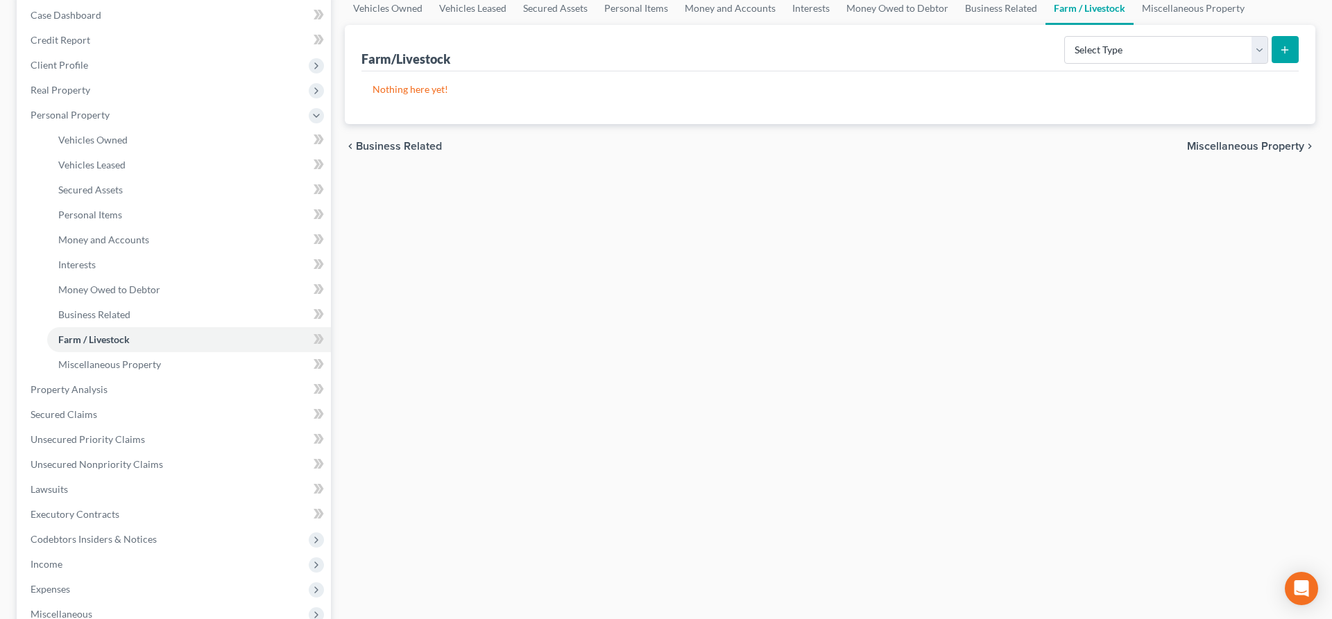
click at [1280, 143] on span "Miscellaneous Property" at bounding box center [1245, 146] width 117 height 11
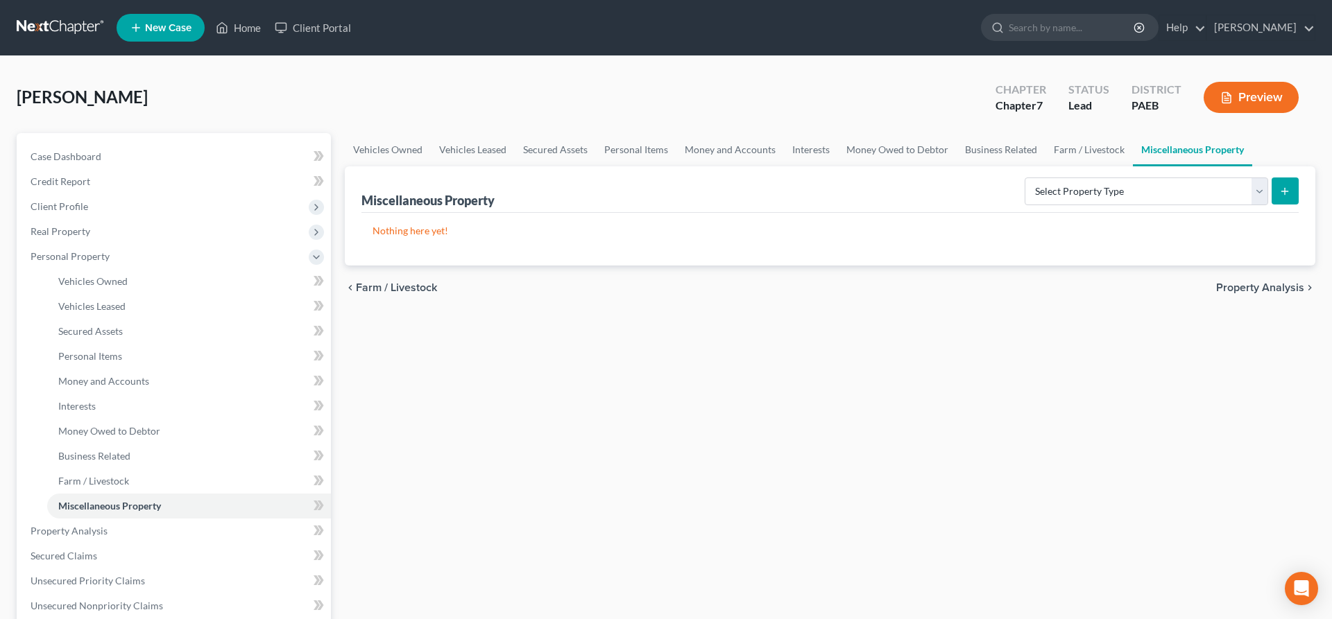
click at [1283, 287] on span "Property Analysis" at bounding box center [1260, 287] width 88 height 11
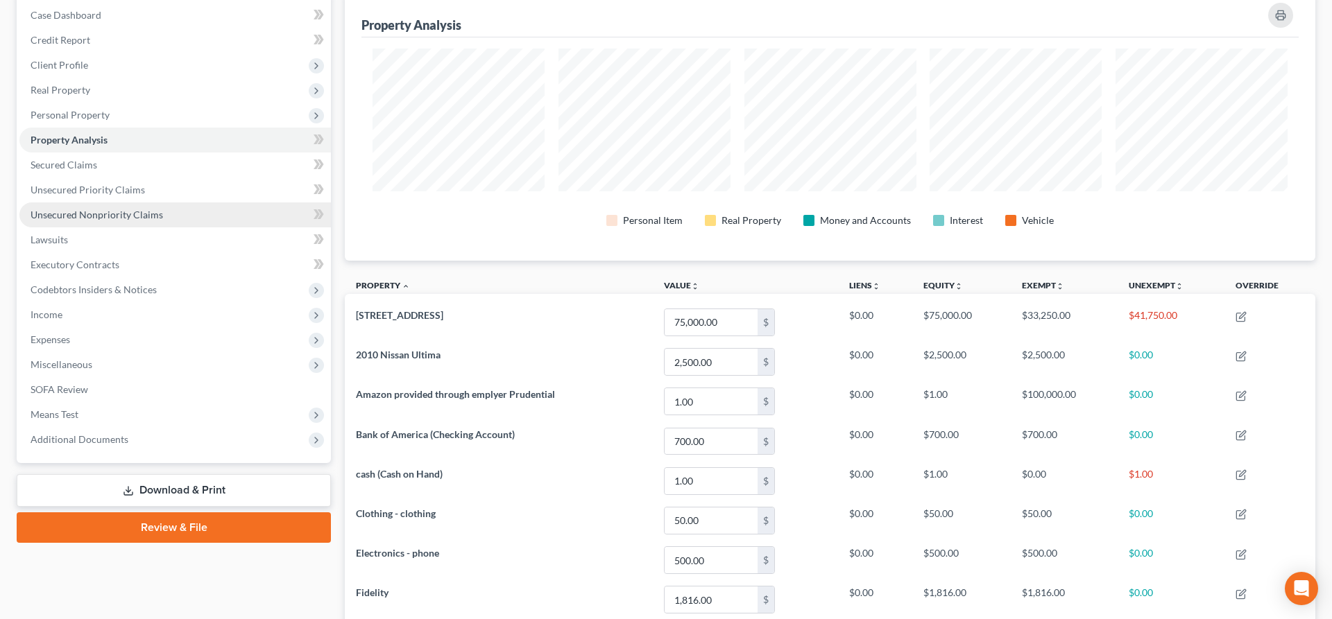
click at [114, 214] on span "Unsecured Nonpriority Claims" at bounding box center [97, 215] width 132 height 12
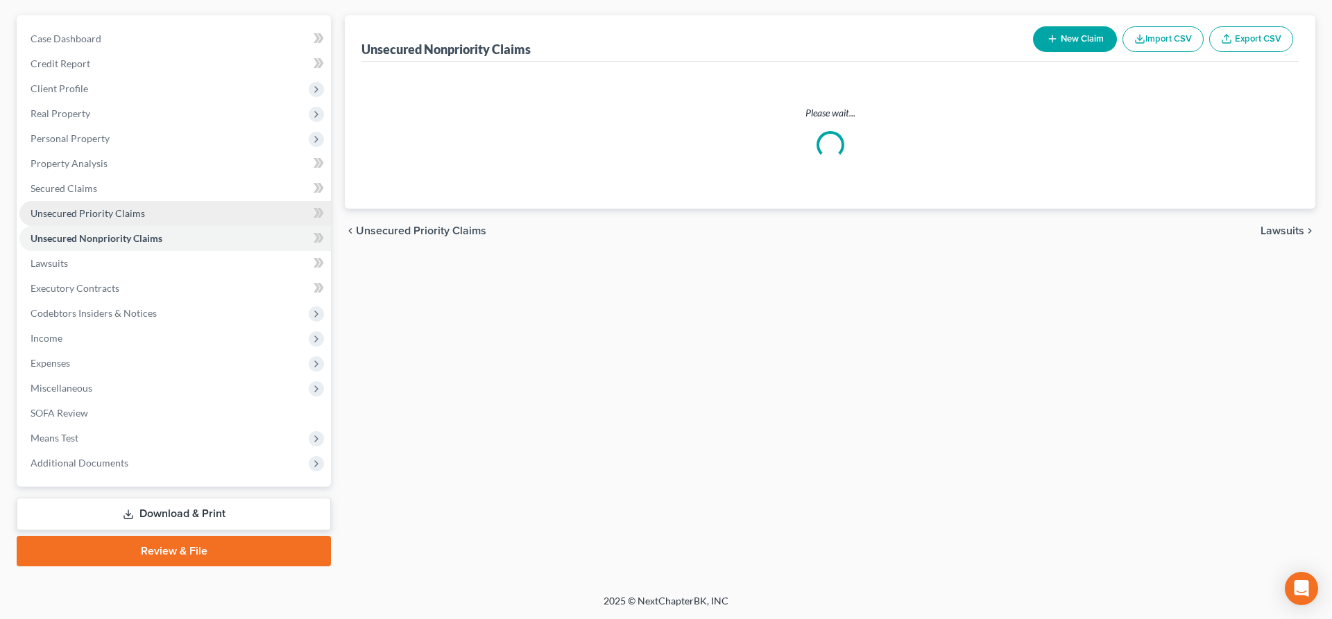
scroll to position [117, 0]
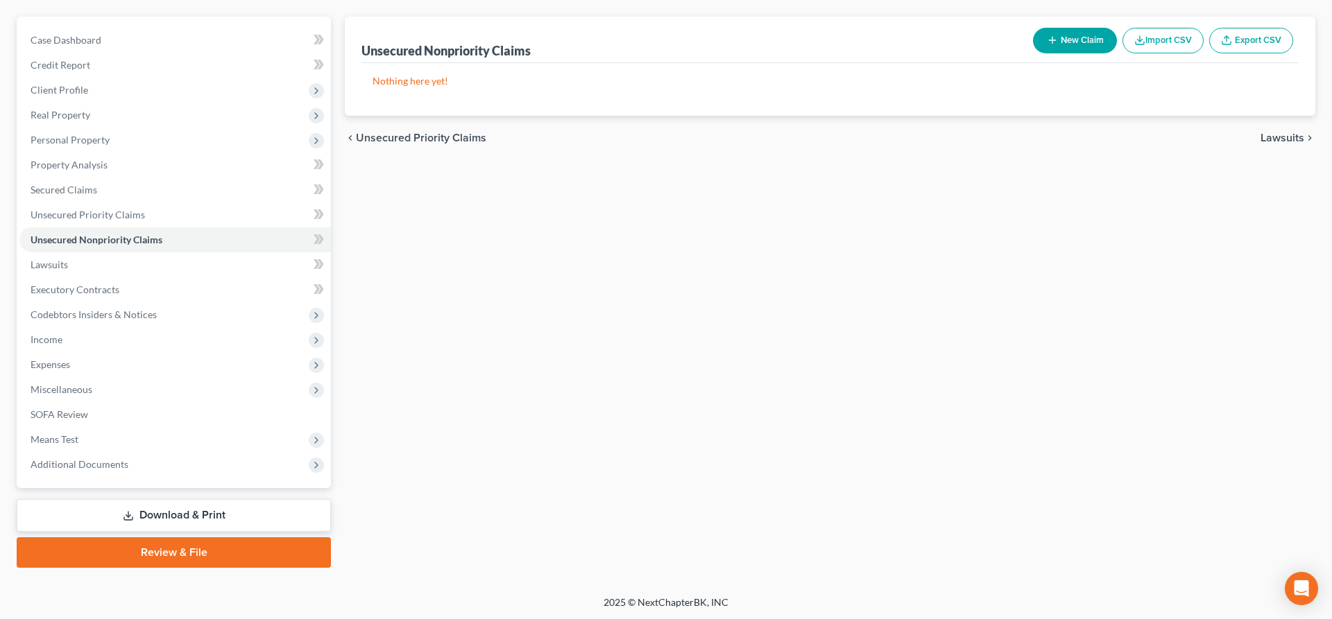
click at [1061, 37] on button "New Claim" at bounding box center [1075, 41] width 84 height 26
select select "0"
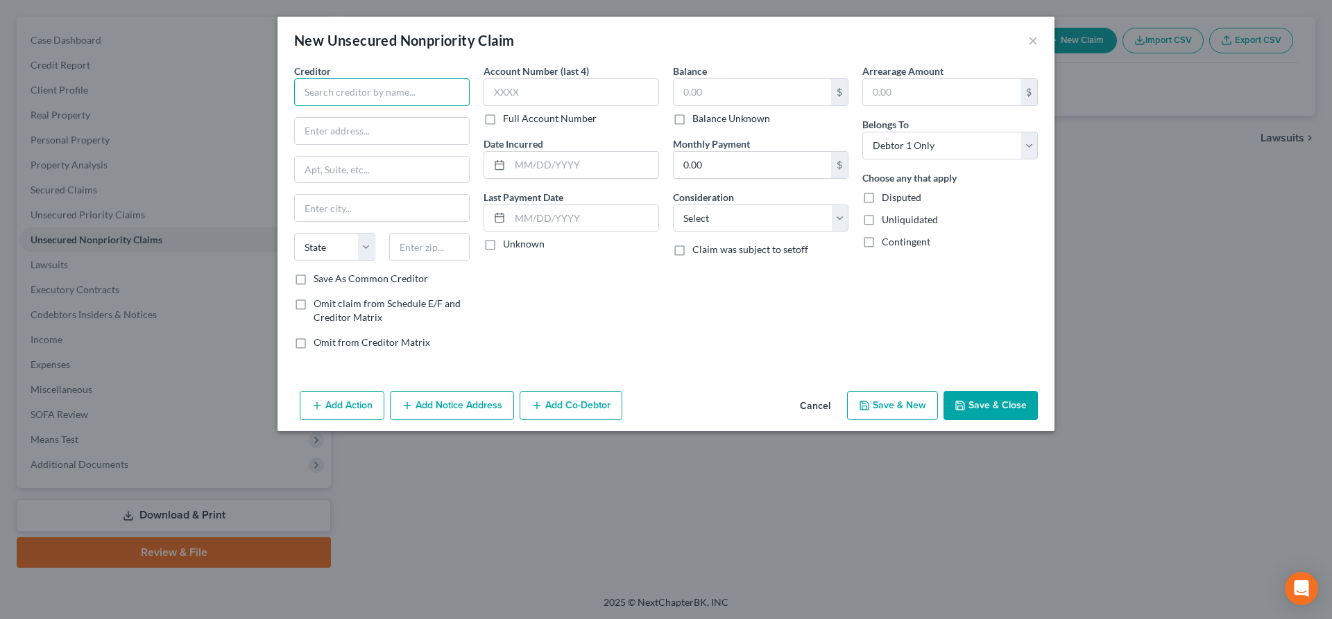
click at [309, 92] on input "text" at bounding box center [381, 92] width 175 height 28
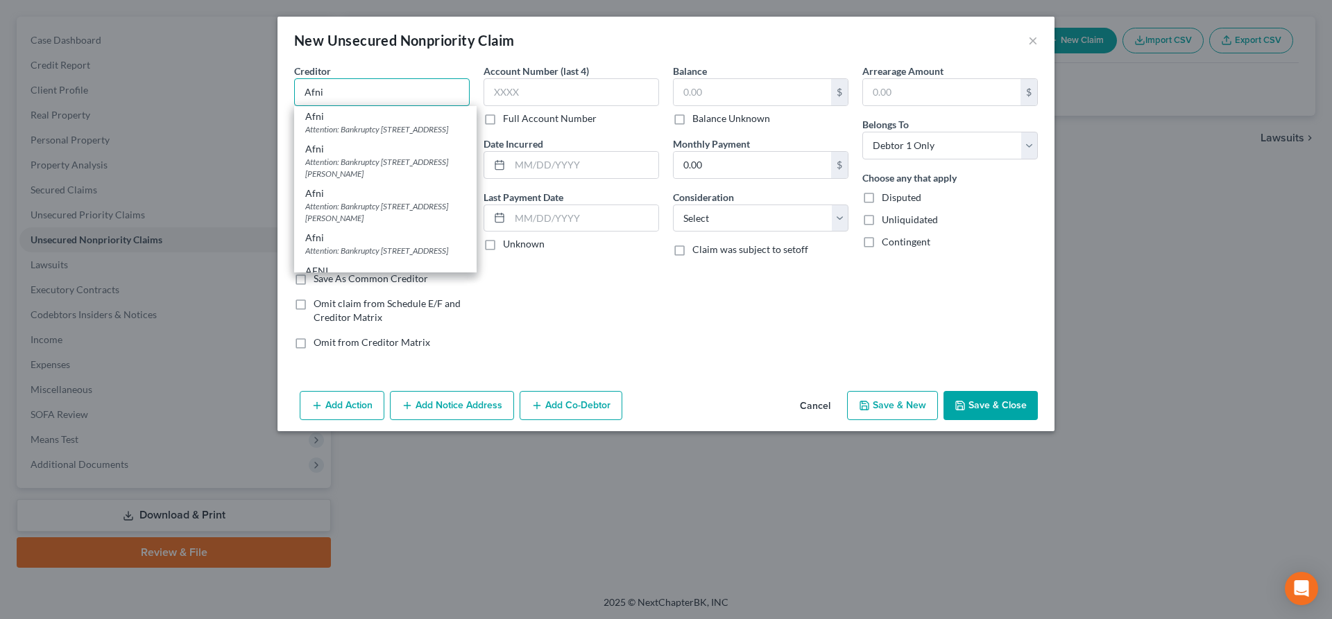
type input "Afni"
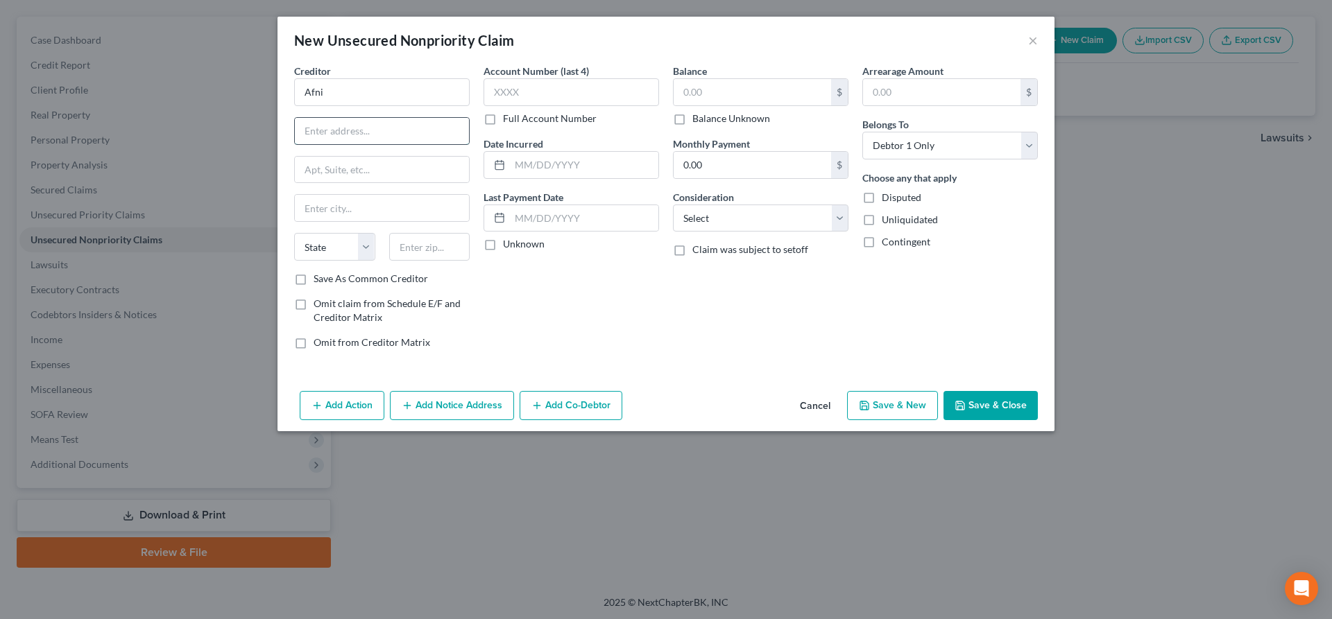
click at [336, 130] on input "text" at bounding box center [382, 131] width 174 height 26
type input "[STREET_ADDRESS][PERSON_NAME]"
click at [350, 168] on input "text" at bounding box center [382, 170] width 174 height 26
type input "POB 3068"
click at [452, 246] on input "text" at bounding box center [429, 247] width 81 height 28
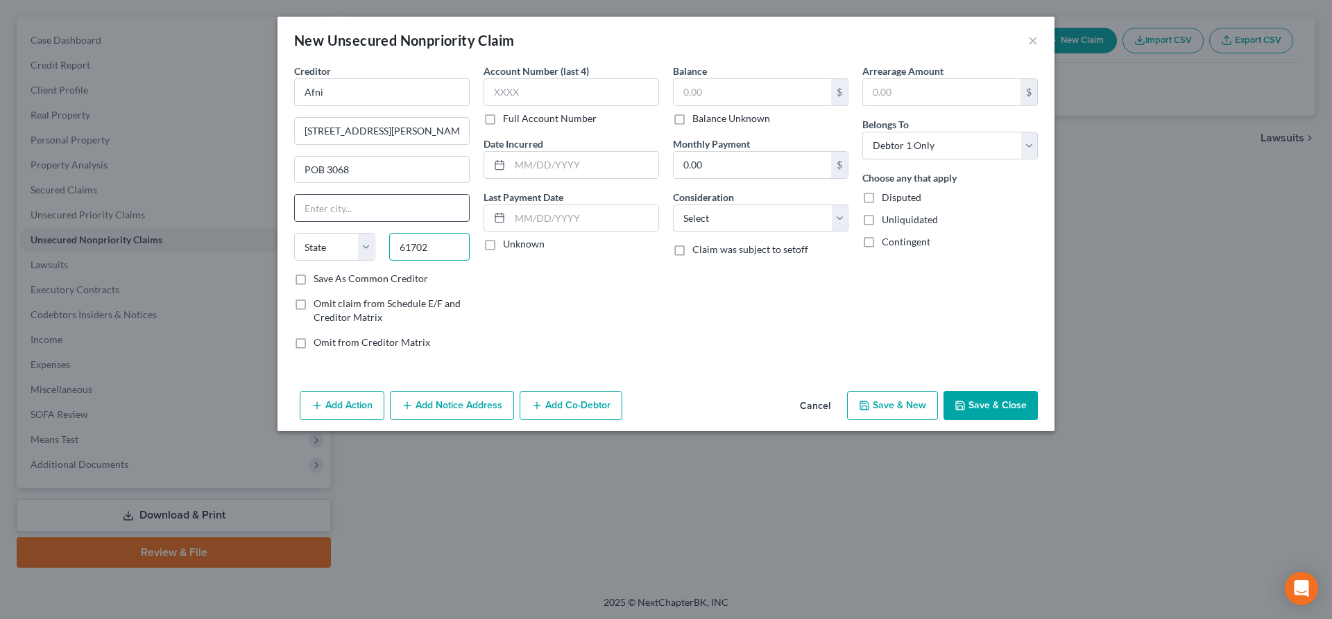
type input "61702"
type input "Bloomington"
select select "14"
click at [436, 198] on input "Bloomington" at bounding box center [382, 208] width 174 height 26
click at [702, 92] on input "text" at bounding box center [752, 92] width 157 height 26
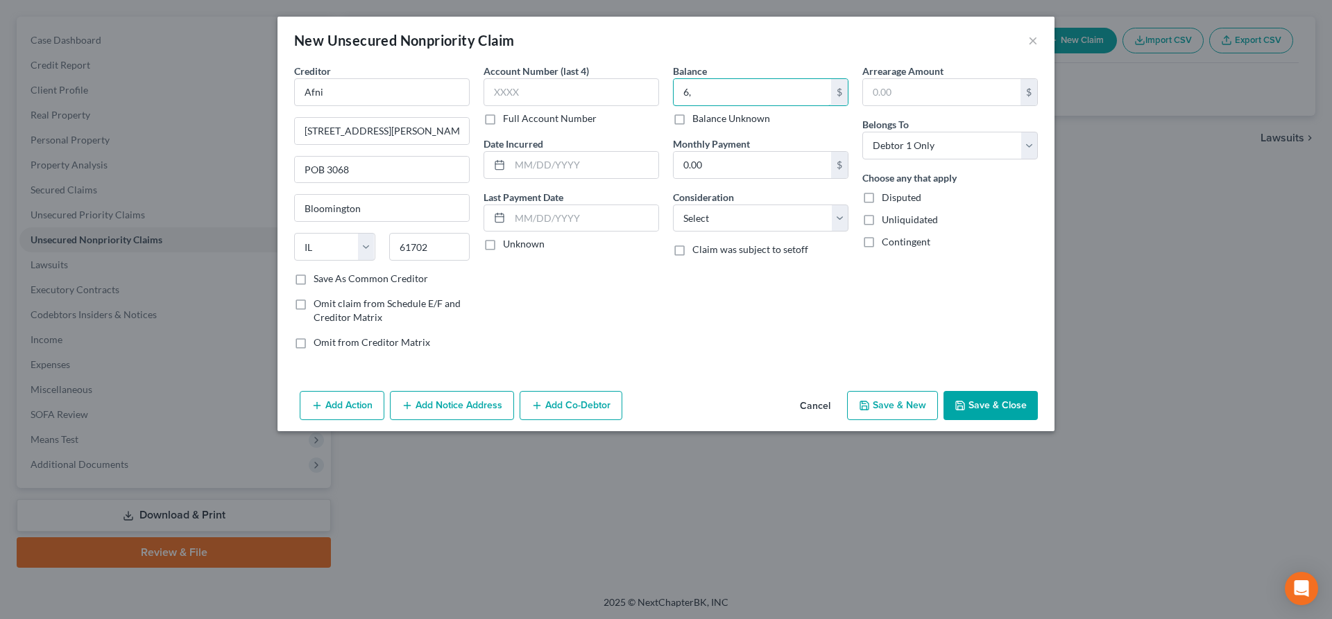
type input "6"
type input "16,503"
click at [526, 281] on div "Account Number (last 4) Full Account Number Date Incurred Last Payment Date Unk…" at bounding box center [571, 212] width 189 height 297
click at [673, 205] on select "Select Cable / Satellite Services Collection Agency Credit Card Debt Debt Couns…" at bounding box center [760, 219] width 175 height 28
select select "14"
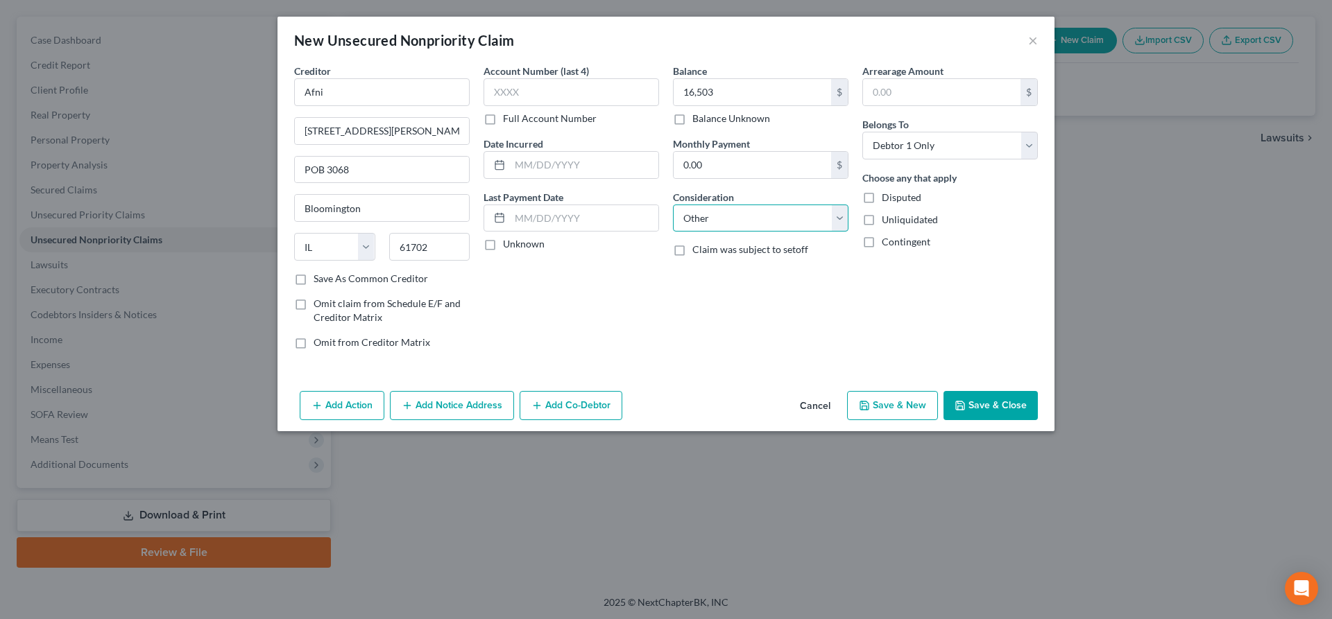
click option "Other" at bounding box center [0, 0] width 0 height 0
click at [701, 274] on input "text" at bounding box center [761, 271] width 174 height 26
type input "subrogation claim"
click at [1010, 400] on button "Save & Close" at bounding box center [990, 405] width 94 height 29
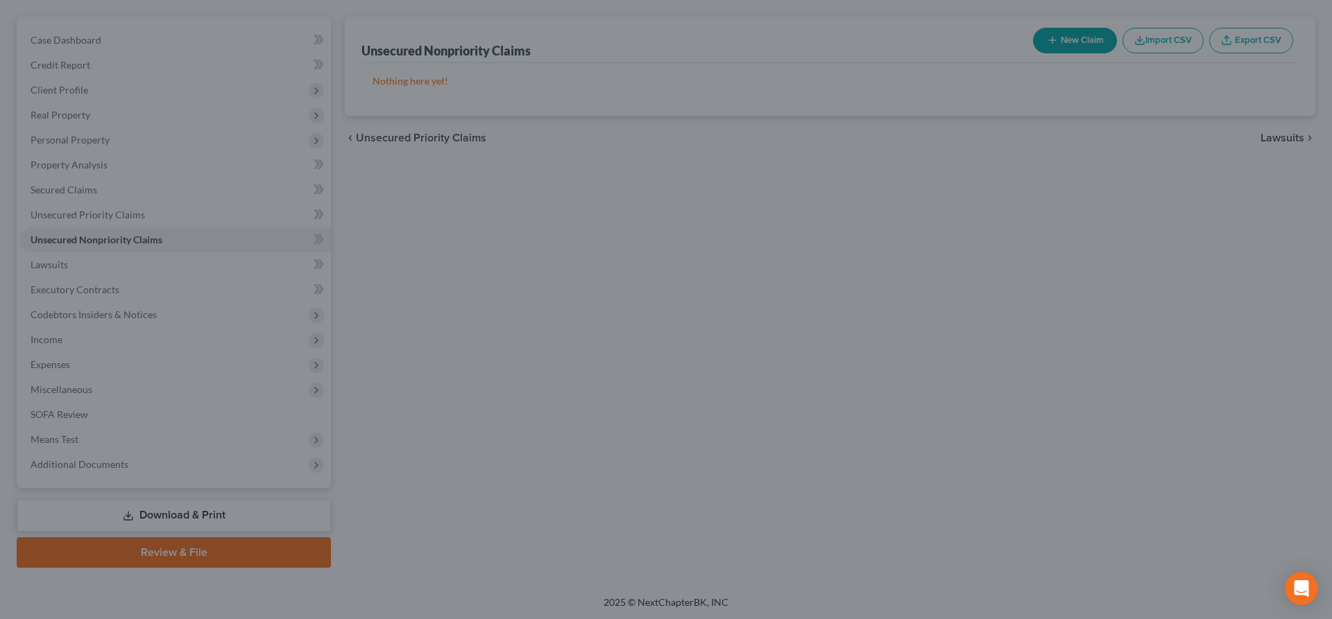
type input "16,503.00"
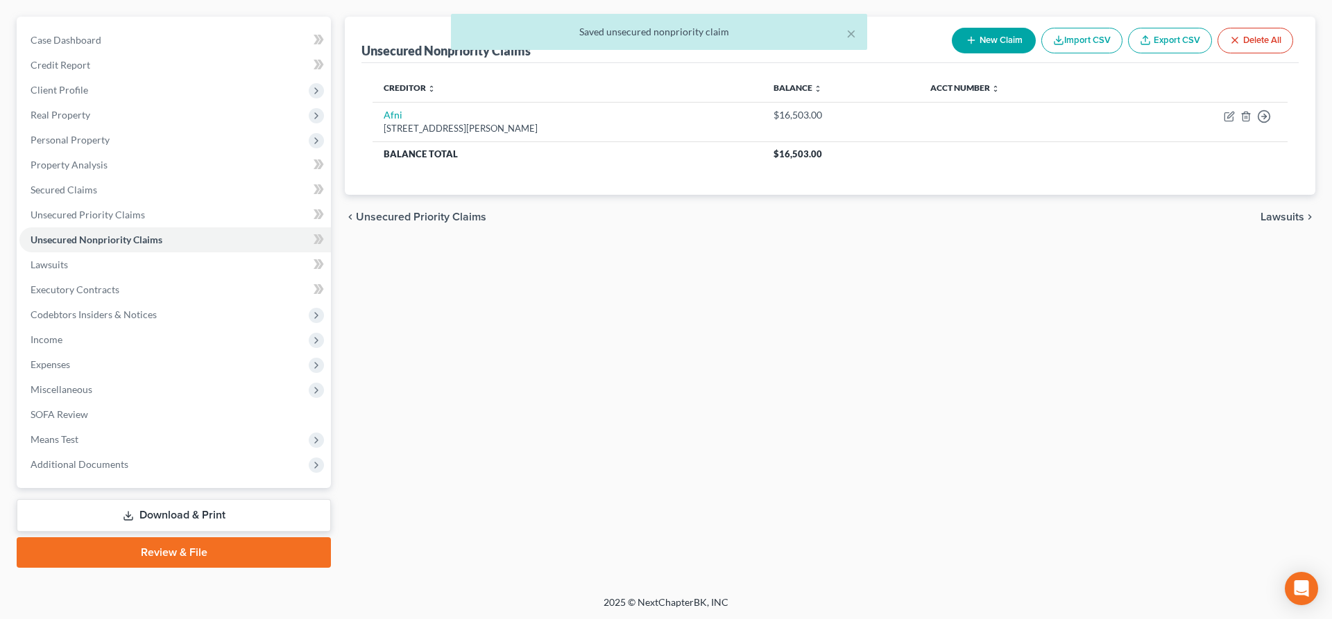
click at [981, 41] on div "× Saved unsecured nonpriority claim" at bounding box center [659, 35] width 1332 height 43
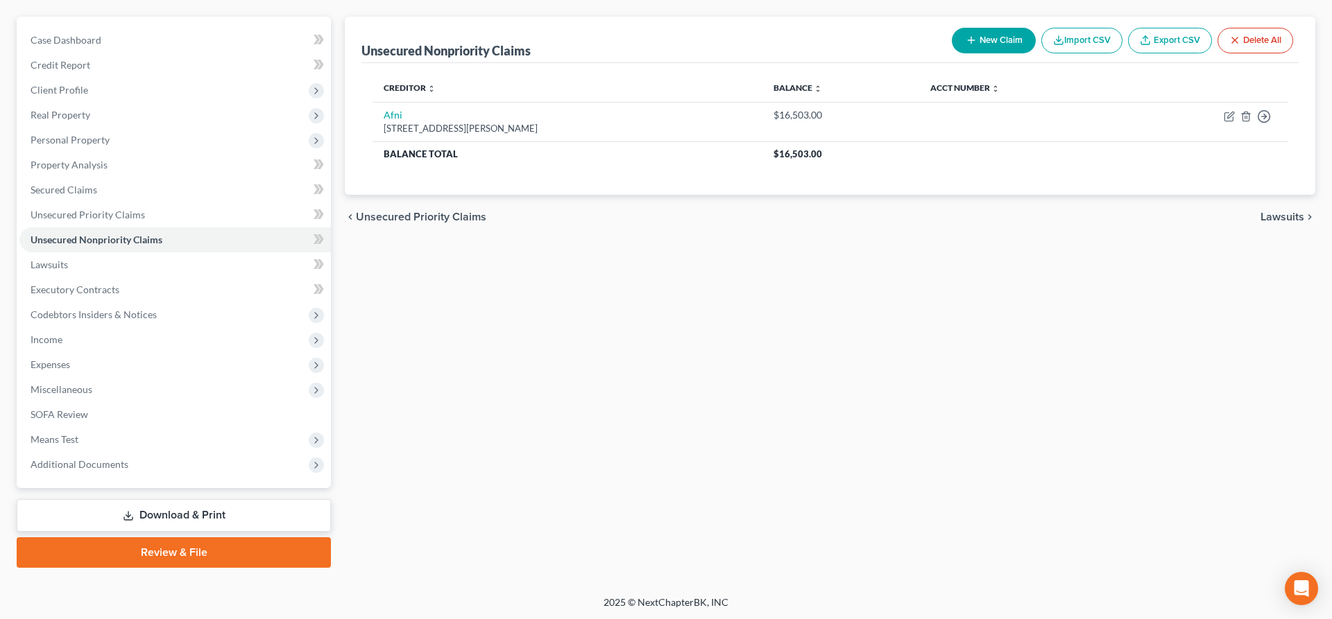
click at [1013, 46] on button "New Claim" at bounding box center [994, 41] width 84 height 26
select select "0"
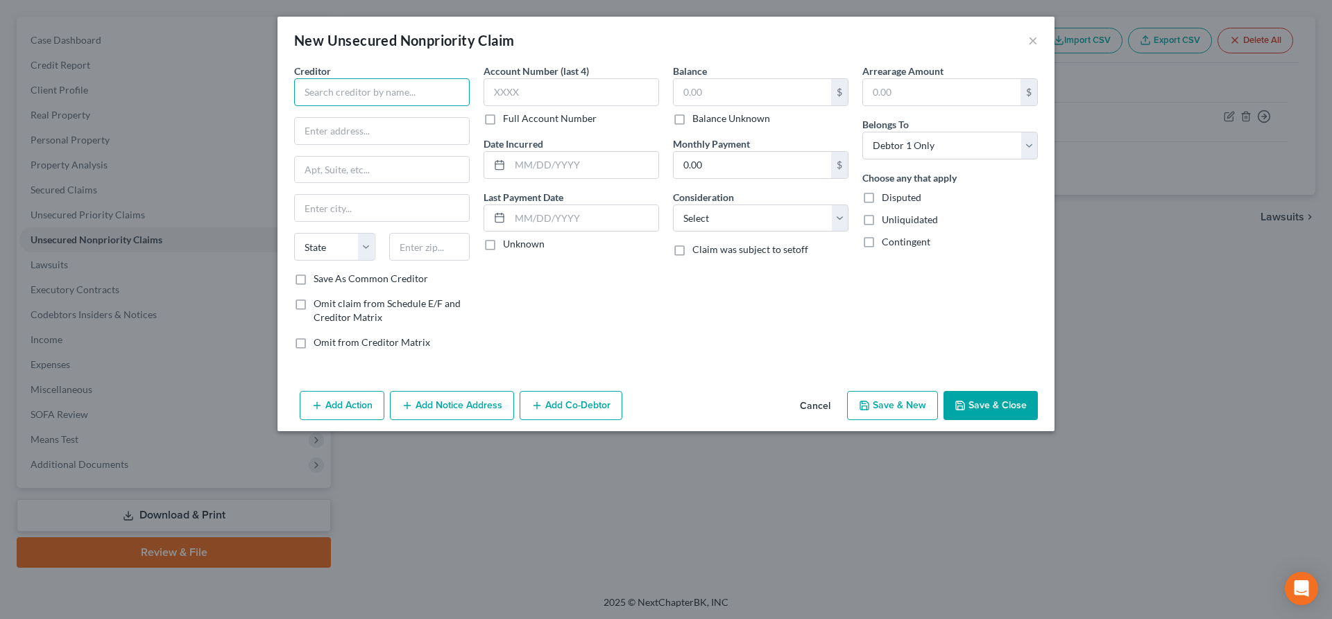
click at [346, 94] on input "text" at bounding box center [381, 92] width 175 height 28
type input "All State"
click at [337, 134] on input "text" at bounding box center [382, 131] width 174 height 26
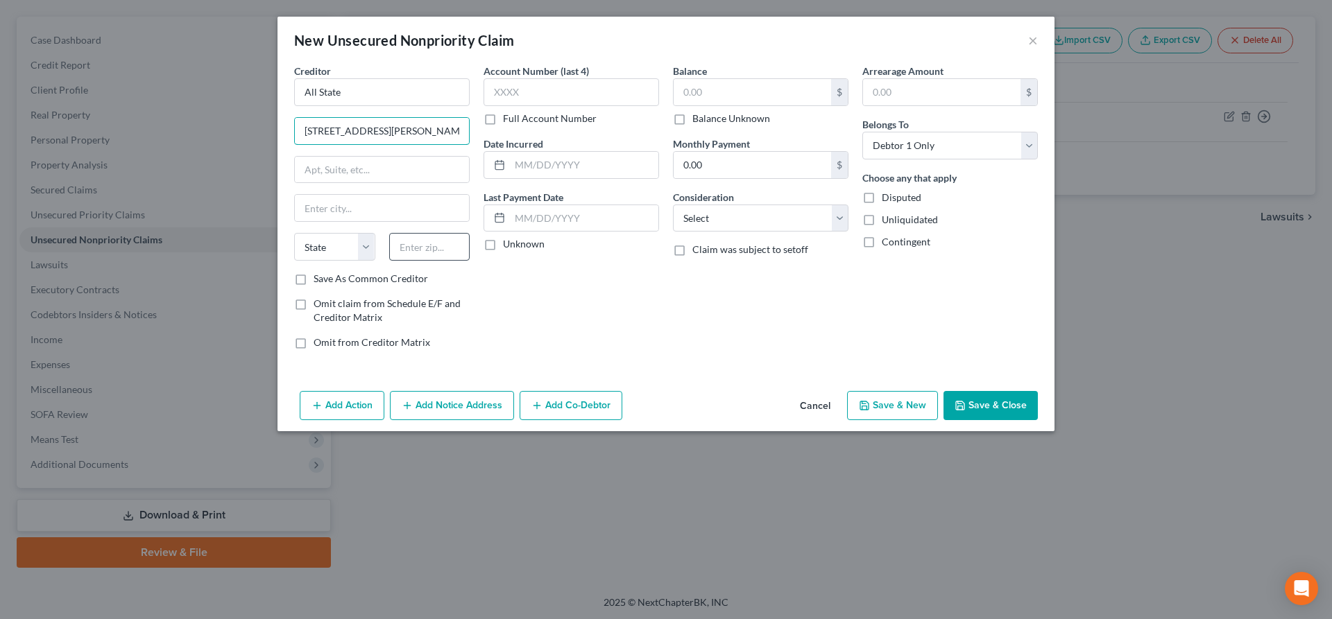
type input "[STREET_ADDRESS][PERSON_NAME]"
click at [405, 245] on input "text" at bounding box center [429, 247] width 81 height 28
type input "44236"
type input "[PERSON_NAME]"
select select "36"
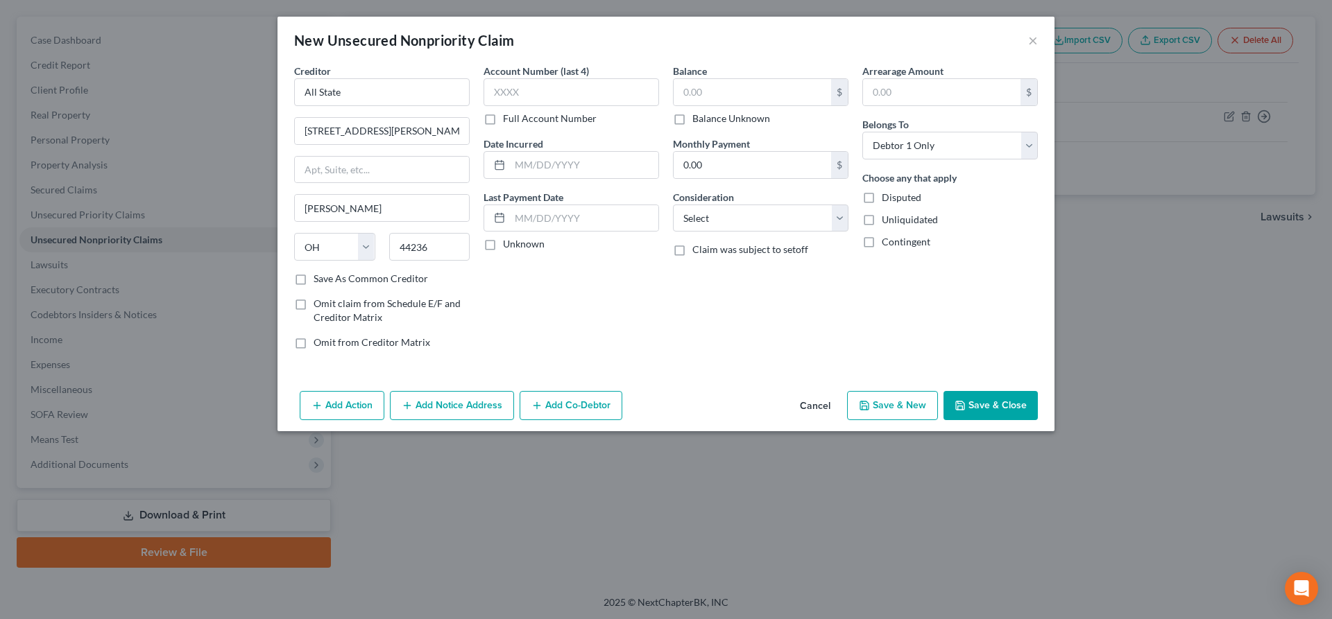
click at [612, 317] on div "Account Number (last 4) Full Account Number Date Incurred Last Payment Date Unk…" at bounding box center [571, 212] width 189 height 297
click at [753, 88] on input "text" at bounding box center [752, 92] width 157 height 26
type input "162,003"
click at [673, 205] on select "Select Cable / Satellite Services Collection Agency Credit Card Debt Debt Couns…" at bounding box center [760, 219] width 175 height 28
select select "14"
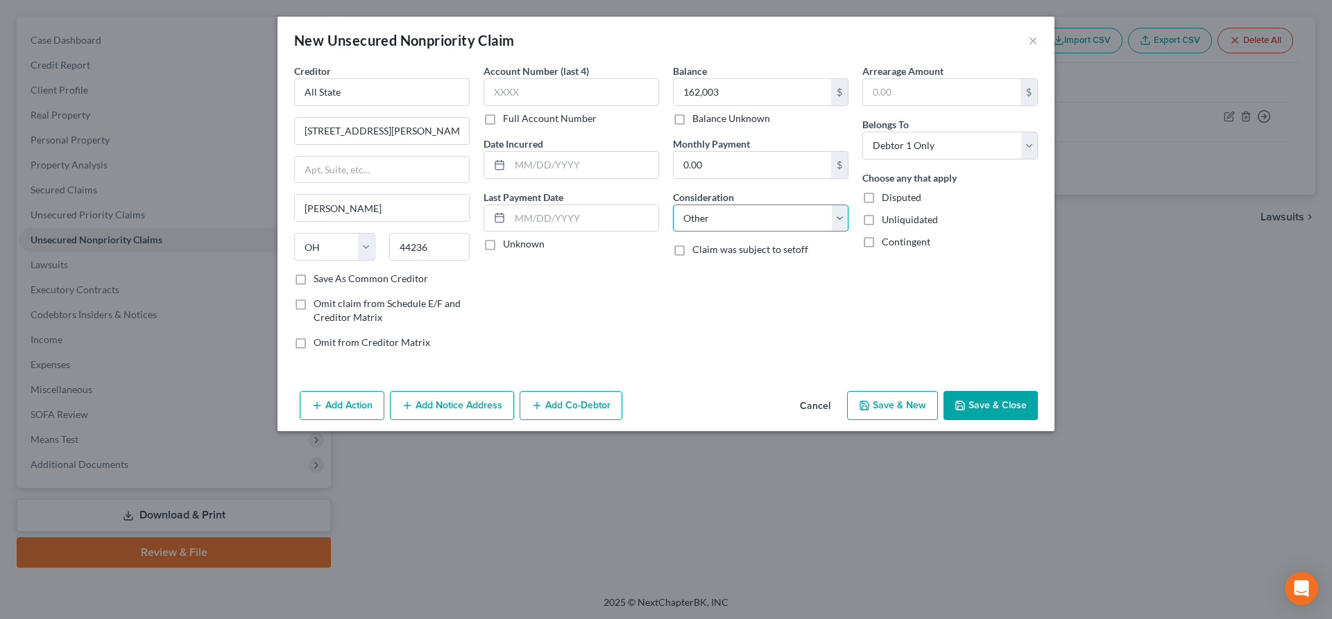
click option "Other" at bounding box center [0, 0] width 0 height 0
click at [696, 265] on input "text" at bounding box center [761, 271] width 174 height 26
type input "subrogation claim"
click at [982, 402] on button "Save & Close" at bounding box center [990, 405] width 94 height 29
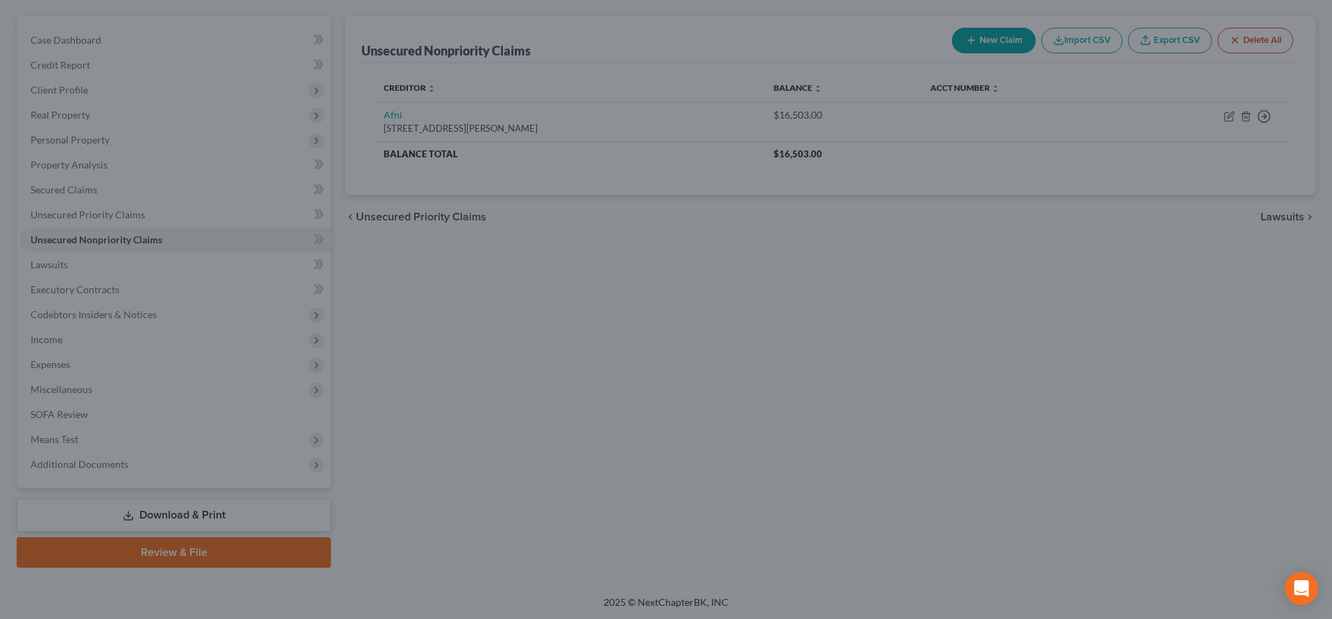
type input "162,003.00"
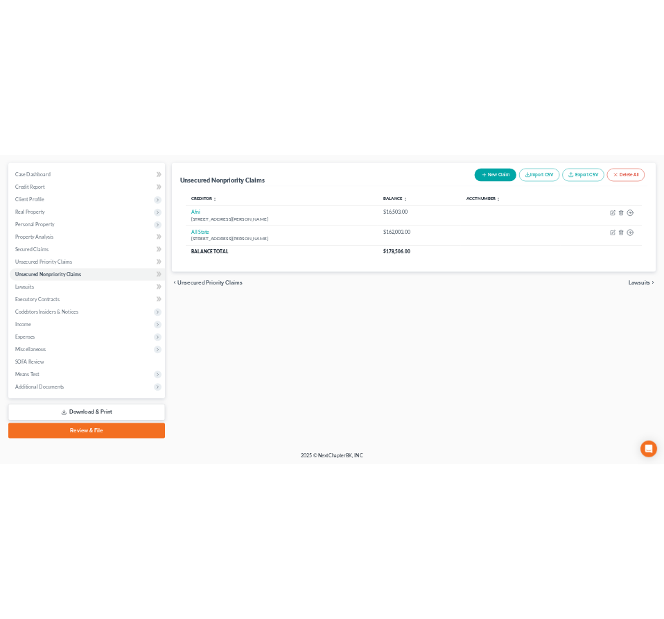
scroll to position [0, 0]
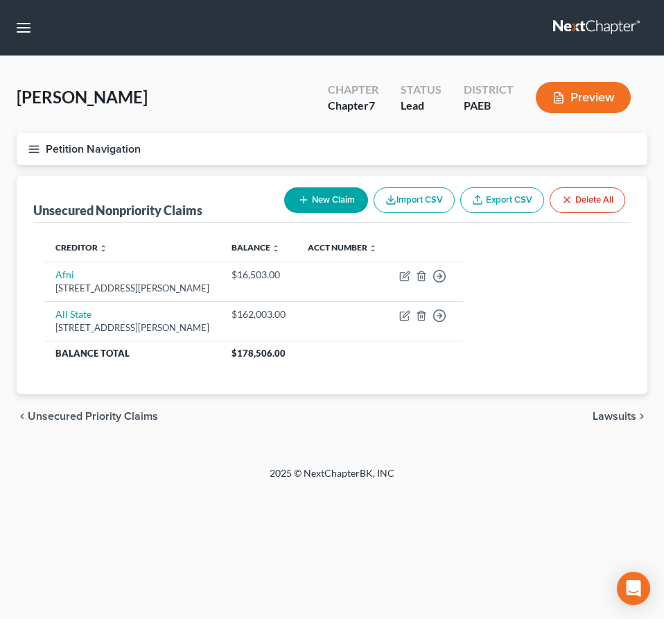
click at [325, 189] on button "New Claim" at bounding box center [326, 200] width 84 height 26
select select "0"
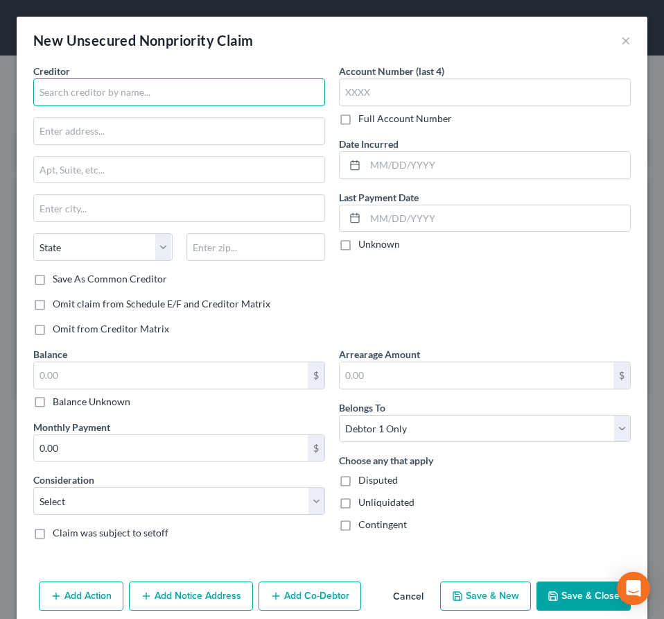
click at [108, 94] on input "text" at bounding box center [179, 92] width 292 height 28
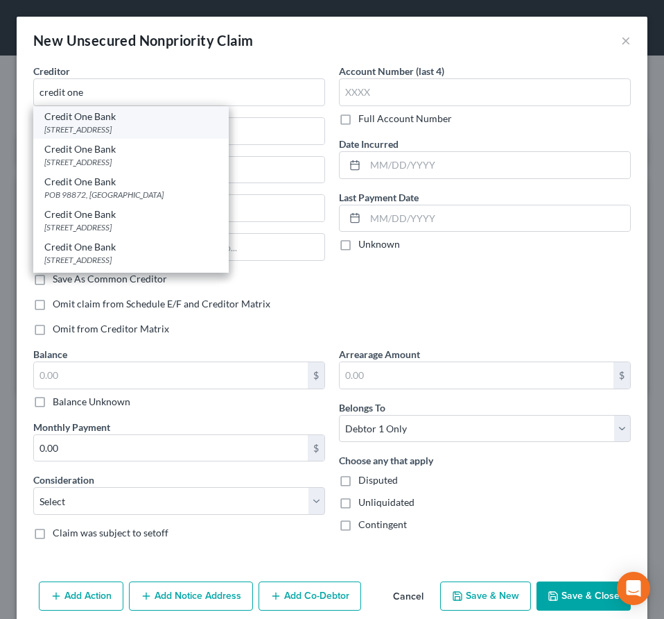
click at [135, 124] on div "[STREET_ADDRESS]" at bounding box center [130, 129] width 173 height 12
type input "Credit One Bank"
type input "PO Box 98873"
type input "[GEOGRAPHIC_DATA]"
select select "31"
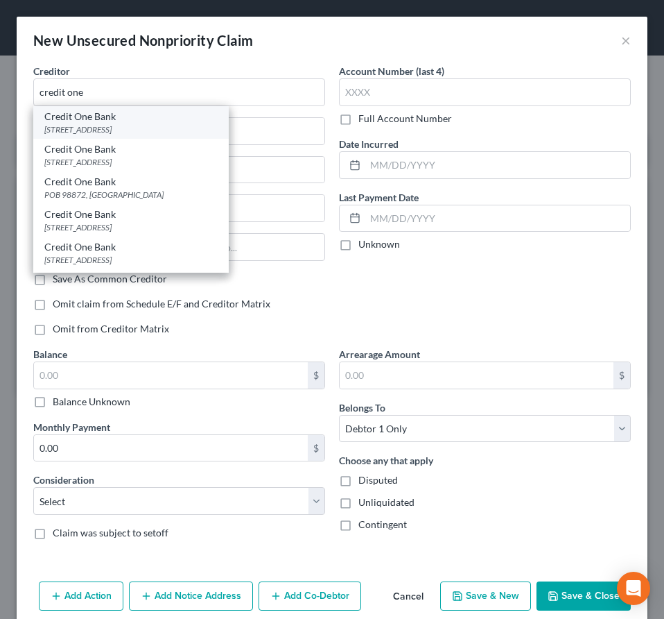
type input "89193"
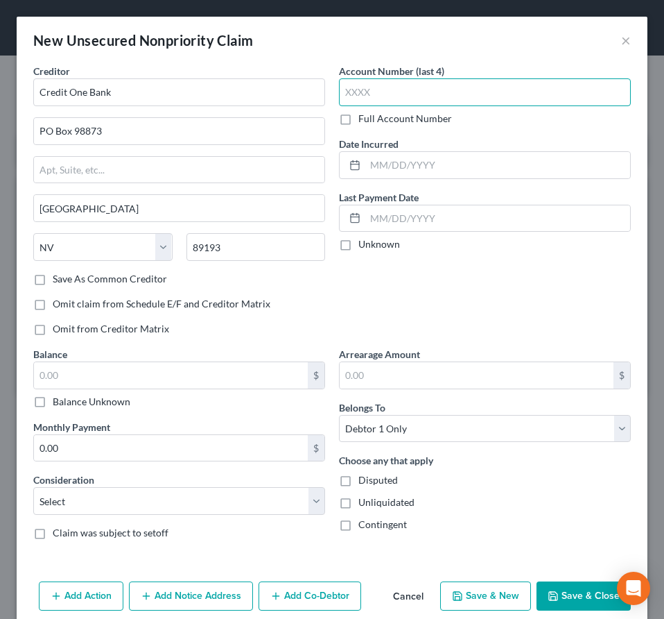
click at [394, 89] on input "text" at bounding box center [485, 92] width 292 height 28
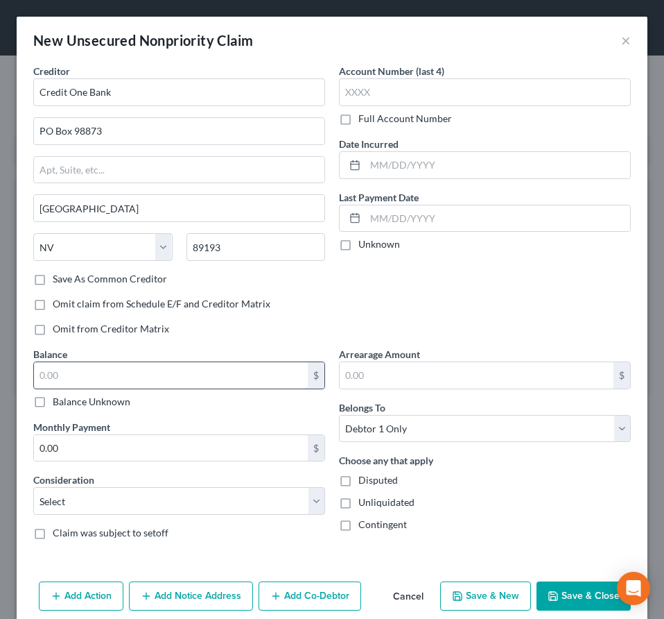
click at [141, 382] on input "text" at bounding box center [171, 375] width 274 height 26
type input "917"
click at [262, 323] on div "Omit from Creditor Matrix" at bounding box center [179, 329] width 292 height 14
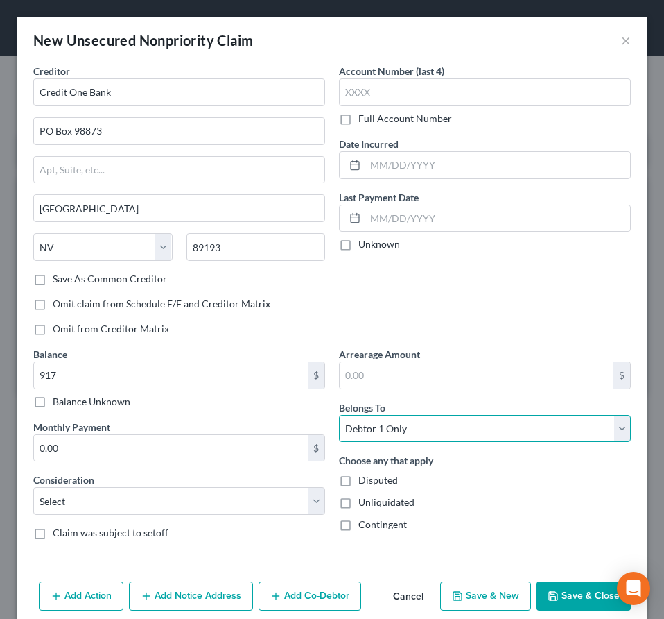
click at [339, 415] on select "Select Debtor 1 Only Debtor 2 Only Debtor 1 And Debtor 2 Only At Least One Of T…" at bounding box center [485, 429] width 292 height 28
click at [380, 266] on div "Account Number (last 4) Full Account Number Date Incurred Last Payment Date Unk…" at bounding box center [485, 205] width 306 height 283
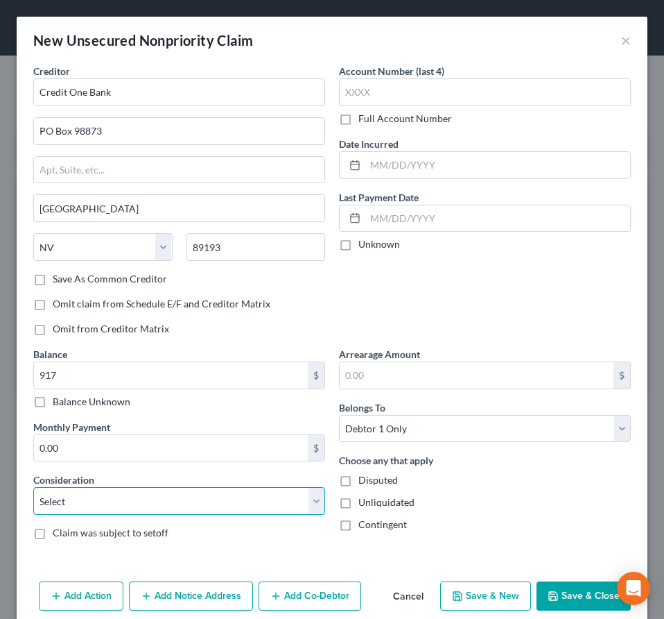
click at [33, 487] on select "Select Cable / Satellite Services Collection Agency Credit Card Debt Debt Couns…" at bounding box center [179, 501] width 292 height 28
select select "2"
click option "Credit Card Debt" at bounding box center [0, 0] width 0 height 0
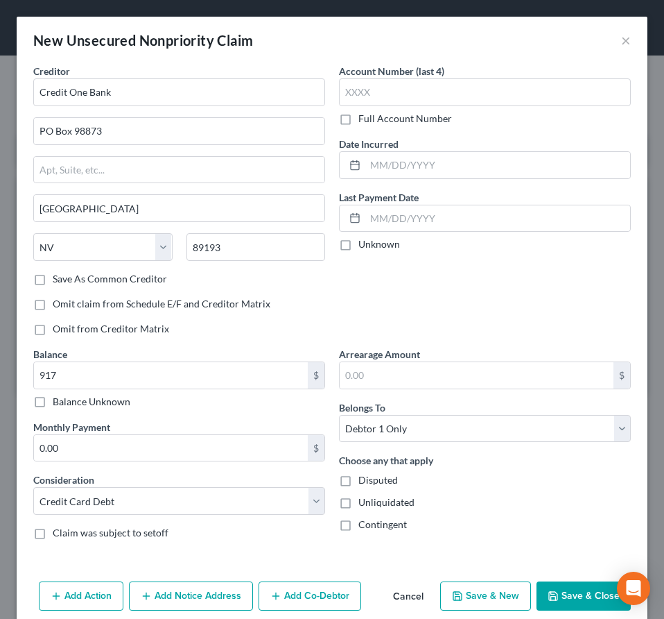
click at [470, 597] on button "Save & New" at bounding box center [485, 595] width 91 height 29
select select "0"
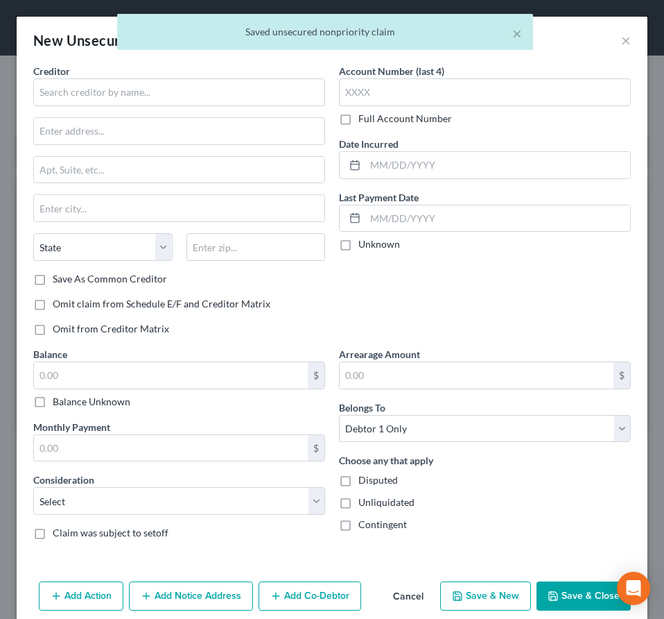
type input "917.00"
click at [147, 97] on input "text" at bounding box center [179, 92] width 292 height 28
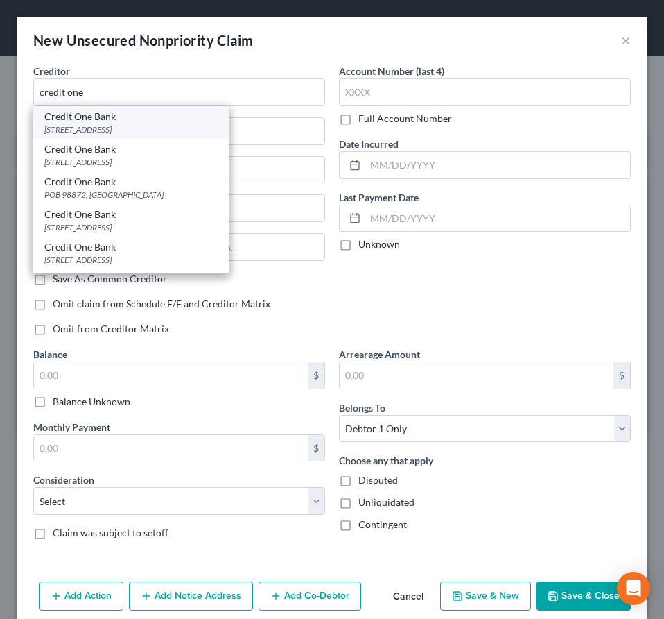
click at [88, 125] on div "[STREET_ADDRESS]" at bounding box center [130, 129] width 173 height 12
type input "Credit One Bank"
type input "PO Box 98873"
type input "[GEOGRAPHIC_DATA]"
select select "31"
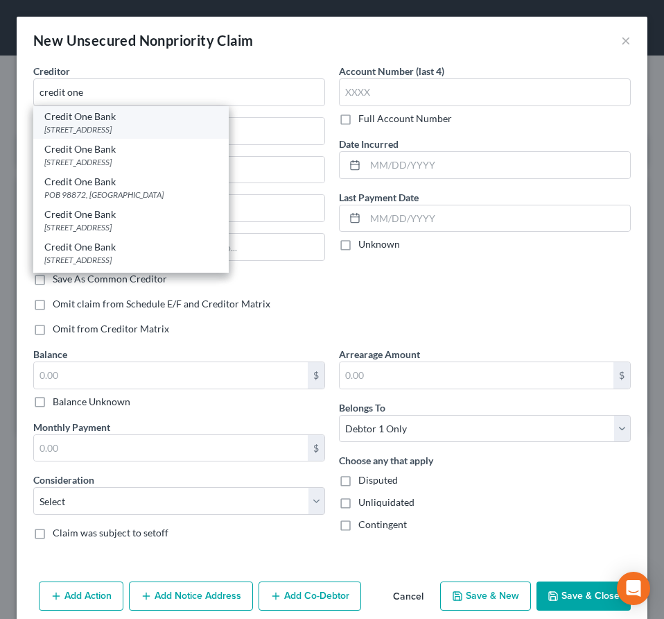
type input "89193"
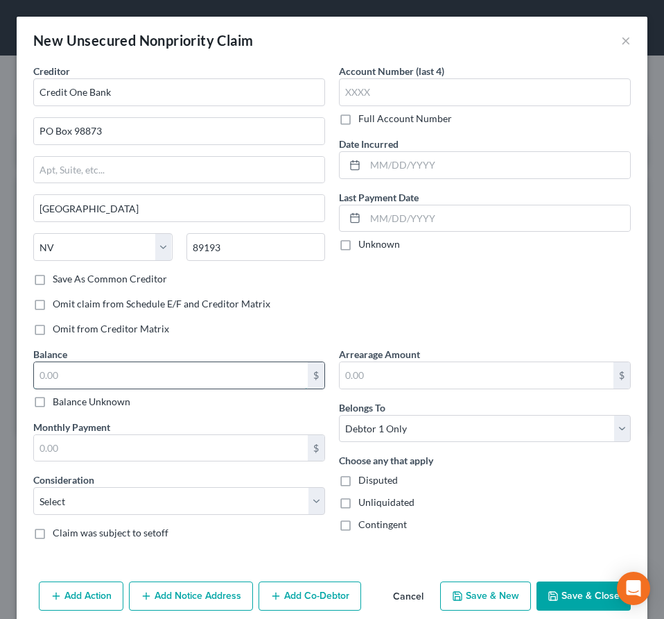
click at [51, 377] on input "text" at bounding box center [171, 375] width 274 height 26
type input "1,335"
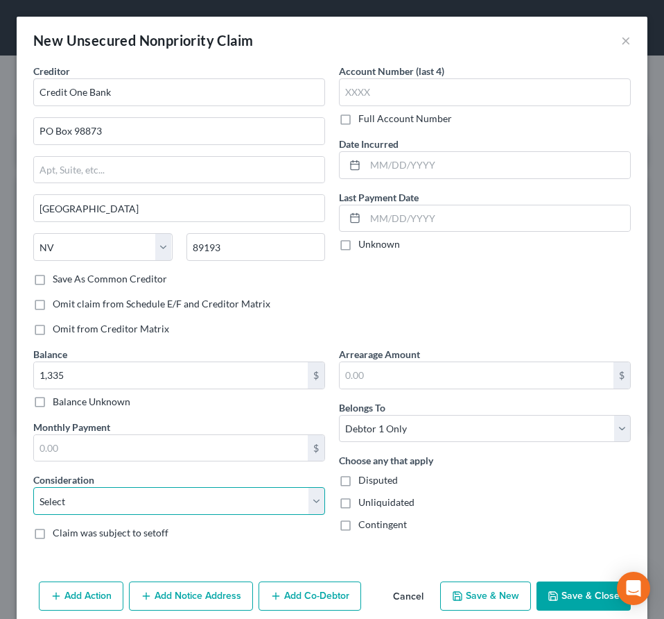
click at [33, 487] on select "Select Cable / Satellite Services Collection Agency Credit Card Debt Debt Couns…" at bounding box center [179, 501] width 292 height 28
select select "2"
click option "Credit Card Debt" at bounding box center [0, 0] width 0 height 0
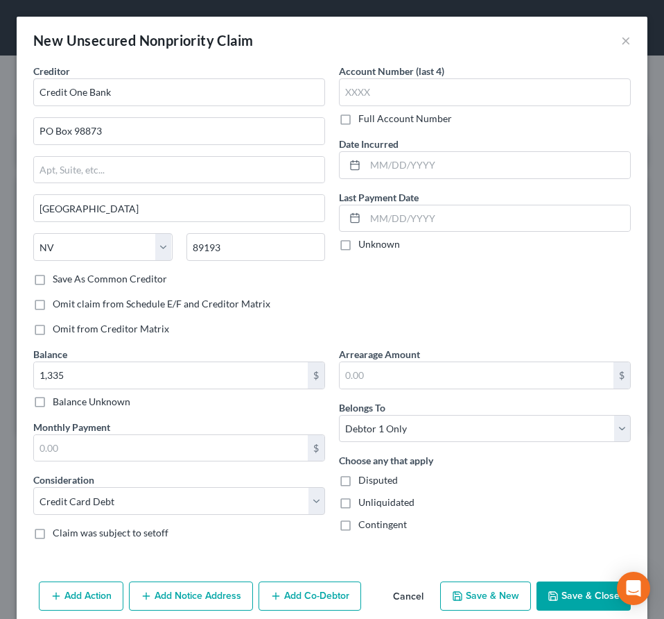
click at [492, 592] on button "Save & New" at bounding box center [485, 595] width 91 height 29
select select "0"
type input "1,335.00"
type input "0.00"
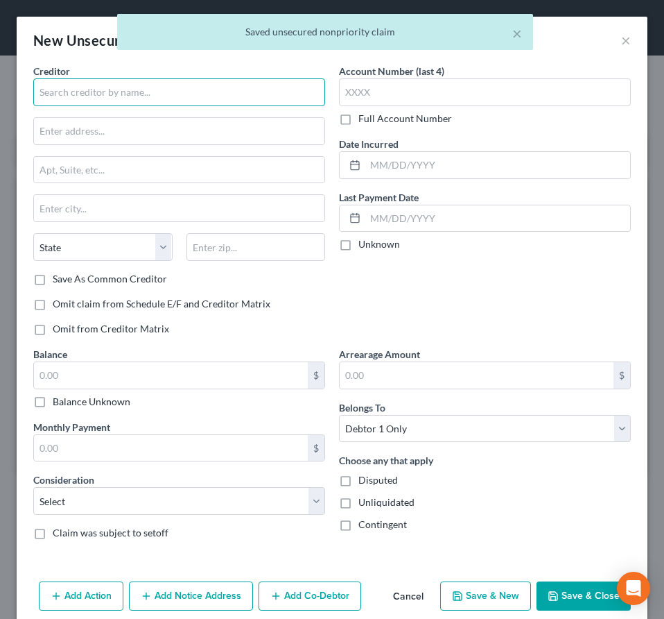
drag, startPoint x: 81, startPoint y: 95, endPoint x: 70, endPoint y: 90, distance: 12.1
click at [80, 94] on input "text" at bounding box center [179, 92] width 292 height 28
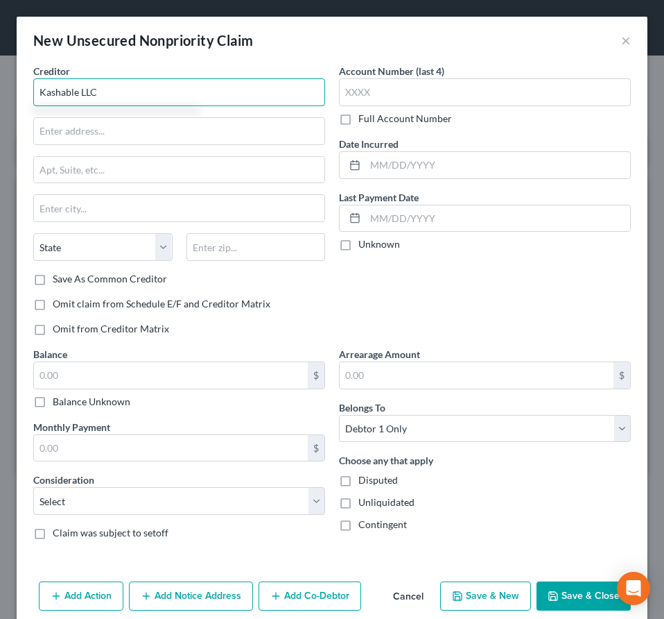
type input "Kashable LLC"
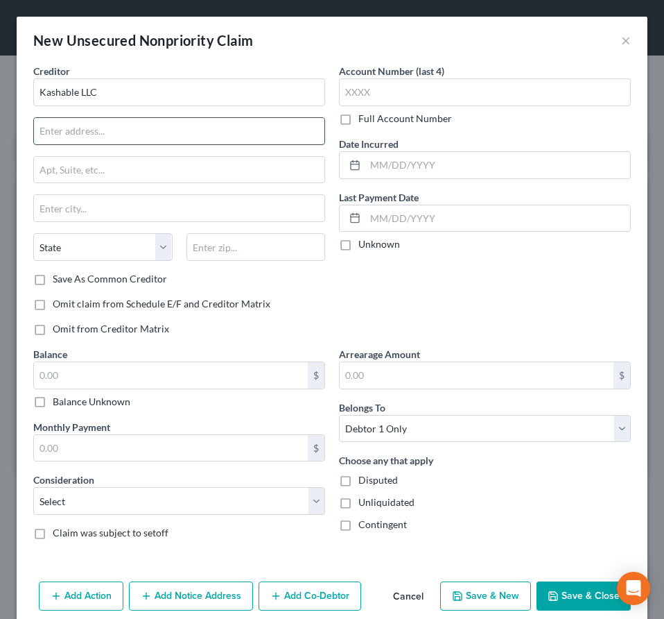
click at [66, 137] on input "text" at bounding box center [179, 131] width 291 height 26
type input "[STREET_ADDRESS]"
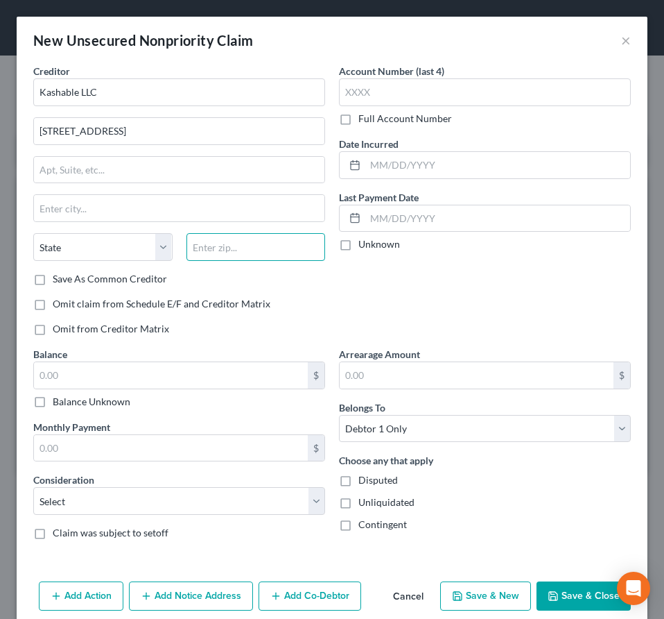
click at [205, 252] on input "text" at bounding box center [256, 247] width 139 height 28
type input "10017"
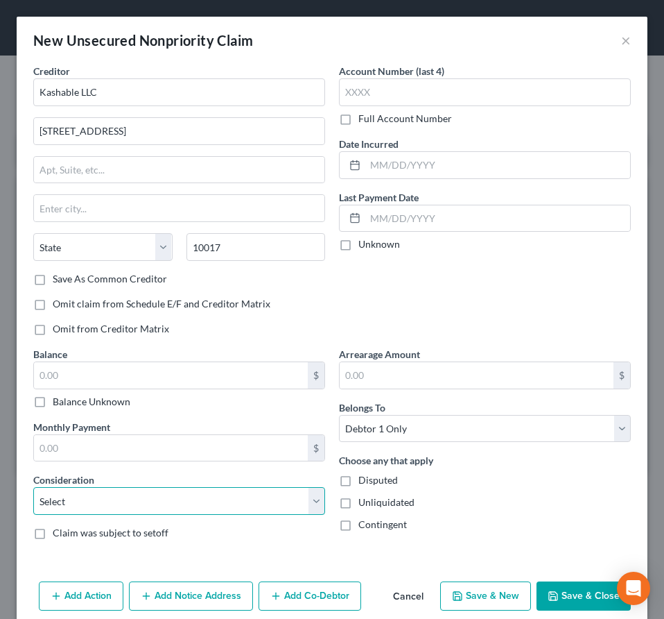
type input "[US_STATE]"
select select "35"
click at [33, 487] on select "Select Cable / Satellite Services Collection Agency Credit Card Debt Debt Couns…" at bounding box center [179, 501] width 292 height 28
select select "10"
click option "Monies Loaned / Advanced" at bounding box center [0, 0] width 0 height 0
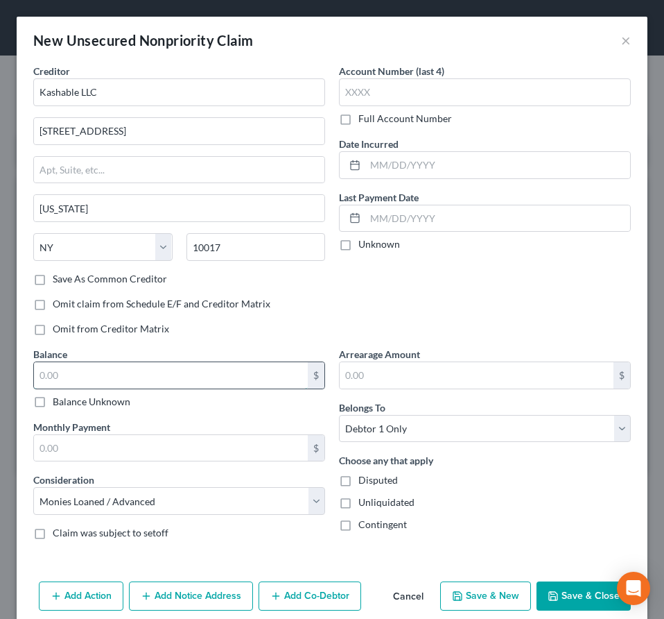
click at [103, 381] on input "text" at bounding box center [171, 375] width 274 height 26
type input "1,687"
click at [495, 588] on button "Save & New" at bounding box center [485, 595] width 91 height 29
select select "0"
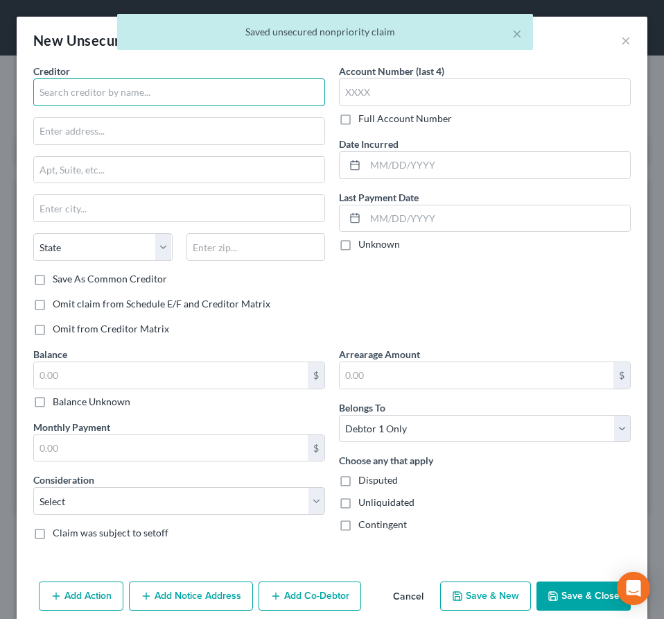
click at [92, 101] on input "text" at bounding box center [179, 92] width 292 height 28
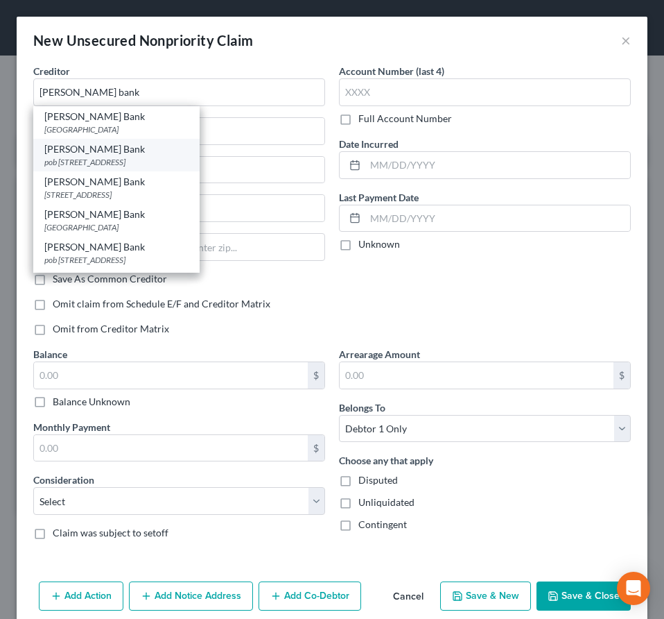
click at [145, 166] on div "pob [STREET_ADDRESS]" at bounding box center [116, 162] width 144 height 12
type input "[PERSON_NAME] Bank"
type input "pob 9201"
type input "Old Bethpage"
select select "35"
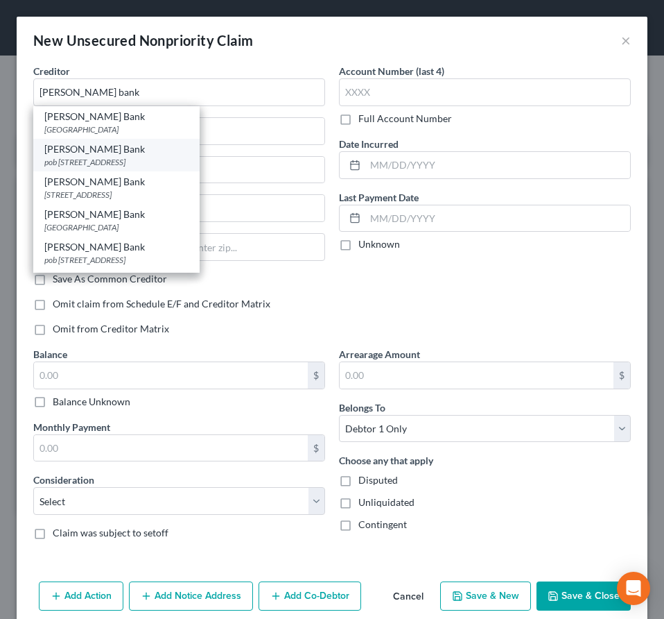
type input "11804"
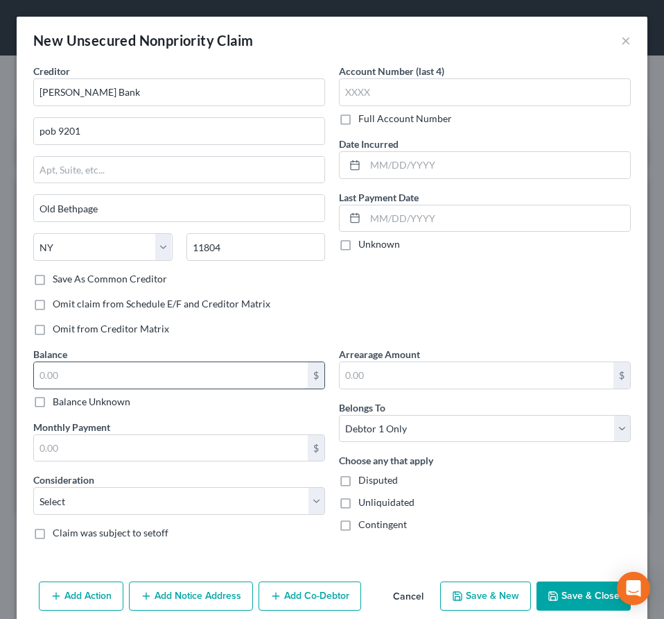
click at [80, 373] on input "text" at bounding box center [171, 375] width 274 height 26
type input "1,960"
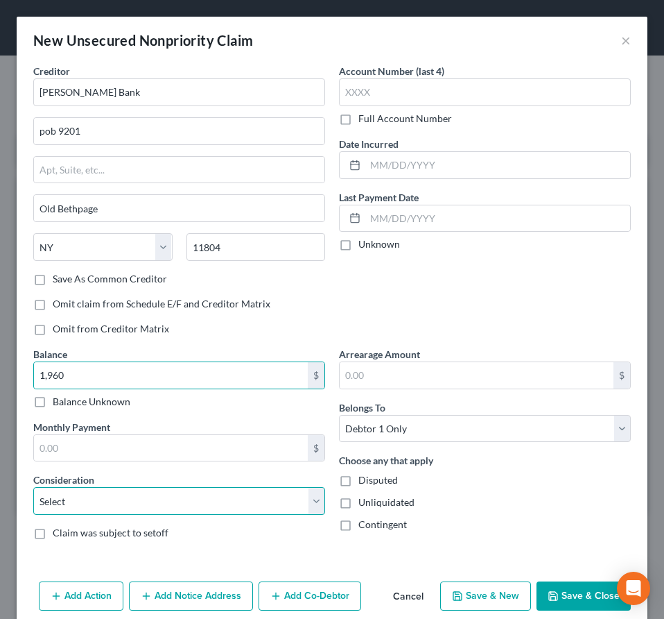
click at [33, 487] on select "Select Cable / Satellite Services Collection Agency Credit Card Debt Debt Couns…" at bounding box center [179, 501] width 292 height 28
select select "2"
click option "Credit Card Debt" at bounding box center [0, 0] width 0 height 0
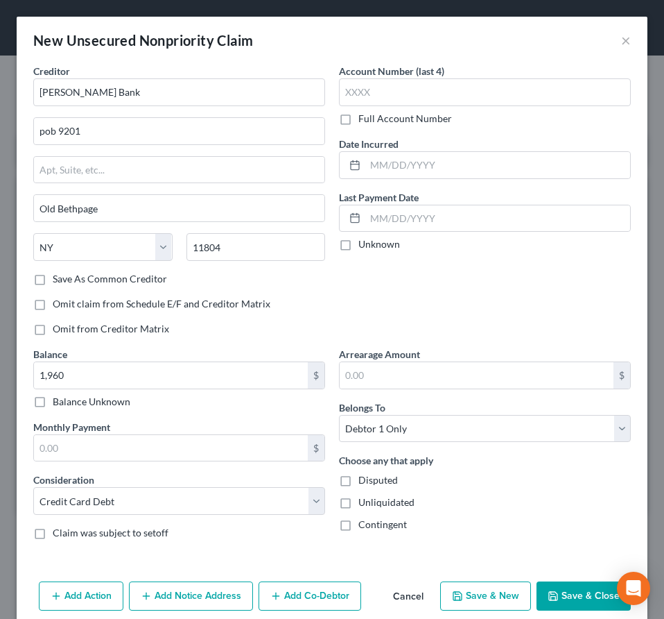
drag, startPoint x: 478, startPoint y: 589, endPoint x: 494, endPoint y: 583, distance: 17.1
click at [478, 590] on button "Save & New" at bounding box center [485, 595] width 91 height 29
select select "0"
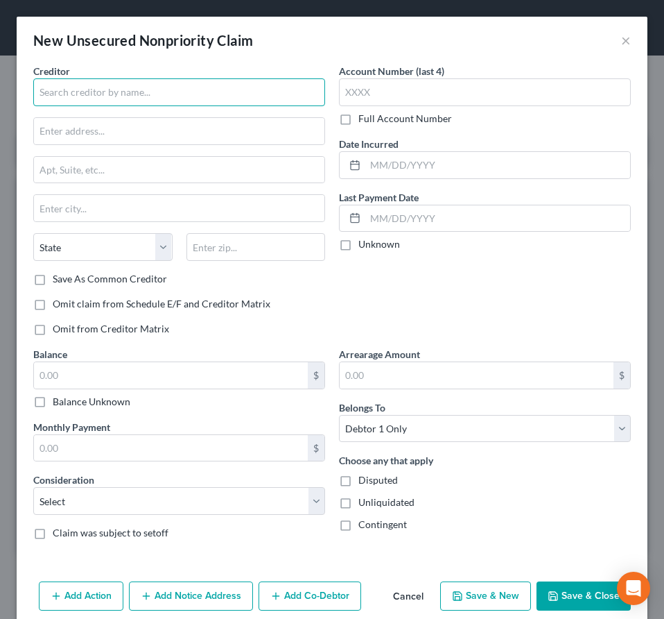
click at [130, 101] on input "text" at bounding box center [179, 92] width 292 height 28
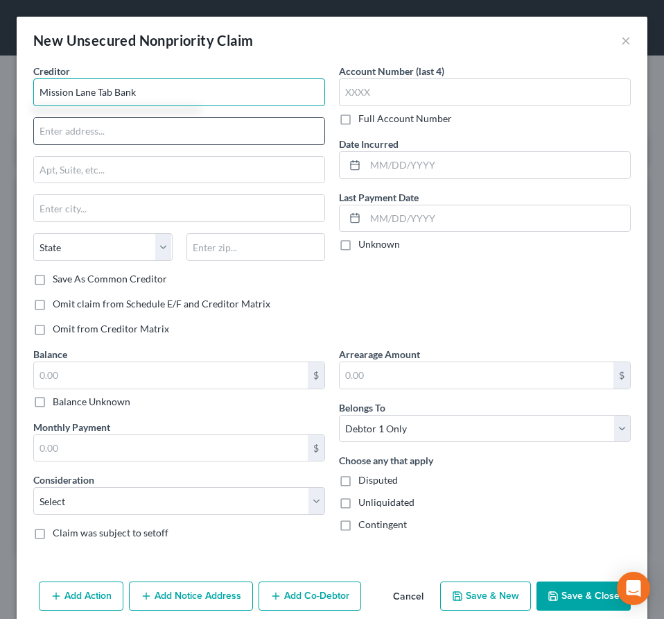
type input "Mission Lane Tab Bank"
click at [80, 133] on input "text" at bounding box center [179, 131] width 291 height 26
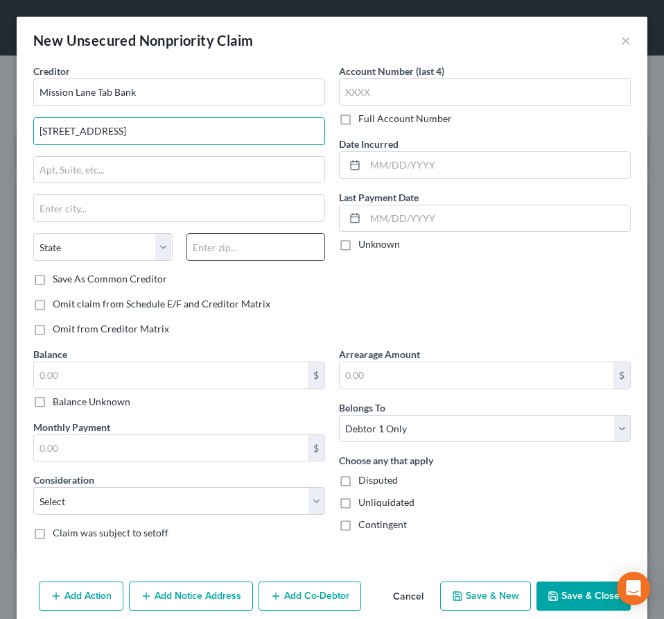
type input "[STREET_ADDRESS]"
click at [235, 250] on input "text" at bounding box center [256, 247] width 139 height 28
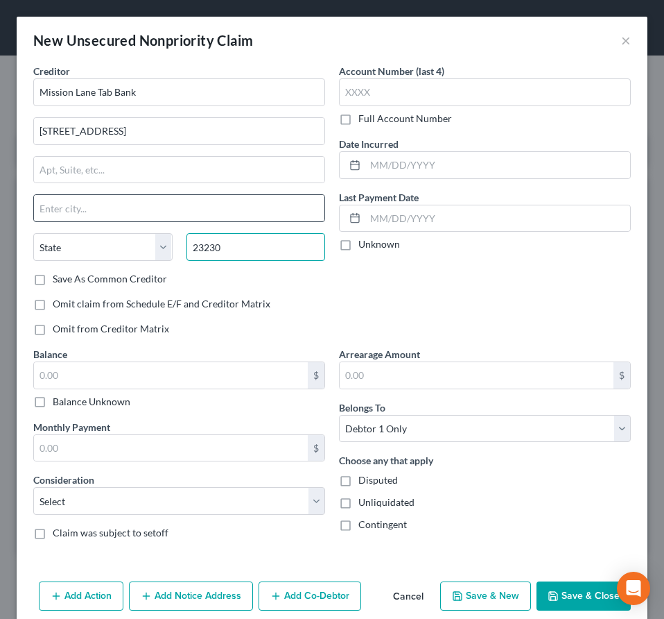
type input "23230"
type input "[GEOGRAPHIC_DATA]"
select select "48"
click at [160, 198] on input "[GEOGRAPHIC_DATA]" at bounding box center [179, 208] width 291 height 26
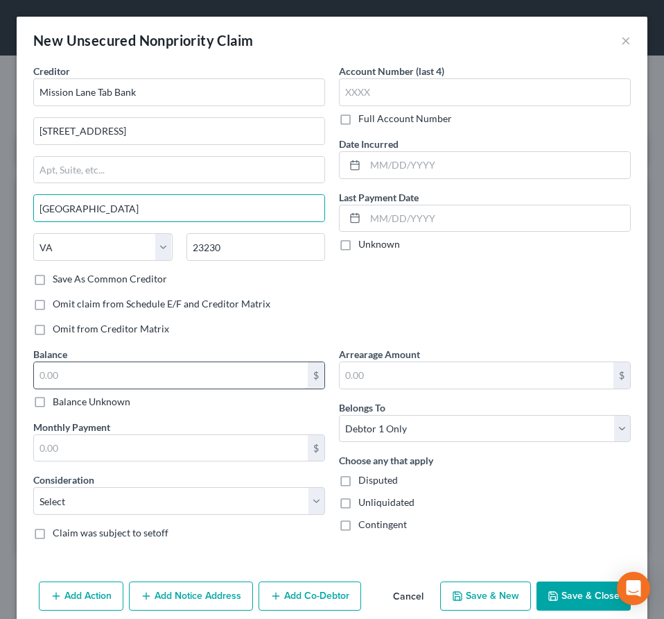
click at [54, 376] on input "text" at bounding box center [171, 375] width 274 height 26
type input "849"
click at [501, 517] on div "Choose any that apply Disputed Unliquidated Contingent" at bounding box center [485, 492] width 292 height 78
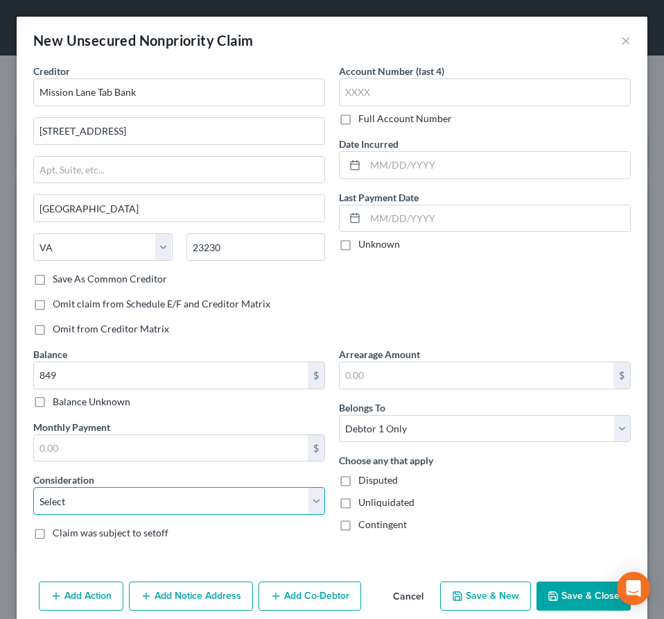
click at [33, 487] on select "Select Cable / Satellite Services Collection Agency Credit Card Debt Debt Couns…" at bounding box center [179, 501] width 292 height 28
select select "2"
click option "Credit Card Debt" at bounding box center [0, 0] width 0 height 0
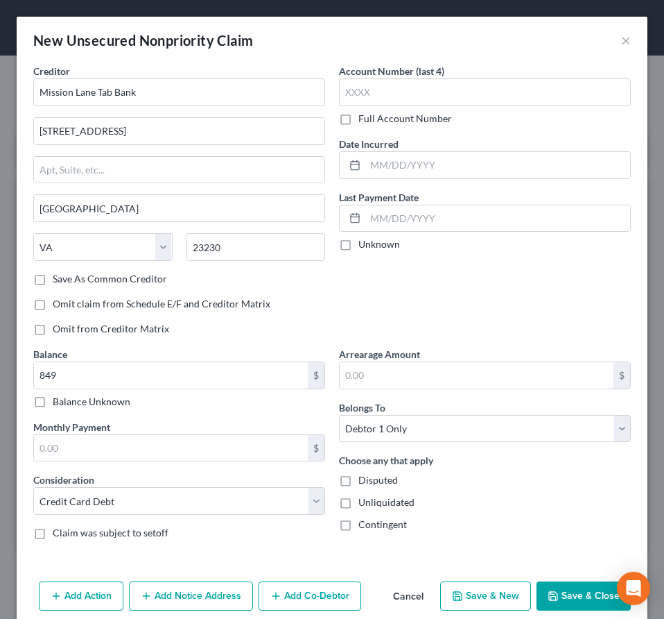
click at [477, 594] on button "Save & New" at bounding box center [485, 595] width 91 height 29
type input "849.00"
type input "0.00"
select select "0"
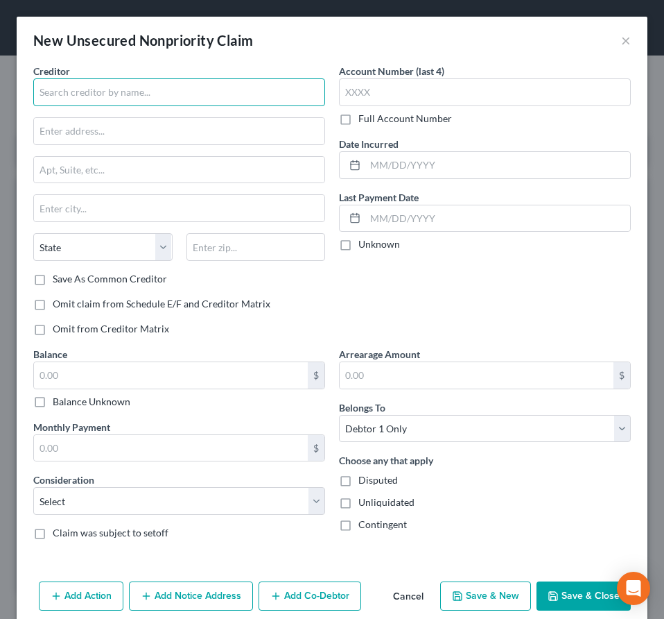
click at [58, 90] on input "text" at bounding box center [179, 92] width 292 height 28
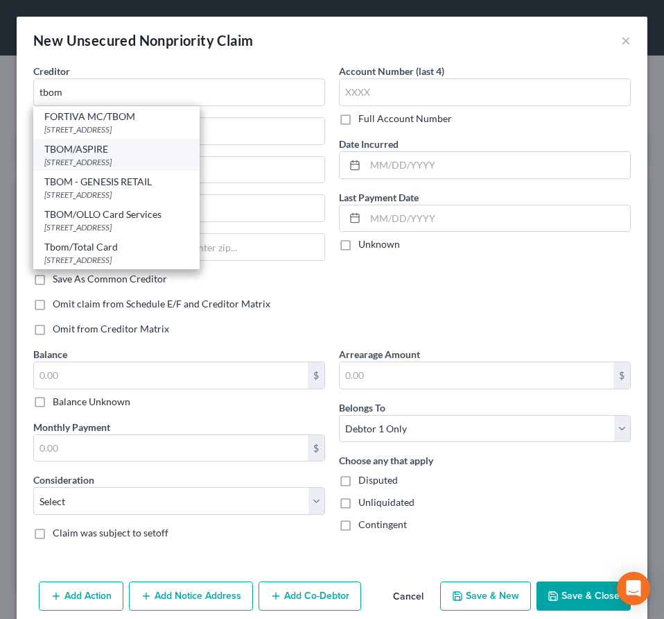
click at [93, 162] on div "[STREET_ADDRESS]" at bounding box center [116, 162] width 144 height 12
type input "TBOM/ASPIRE"
type input "PO BOX 105555 SW 1340"
type input "[GEOGRAPHIC_DATA]"
select select "10"
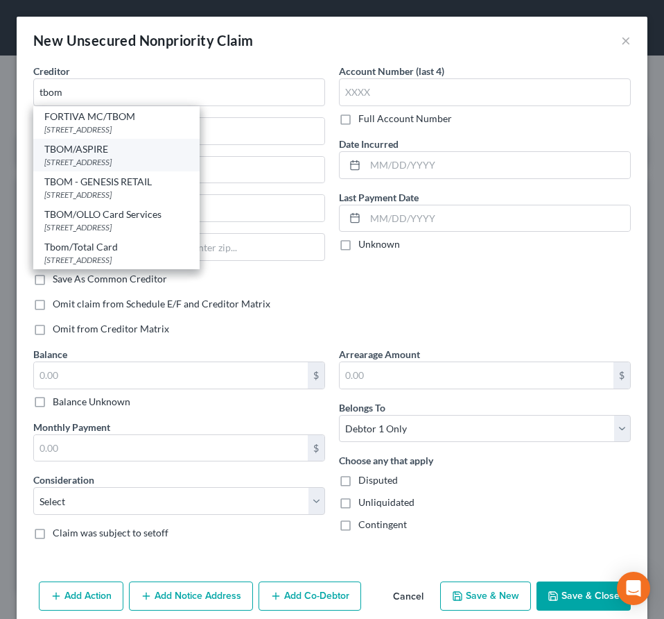
type input "30348"
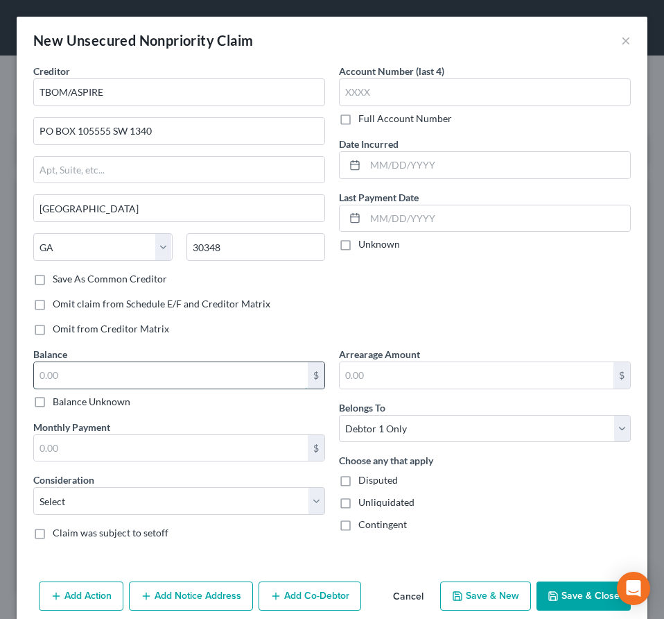
click at [62, 375] on input "text" at bounding box center [171, 375] width 274 height 26
type input "1,192"
click at [348, 314] on div "Account Number (last 4) Full Account Number Date Incurred Last Payment Date Unk…" at bounding box center [485, 205] width 306 height 283
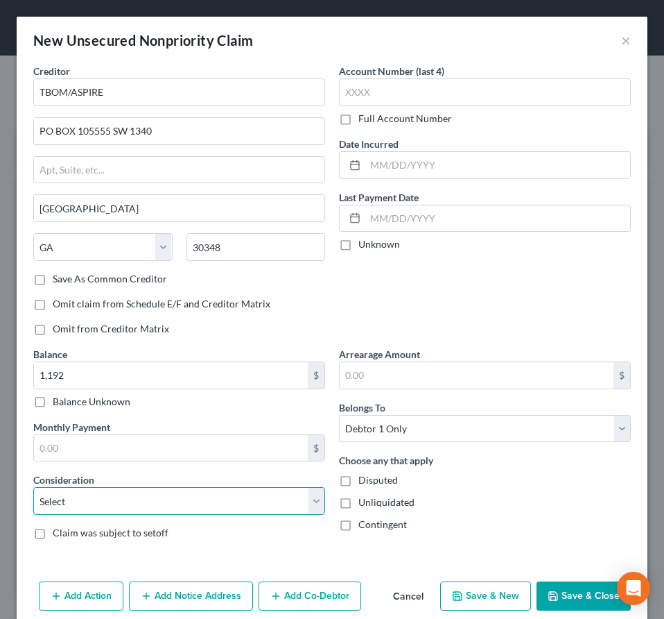
click at [33, 487] on select "Select Cable / Satellite Services Collection Agency Credit Card Debt Debt Couns…" at bounding box center [179, 501] width 292 height 28
select select "2"
click option "Credit Card Debt" at bounding box center [0, 0] width 0 height 0
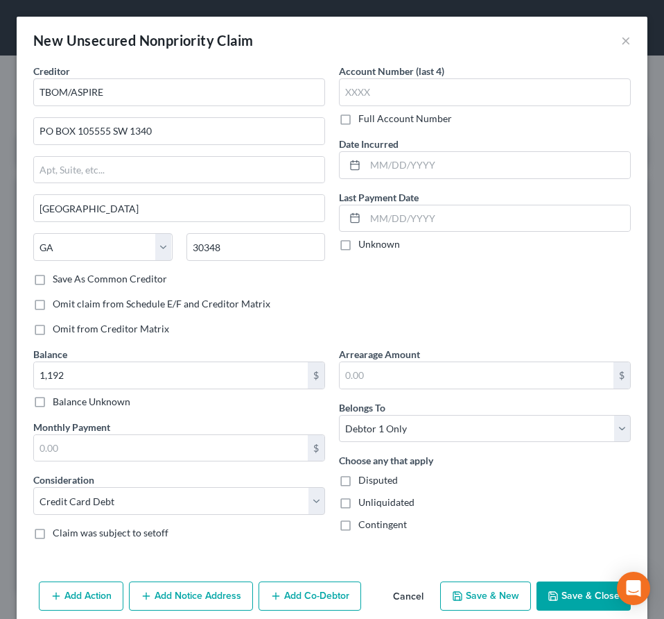
click at [477, 590] on button "Save & New" at bounding box center [485, 595] width 91 height 29
select select "0"
type input "1,192.00"
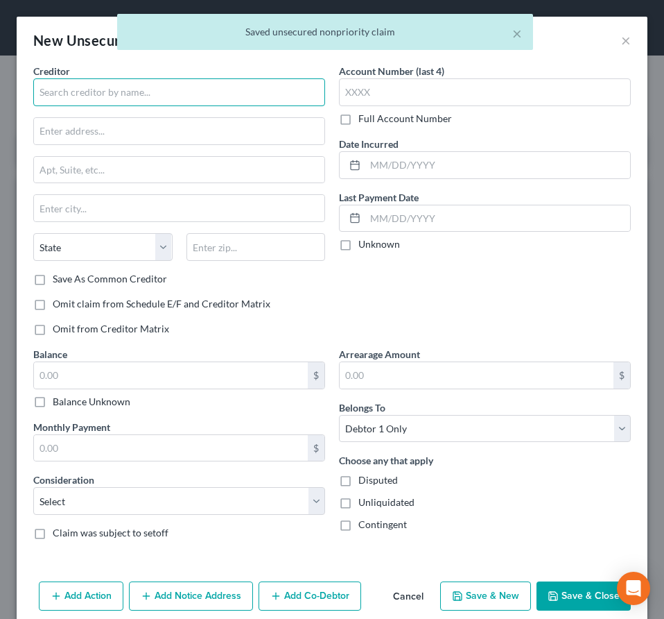
click at [67, 89] on input "text" at bounding box center [179, 92] width 292 height 28
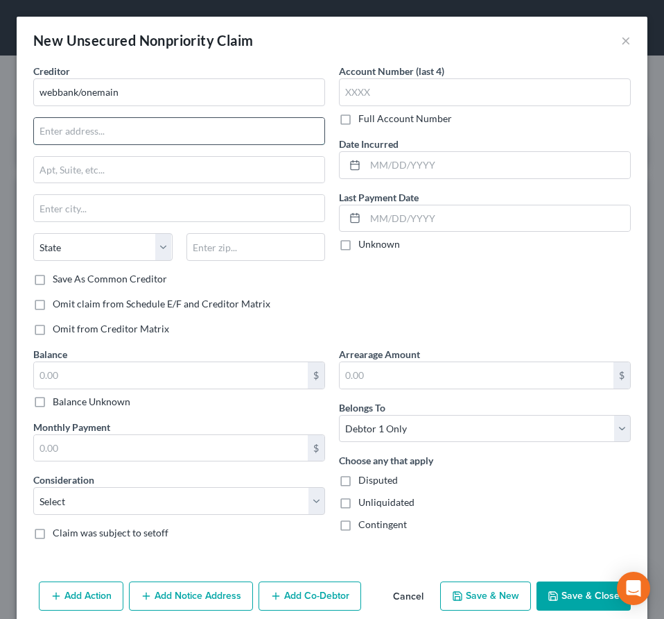
click at [79, 132] on input "text" at bounding box center [179, 131] width 291 height 26
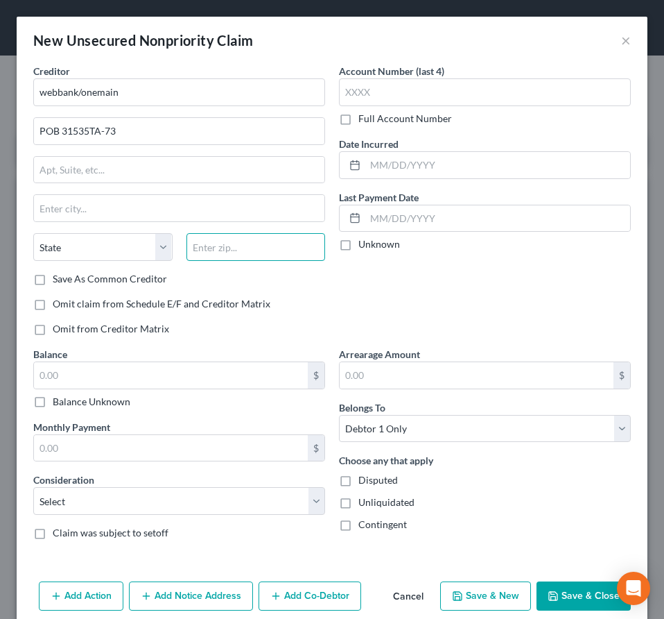
click at [228, 246] on input "text" at bounding box center [256, 247] width 139 height 28
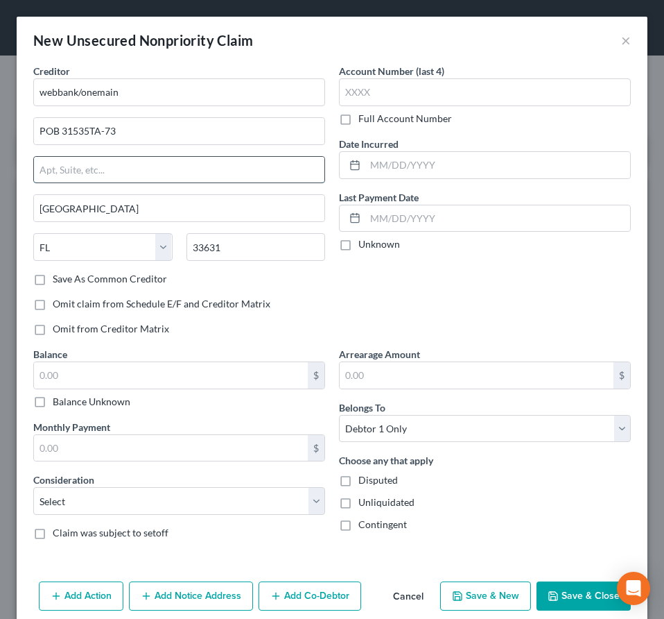
click at [150, 168] on input "text" at bounding box center [179, 170] width 291 height 26
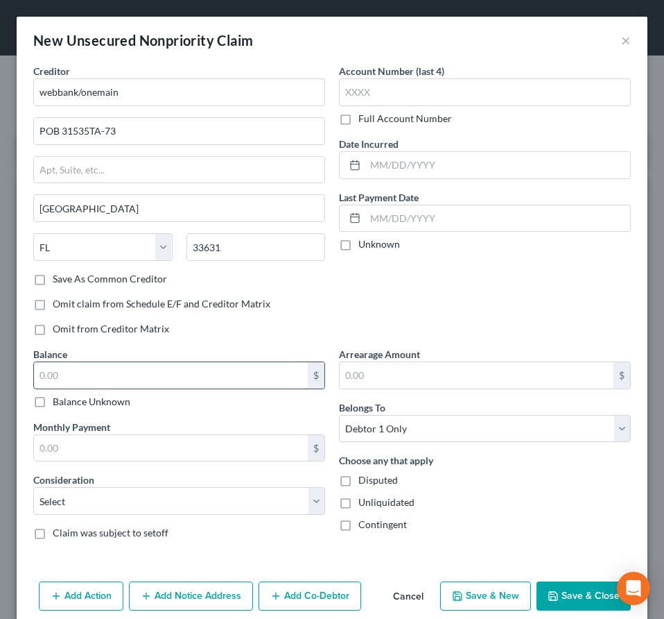
click at [82, 377] on input "text" at bounding box center [171, 375] width 274 height 26
click at [391, 307] on div "Account Number (last 4) Full Account Number Date Incurred Last Payment Date Unk…" at bounding box center [485, 205] width 306 height 283
click at [379, 314] on div "Account Number (last 4) Full Account Number Date Incurred Last Payment Date Unk…" at bounding box center [485, 205] width 306 height 283
click at [496, 502] on div "Unliquidated" at bounding box center [485, 502] width 292 height 14
click at [492, 585] on button "Save & New" at bounding box center [485, 595] width 91 height 29
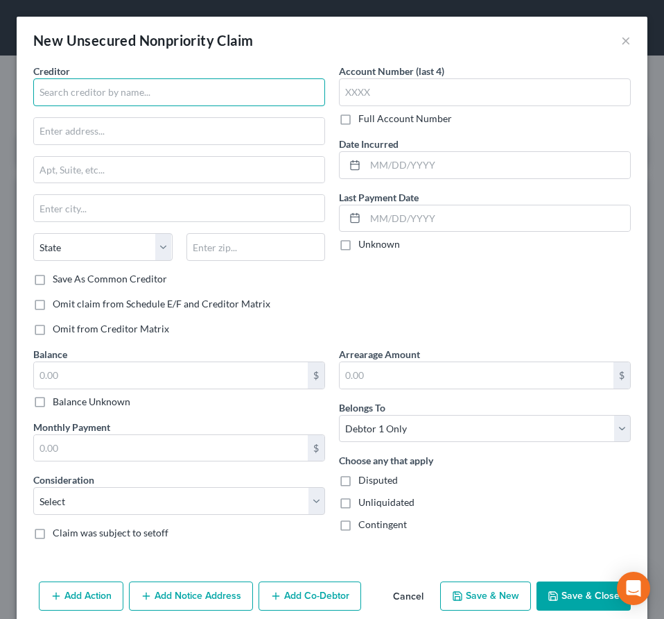
click at [65, 87] on input "text" at bounding box center [179, 92] width 292 height 28
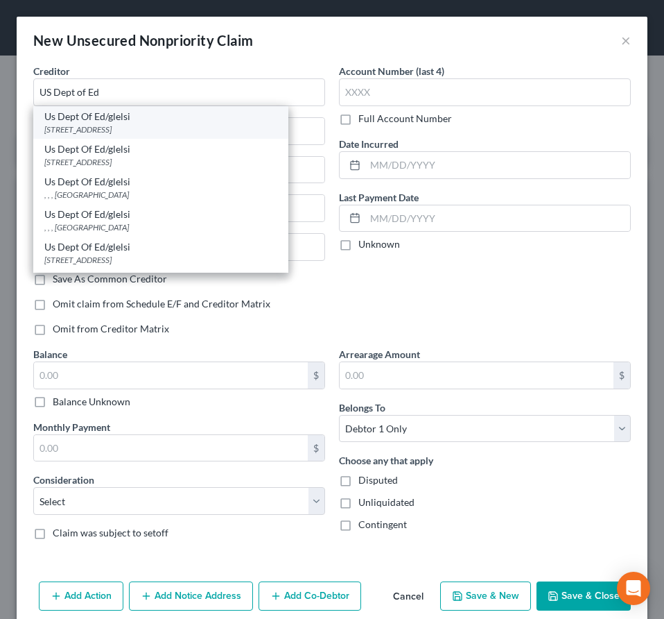
click at [130, 117] on div "Us Dept Of Ed/glelsi" at bounding box center [160, 117] width 233 height 14
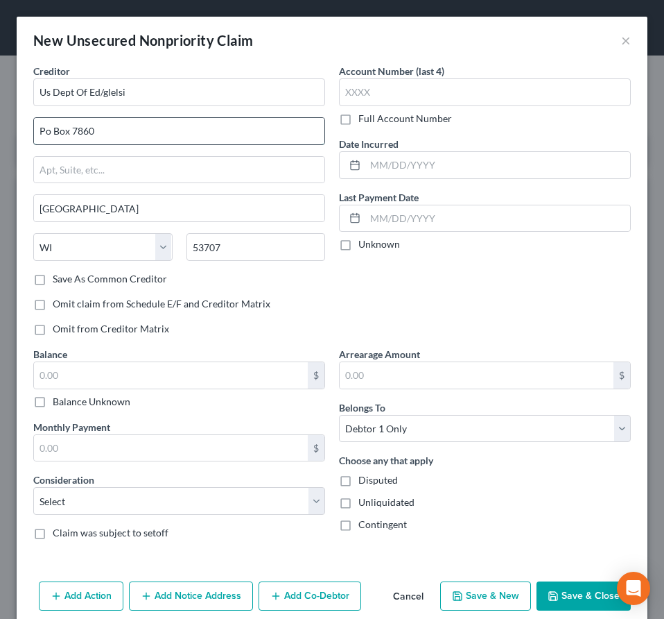
click at [109, 133] on input "Po Box 7860" at bounding box center [179, 131] width 291 height 26
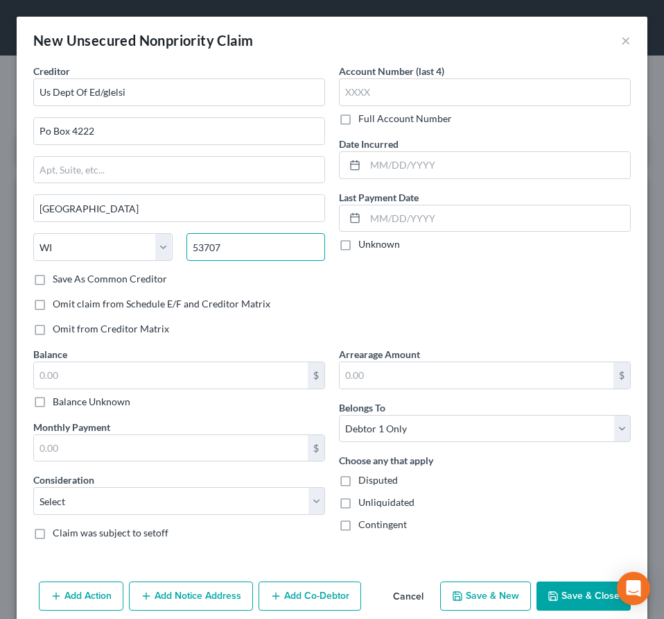
drag, startPoint x: 229, startPoint y: 245, endPoint x: 175, endPoint y: 248, distance: 53.5
click at [187, 248] on input "53707" at bounding box center [256, 247] width 139 height 28
click at [448, 298] on div "Account Number (last 4) Full Account Number Date Incurred Last Payment Date Unk…" at bounding box center [485, 205] width 306 height 283
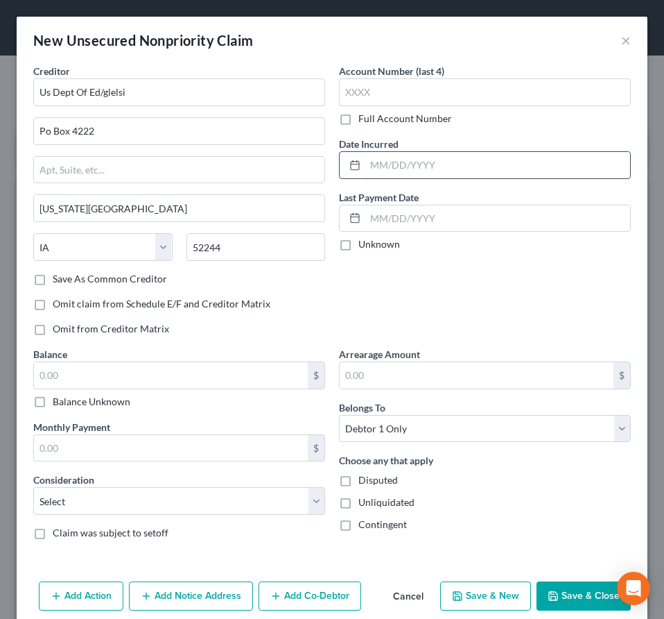
click at [420, 163] on input "text" at bounding box center [498, 165] width 265 height 26
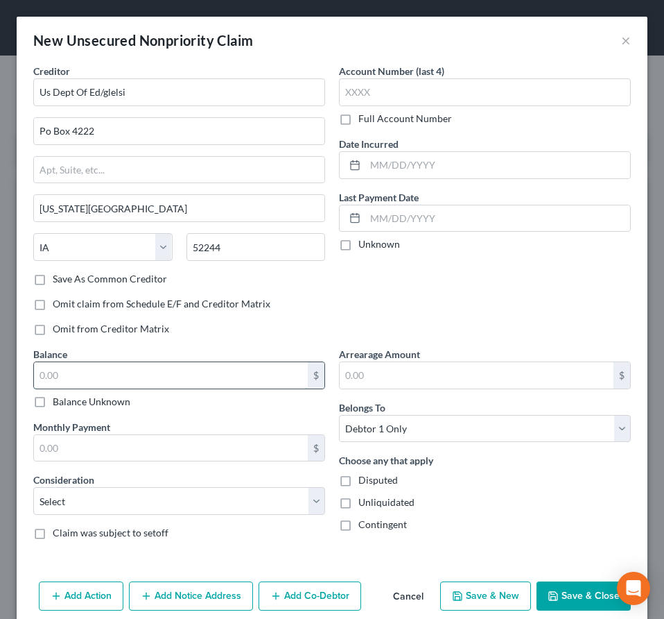
click at [110, 368] on input "text" at bounding box center [171, 375] width 274 height 26
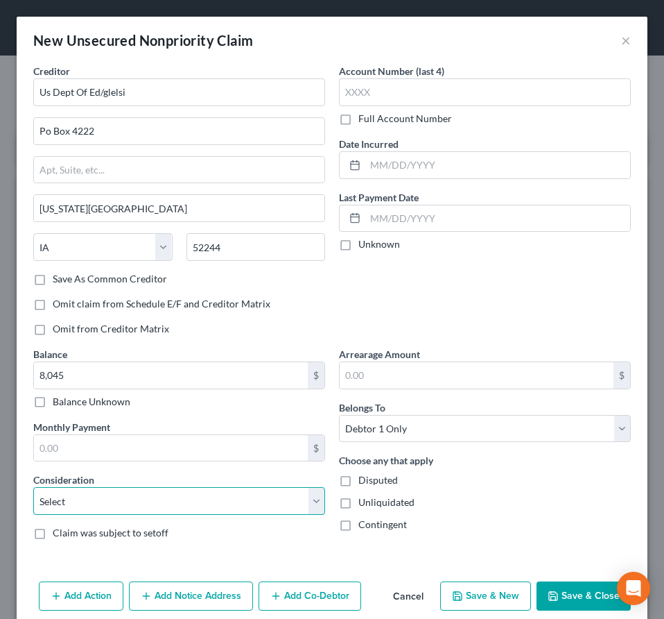
click at [33, 487] on select "Select Cable / Satellite Services Collection Agency Credit Card Debt Debt Couns…" at bounding box center [179, 501] width 292 height 28
click option "Student Loans" at bounding box center [0, 0] width 0 height 0
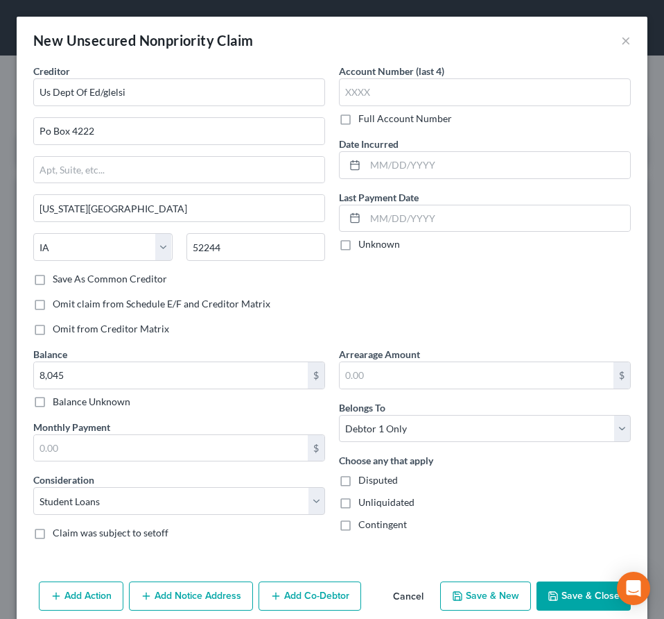
click at [473, 301] on div "Account Number (last 4) Full Account Number Date Incurred Last Payment Date Unk…" at bounding box center [485, 205] width 306 height 283
click at [594, 587] on button "Save & Close" at bounding box center [584, 595] width 94 height 29
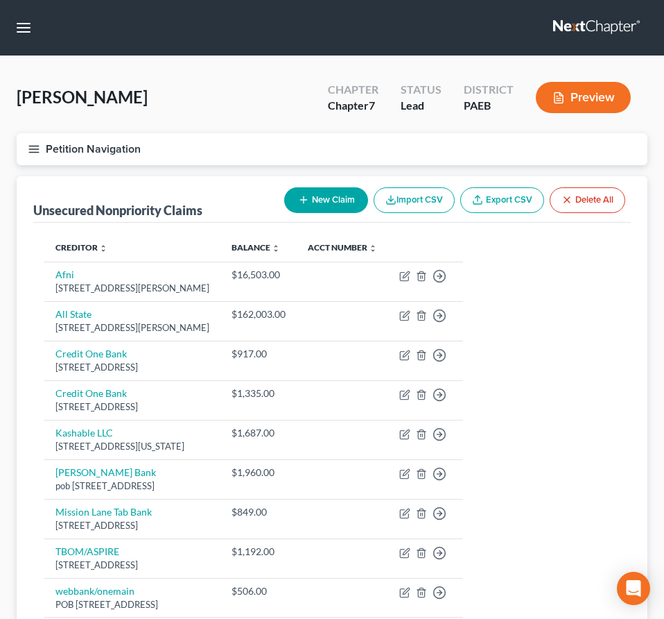
click at [311, 186] on div "New Claim Import CSV Export CSV Delete All" at bounding box center [455, 200] width 352 height 37
click at [322, 204] on button "New Claim" at bounding box center [326, 200] width 84 height 26
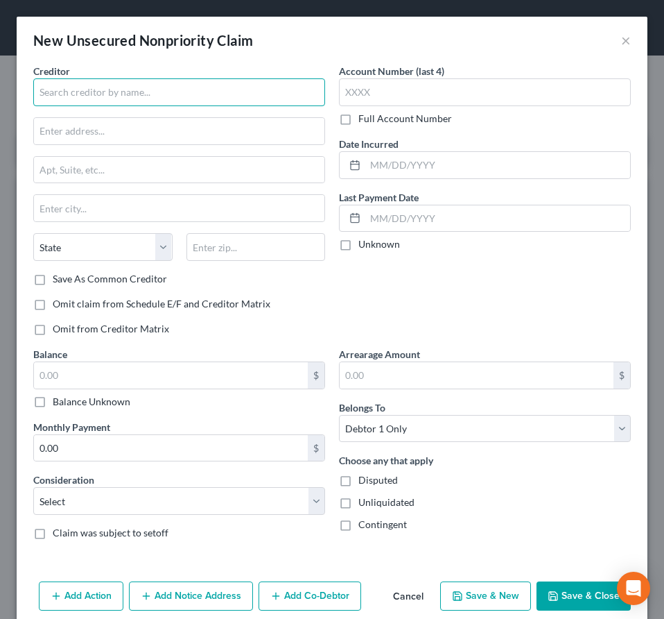
click at [103, 89] on input "text" at bounding box center [179, 92] width 292 height 28
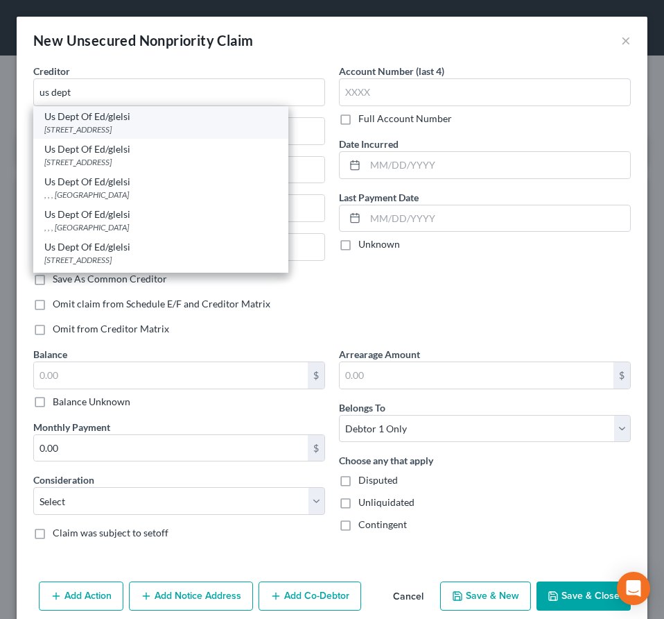
click at [132, 128] on div "[STREET_ADDRESS]" at bounding box center [160, 129] width 233 height 12
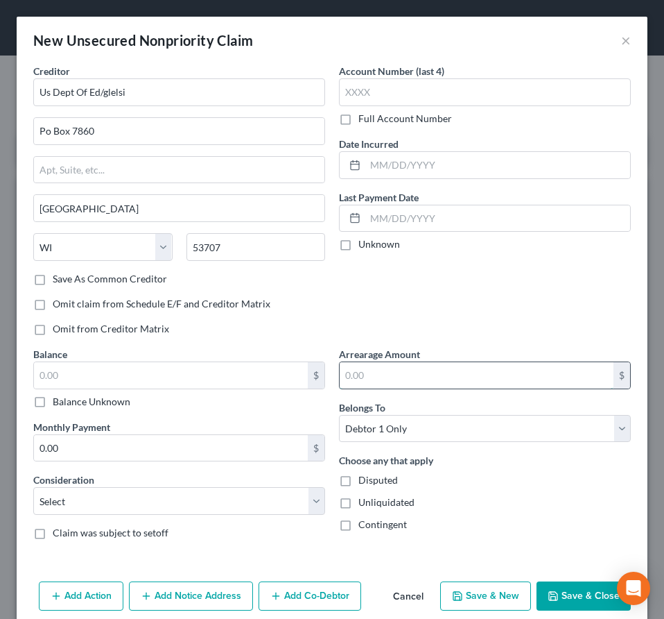
click at [366, 375] on input "text" at bounding box center [477, 375] width 274 height 26
click at [117, 384] on input "text" at bounding box center [171, 375] width 274 height 26
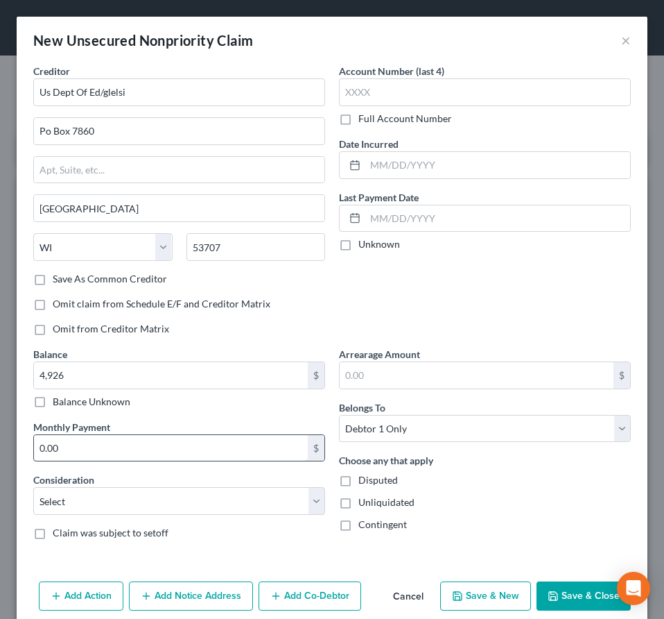
click at [95, 449] on input "0.00" at bounding box center [171, 448] width 274 height 26
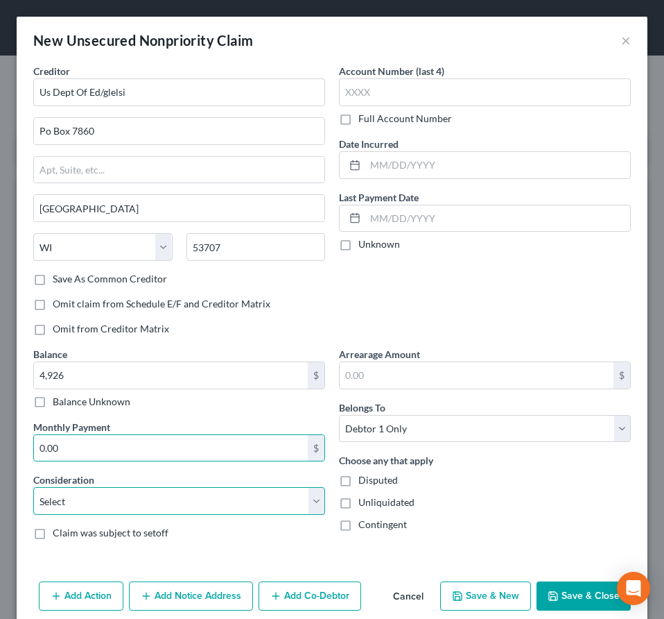
click at [33, 487] on select "Select Cable / Satellite Services Collection Agency Credit Card Debt Debt Couns…" at bounding box center [179, 501] width 292 height 28
click option "Student Loans" at bounding box center [0, 0] width 0 height 0
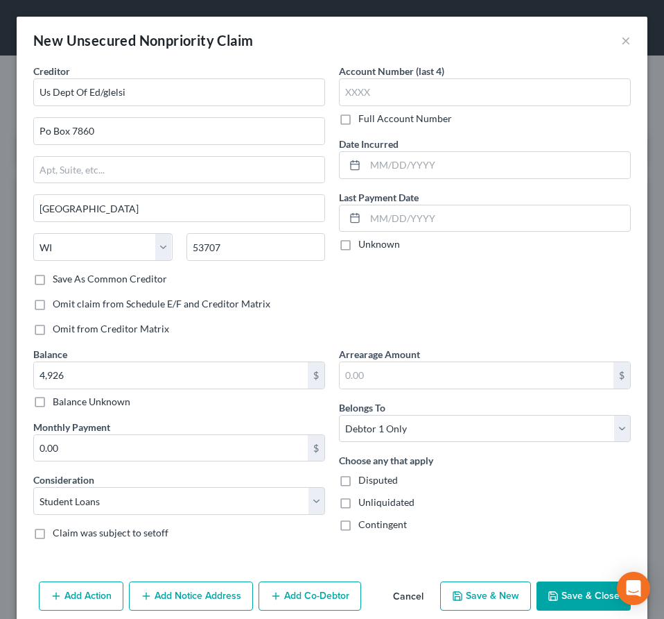
drag, startPoint x: 476, startPoint y: 597, endPoint x: 465, endPoint y: 576, distance: 22.6
click at [476, 596] on button "Save & New" at bounding box center [485, 595] width 91 height 29
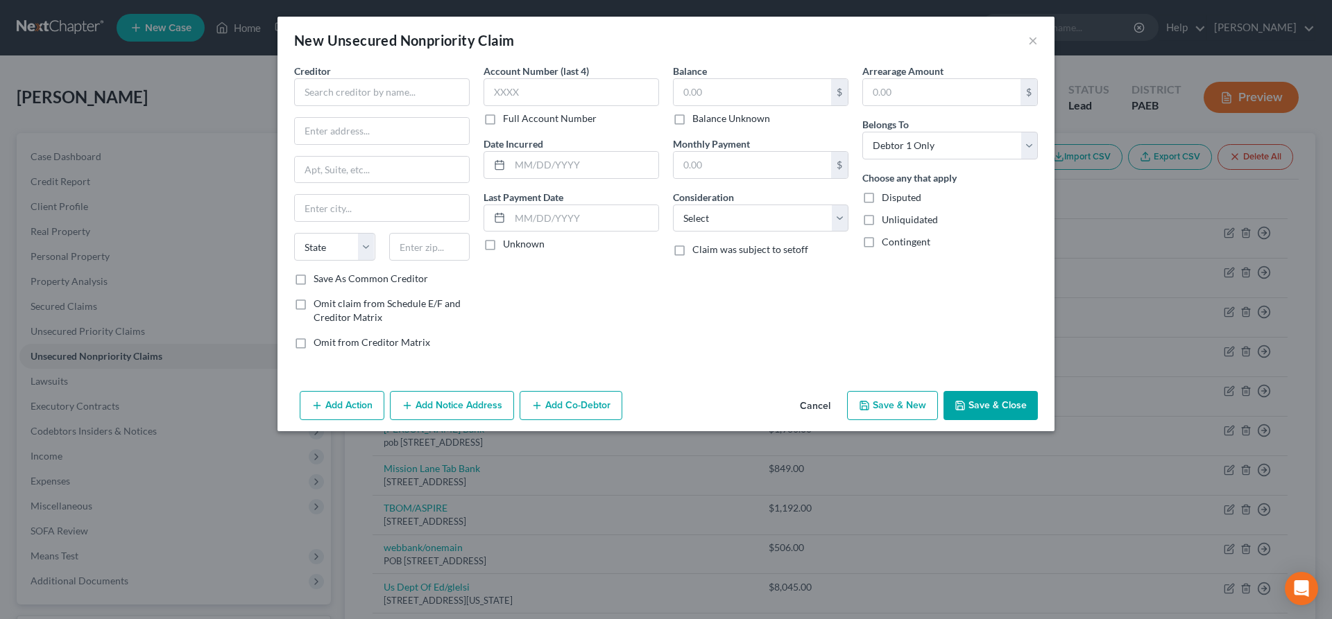
click at [808, 404] on button "Cancel" at bounding box center [815, 407] width 53 height 28
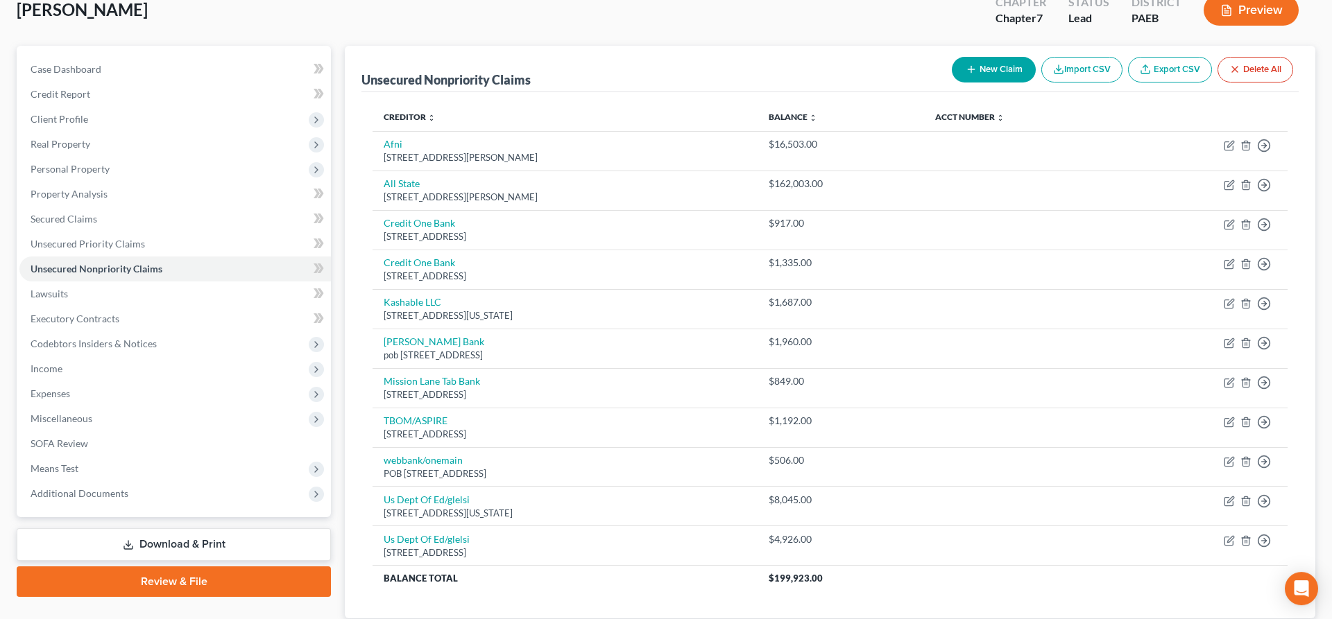
scroll to position [184, 0]
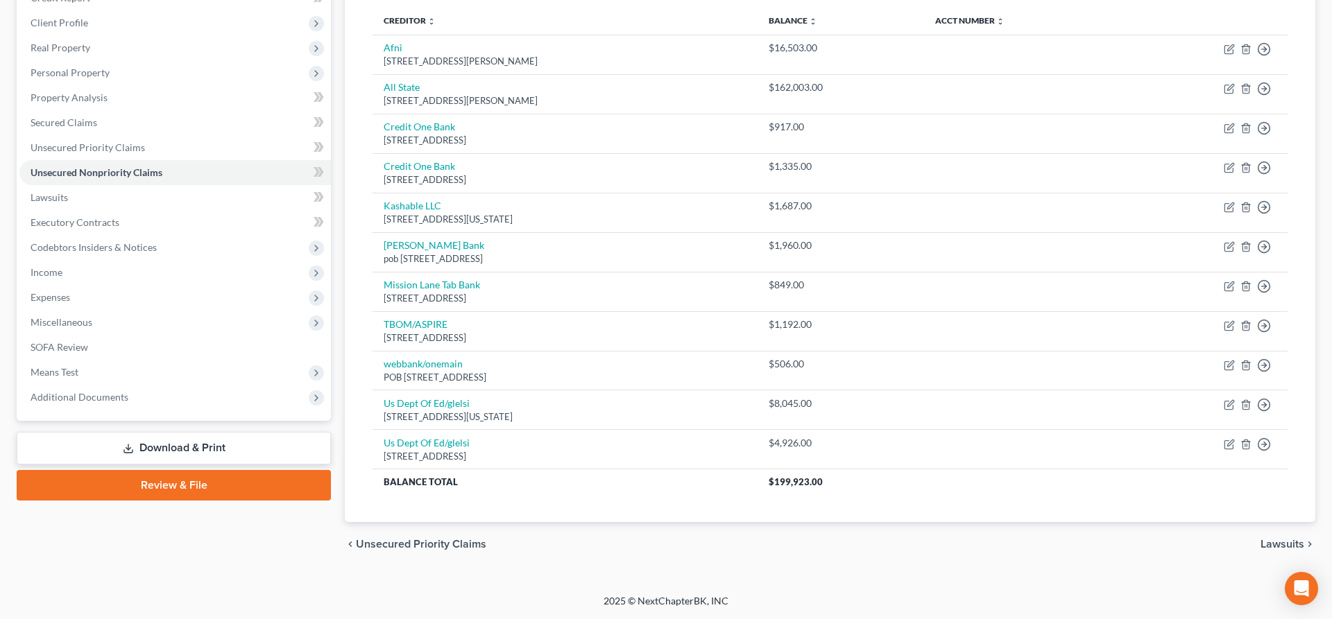
click at [1290, 544] on span "Lawsuits" at bounding box center [1282, 544] width 44 height 11
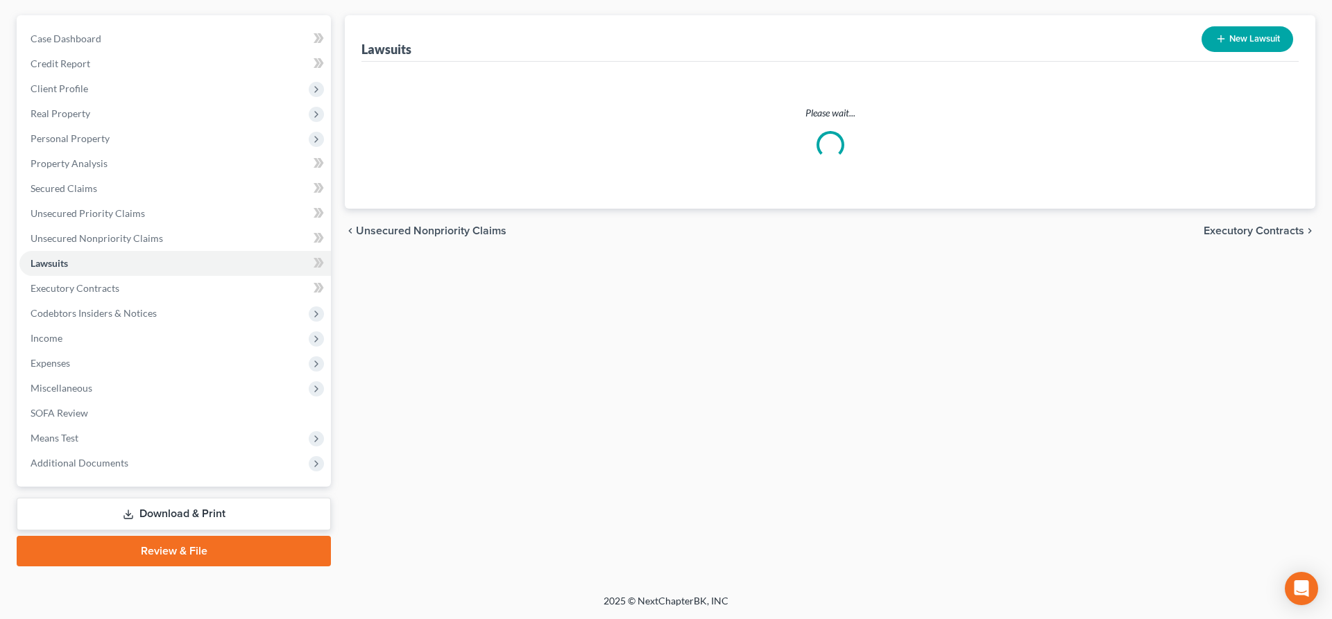
scroll to position [117, 0]
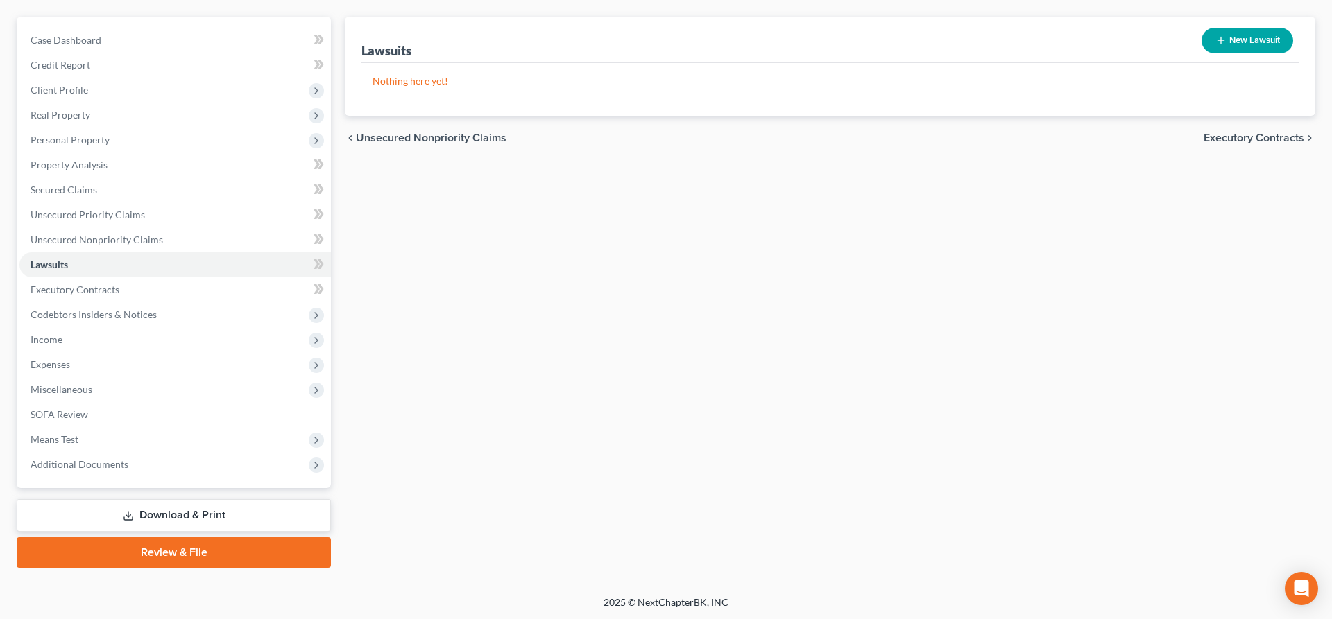
click at [1248, 136] on span "Executory Contracts" at bounding box center [1253, 137] width 101 height 11
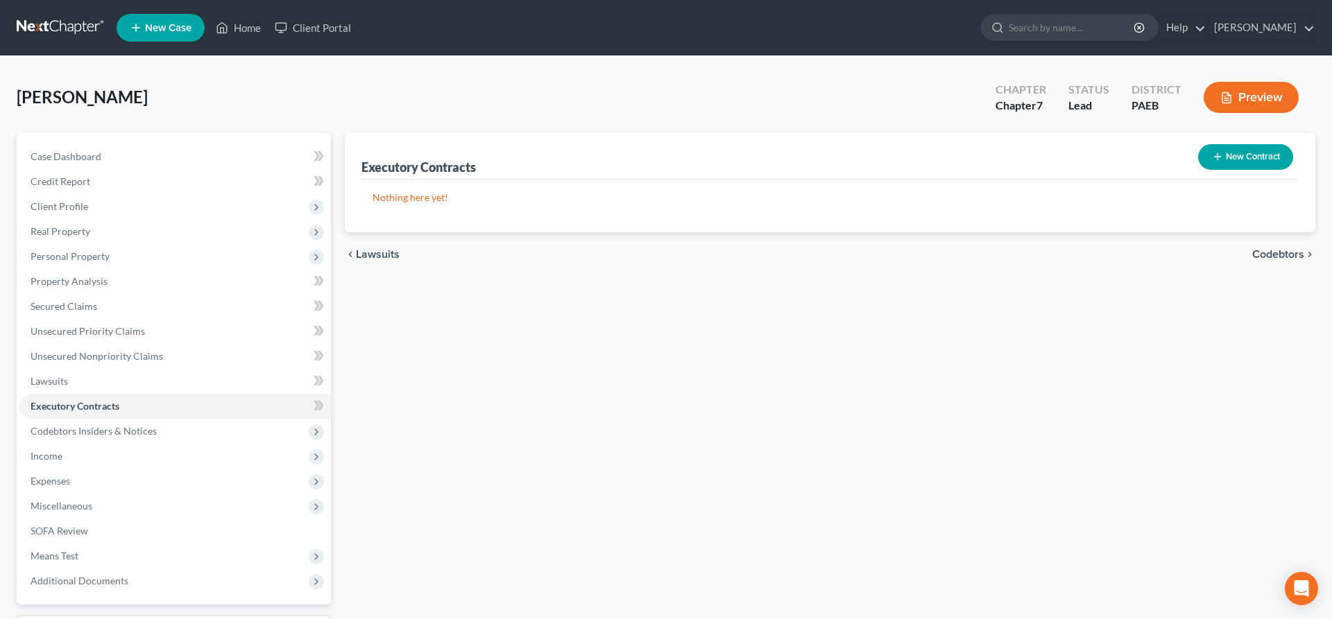
click at [1267, 249] on span "Codebtors" at bounding box center [1278, 254] width 52 height 11
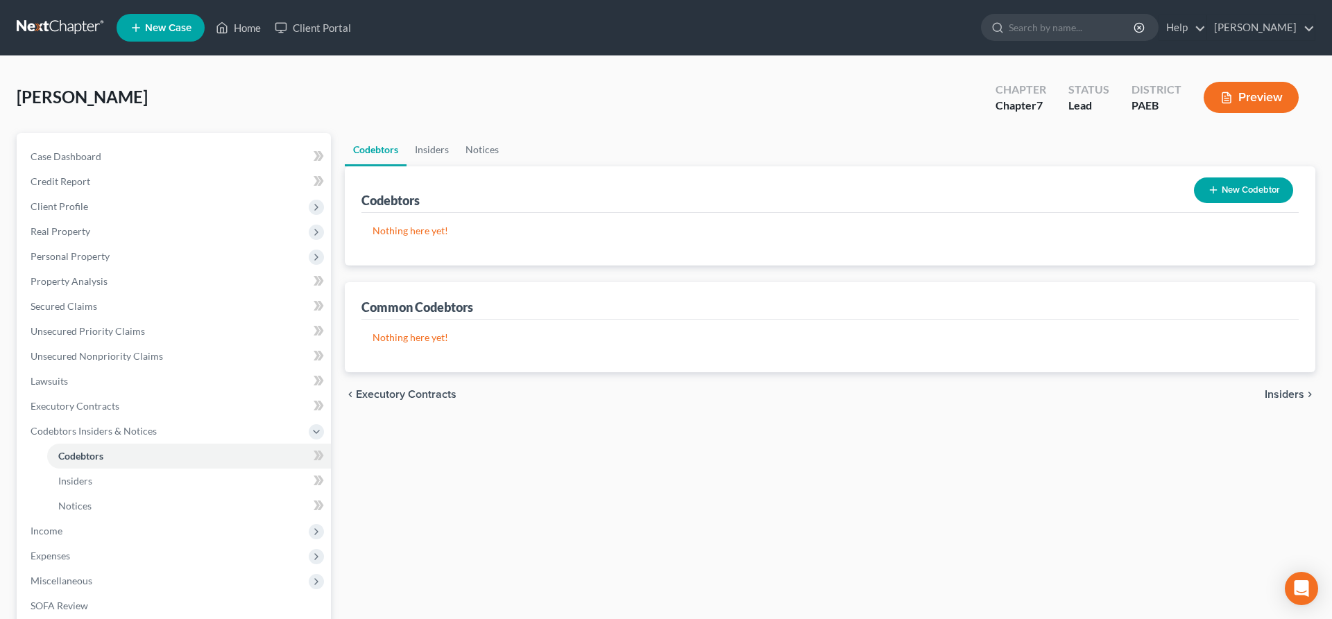
click at [1285, 394] on span "Insiders" at bounding box center [1284, 394] width 40 height 11
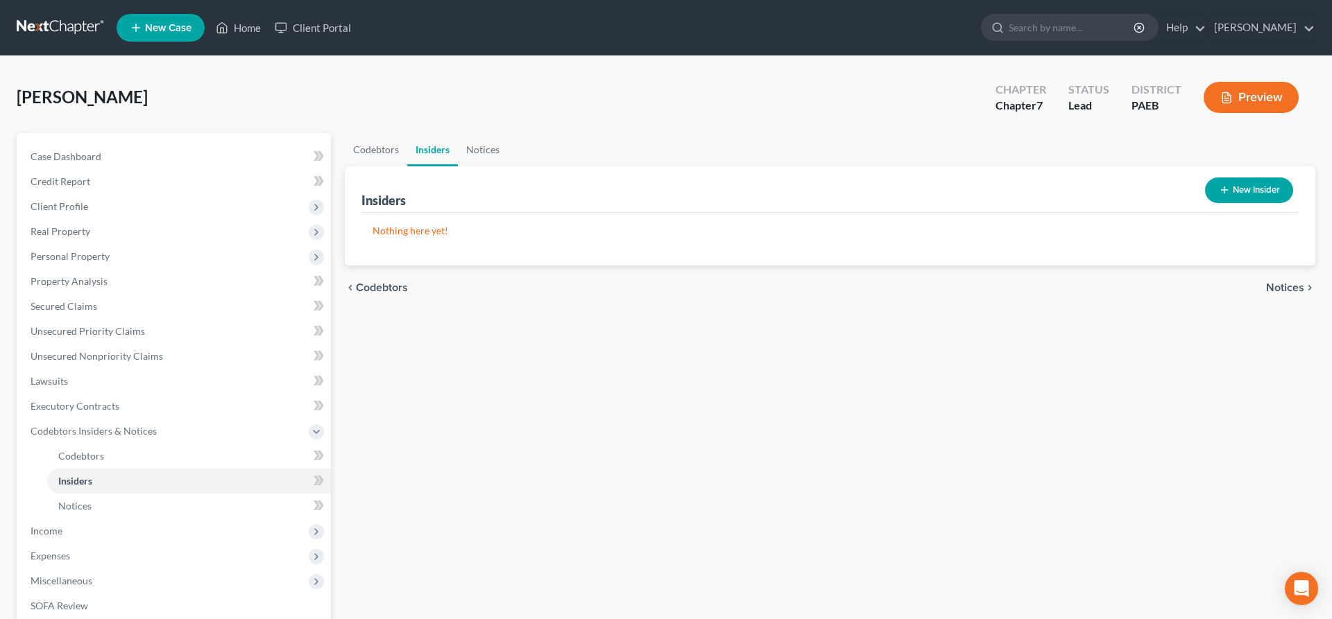
click at [1246, 195] on button "New Insider" at bounding box center [1249, 191] width 88 height 26
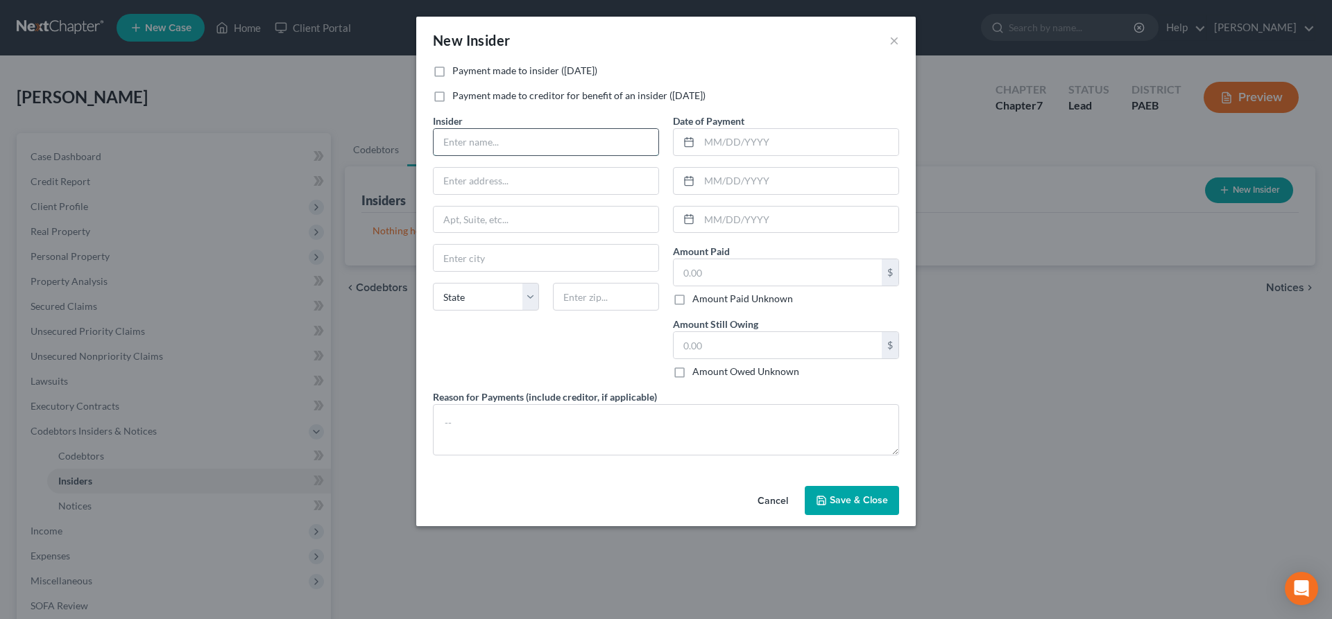
click at [468, 137] on input "text" at bounding box center [546, 142] width 225 height 26
click at [452, 68] on label "Payment made to insider ([DATE])" at bounding box center [524, 71] width 145 height 14
click at [458, 68] on input "Payment made to insider ([DATE])" at bounding box center [462, 68] width 9 height 9
click at [477, 148] on input "text" at bounding box center [546, 142] width 225 height 26
click at [474, 182] on input "text" at bounding box center [546, 181] width 225 height 26
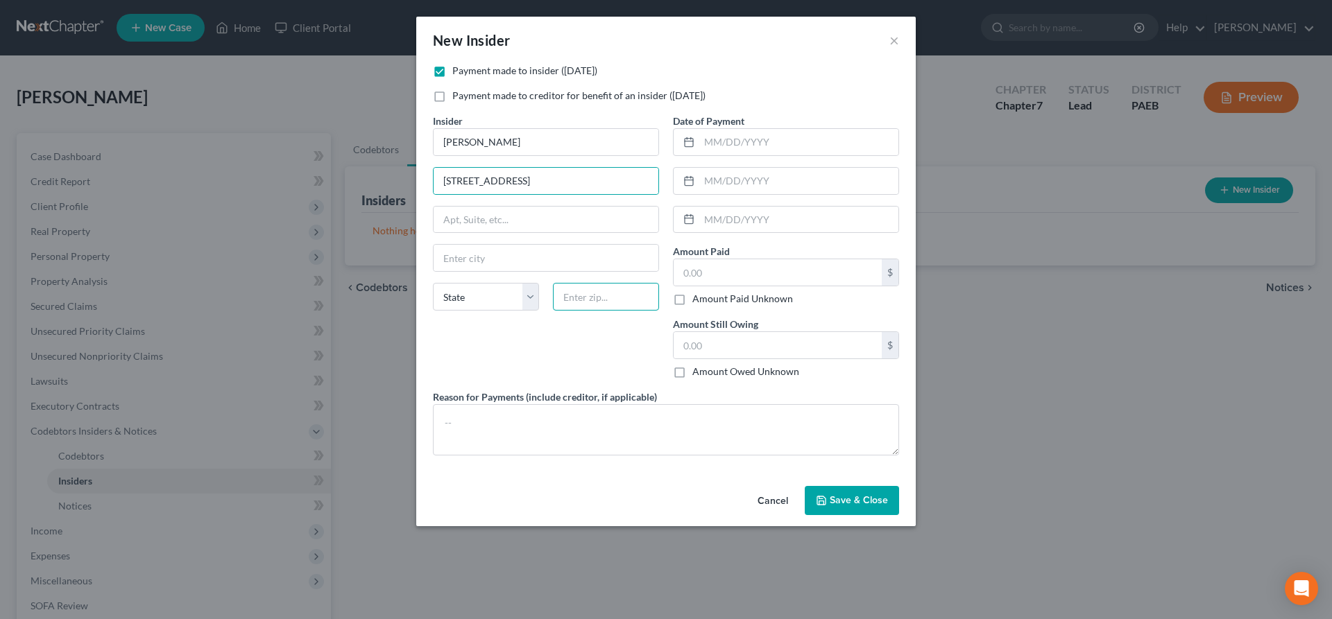
click at [599, 302] on input "text" at bounding box center [606, 297] width 106 height 28
click at [583, 261] on input "[PERSON_NAME]" at bounding box center [546, 258] width 225 height 26
click at [746, 146] on input "text" at bounding box center [798, 142] width 199 height 26
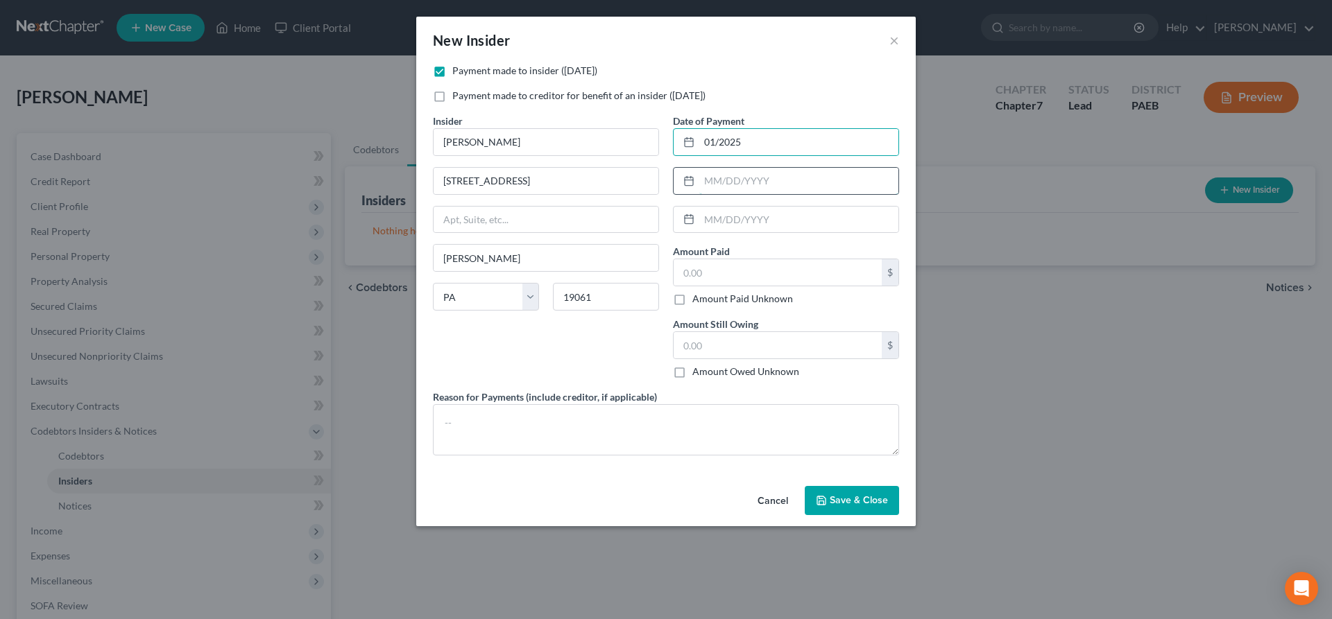
click at [809, 179] on input "text" at bounding box center [798, 181] width 199 height 26
click at [732, 277] on input "text" at bounding box center [778, 272] width 208 height 26
click at [725, 341] on input "text" at bounding box center [778, 345] width 208 height 26
click at [474, 424] on textarea at bounding box center [666, 429] width 466 height 51
click at [874, 494] on button "Save & Close" at bounding box center [852, 500] width 94 height 29
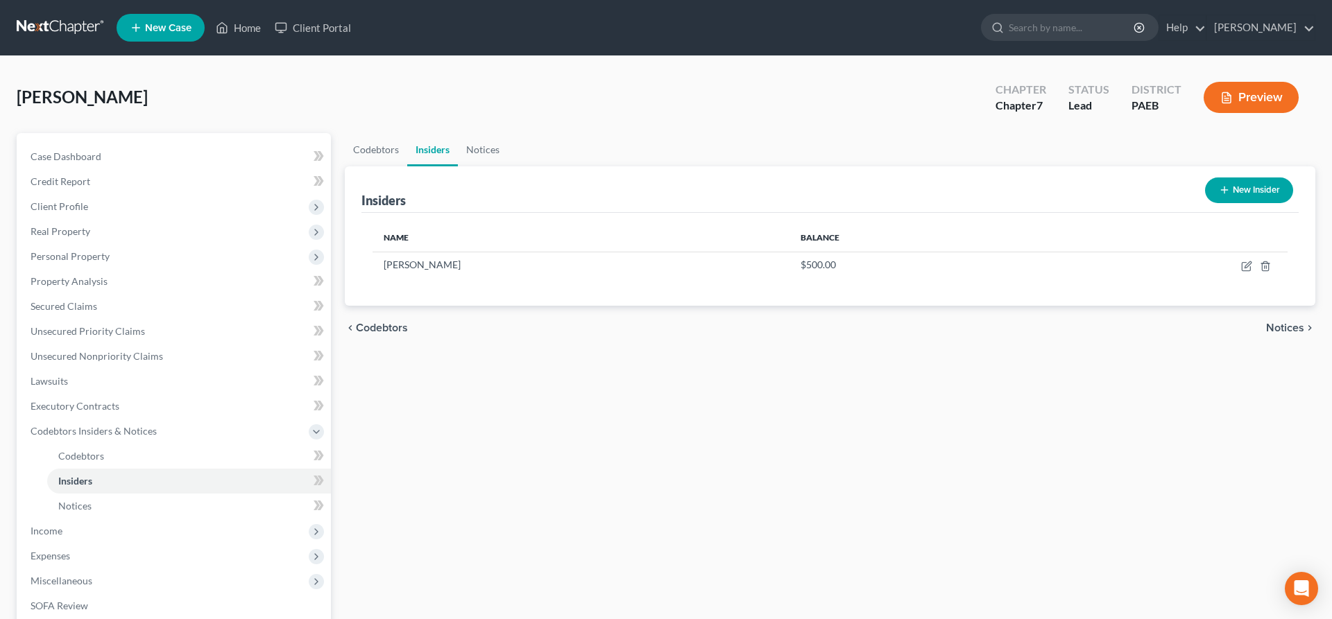
click at [1280, 323] on span "Notices" at bounding box center [1285, 328] width 38 height 11
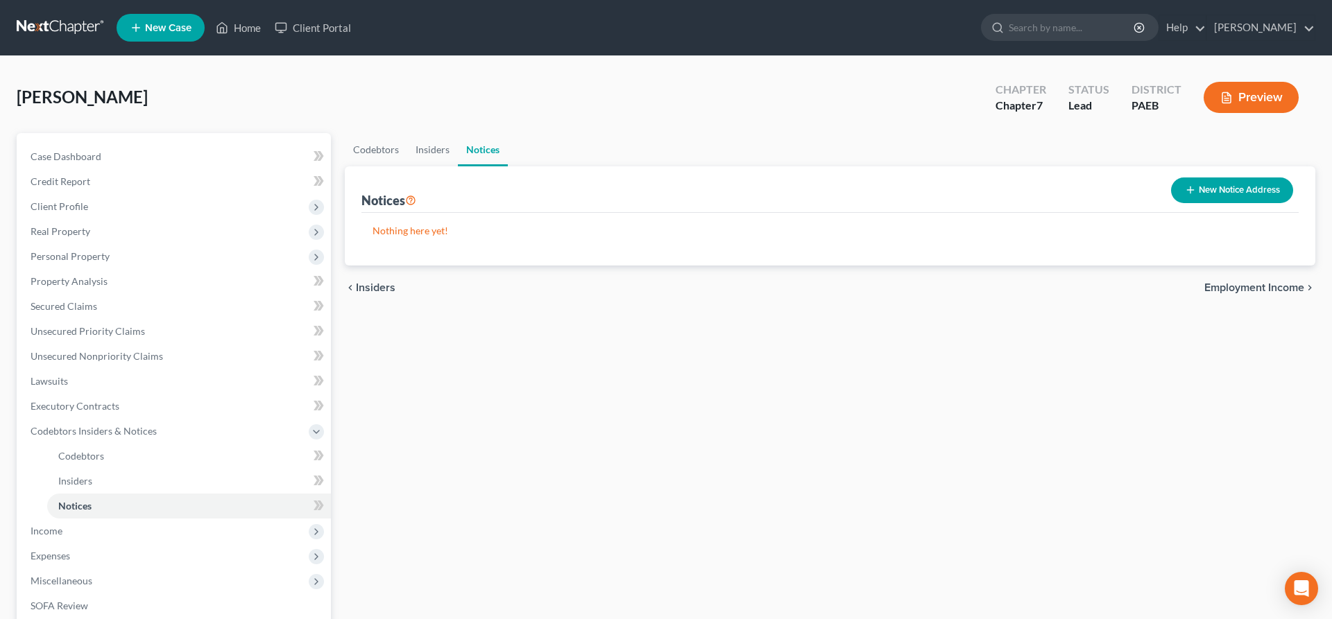
click at [1233, 290] on span "Employment Income" at bounding box center [1254, 287] width 100 height 11
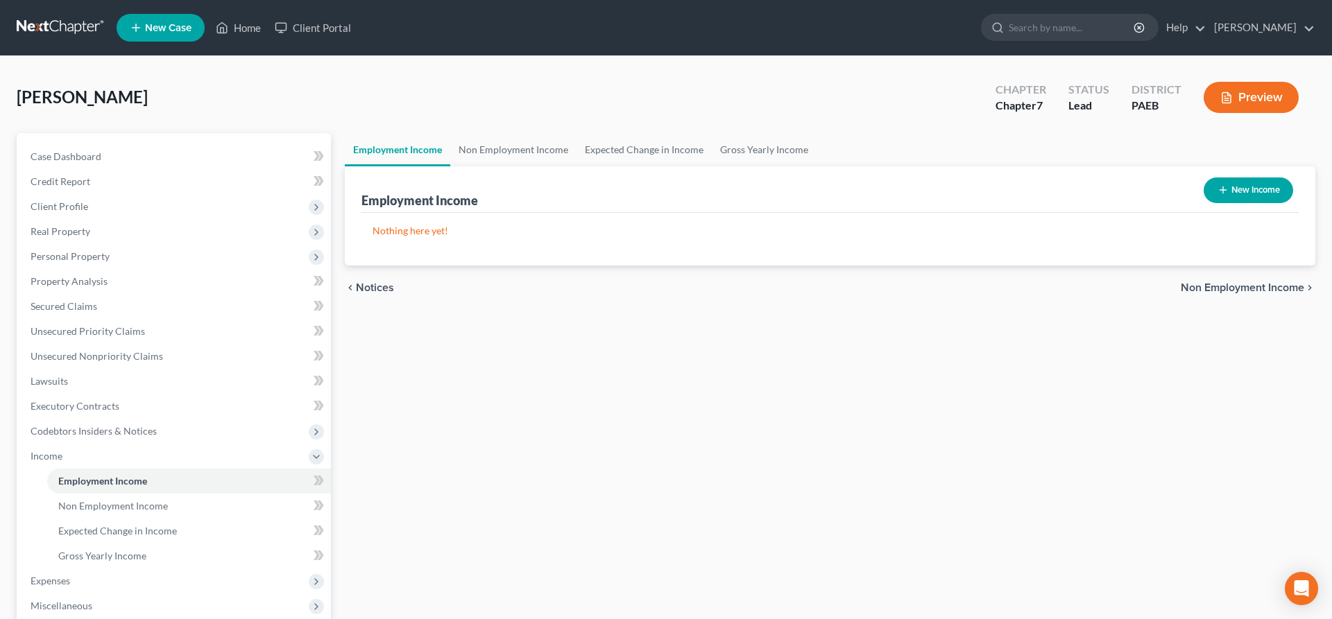
click at [1244, 187] on button "New Income" at bounding box center [1247, 191] width 89 height 26
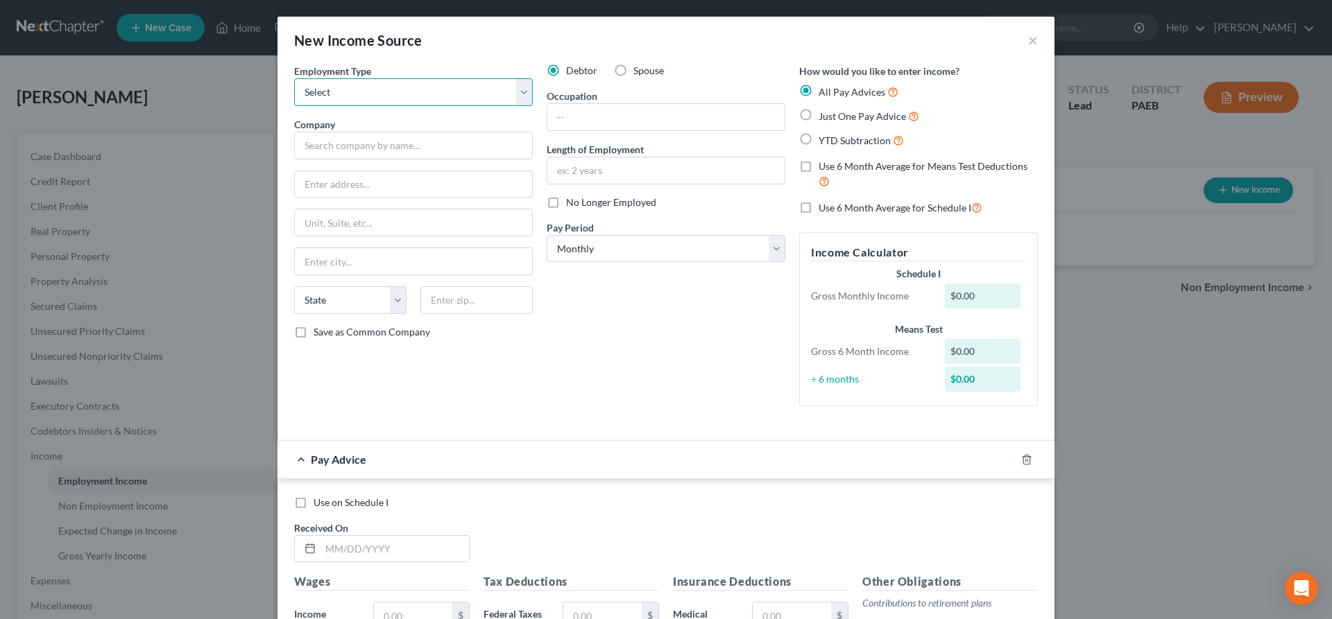
click at [294, 78] on select "Select Full or [DEMOGRAPHIC_DATA] Employment Self Employment" at bounding box center [413, 92] width 239 height 28
click option "Full or [DEMOGRAPHIC_DATA] Employment" at bounding box center [0, 0] width 0 height 0
click at [385, 152] on input "text" at bounding box center [413, 146] width 239 height 28
drag, startPoint x: 460, startPoint y: 309, endPoint x: 409, endPoint y: 233, distance: 91.4
click at [460, 307] on input "text" at bounding box center [476, 300] width 112 height 28
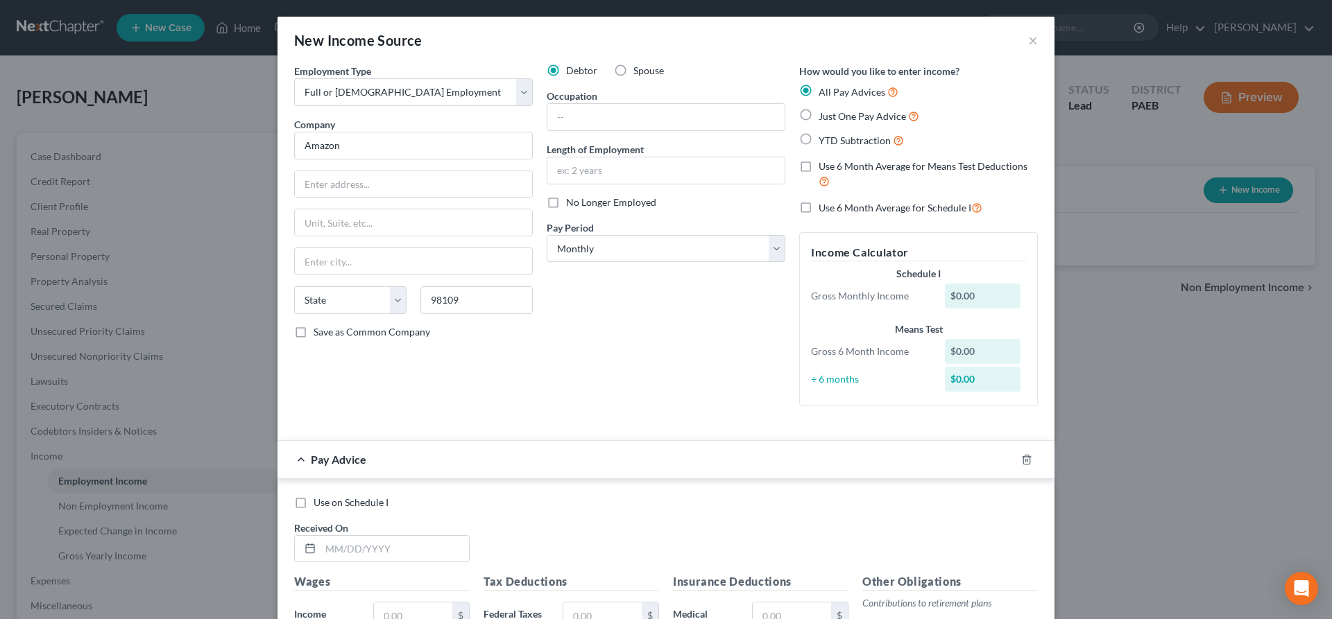
drag, startPoint x: 654, startPoint y: 349, endPoint x: 649, endPoint y: 269, distance: 80.0
click at [655, 345] on div "Debtor Spouse Occupation Length of Employment No Longer Employed Pay Period * S…" at bounding box center [666, 241] width 252 height 354
click at [547, 235] on select "Select Monthly Twice Monthly Every Other Week Weekly" at bounding box center [666, 249] width 239 height 28
click option "Weekly" at bounding box center [0, 0] width 0 height 0
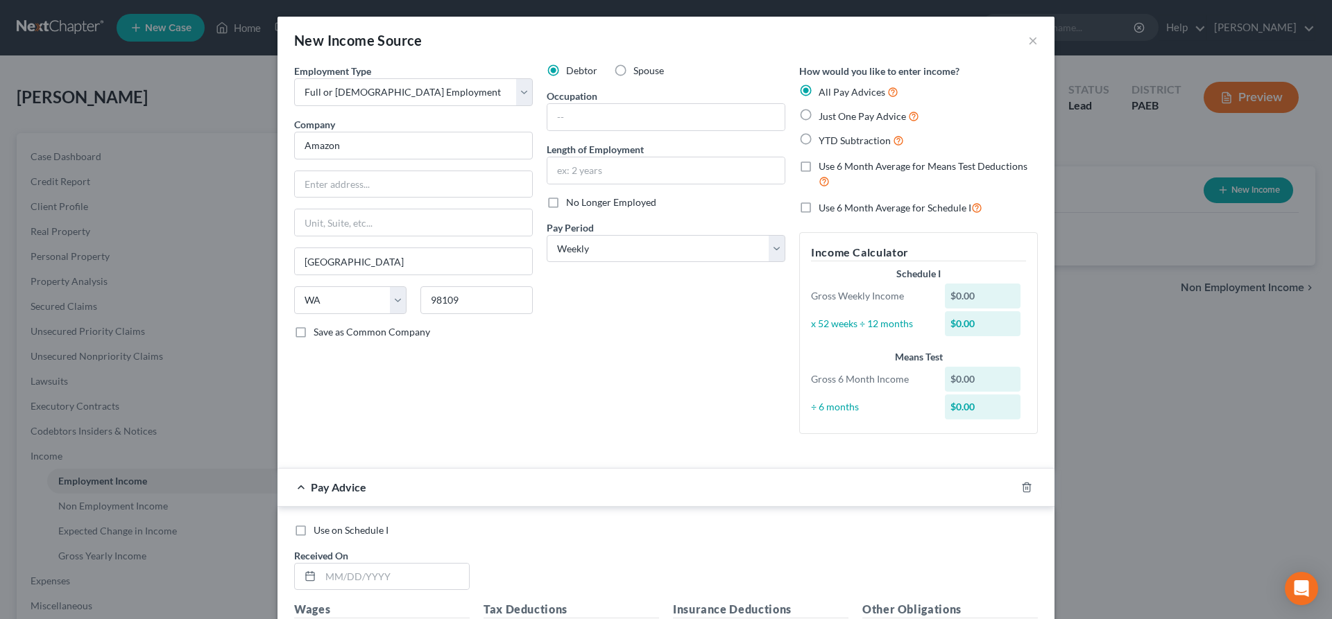
click at [843, 113] on span "Just One Pay Advice" at bounding box center [861, 116] width 87 height 12
click at [833, 113] on input "Just One Pay Advice" at bounding box center [828, 112] width 9 height 9
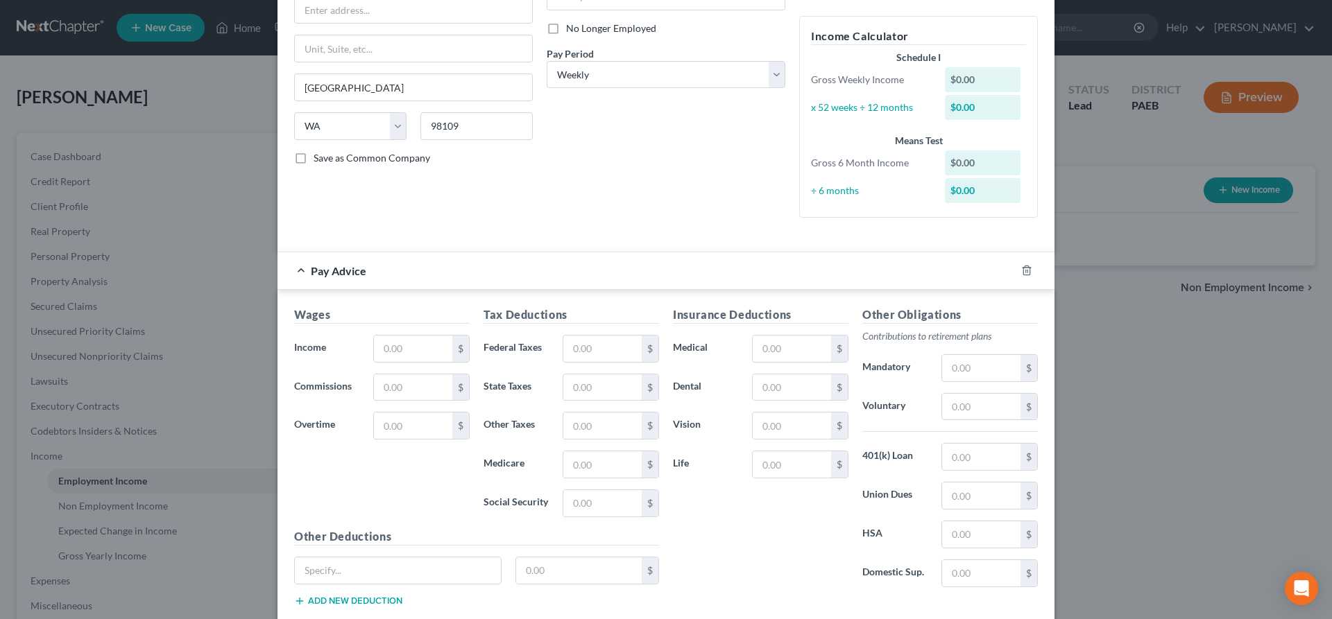
scroll to position [212, 0]
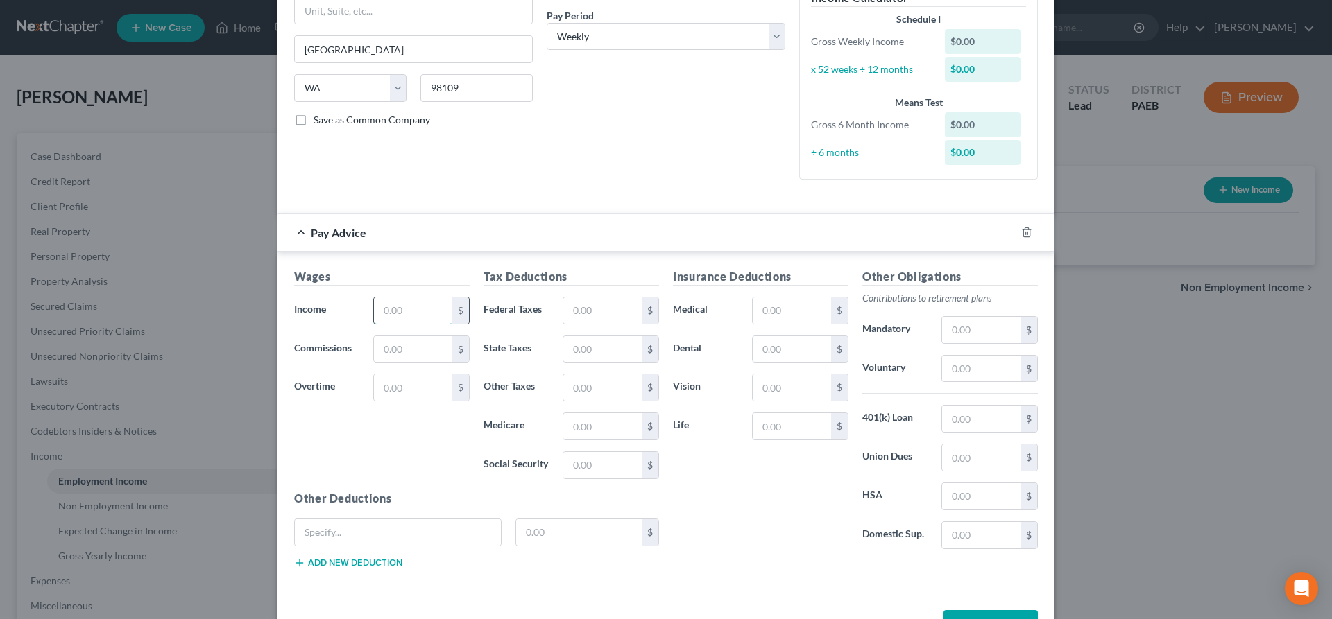
click at [413, 314] on input "text" at bounding box center [413, 311] width 78 height 26
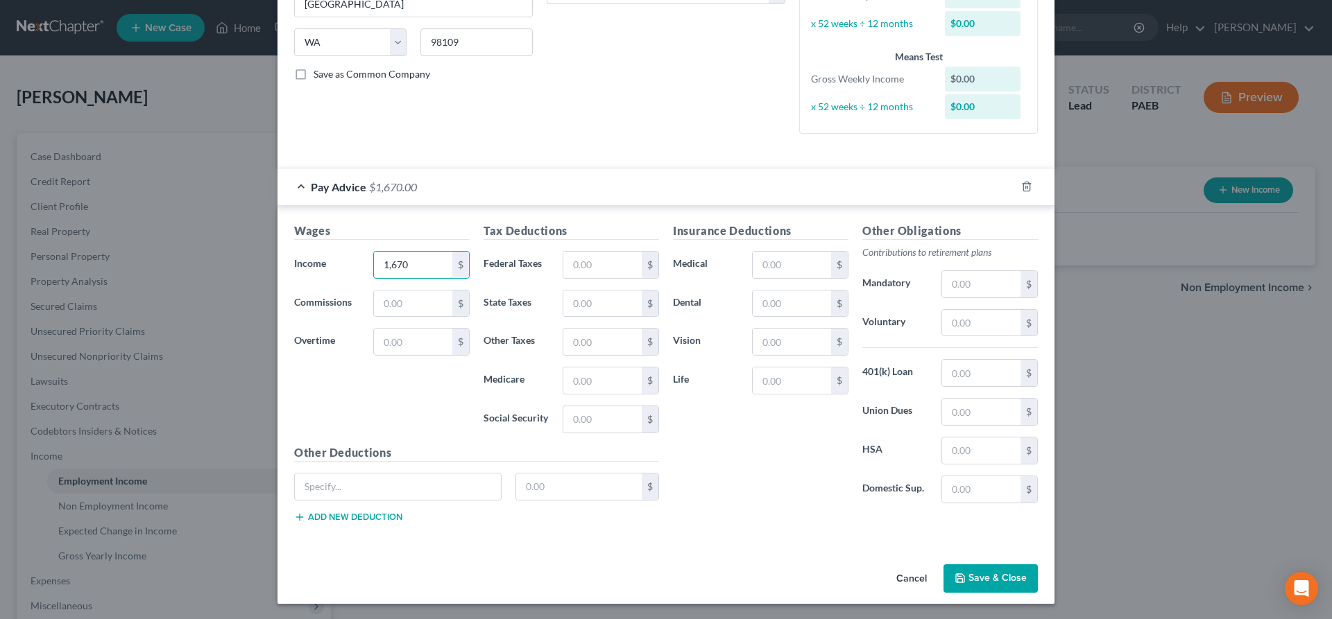
scroll to position [259, 0]
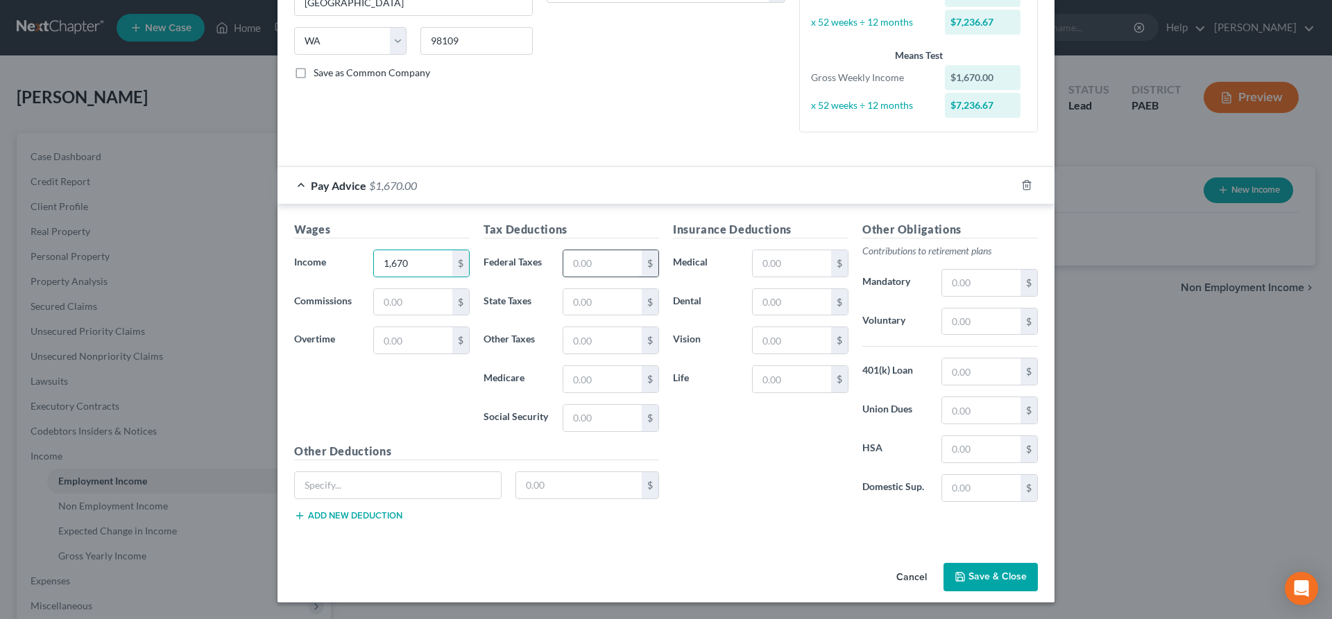
click at [595, 259] on input "text" at bounding box center [602, 263] width 78 height 26
click at [620, 300] on input "text" at bounding box center [602, 302] width 78 height 26
click at [603, 337] on input "text" at bounding box center [602, 340] width 78 height 26
drag, startPoint x: 372, startPoint y: 482, endPoint x: 370, endPoint y: 470, distance: 11.9
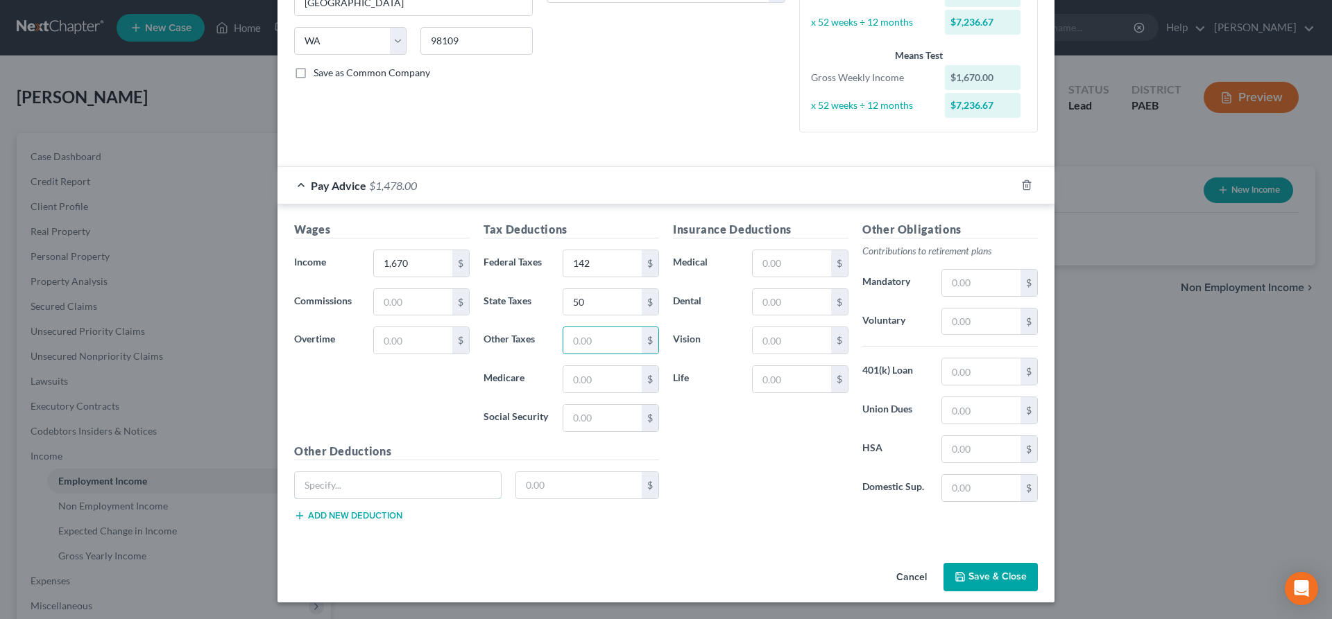
click at [372, 481] on input "text" at bounding box center [398, 485] width 206 height 26
click at [546, 480] on input "text" at bounding box center [579, 485] width 126 height 26
click at [354, 488] on input "nj" at bounding box center [398, 485] width 206 height 26
click at [572, 340] on input "text" at bounding box center [602, 340] width 78 height 26
click at [597, 375] on input "text" at bounding box center [602, 379] width 78 height 26
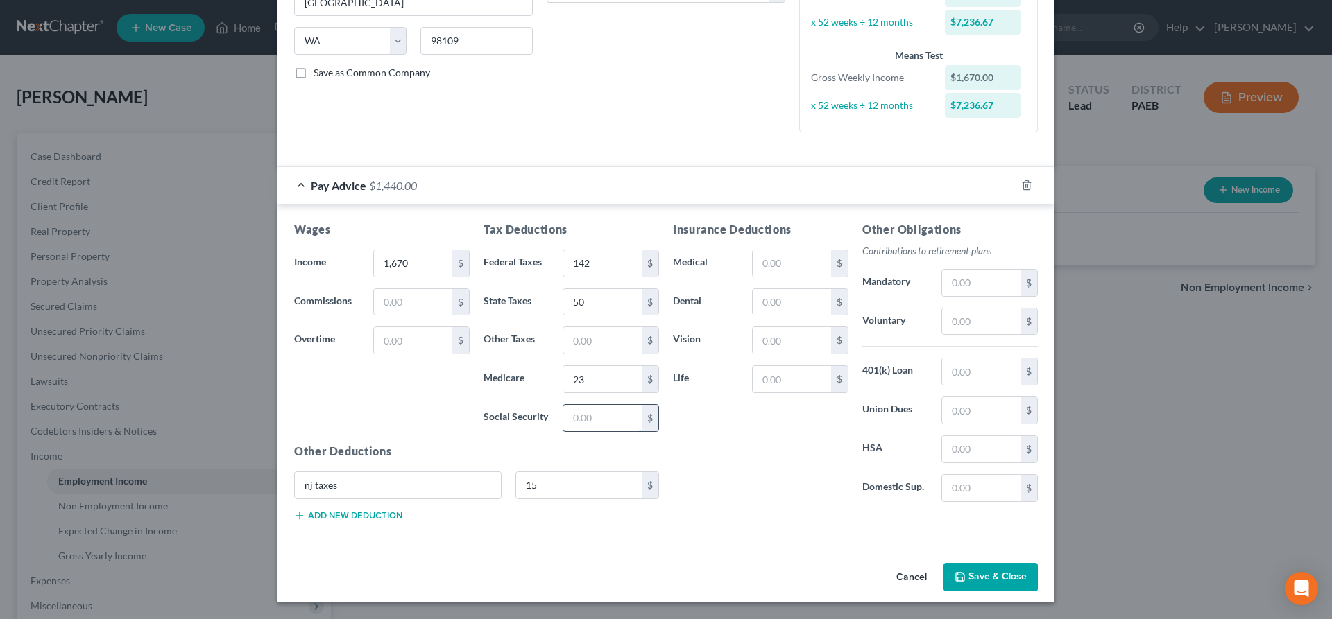
click at [576, 416] on input "text" at bounding box center [602, 418] width 78 height 26
click at [697, 418] on div "Insurance Deductions Medical $ Dental $ Vision $ Life $" at bounding box center [760, 367] width 189 height 292
click at [978, 377] on input "text" at bounding box center [981, 372] width 78 height 26
drag, startPoint x: 350, startPoint y: 510, endPoint x: 361, endPoint y: 495, distance: 18.3
click at [350, 509] on div "Other Deductions nj taxes 15 $ Add new deduction" at bounding box center [476, 487] width 379 height 89
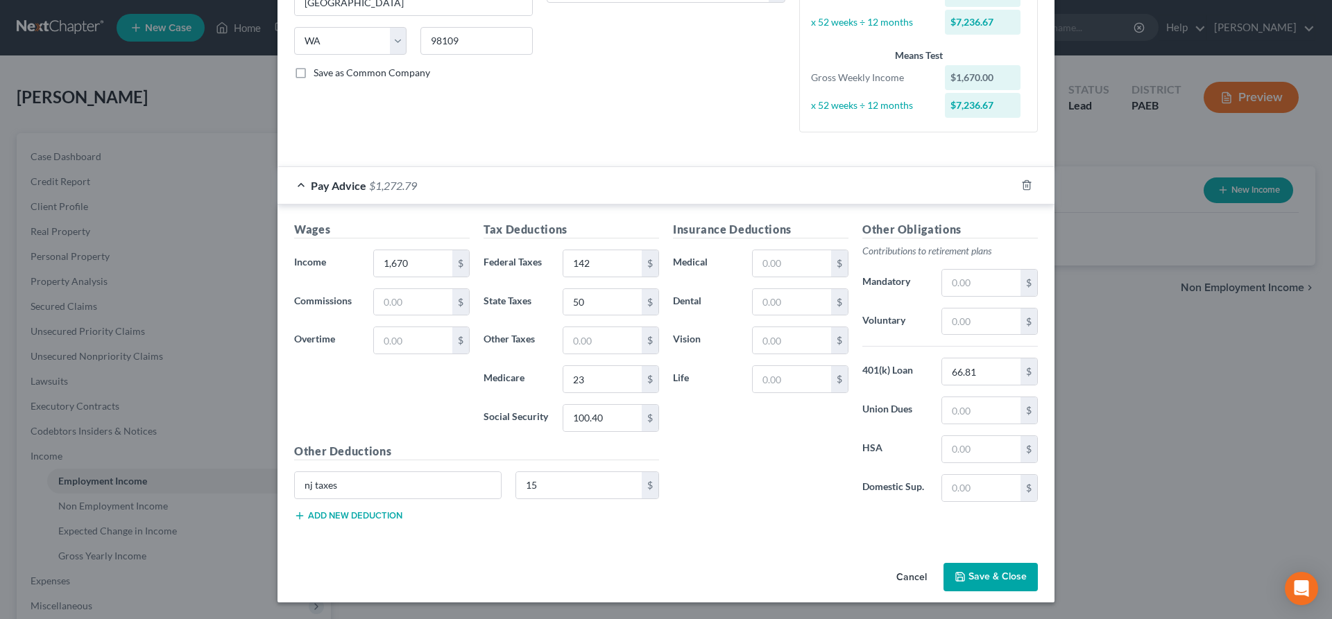
click at [321, 515] on button "Add new deduction" at bounding box center [348, 516] width 108 height 11
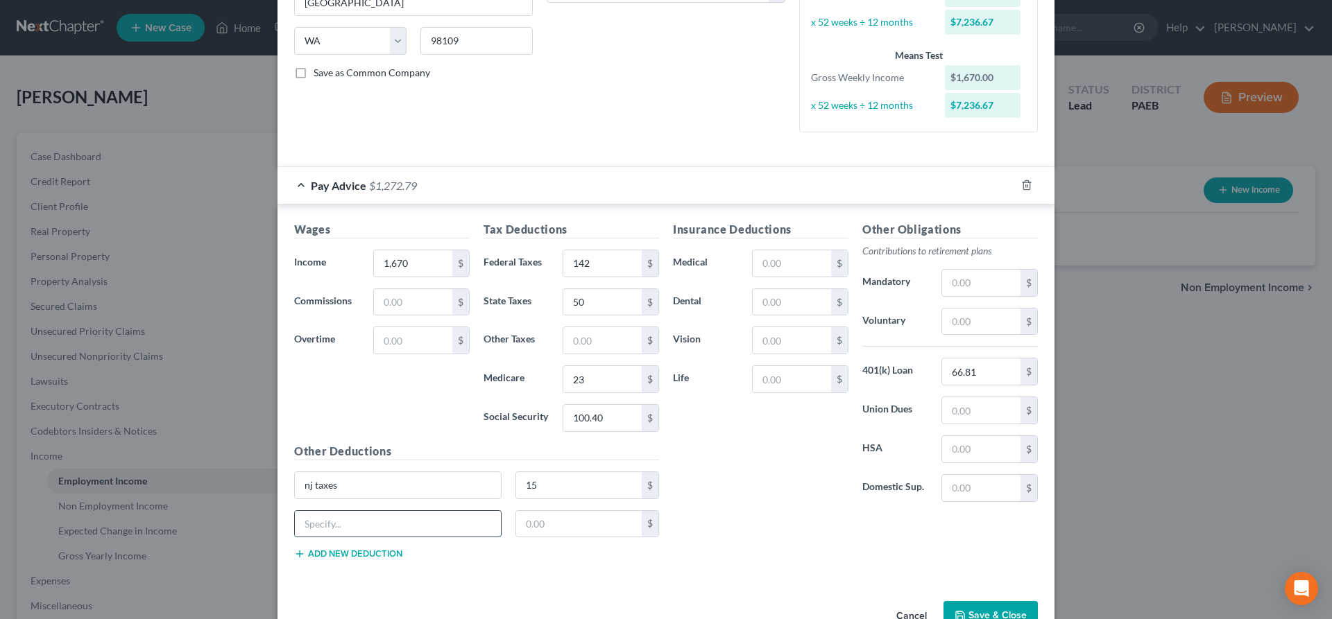
click at [343, 522] on input "text" at bounding box center [398, 524] width 206 height 26
click at [591, 520] on input "text" at bounding box center [579, 524] width 126 height 26
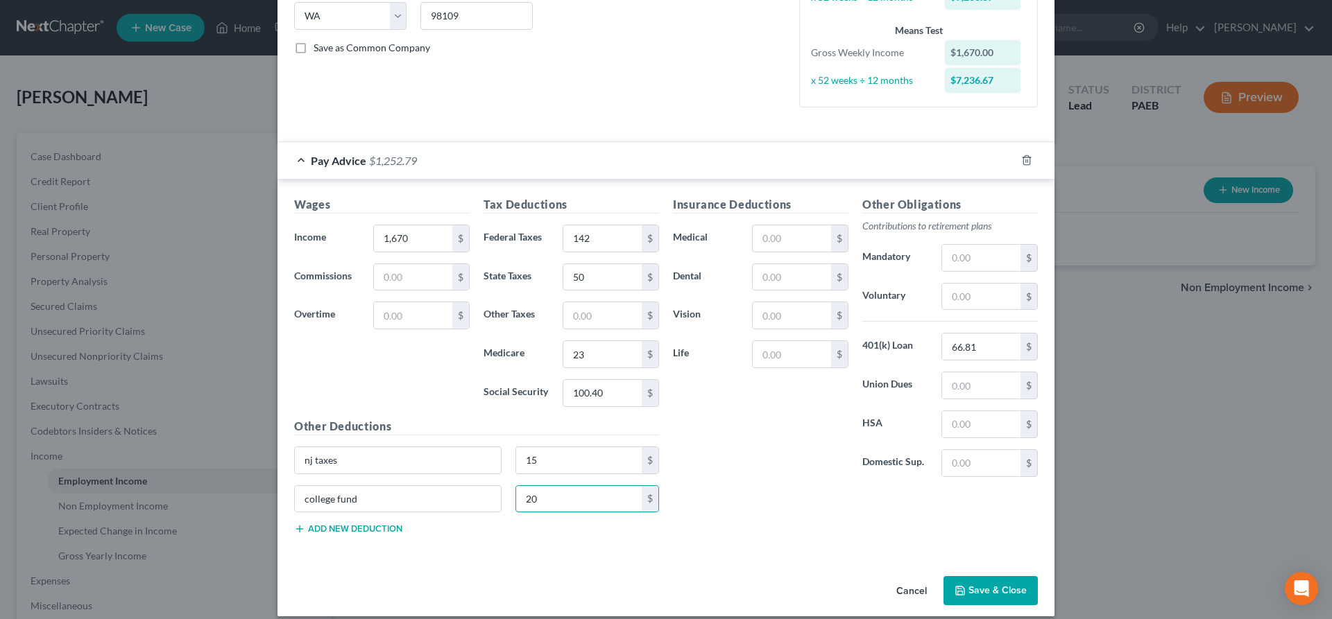
scroll to position [298, 0]
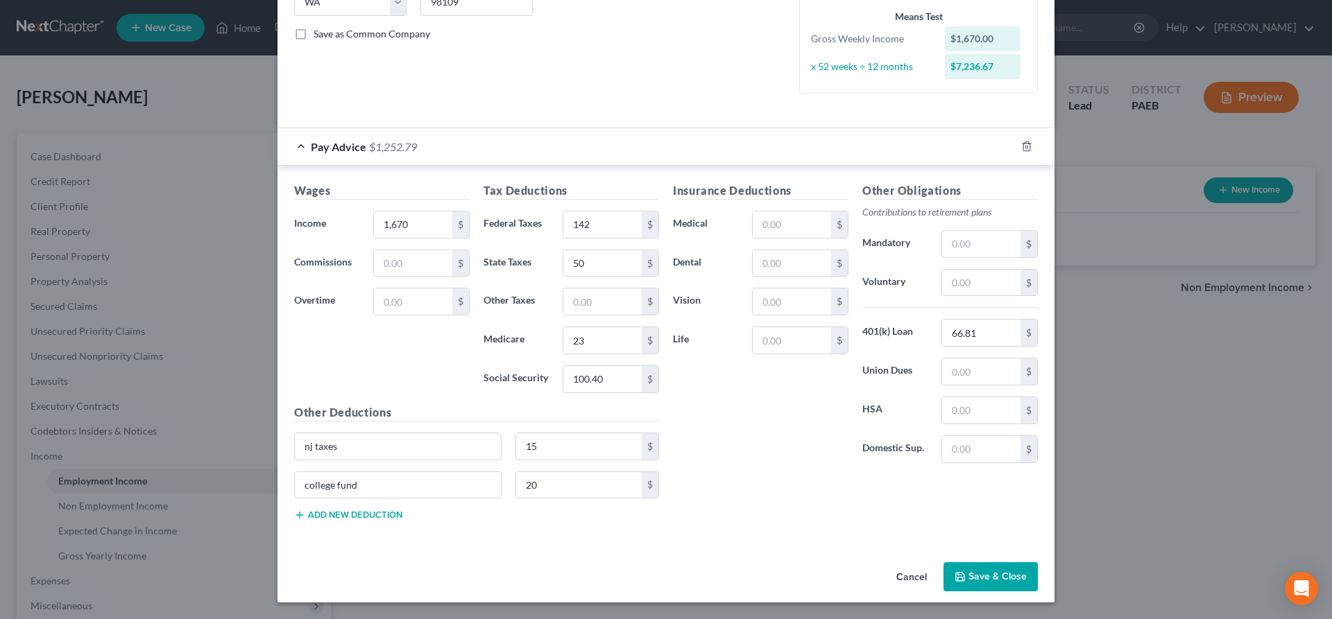
click at [970, 576] on button "Save & Close" at bounding box center [990, 577] width 94 height 29
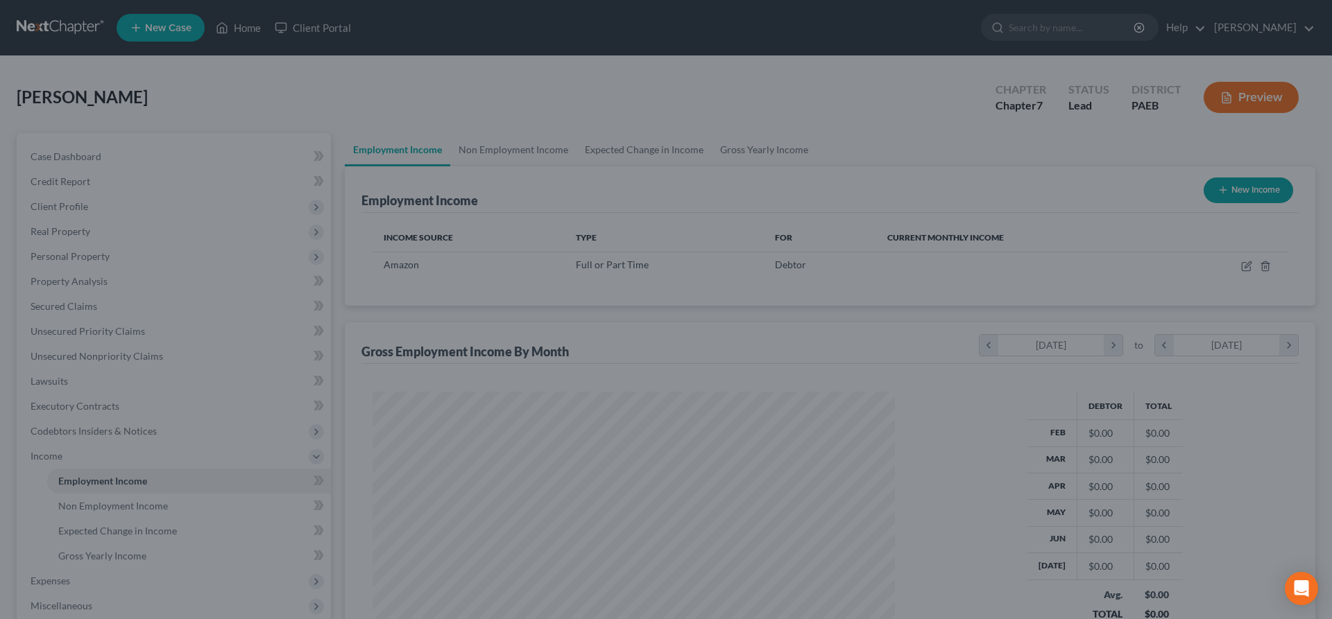
scroll to position [261, 550]
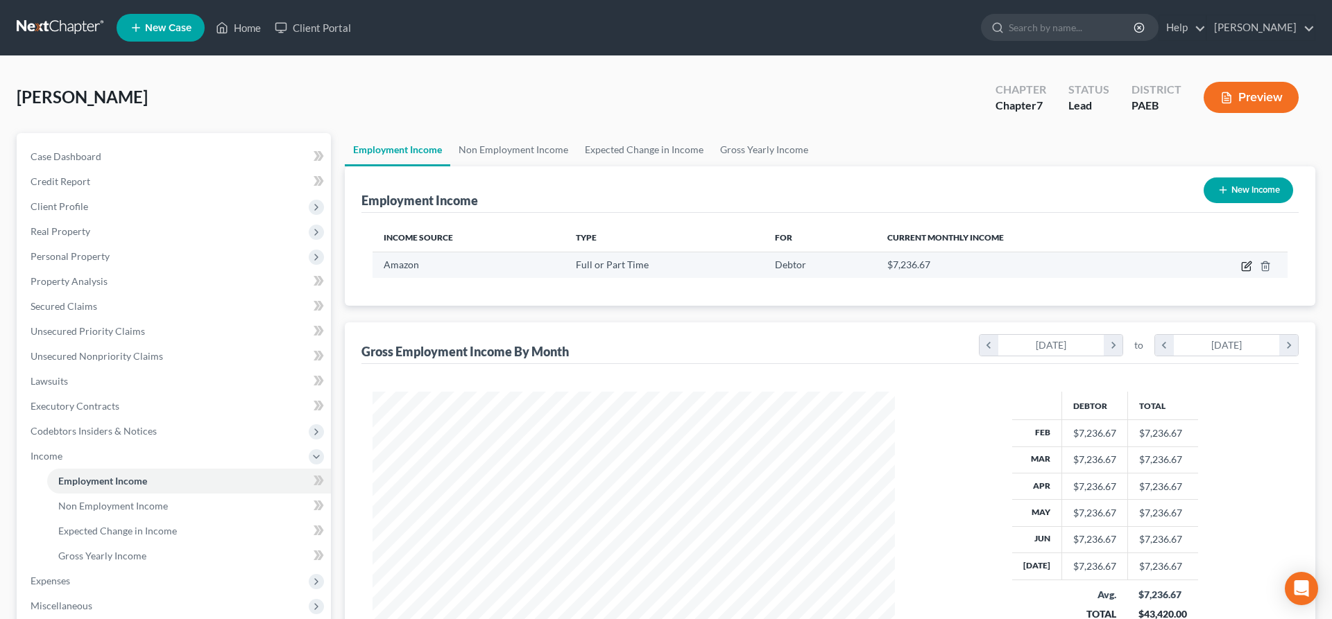
click at [1249, 266] on icon "button" at bounding box center [1246, 266] width 11 height 11
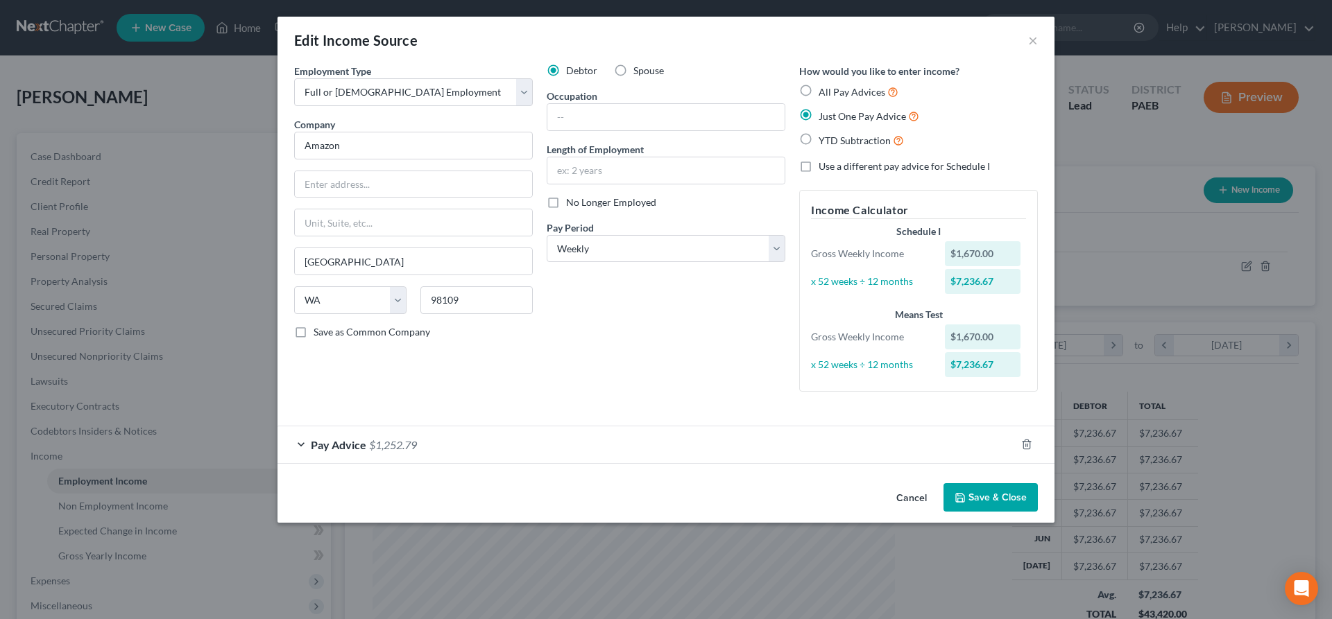
click at [371, 445] on span "$1,252.79" at bounding box center [393, 444] width 48 height 13
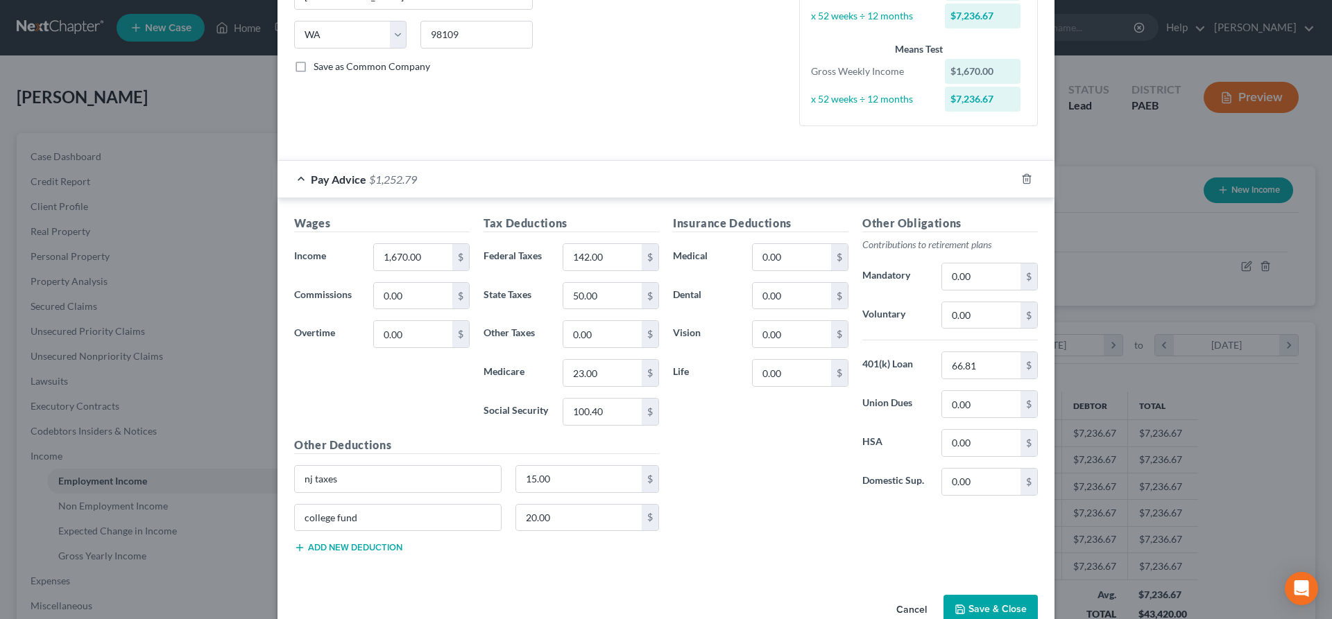
scroll to position [283, 0]
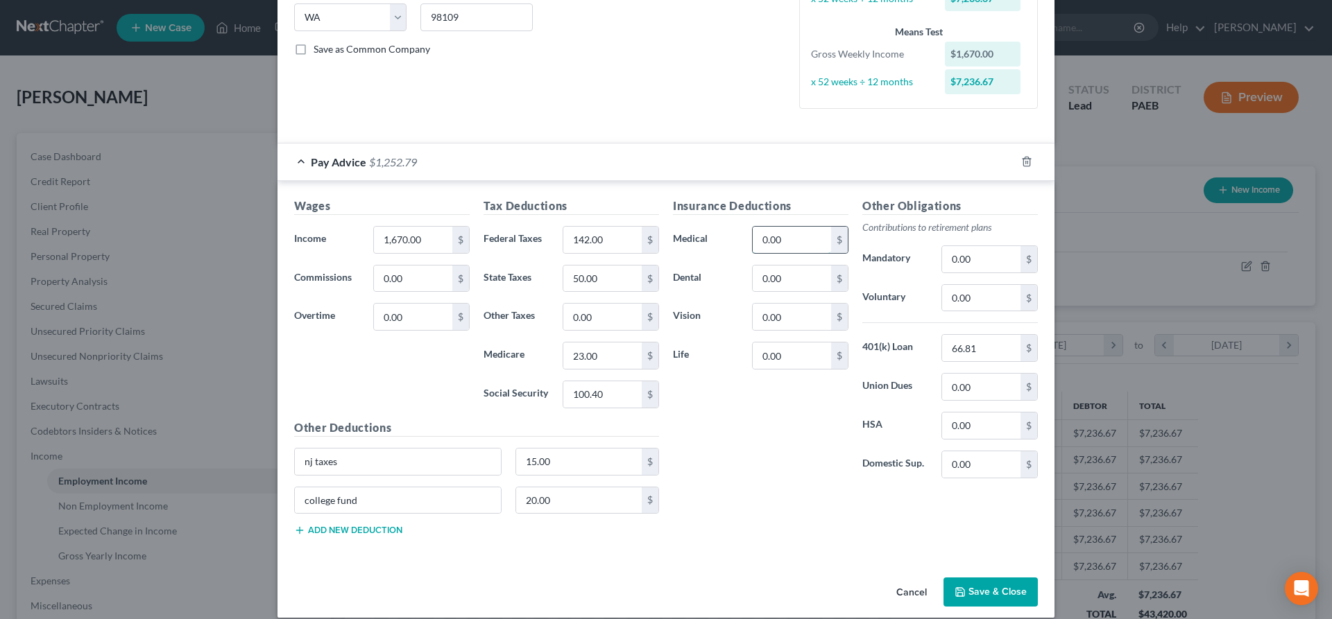
click at [797, 236] on input "0.00" at bounding box center [792, 240] width 78 height 26
click at [616, 314] on input "0.00" at bounding box center [602, 317] width 78 height 26
click at [1002, 592] on button "Save & Close" at bounding box center [990, 592] width 94 height 29
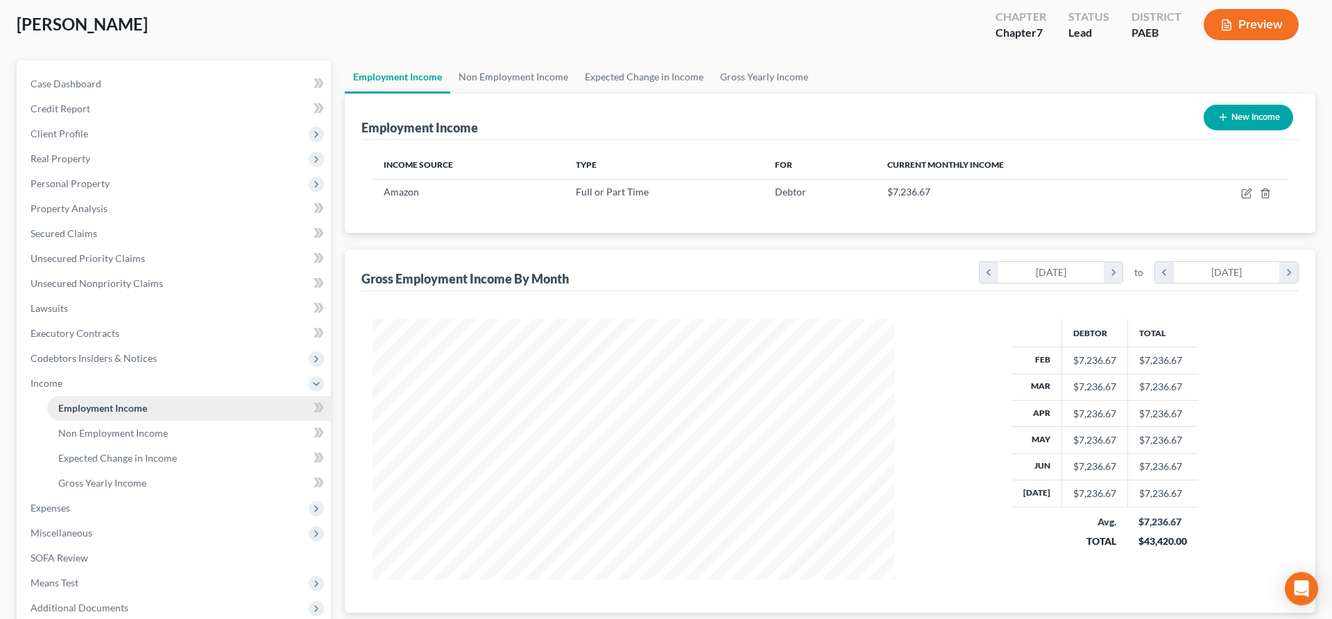
scroll to position [141, 0]
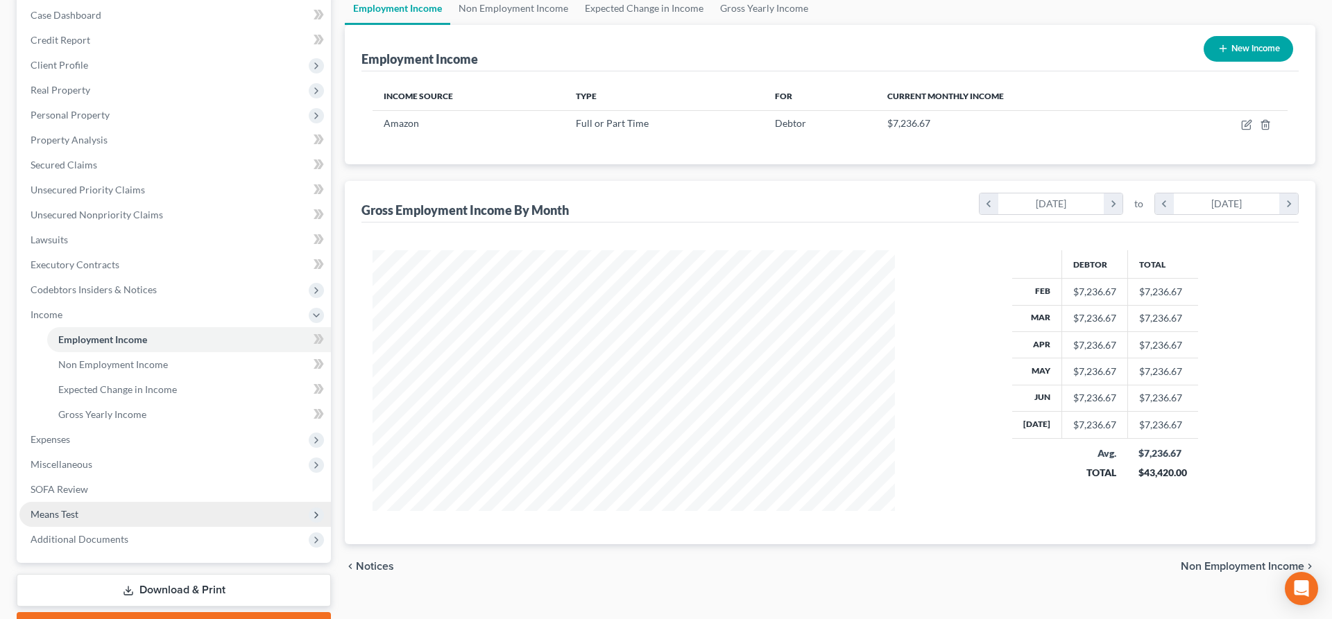
click at [101, 508] on span "Means Test" at bounding box center [174, 514] width 311 height 25
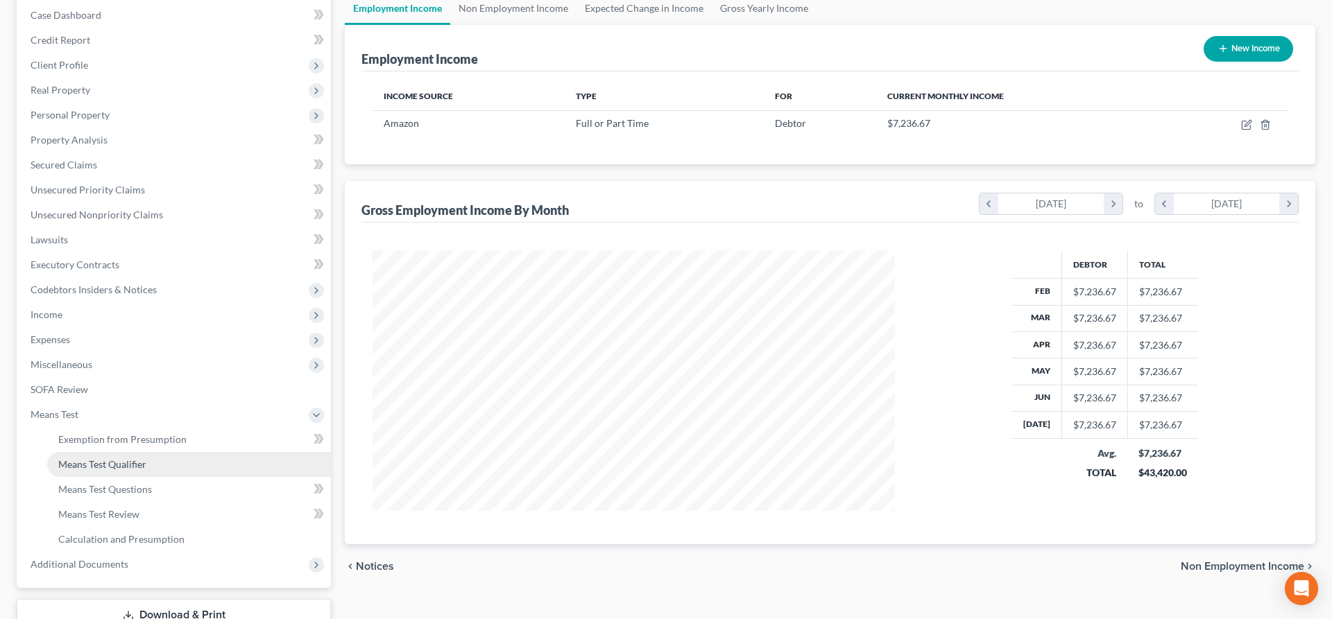
click at [128, 468] on span "Means Test Qualifier" at bounding box center [102, 464] width 88 height 12
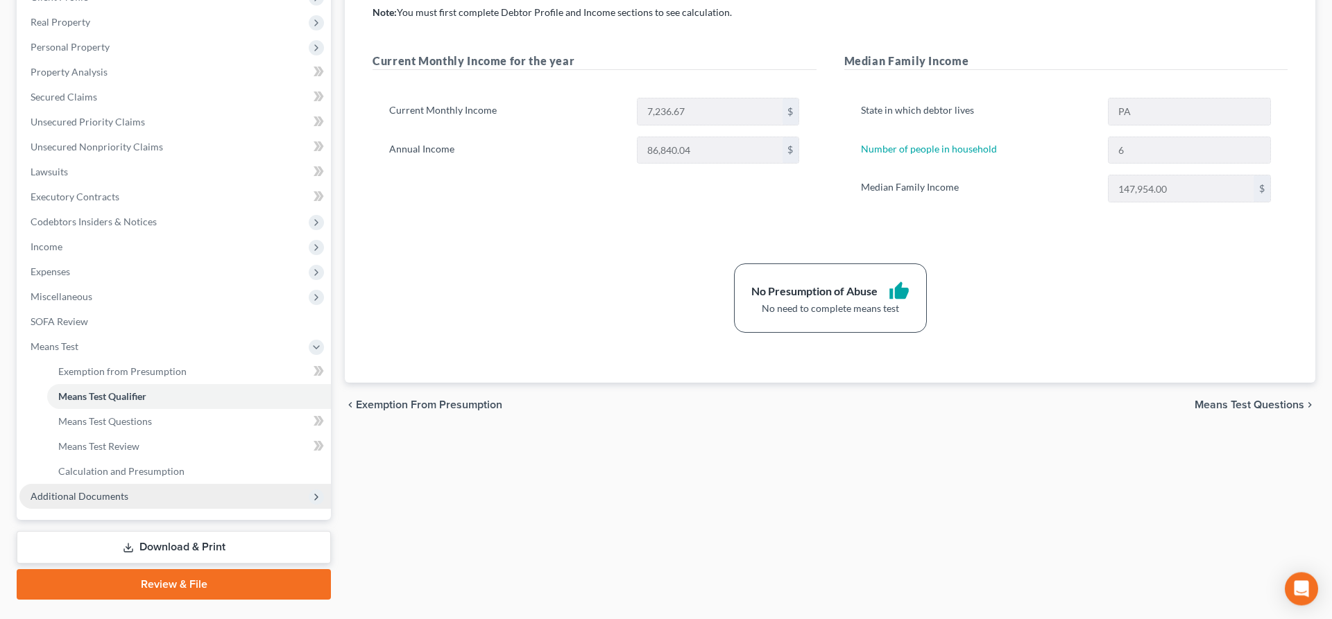
scroll to position [212, 0]
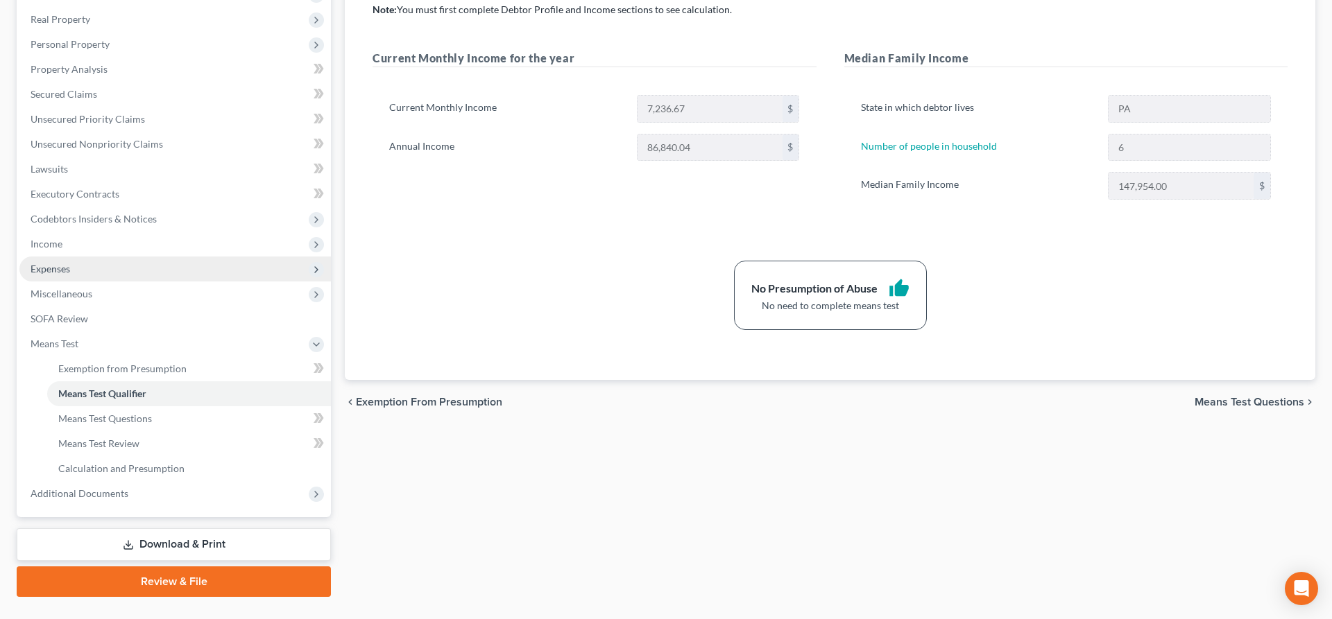
click at [87, 270] on span "Expenses" at bounding box center [174, 269] width 311 height 25
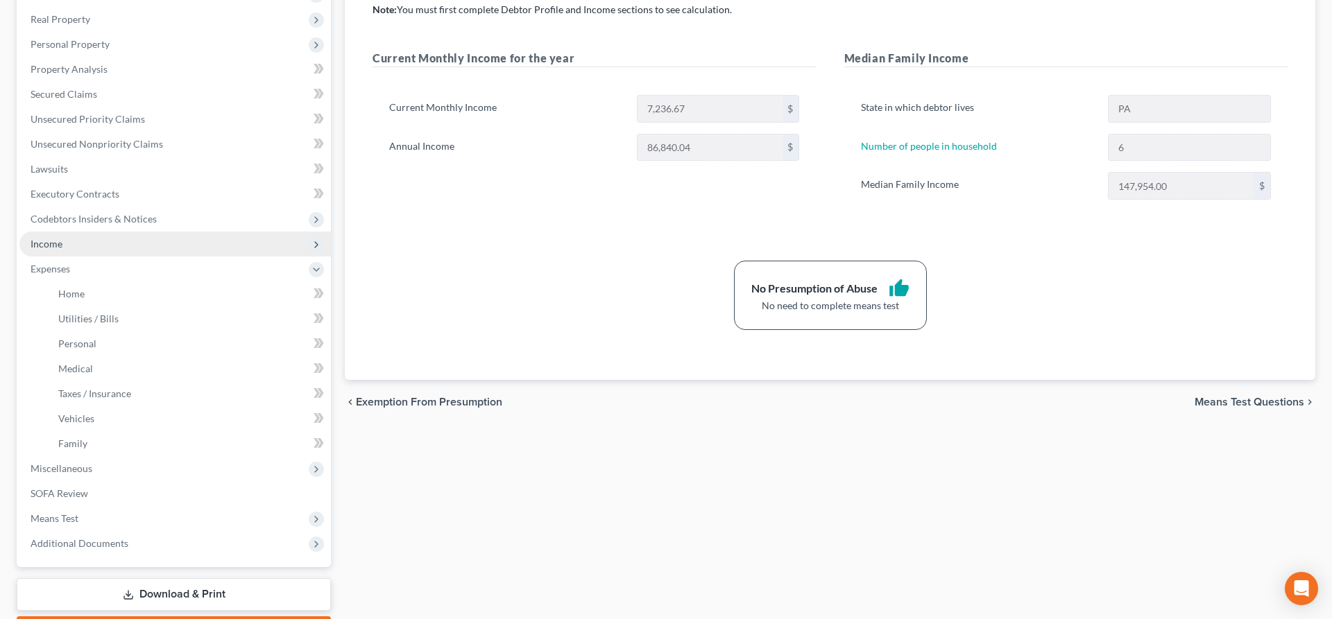
click at [89, 246] on span "Income" at bounding box center [174, 244] width 311 height 25
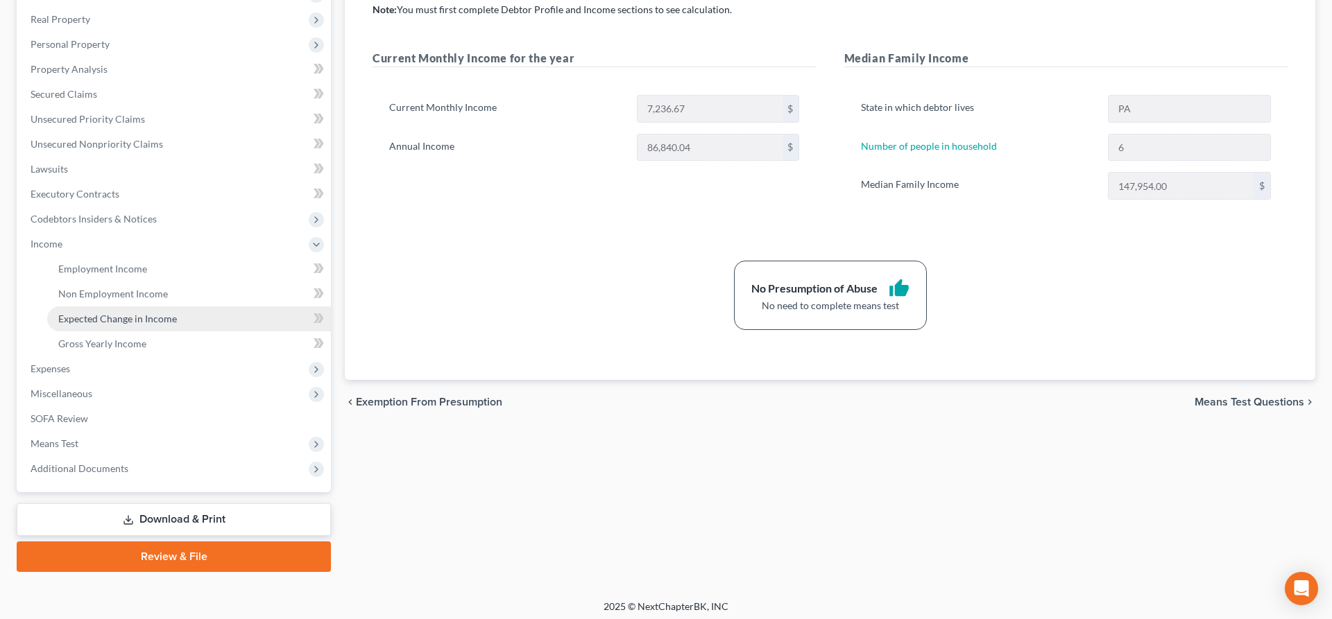
click at [147, 313] on span "Expected Change in Income" at bounding box center [117, 319] width 119 height 12
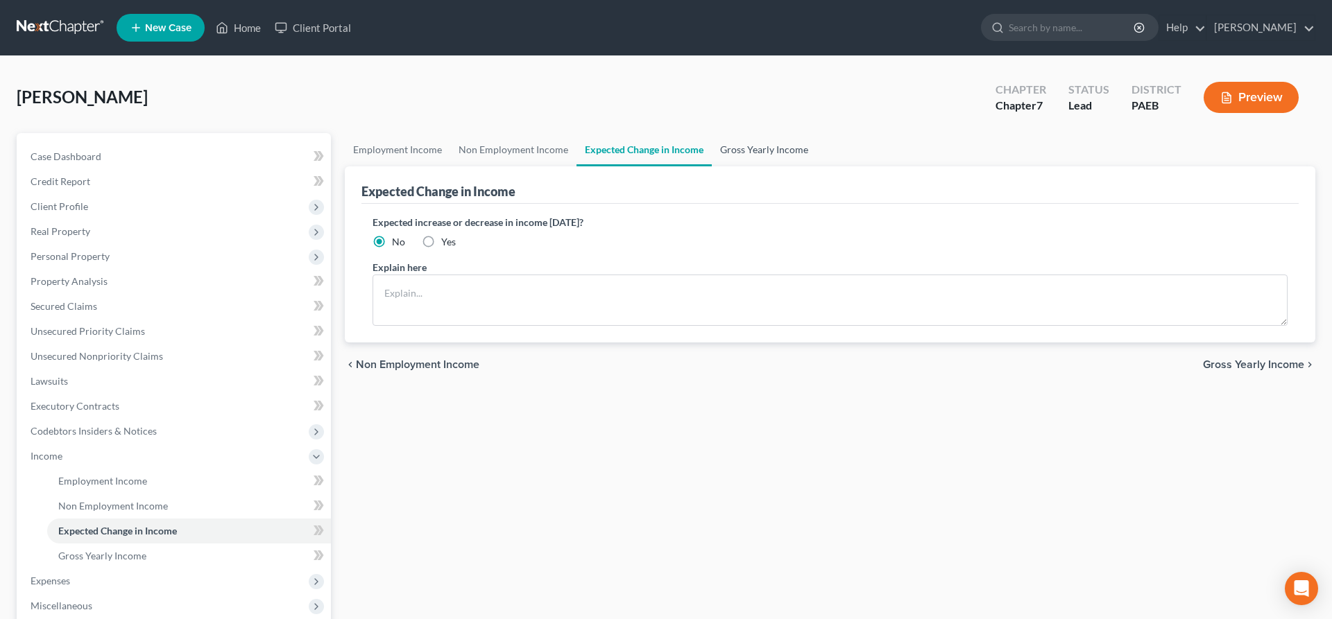
click at [776, 143] on link "Gross Yearly Income" at bounding box center [764, 149] width 105 height 33
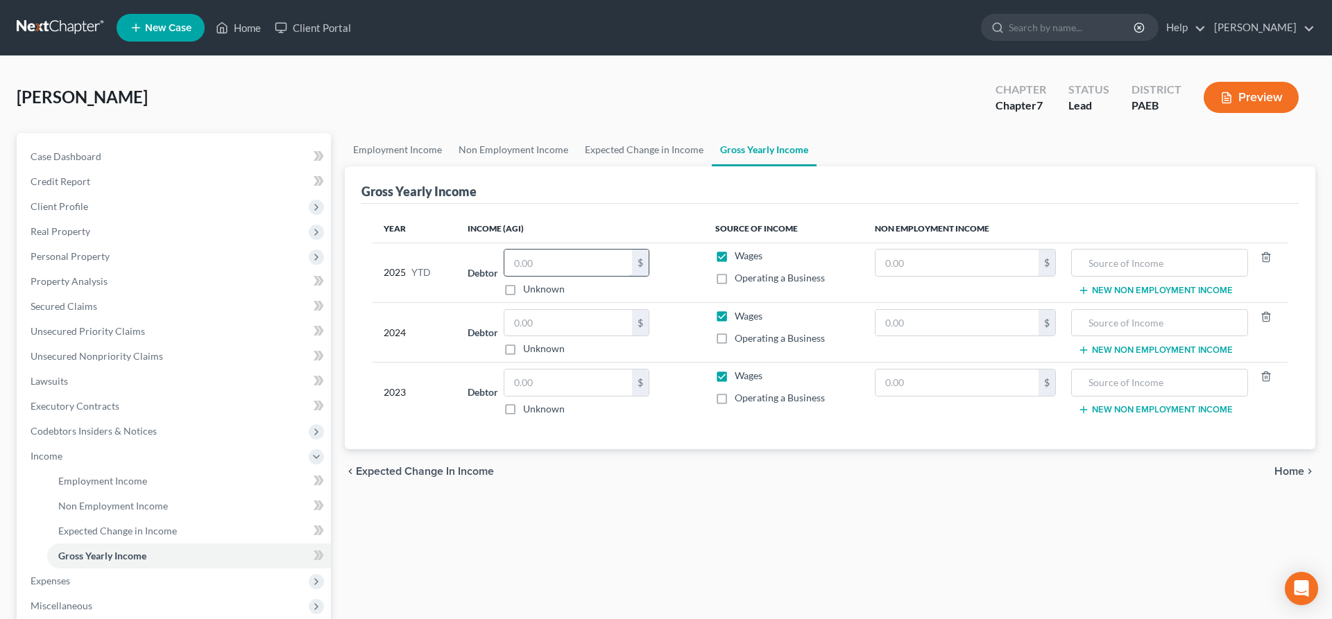
click at [537, 259] on input "text" at bounding box center [568, 263] width 128 height 26
click at [522, 261] on input "text" at bounding box center [568, 263] width 128 height 26
click at [556, 324] on input "text" at bounding box center [568, 323] width 128 height 26
click at [530, 388] on input "text" at bounding box center [568, 383] width 128 height 26
click at [920, 567] on div "Employment Income Non Employment Income Expected Change in Income Gross Yearly …" at bounding box center [830, 458] width 984 height 651
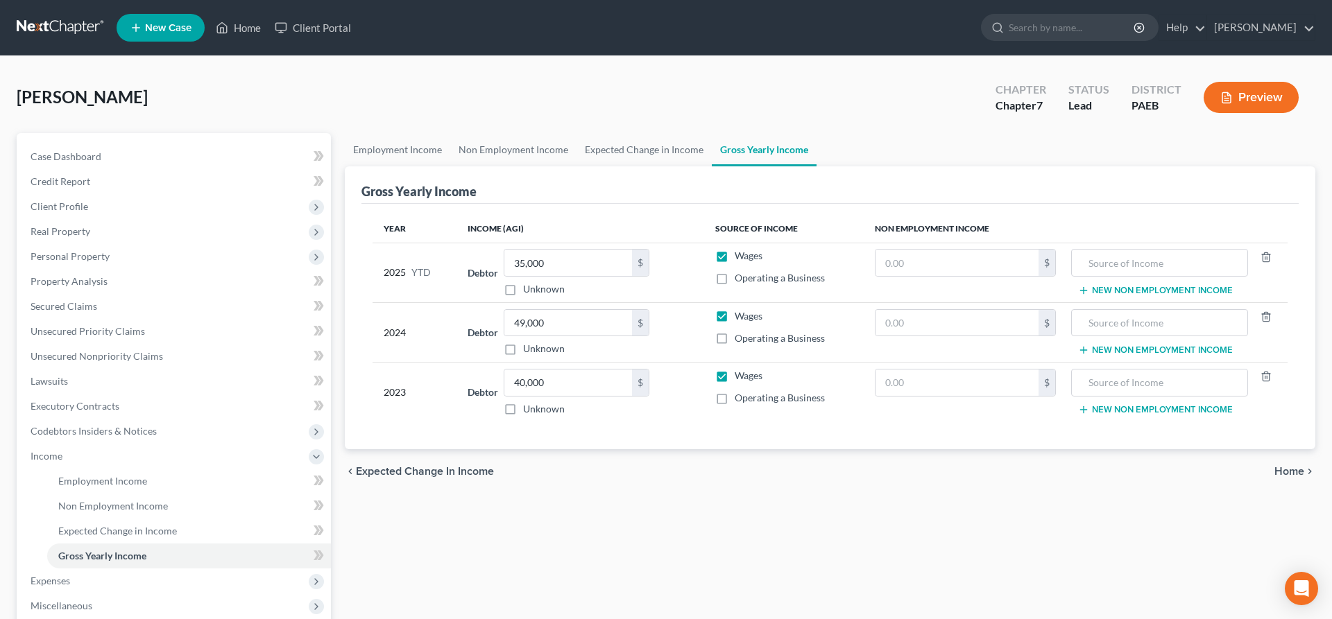
click at [415, 516] on div "Employment Income Non Employment Income Expected Change in Income Gross Yearly …" at bounding box center [830, 458] width 984 height 651
click at [760, 515] on div "Employment Income Non Employment Income Expected Change in Income Gross Yearly …" at bounding box center [830, 458] width 984 height 651
click at [917, 384] on input "text" at bounding box center [956, 383] width 163 height 26
click at [1292, 474] on span "Home" at bounding box center [1289, 471] width 30 height 11
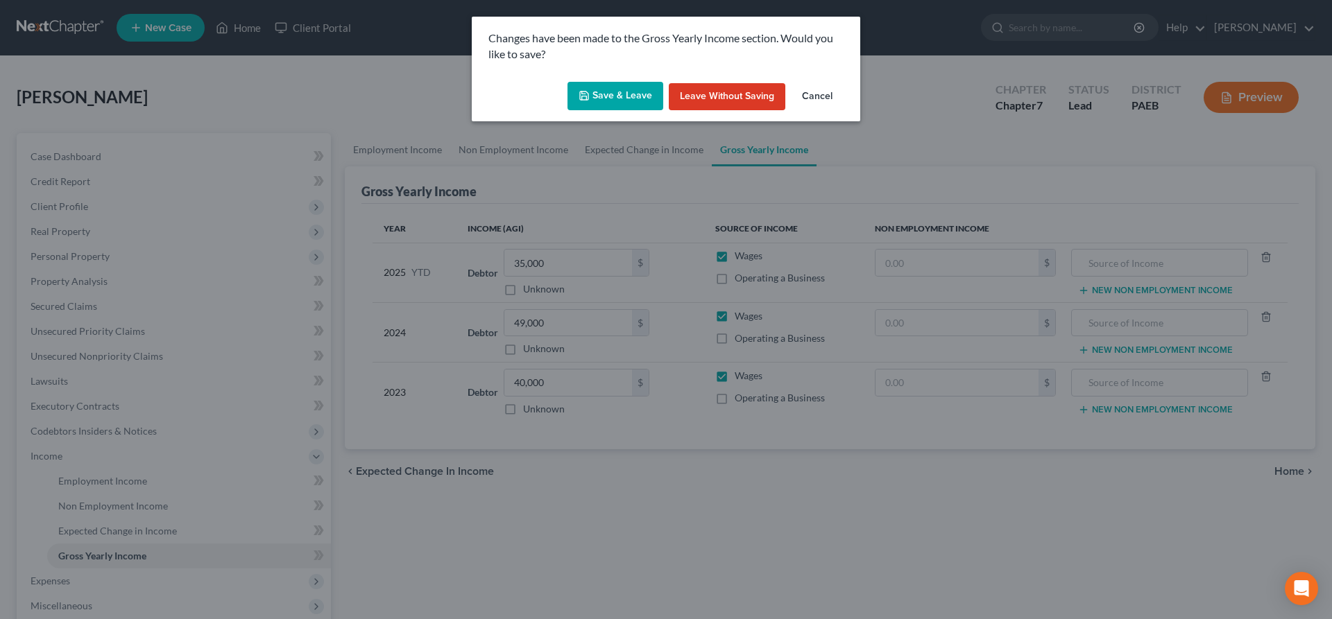
click at [599, 93] on button "Save & Leave" at bounding box center [615, 96] width 96 height 29
